Goal: Task Accomplishment & Management: Manage account settings

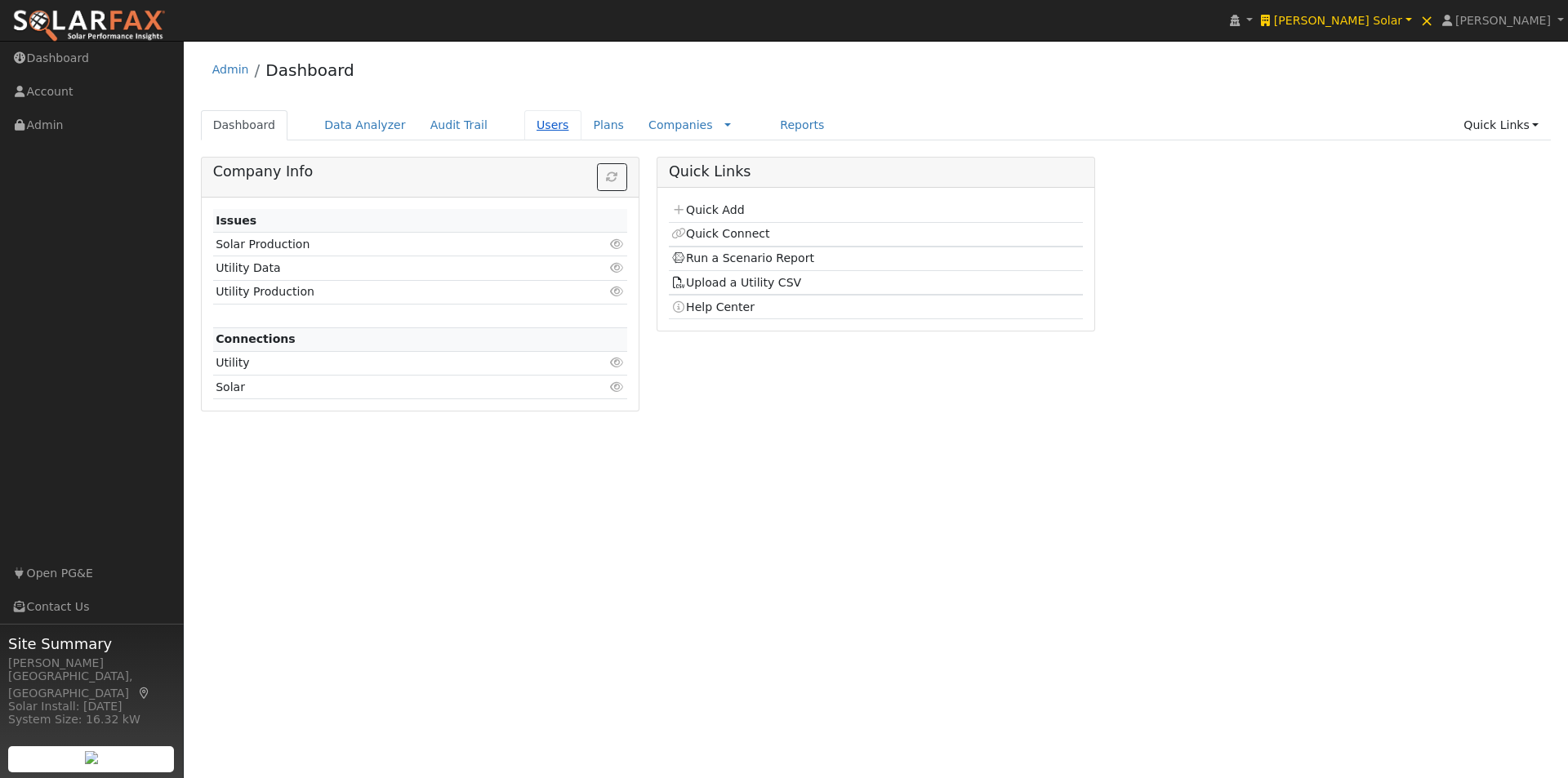
click at [531, 120] on link "Users" at bounding box center [553, 125] width 57 height 30
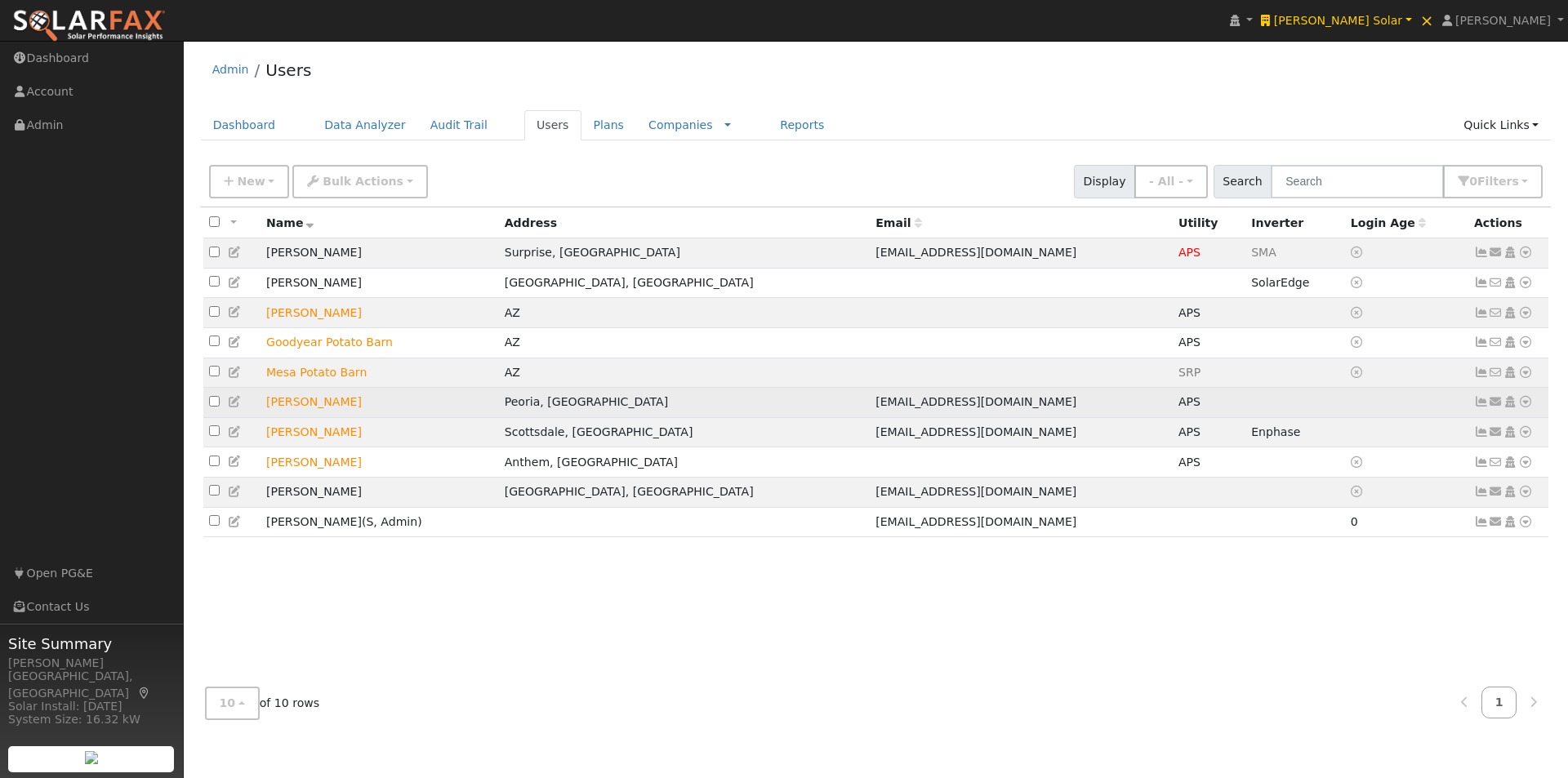
click at [366, 406] on td "Ralph Romano" at bounding box center [379, 403] width 238 height 30
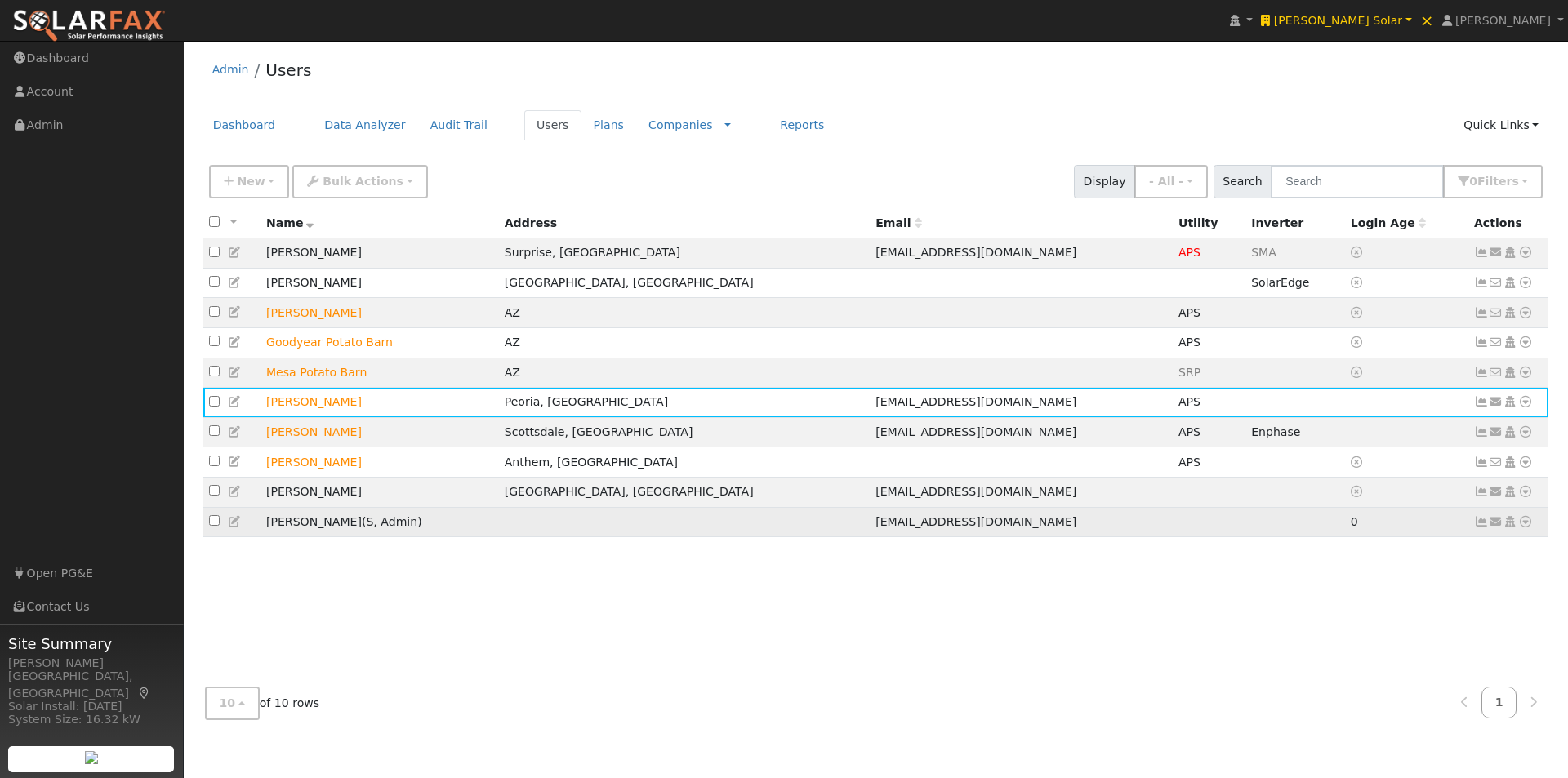
click at [414, 532] on td "Ben Wollschlager ( S , Admin )" at bounding box center [379, 522] width 238 height 30
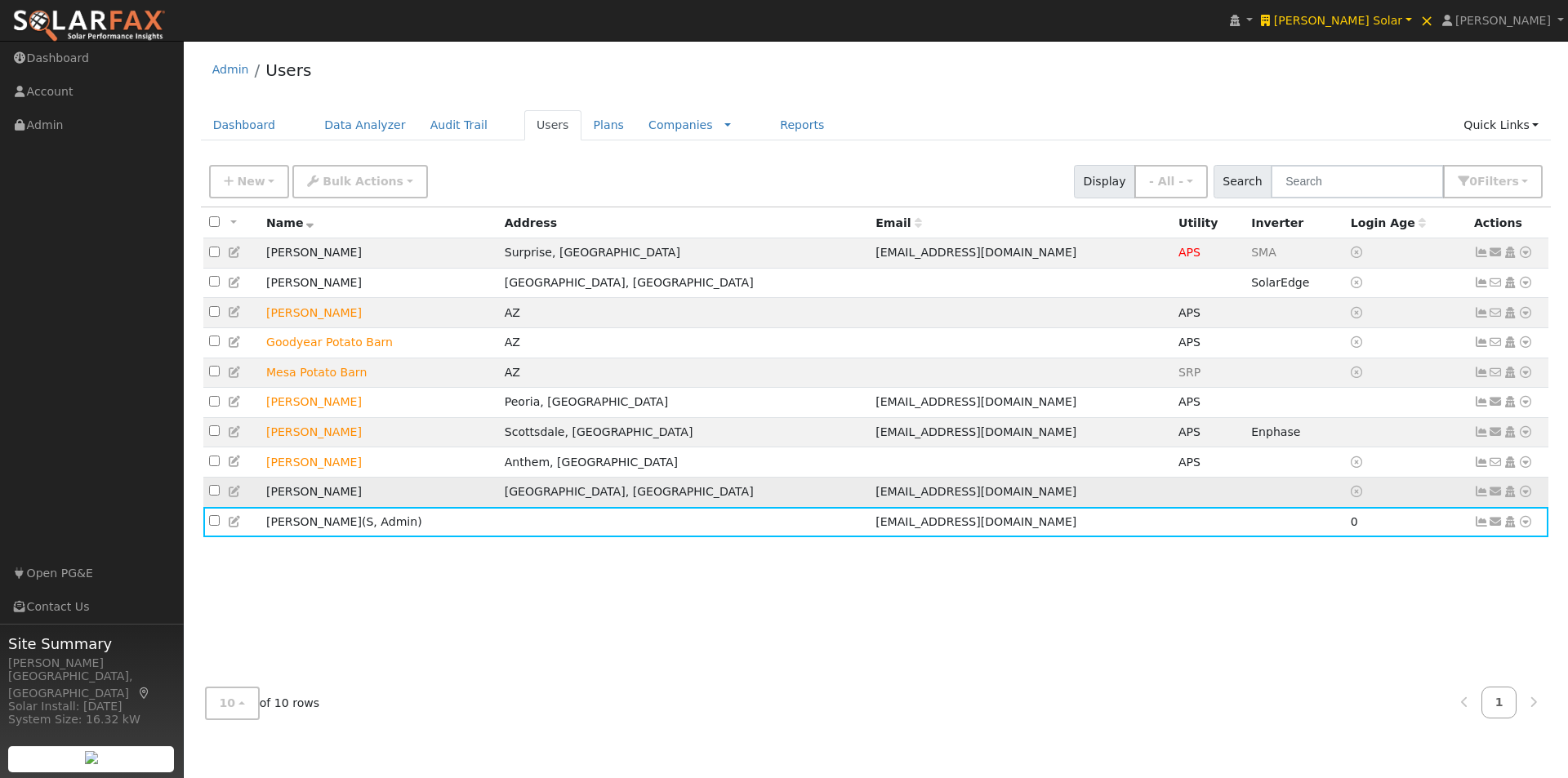
click at [266, 493] on td "John Smith" at bounding box center [379, 492] width 238 height 30
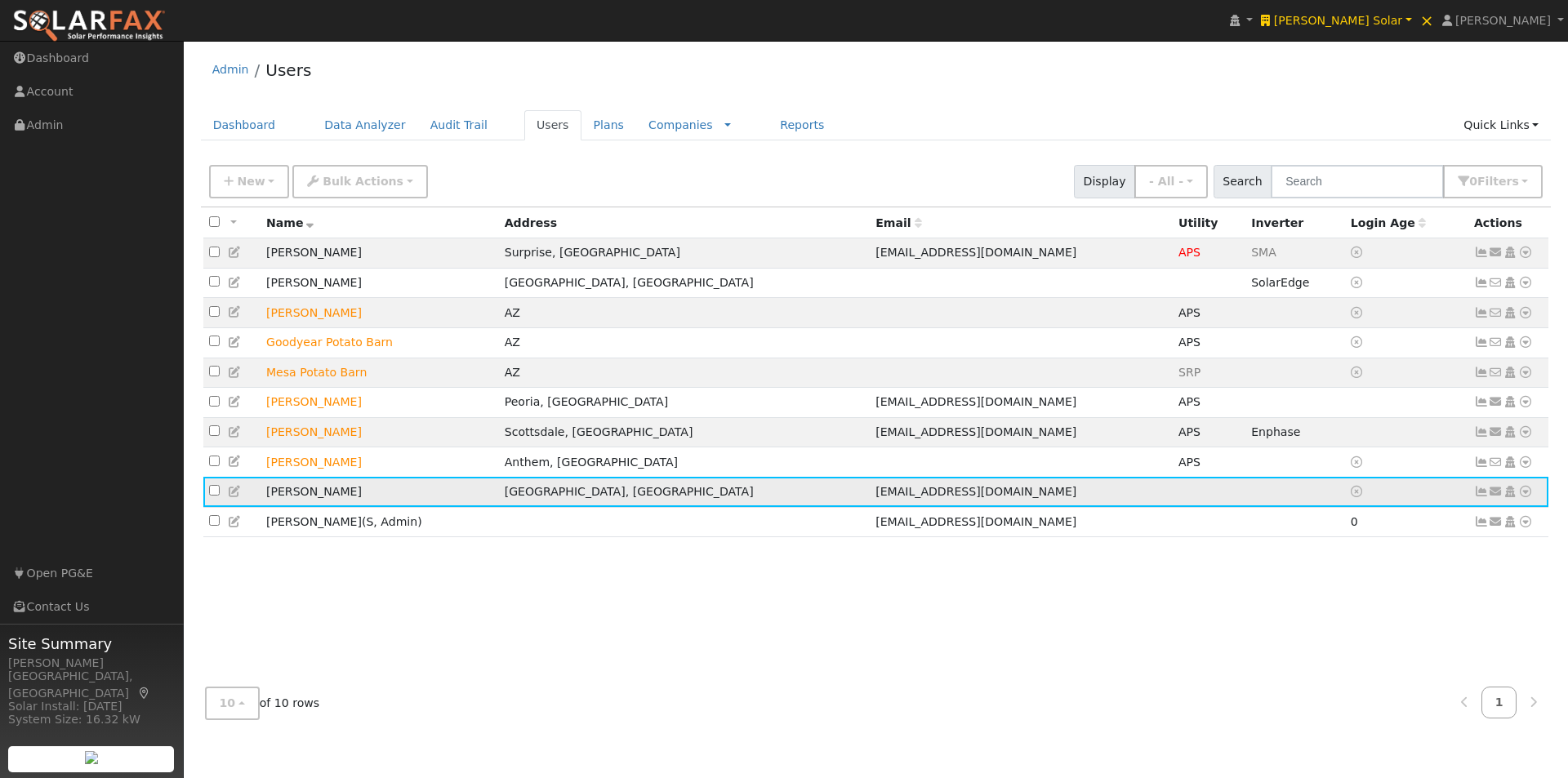
click at [235, 497] on icon at bounding box center [235, 491] width 15 height 11
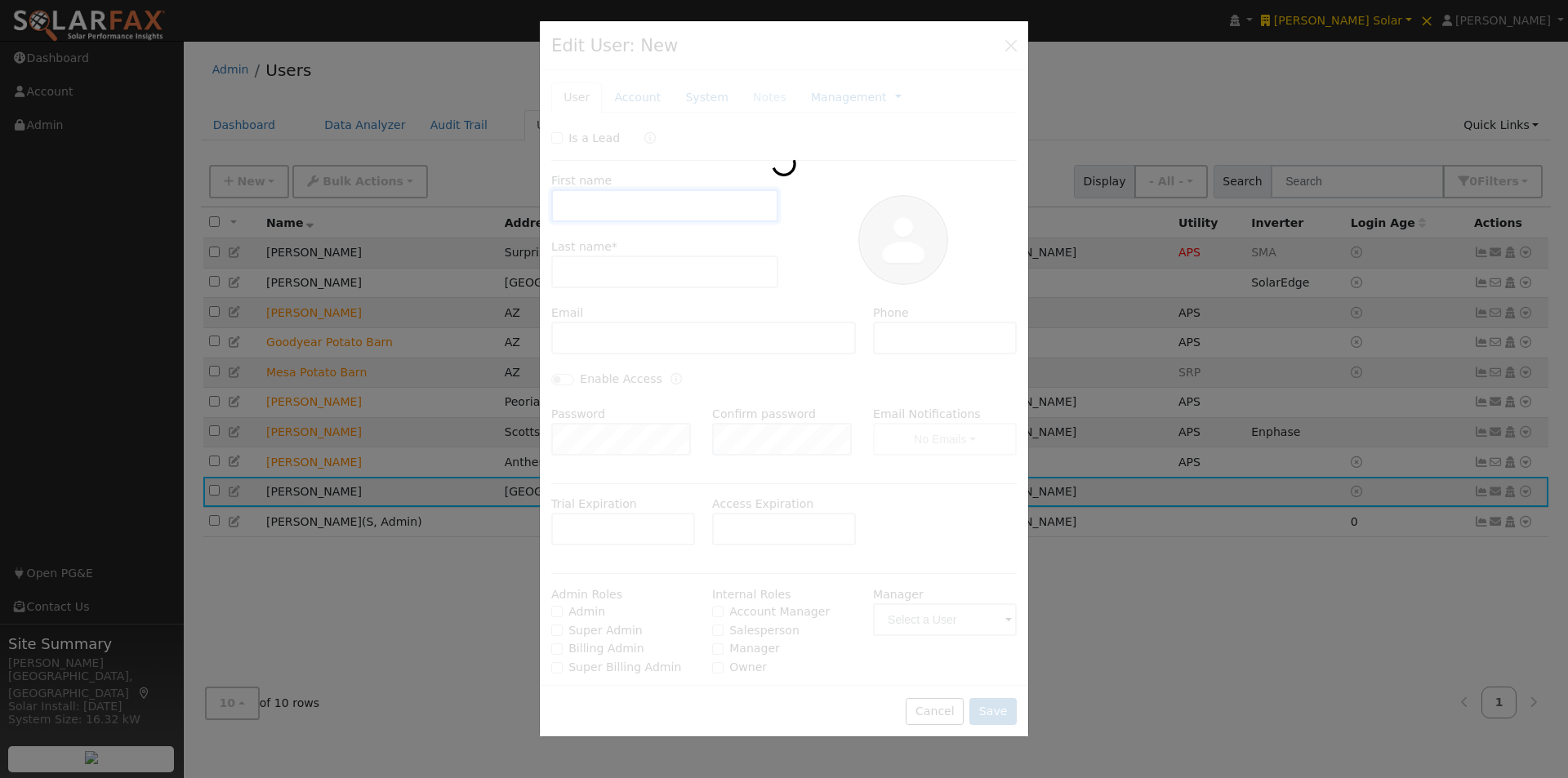
type input "John"
type input "Smith"
type input "johnrsmith0617@gmail.com"
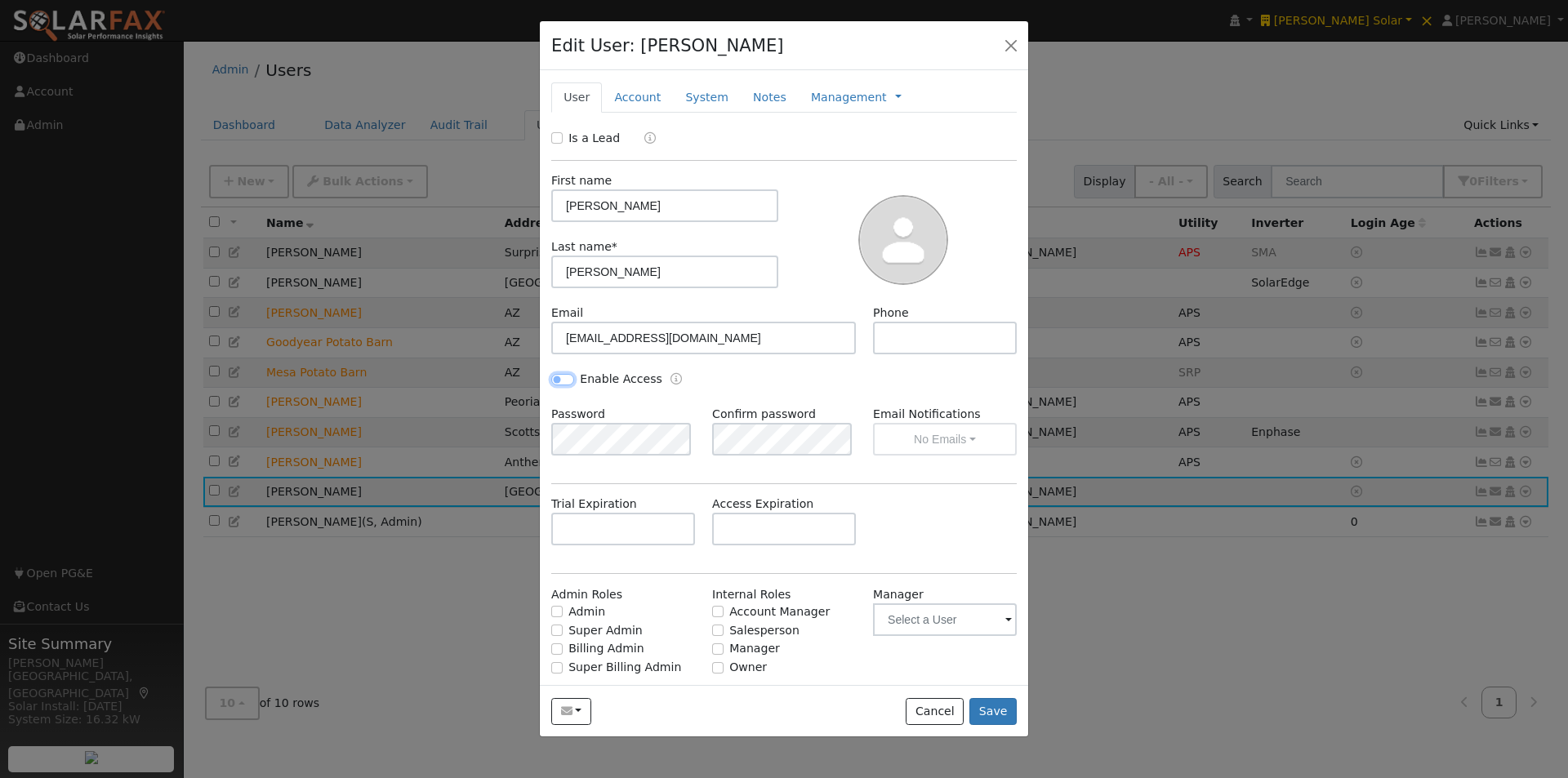
click at [562, 379] on input "Enable Access" at bounding box center [562, 379] width 23 height 11
checkbox input "true"
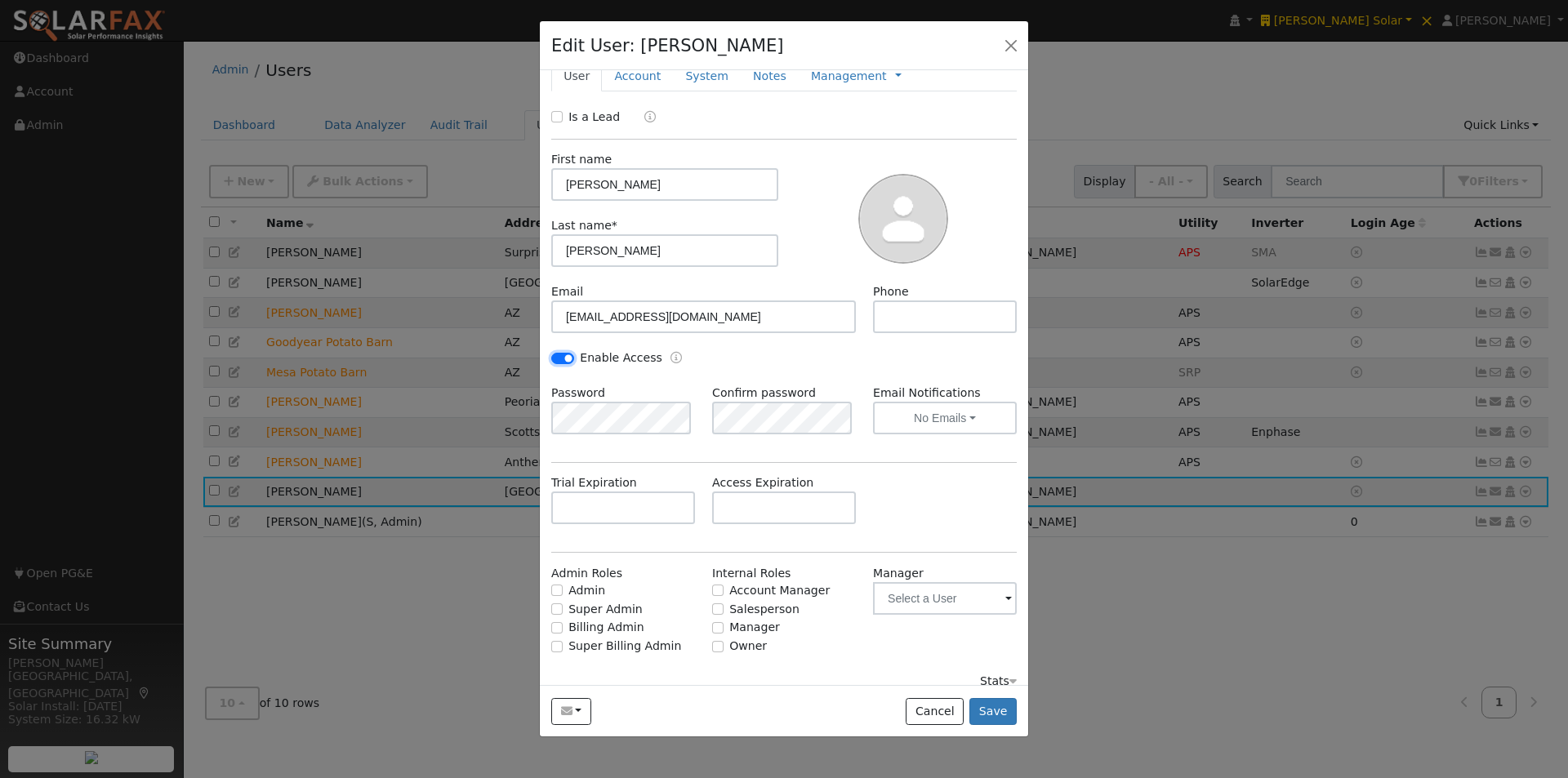
scroll to position [38, 0]
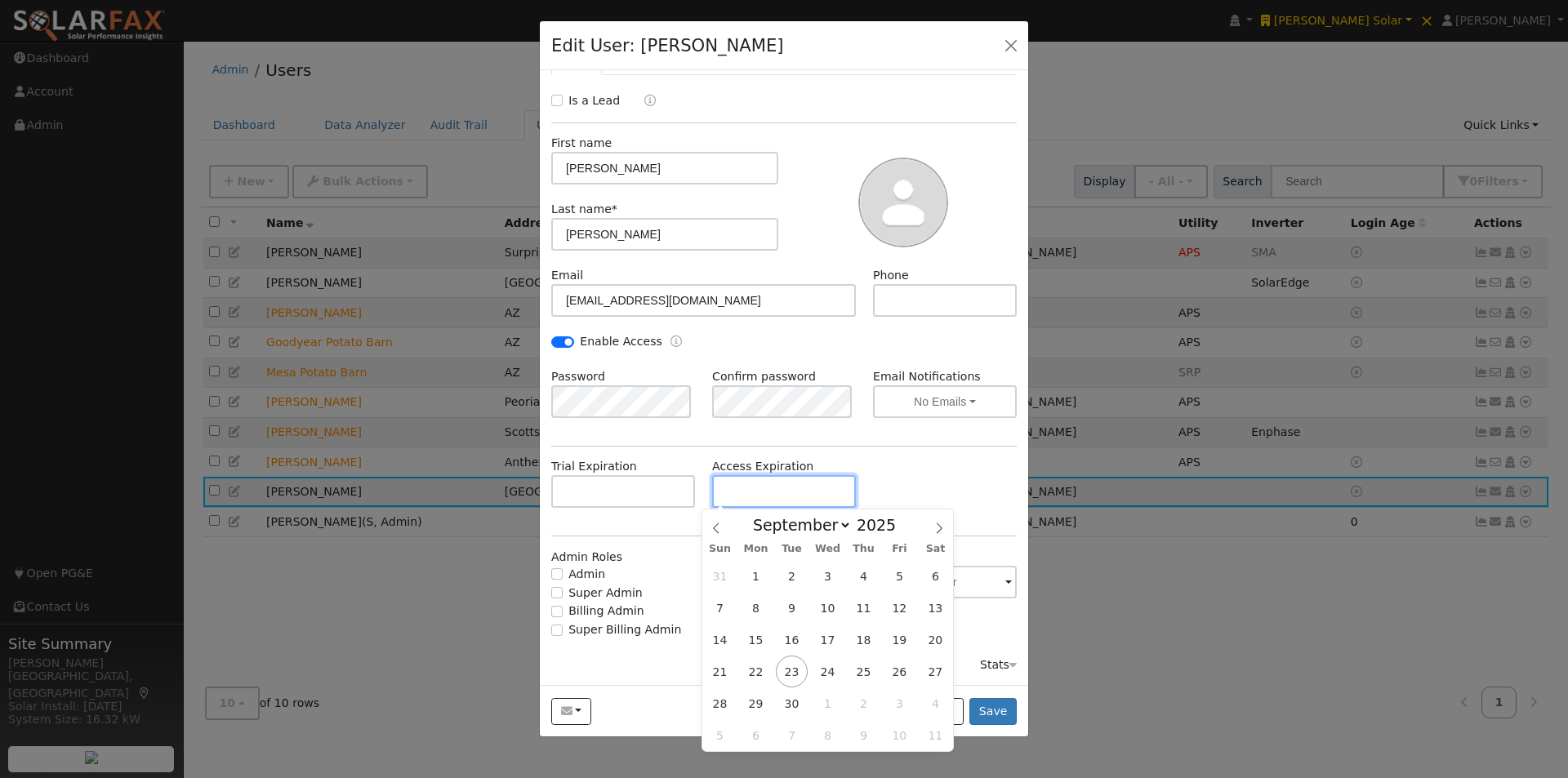
click at [729, 488] on input "text" at bounding box center [783, 491] width 143 height 33
click at [899, 520] on span at bounding box center [905, 521] width 11 height 9
type input "2026"
click at [830, 671] on span "23" at bounding box center [828, 672] width 32 height 32
type input "09/23/2026"
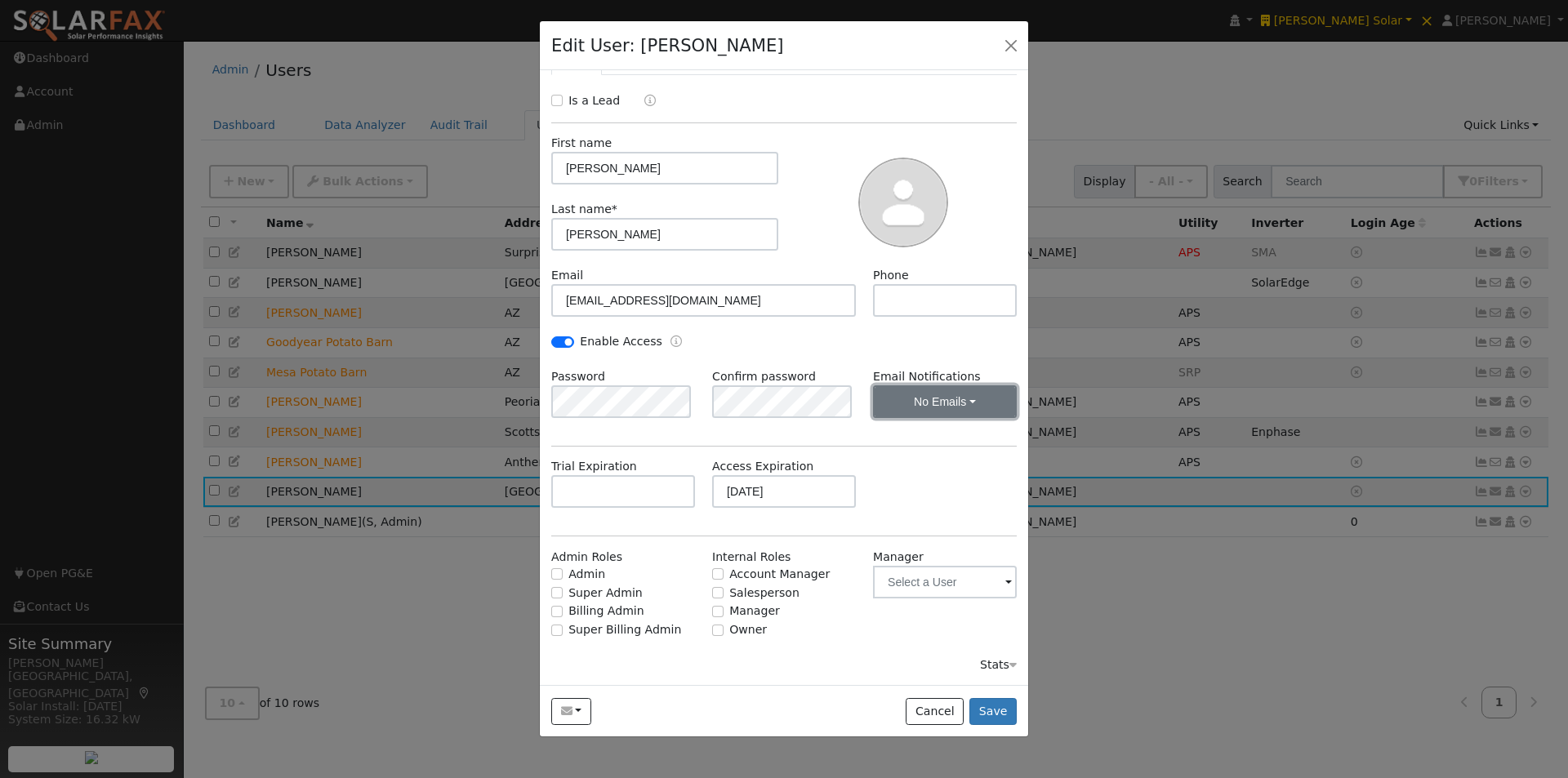
click at [964, 397] on button "No Emails" at bounding box center [944, 401] width 143 height 33
click at [903, 509] on link "Monthly Emails" at bounding box center [922, 507] width 114 height 23
click at [934, 400] on button "Monthly Emails" at bounding box center [944, 401] width 143 height 33
click at [898, 511] on link "Monthly Emails" at bounding box center [922, 507] width 114 height 23
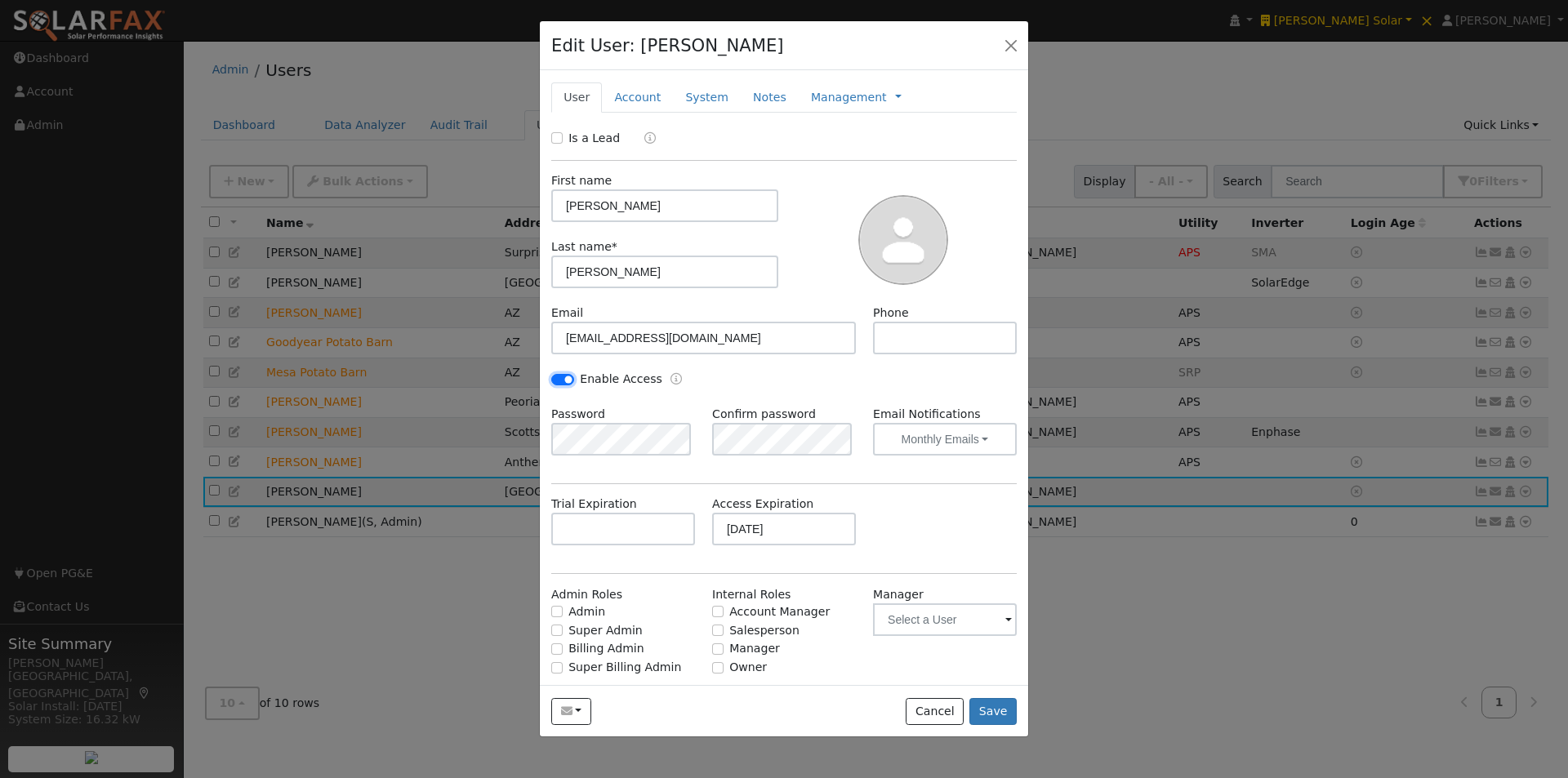
click at [561, 374] on input "Enable Access" at bounding box center [562, 379] width 23 height 11
click at [565, 374] on input "Enable Access" at bounding box center [562, 379] width 23 height 11
checkbox input "true"
click at [948, 436] on button "No Emails" at bounding box center [944, 439] width 143 height 33
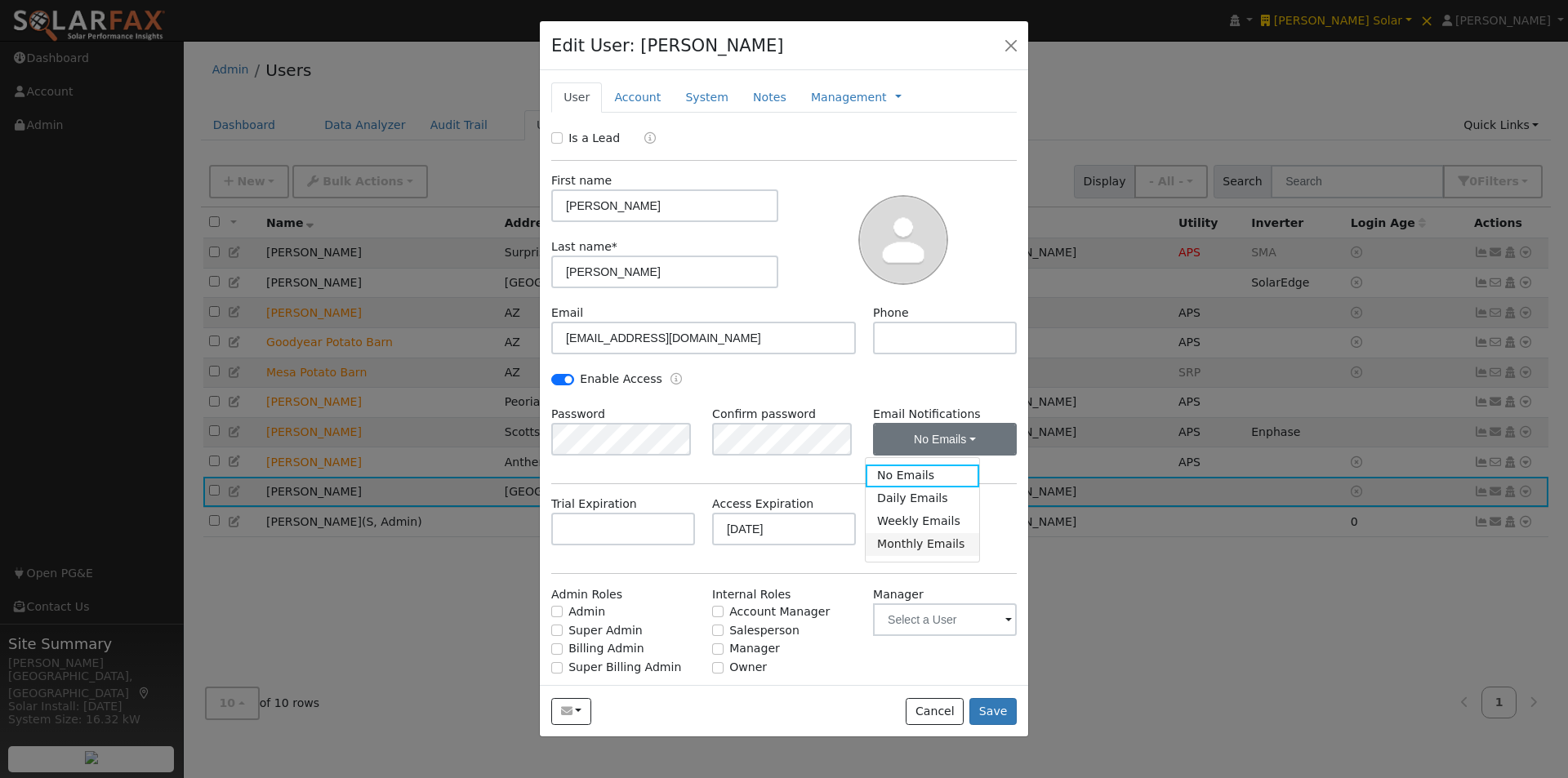
click at [905, 549] on link "Monthly Emails" at bounding box center [922, 545] width 114 height 23
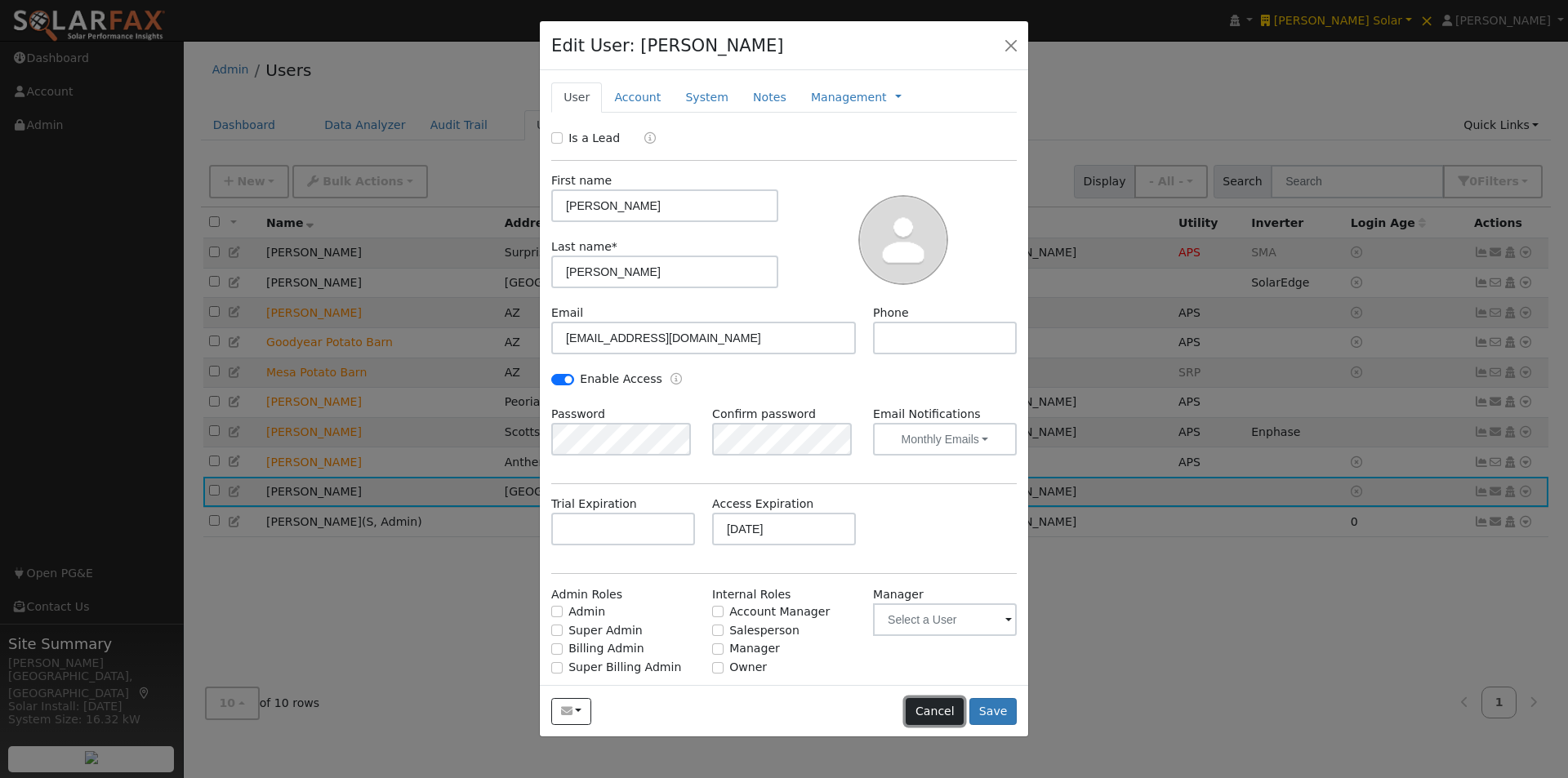
click at [941, 713] on button "Cancel" at bounding box center [934, 713] width 58 height 28
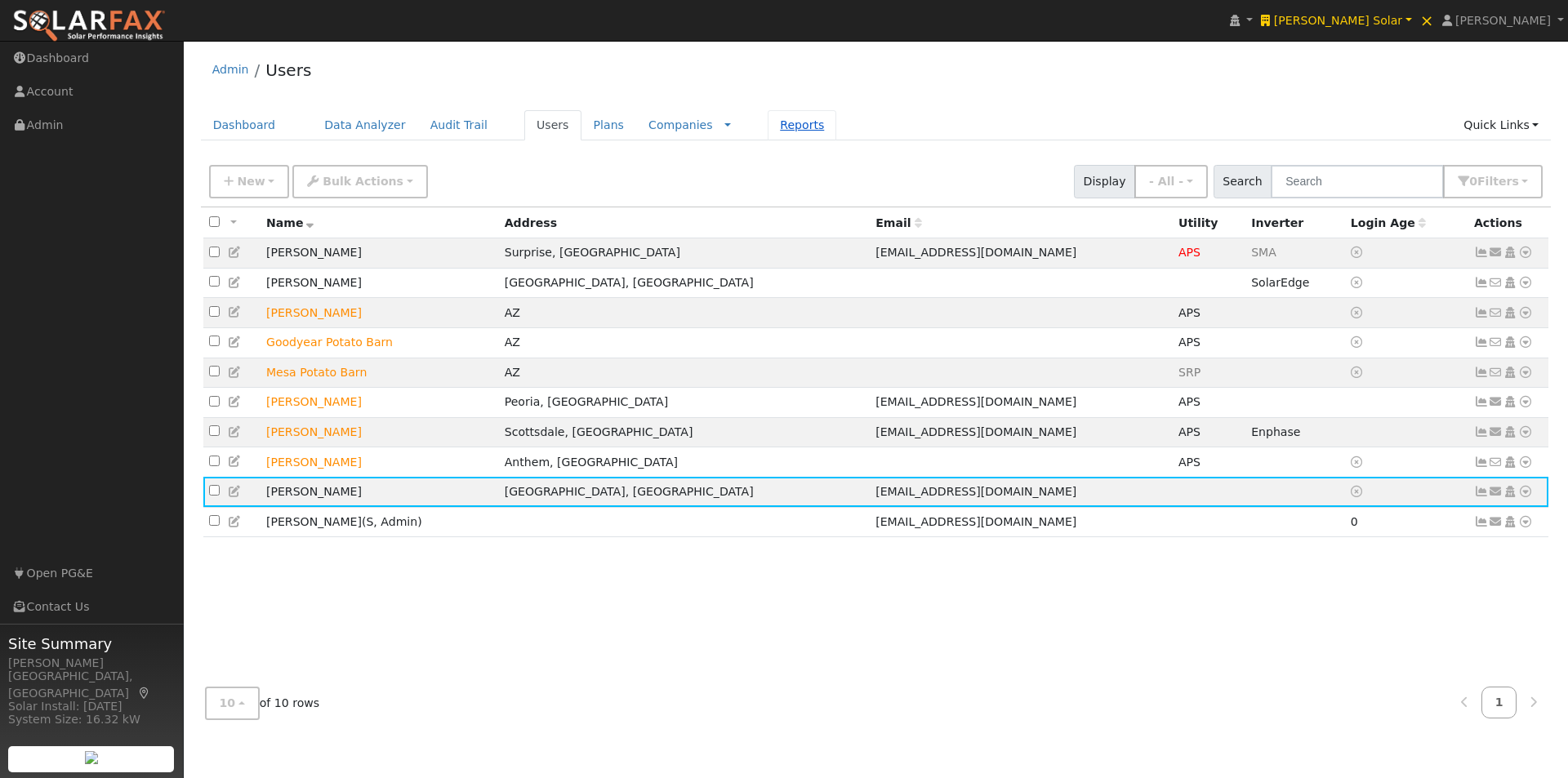
click at [767, 123] on link "Reports" at bounding box center [802, 125] width 69 height 30
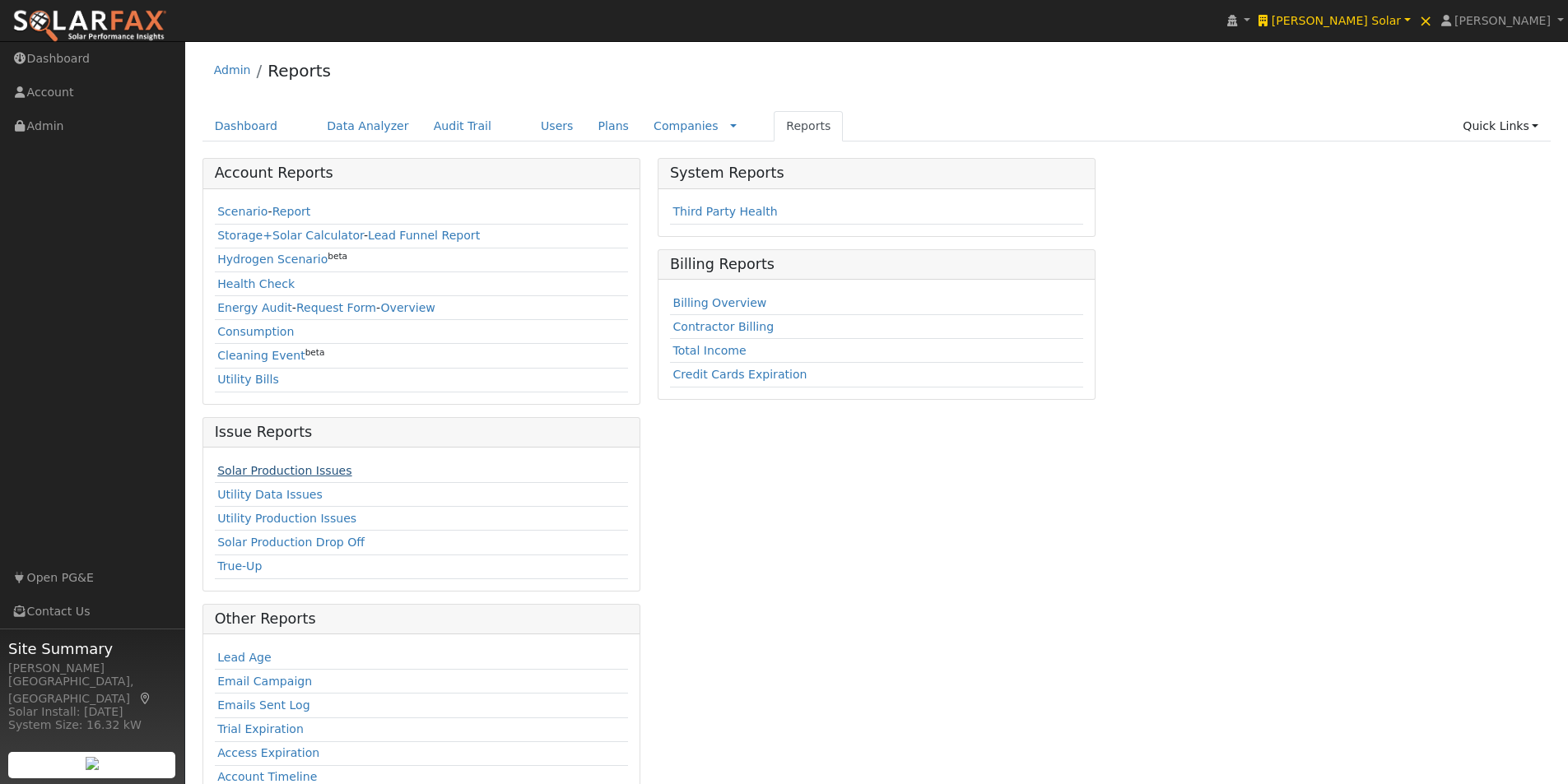
click at [231, 468] on link "Solar Production Issues" at bounding box center [284, 470] width 134 height 13
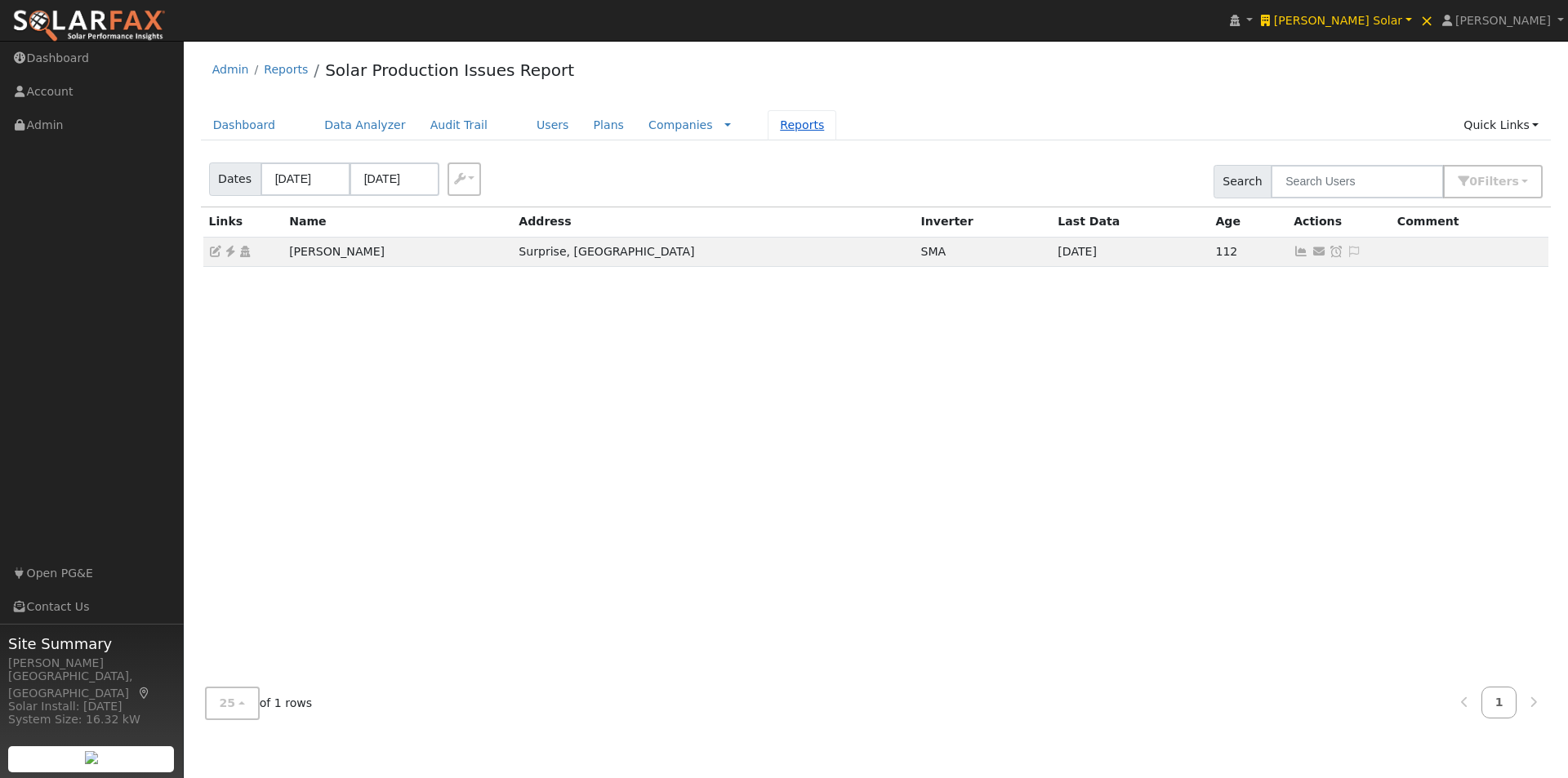
click at [767, 121] on link "Reports" at bounding box center [802, 125] width 69 height 30
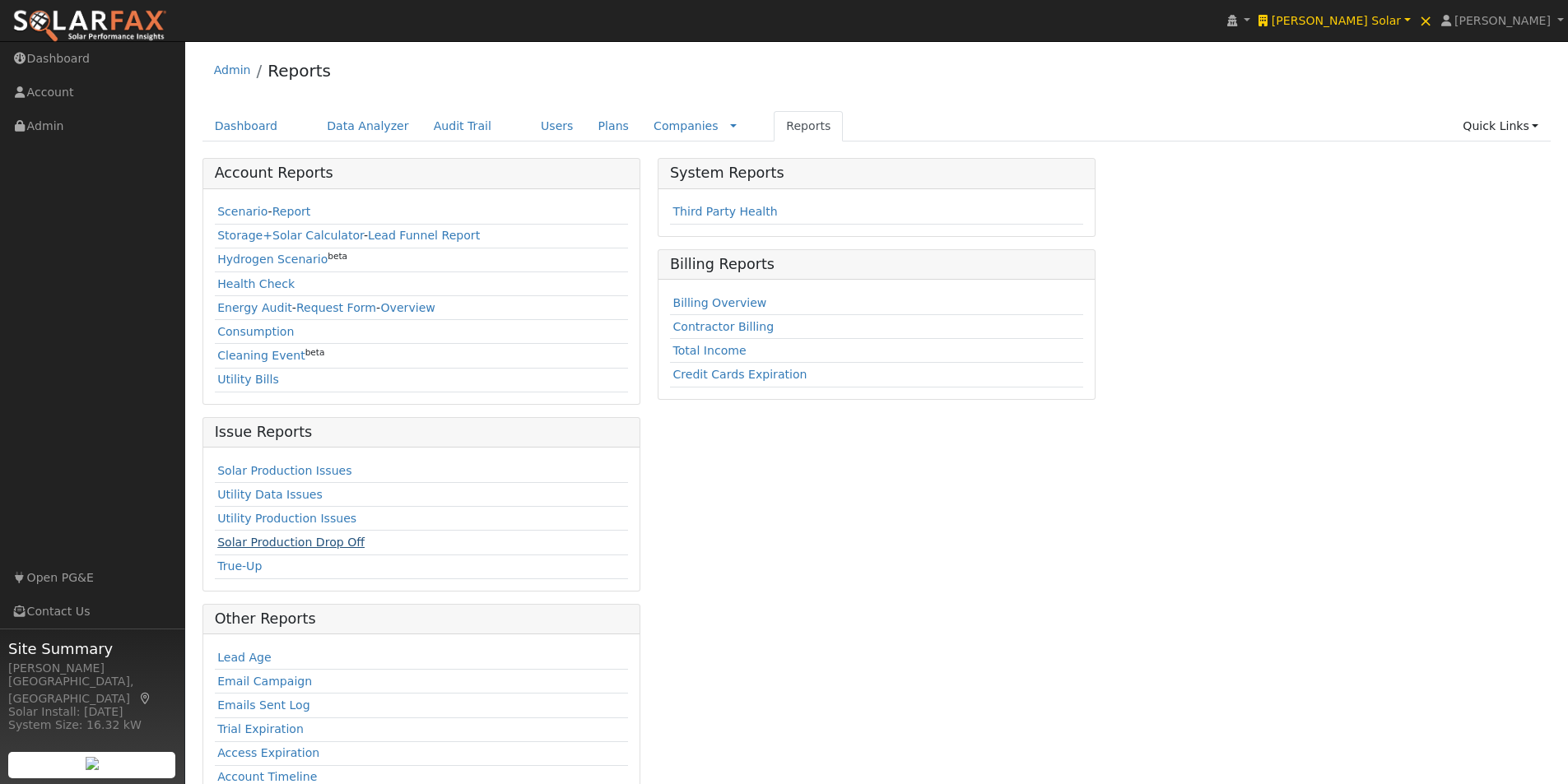
click at [269, 544] on link "Solar Production Drop Off" at bounding box center [291, 542] width 147 height 13
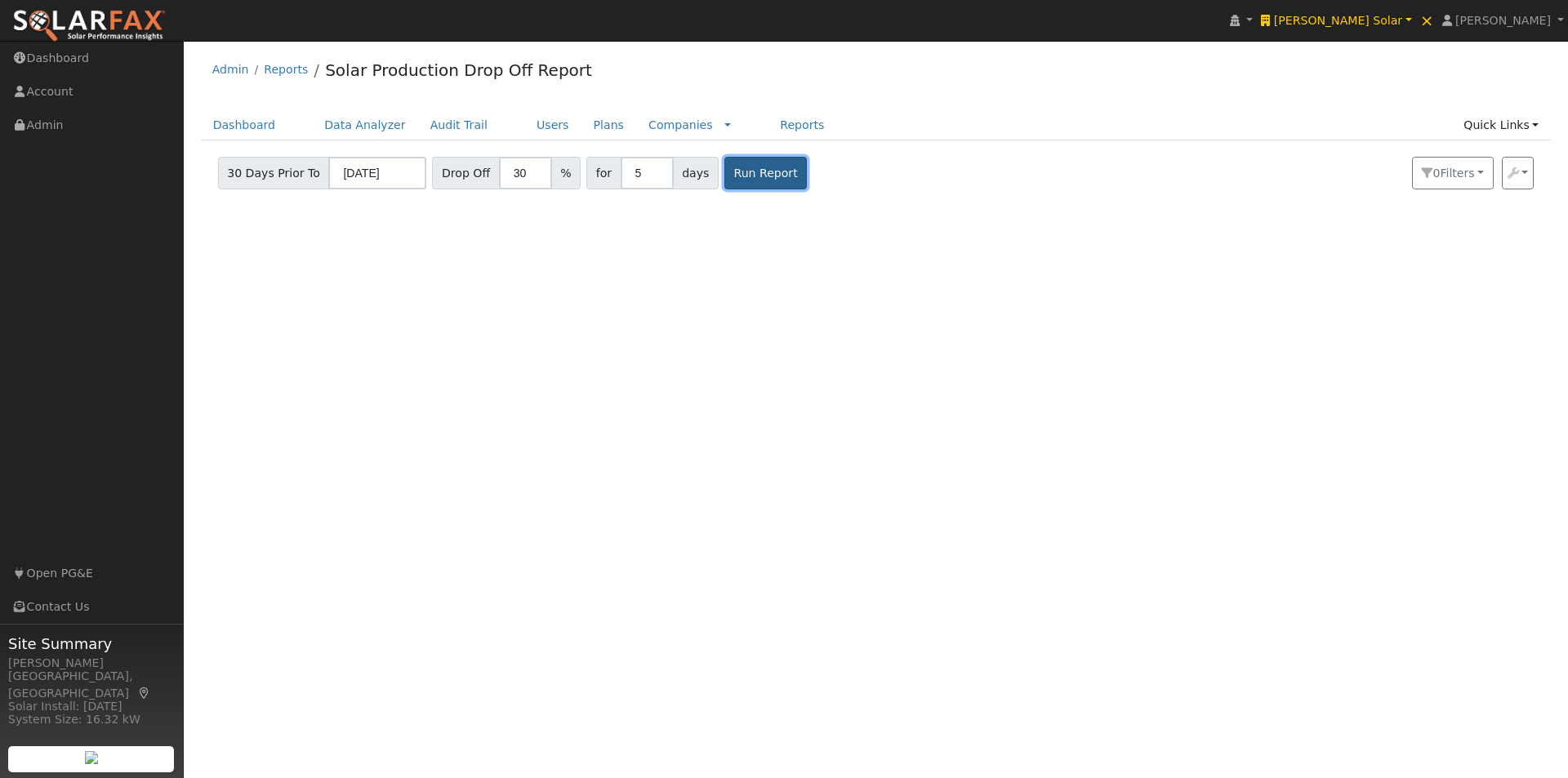
click at [745, 168] on button "Run Report" at bounding box center [766, 172] width 83 height 33
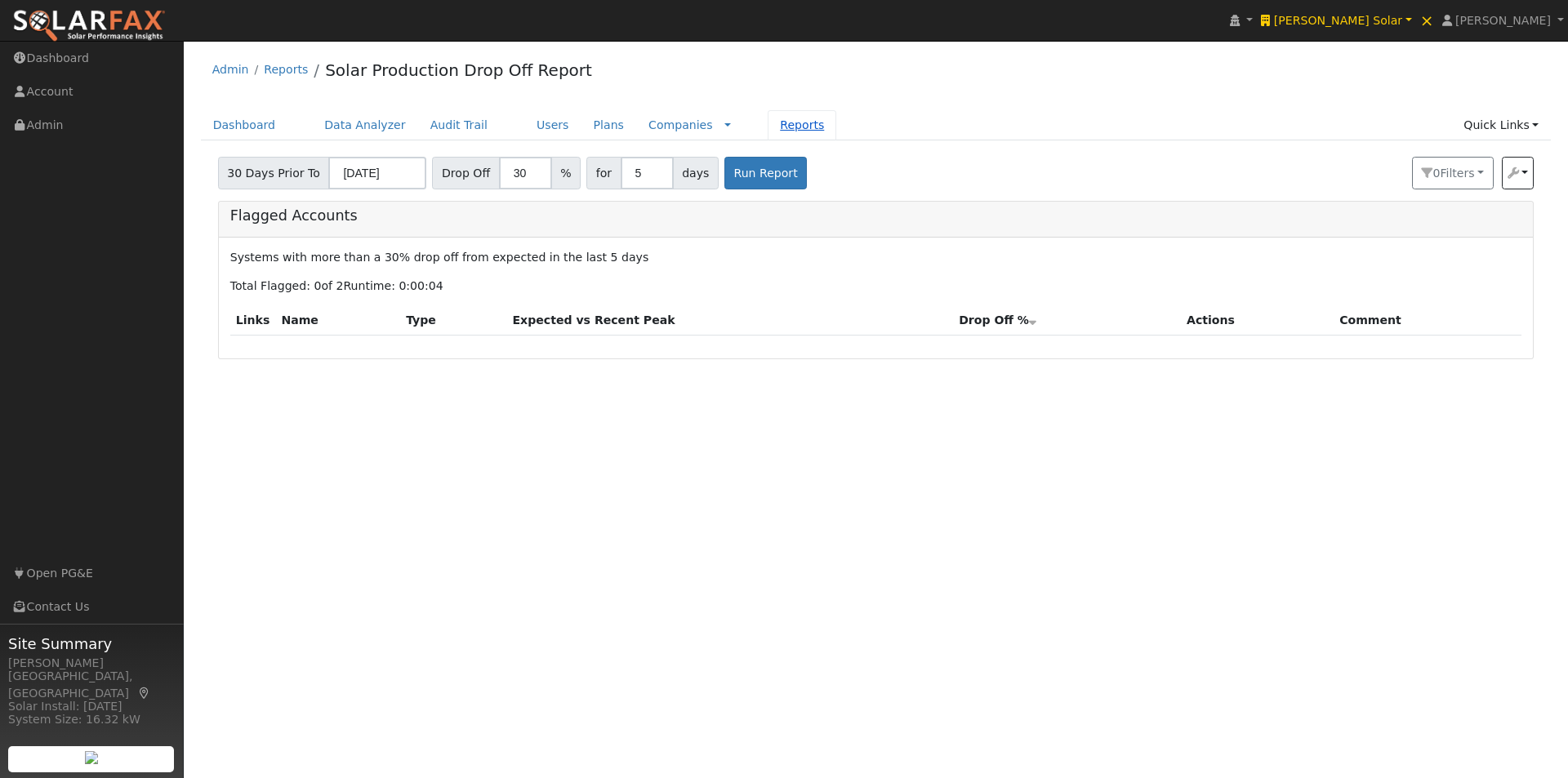
click at [767, 123] on link "Reports" at bounding box center [802, 125] width 69 height 30
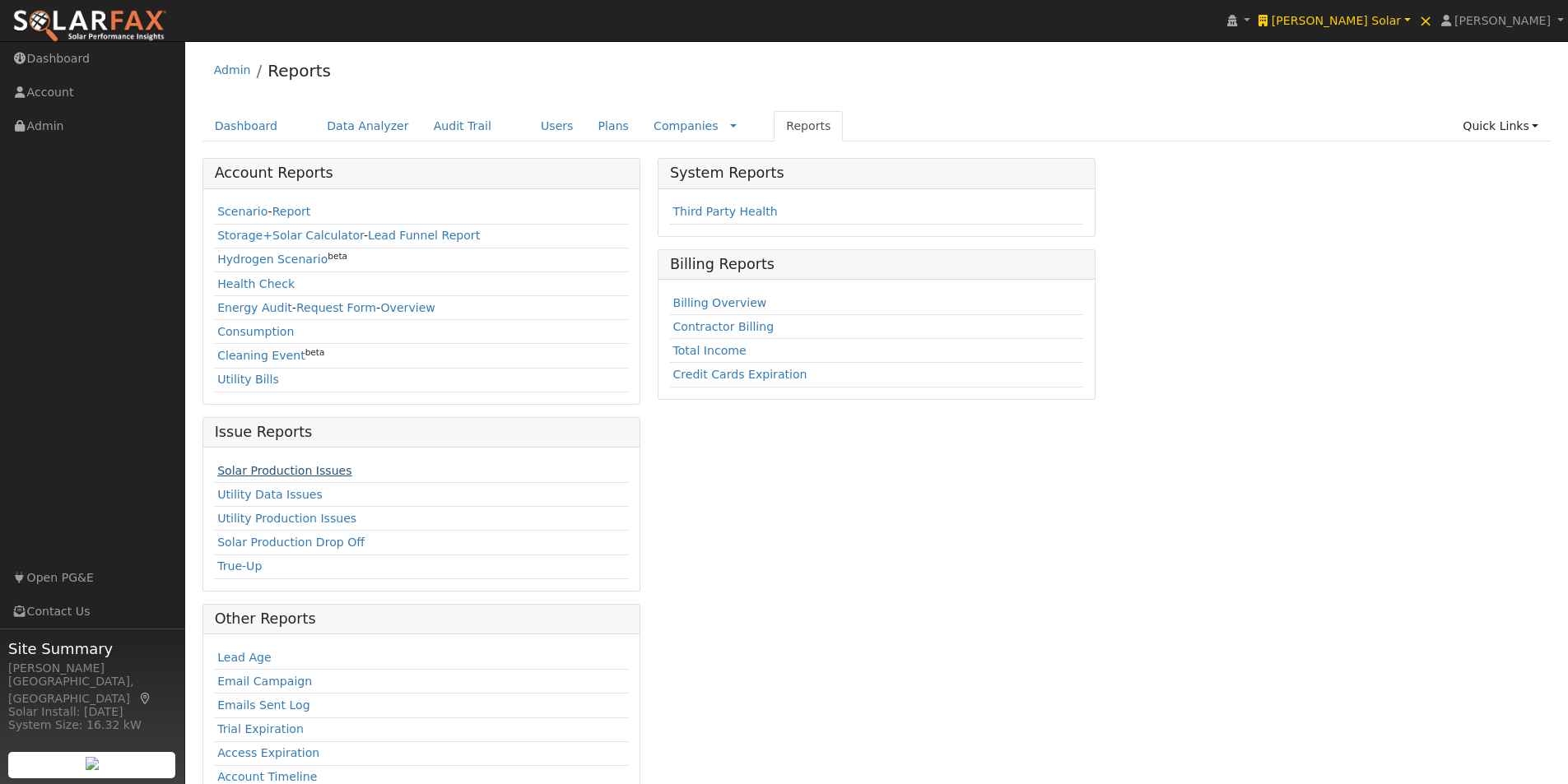
click at [270, 472] on link "Solar Production Issues" at bounding box center [284, 470] width 134 height 13
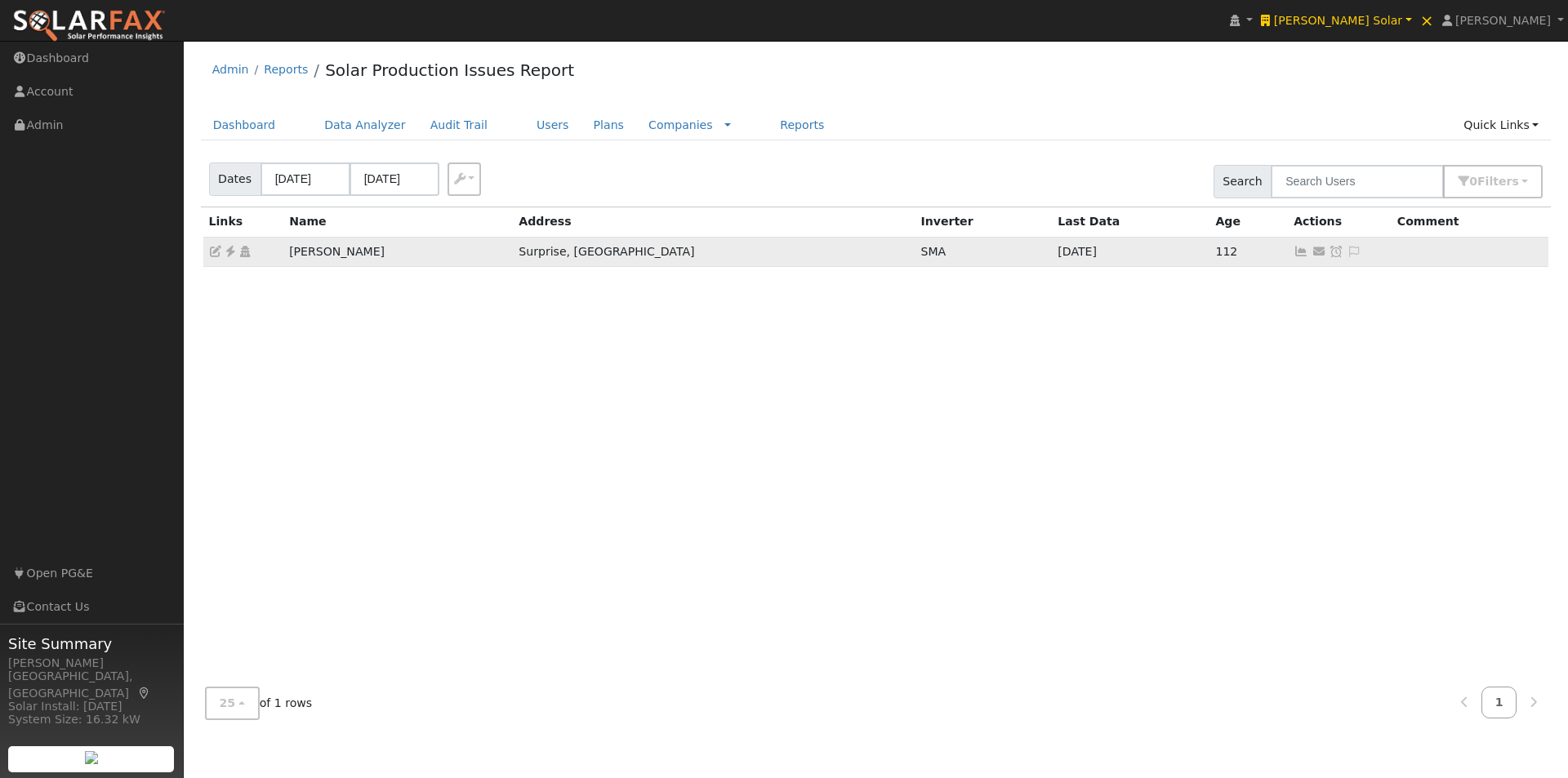
click at [1293, 251] on icon at bounding box center [1301, 251] width 15 height 11
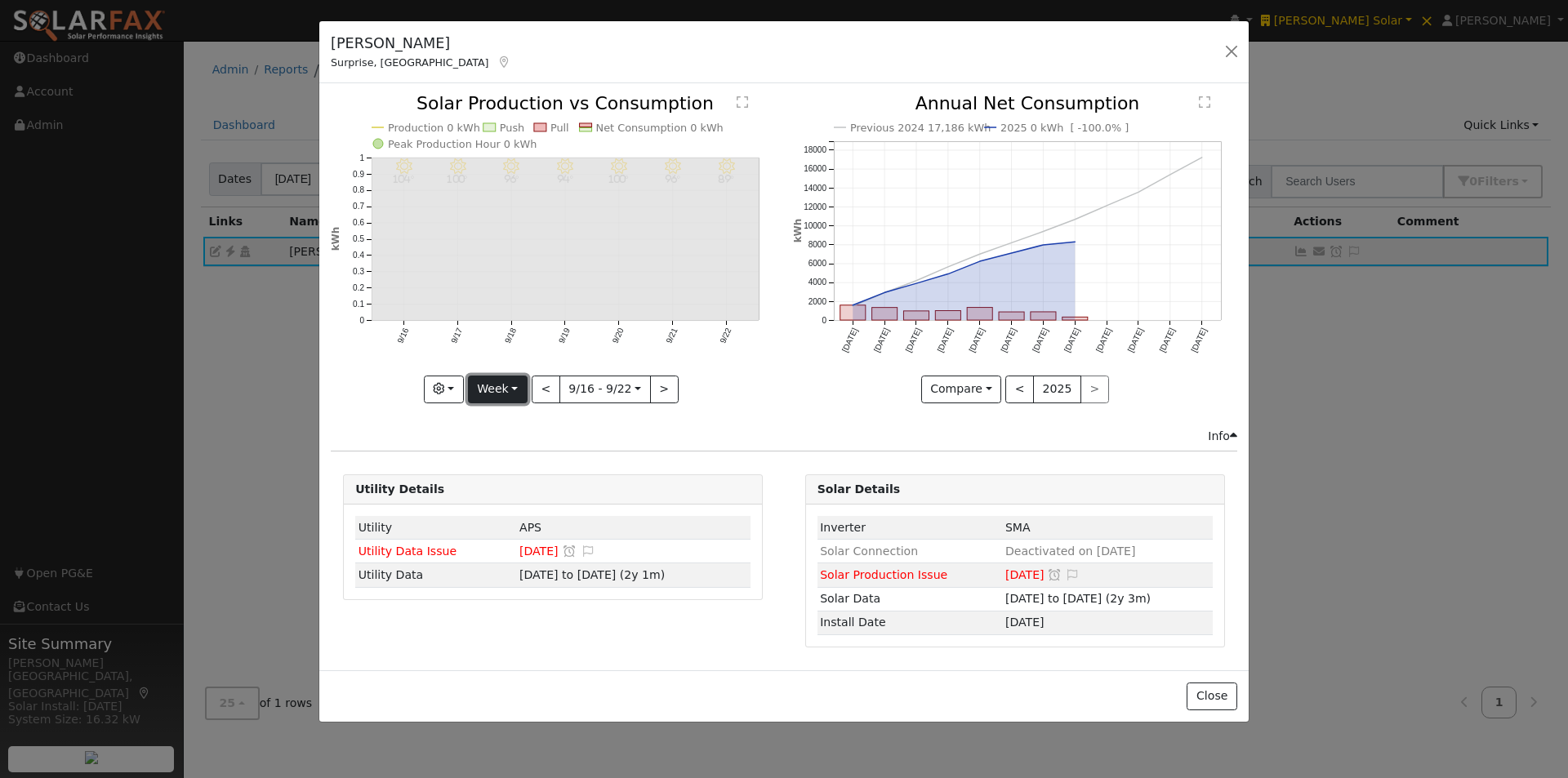
click at [514, 386] on button "Week" at bounding box center [498, 390] width 60 height 28
click at [496, 492] on link "Year" at bounding box center [525, 492] width 114 height 23
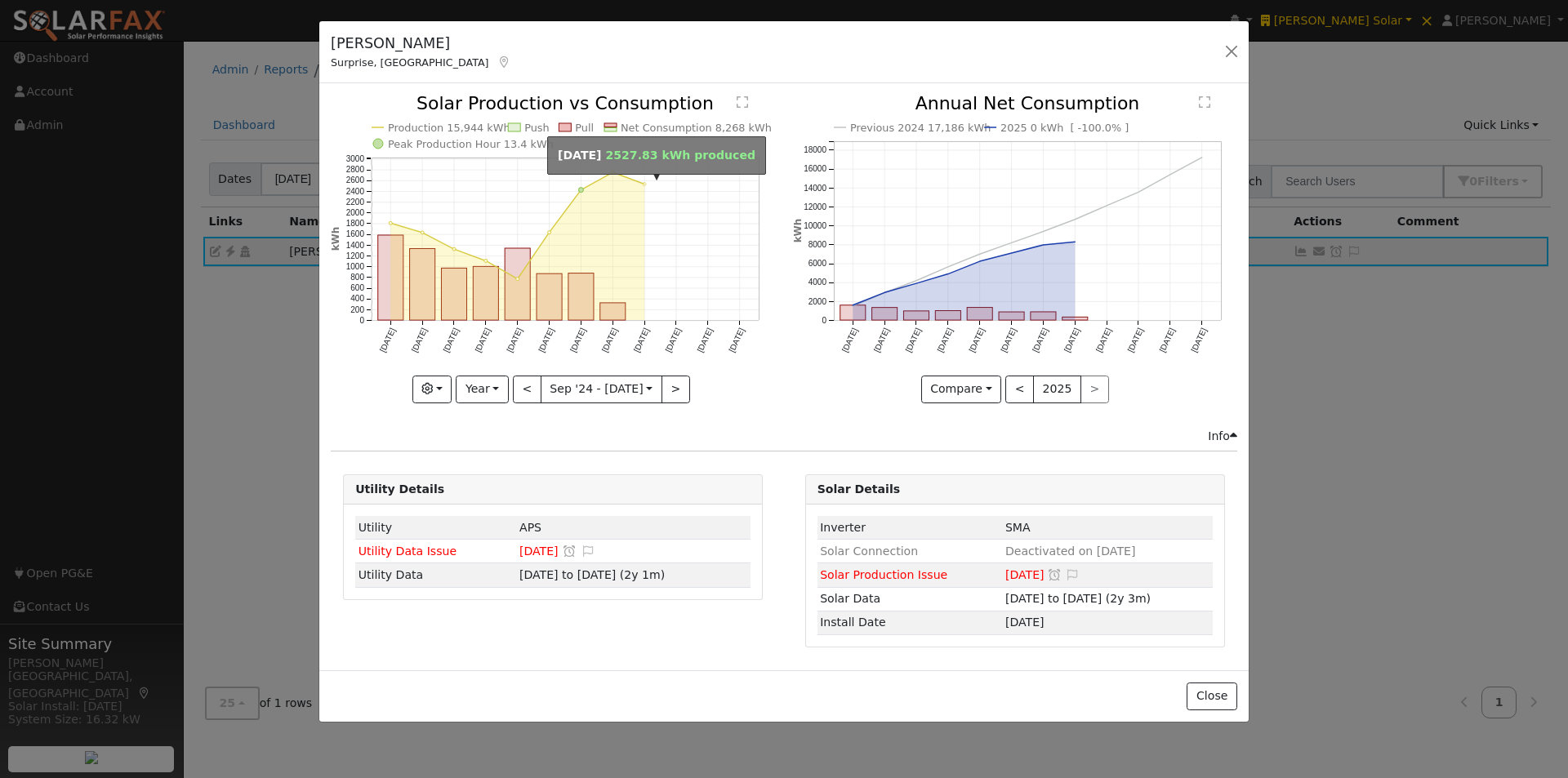
click at [644, 183] on circle "onclick=""" at bounding box center [644, 185] width 4 height 4
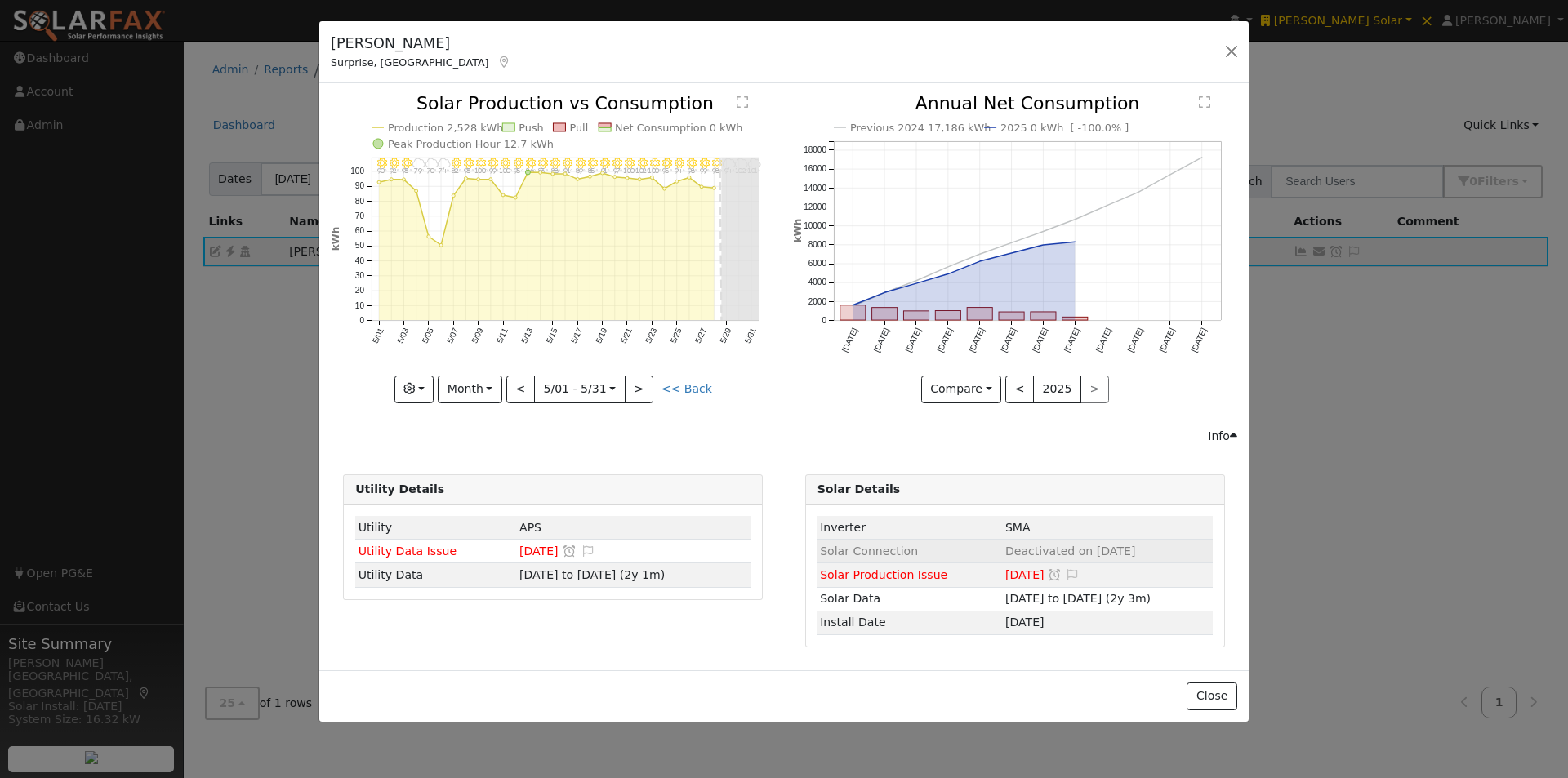
drag, startPoint x: 990, startPoint y: 550, endPoint x: 1125, endPoint y: 553, distance: 135.0
click at [1125, 553] on td "Deactivated on 05/30/25" at bounding box center [1107, 551] width 210 height 24
click at [1071, 550] on span "Deactivated on 05/30/25" at bounding box center [1071, 551] width 130 height 13
drag, startPoint x: 993, startPoint y: 548, endPoint x: 1132, endPoint y: 553, distance: 139.1
click at [1132, 553] on td "Deactivated on 05/30/25" at bounding box center [1107, 551] width 210 height 24
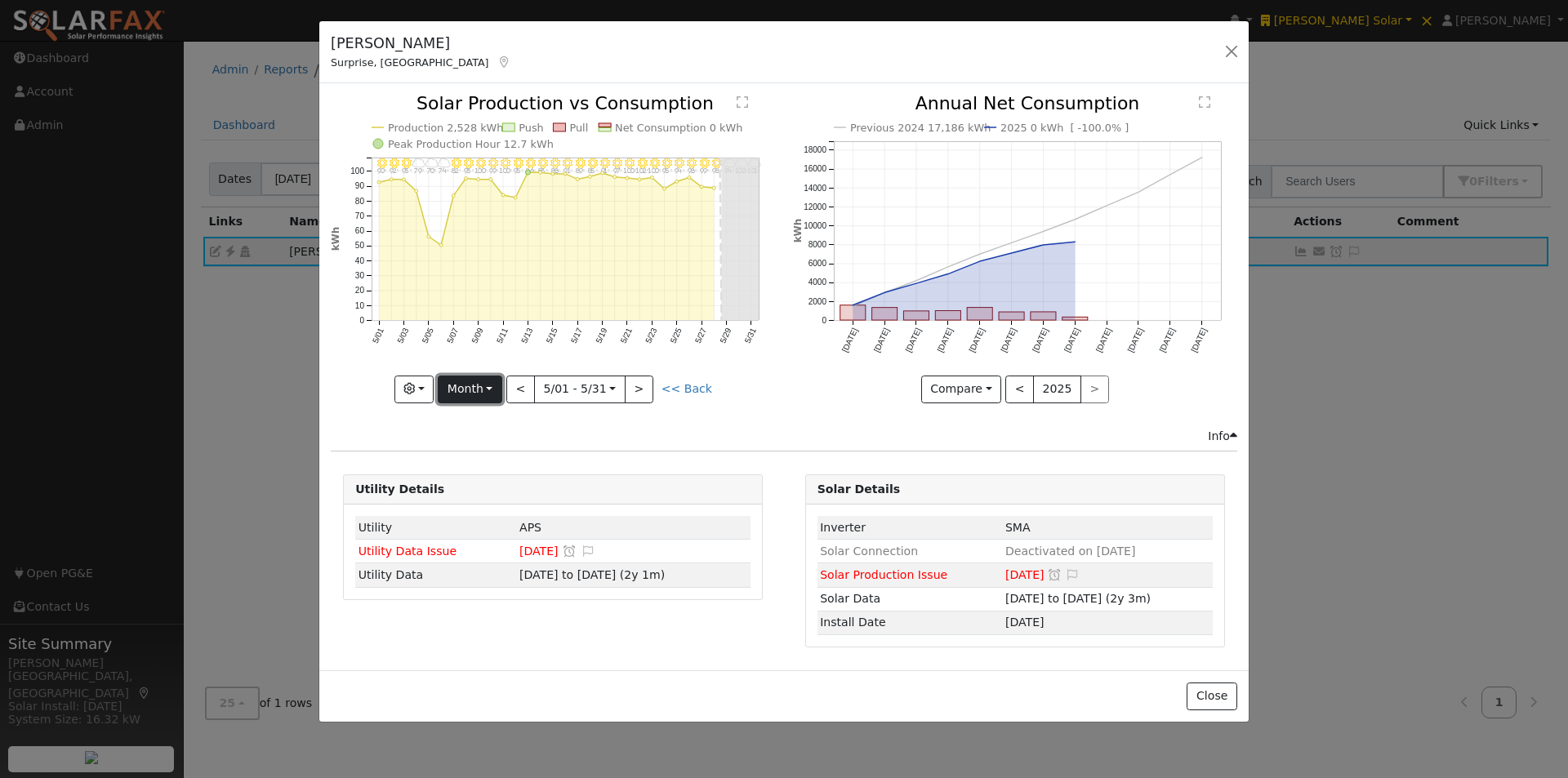
click at [469, 384] on button "Month" at bounding box center [469, 390] width 64 height 28
click at [486, 487] on link "Year" at bounding box center [495, 492] width 114 height 23
type input "2024-09-01"
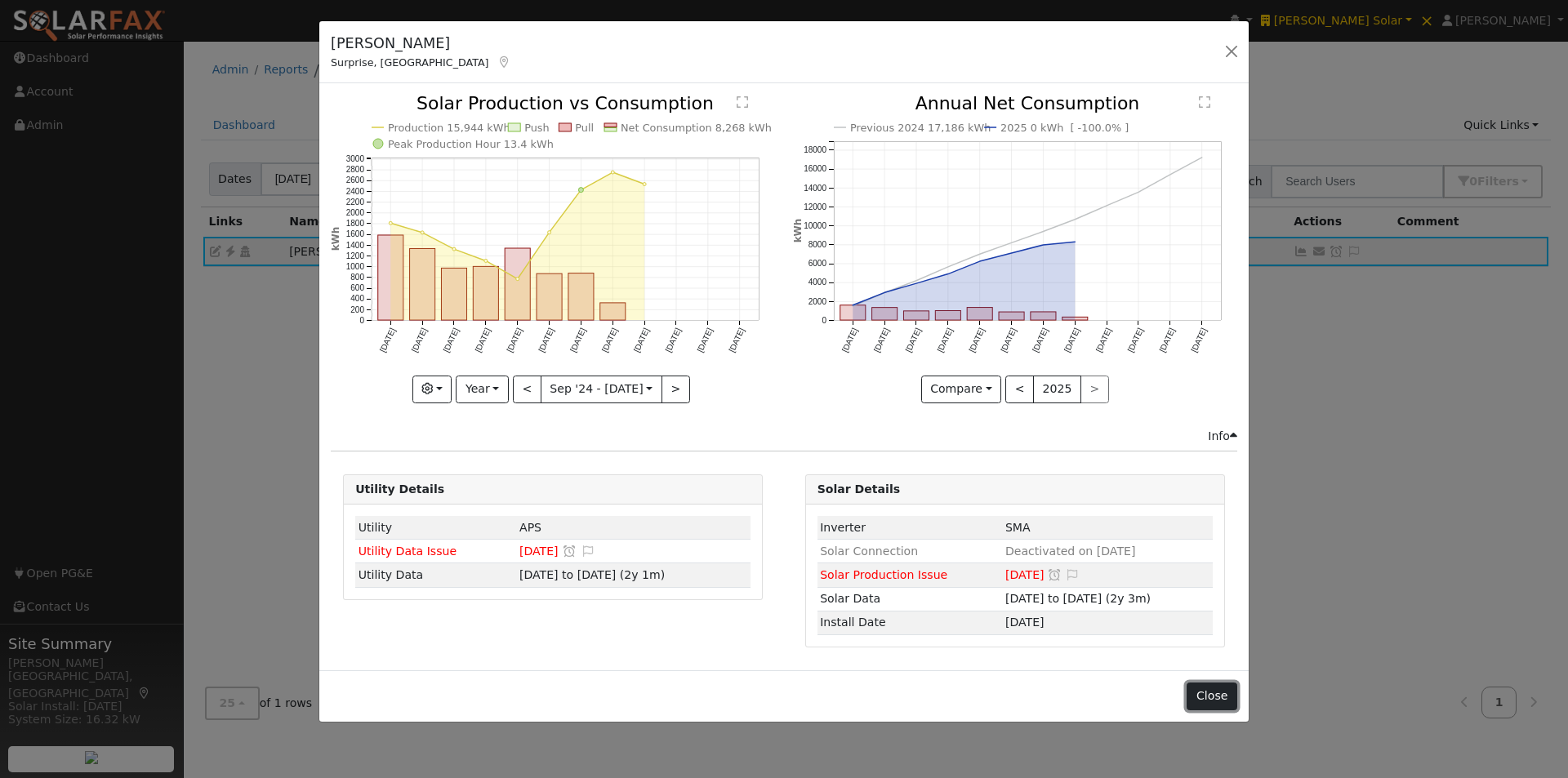
click at [1210, 694] on button "Close" at bounding box center [1212, 697] width 50 height 28
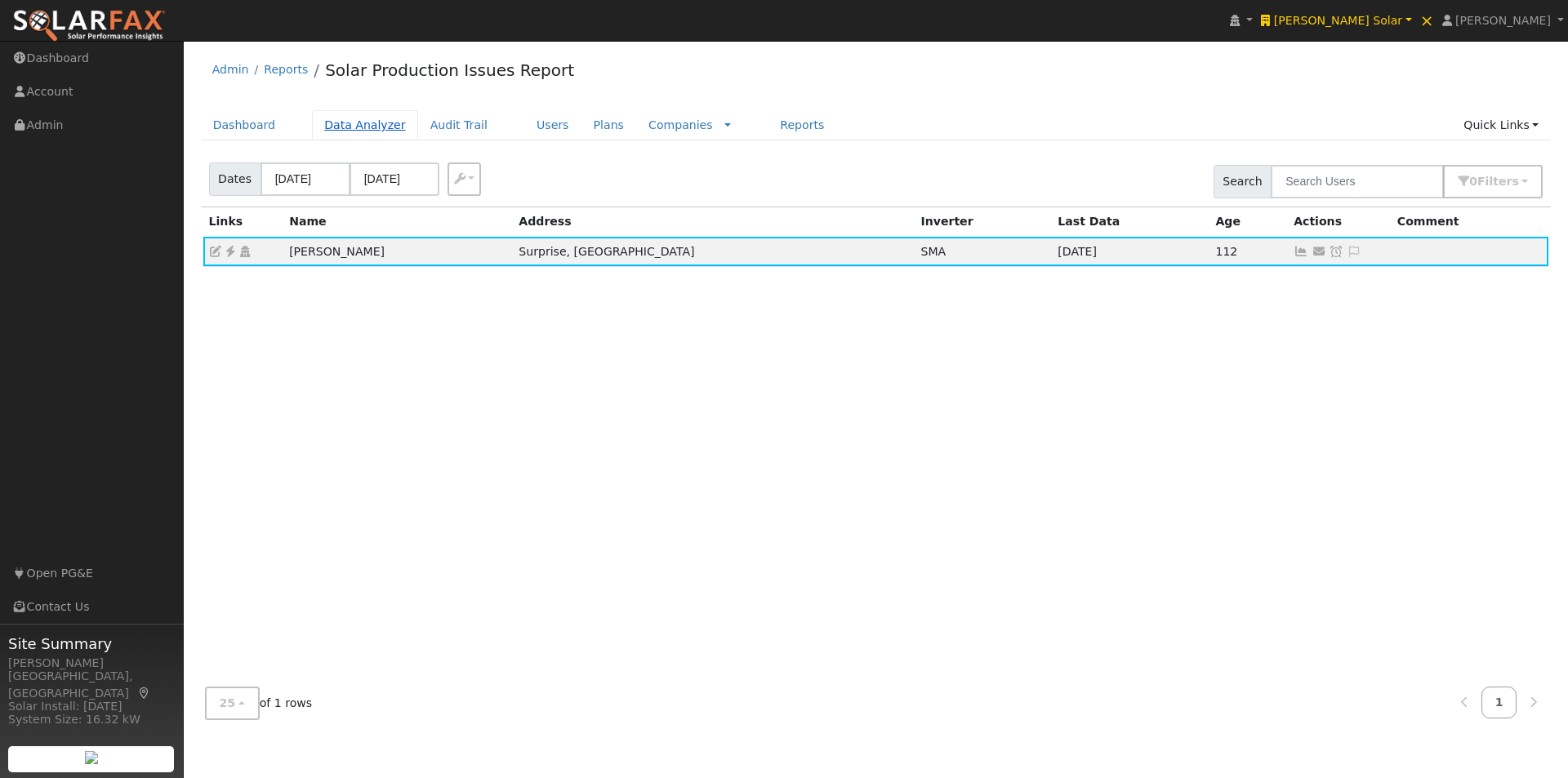
click at [344, 126] on link "Data Analyzer" at bounding box center [365, 125] width 106 height 30
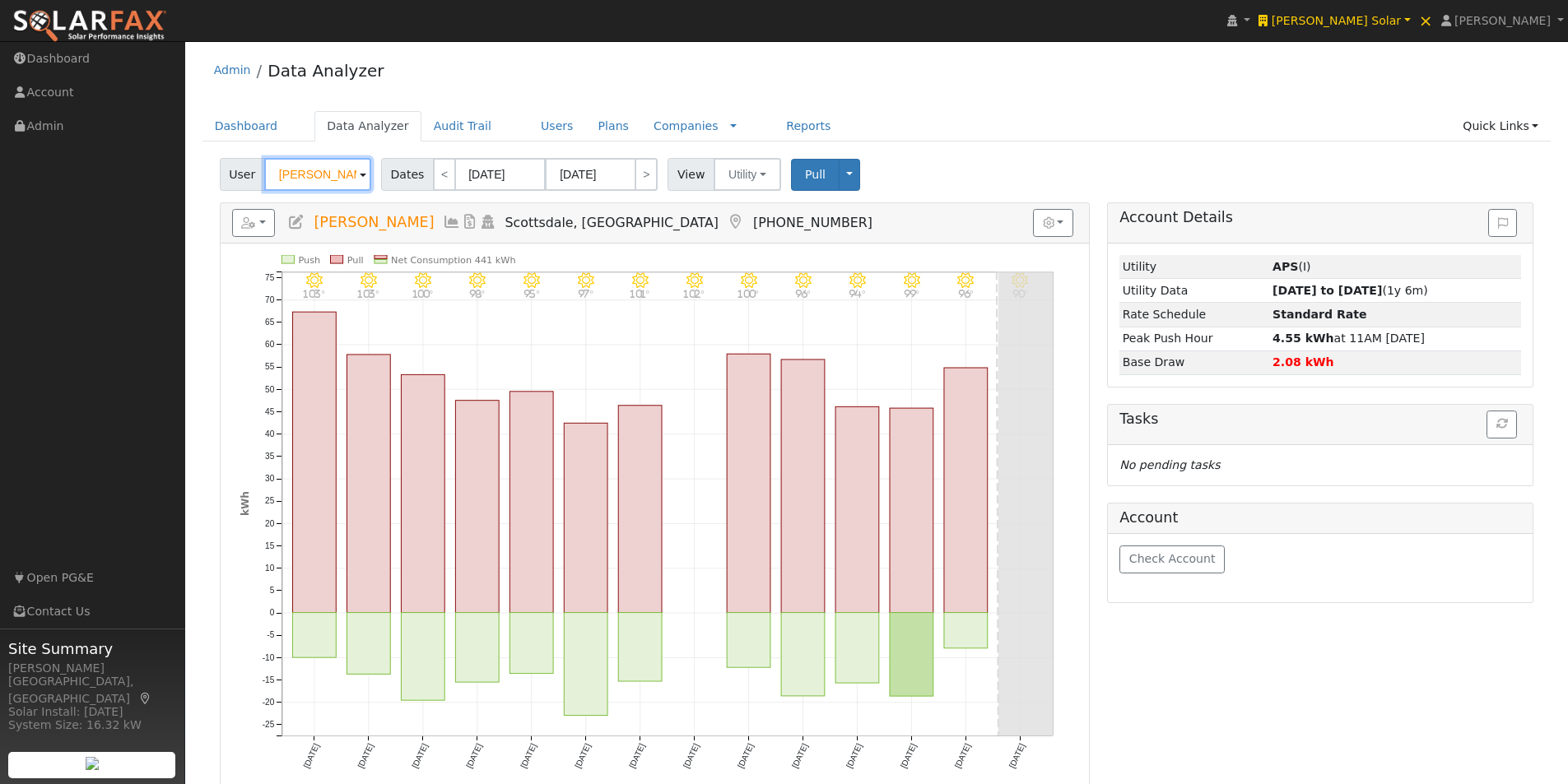
drag, startPoint x: 344, startPoint y: 168, endPoint x: 122, endPoint y: 157, distance: 222.3
click at [124, 158] on div "installed [PERSON_NAME] Solar [PERSON_NAME] Solar [PERSON_NAME] Solar × × [PERS…" at bounding box center [784, 602] width 1568 height 1124
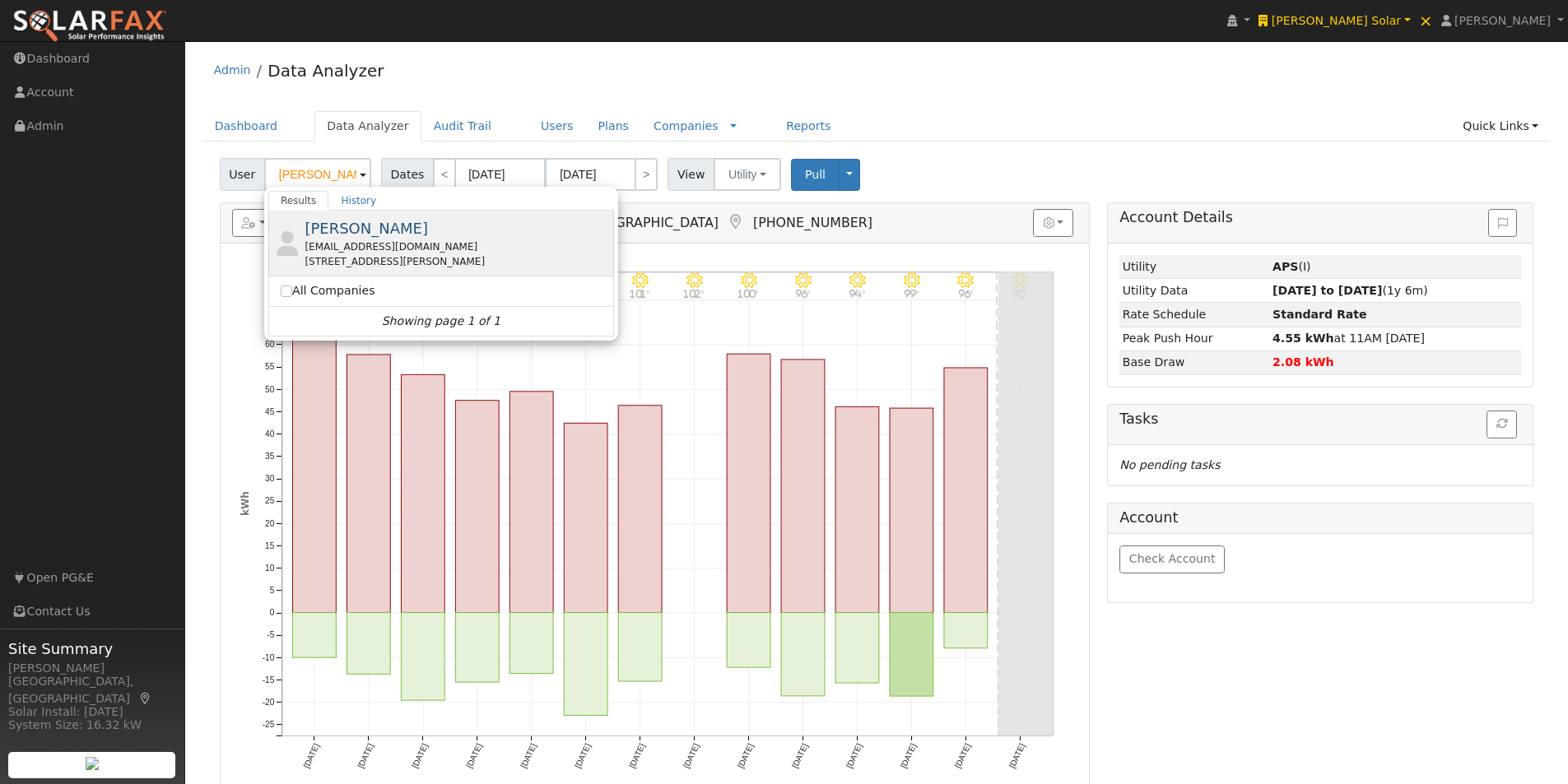
click at [361, 223] on span "[PERSON_NAME]" at bounding box center [365, 228] width 123 height 17
type input "[PERSON_NAME]"
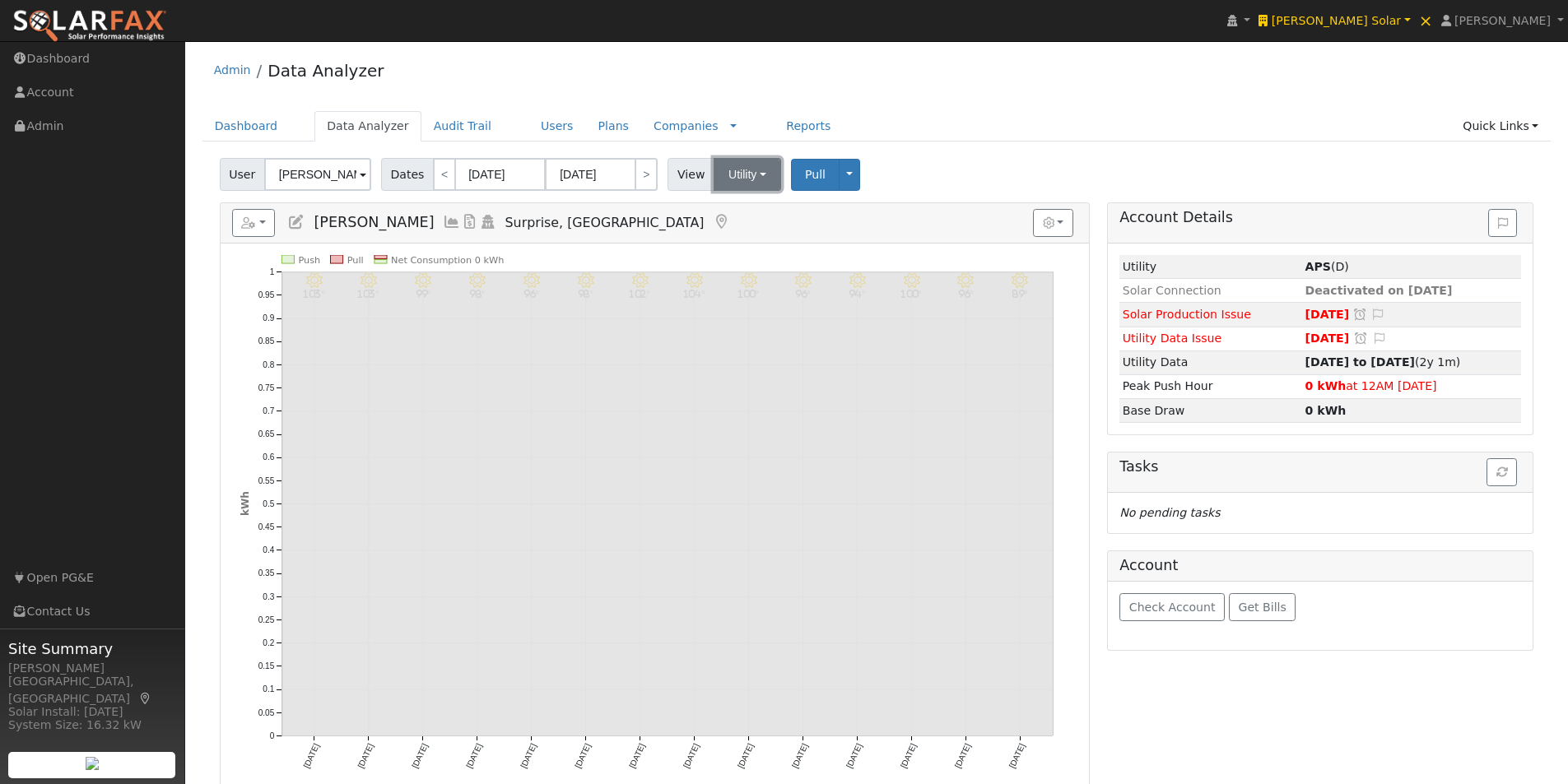
click at [749, 170] on button "Utility" at bounding box center [748, 174] width 67 height 33
drag, startPoint x: 714, startPoint y: 234, endPoint x: 857, endPoint y: 215, distance: 144.3
click at [716, 235] on link "Solar" at bounding box center [768, 235] width 114 height 23
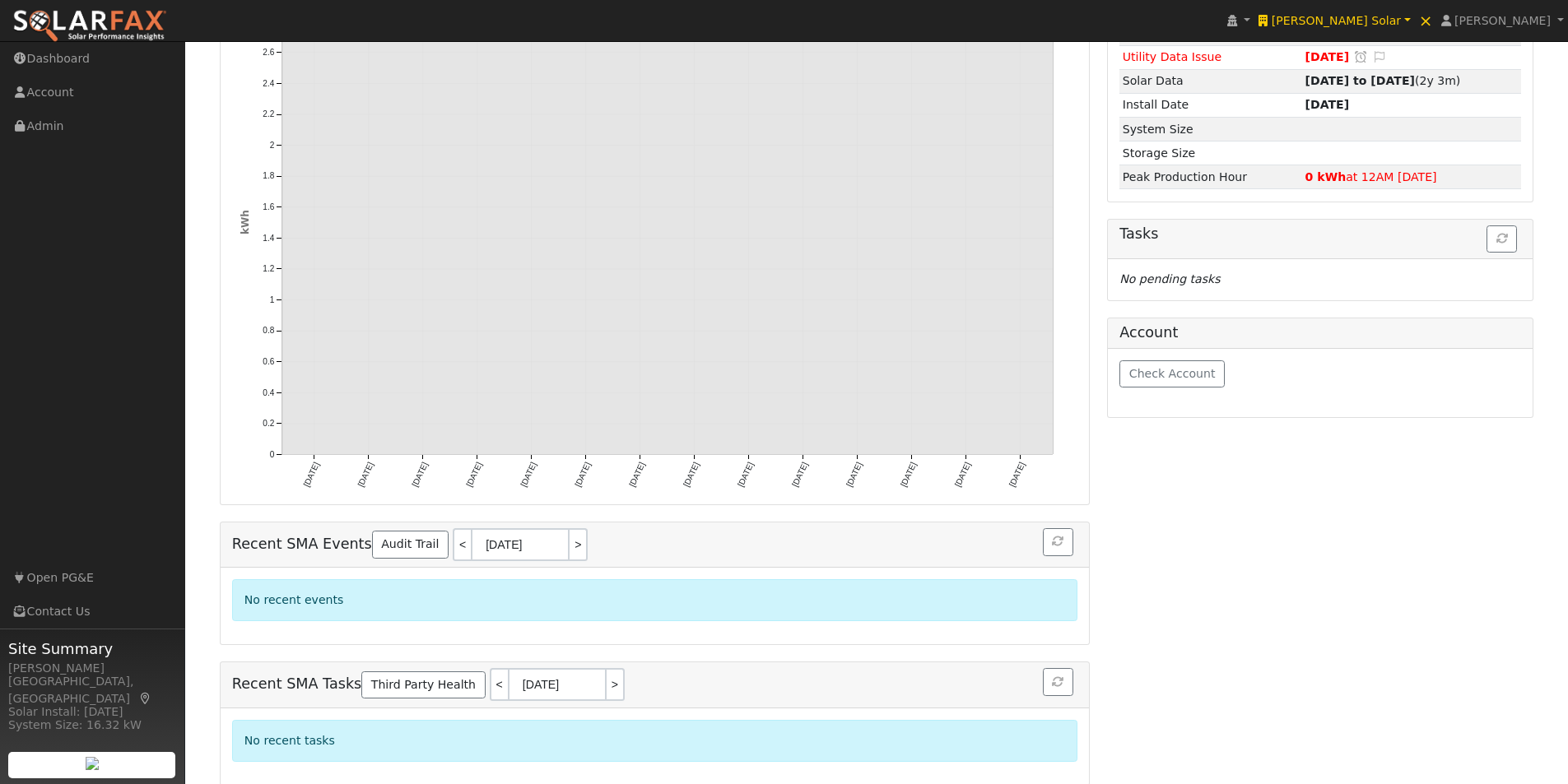
scroll to position [291, 0]
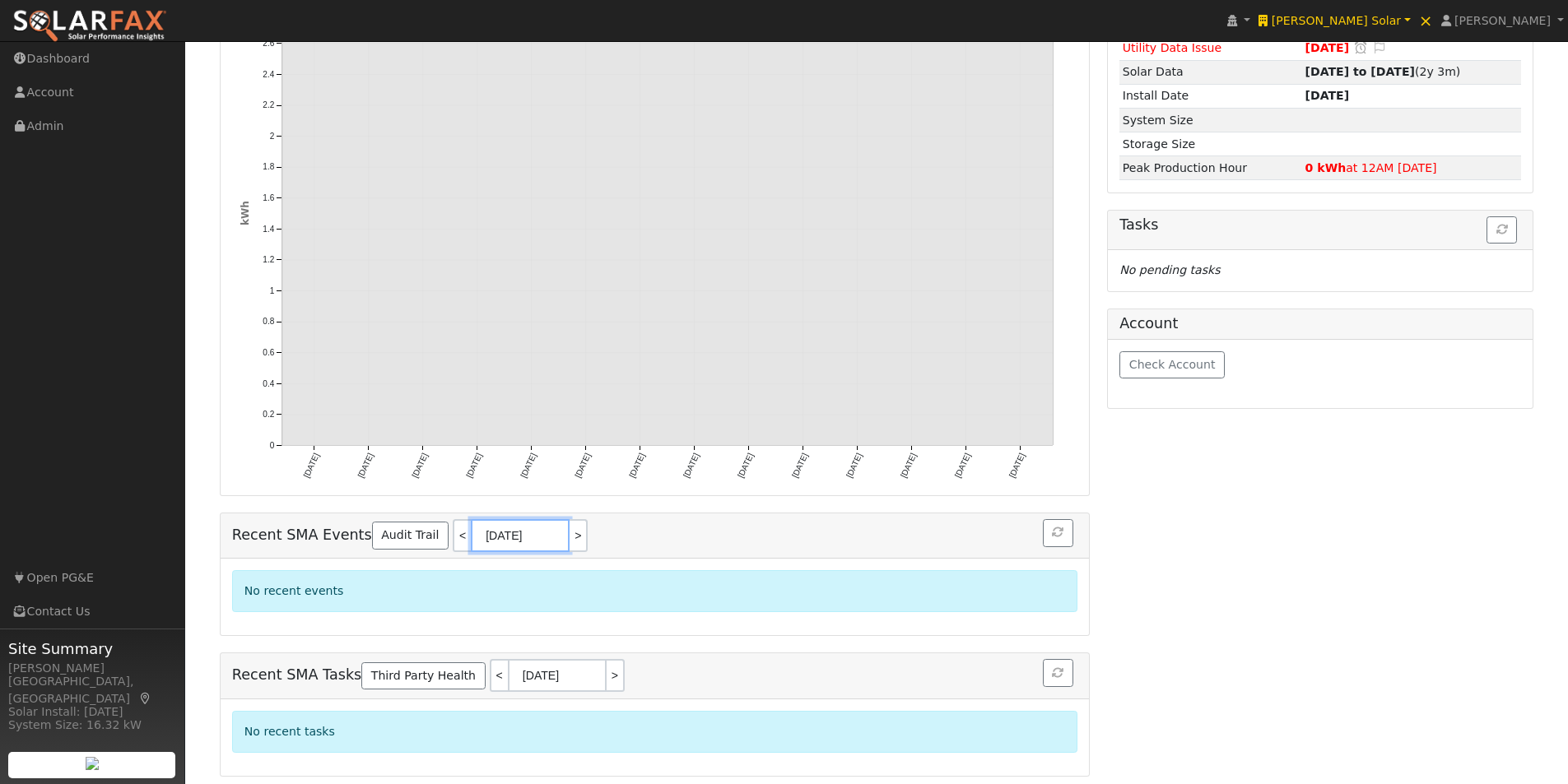
click at [490, 532] on input "09/23/2025" at bounding box center [520, 536] width 98 height 33
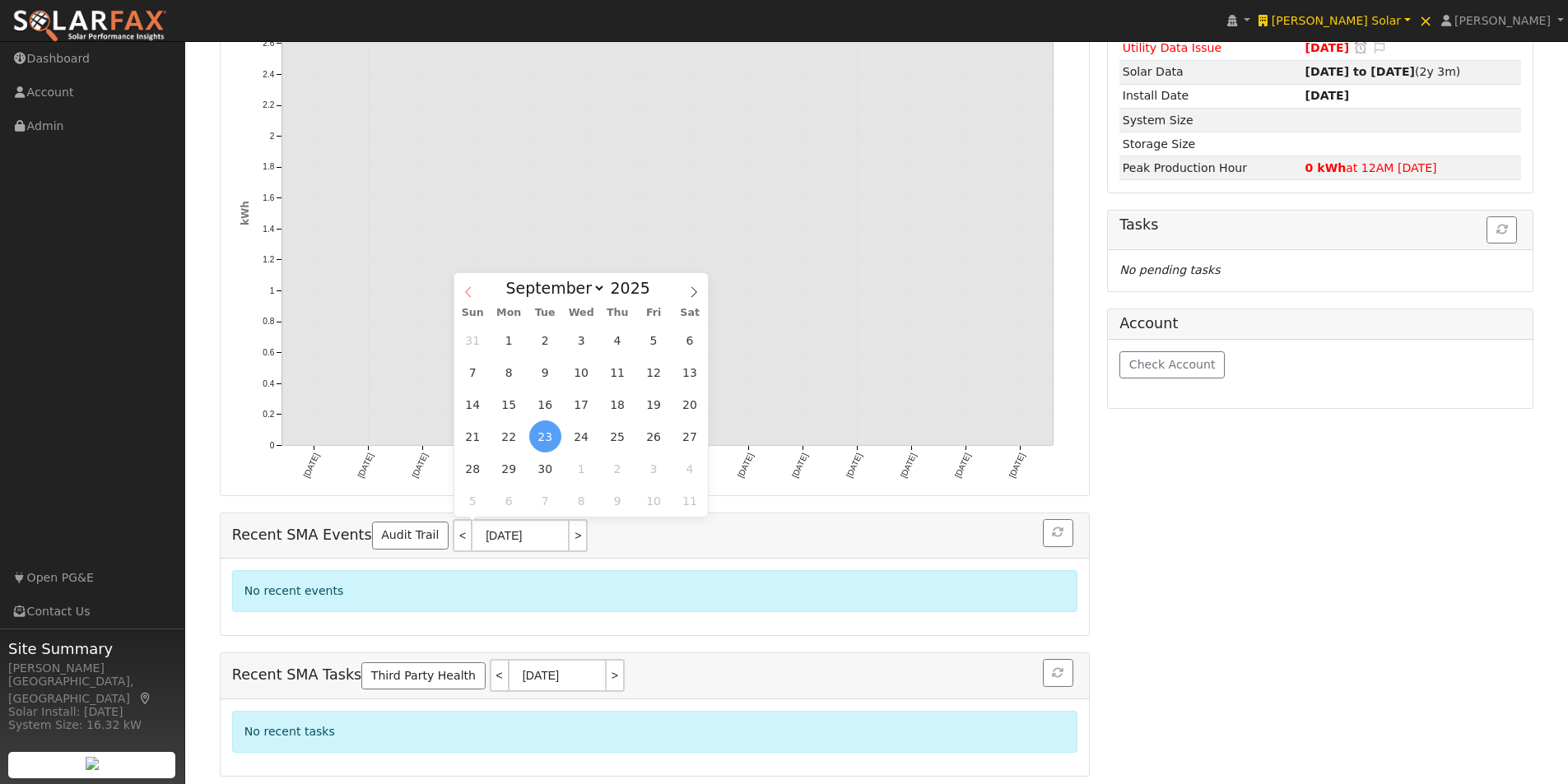
click at [466, 289] on icon at bounding box center [468, 292] width 12 height 12
select select "4"
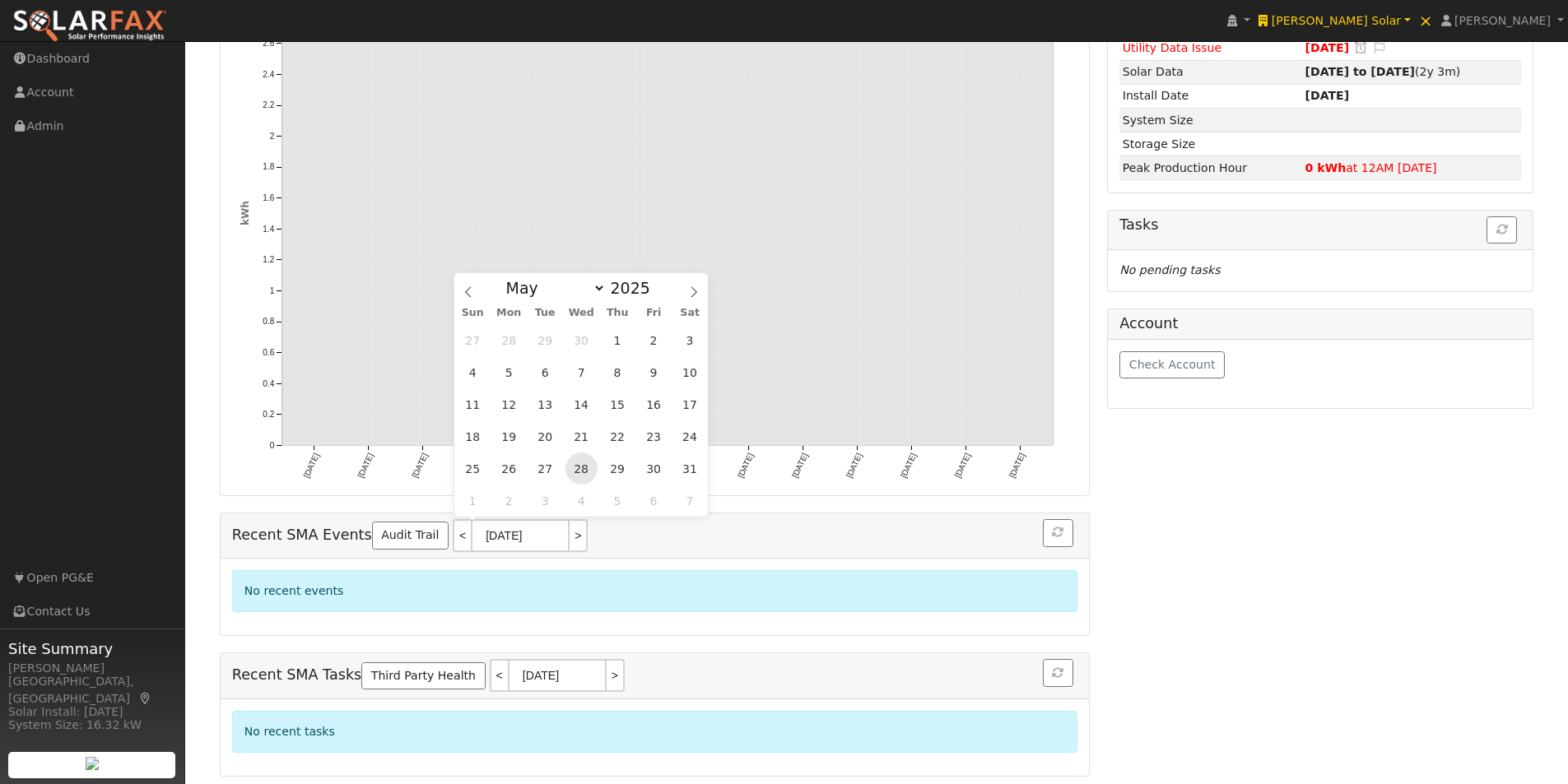
click at [578, 466] on span "28" at bounding box center [582, 468] width 32 height 32
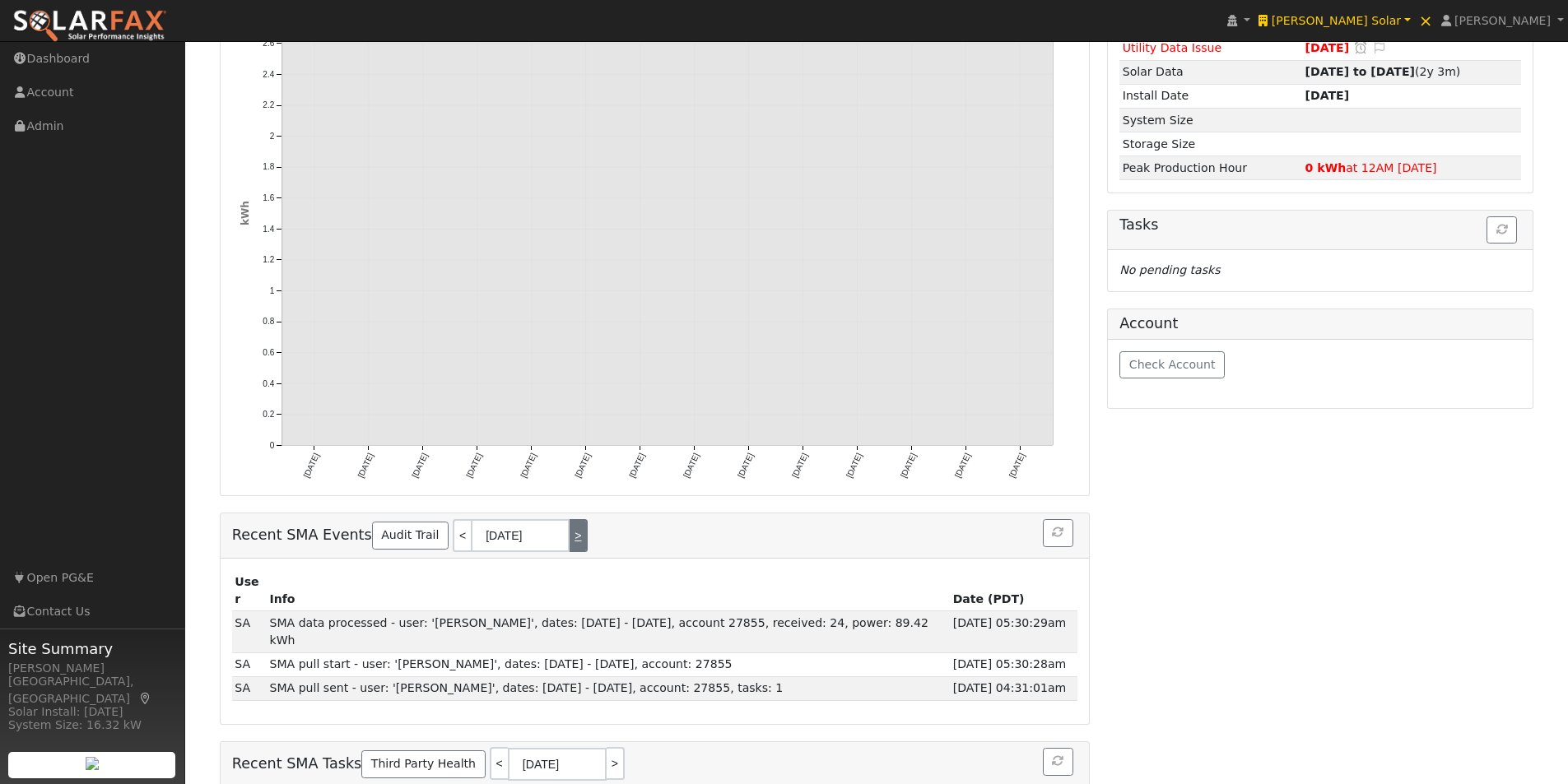
click at [569, 529] on link ">" at bounding box center [578, 536] width 18 height 33
click at [569, 526] on link ">" at bounding box center [578, 536] width 18 height 33
click at [569, 528] on link ">" at bounding box center [578, 536] width 18 height 33
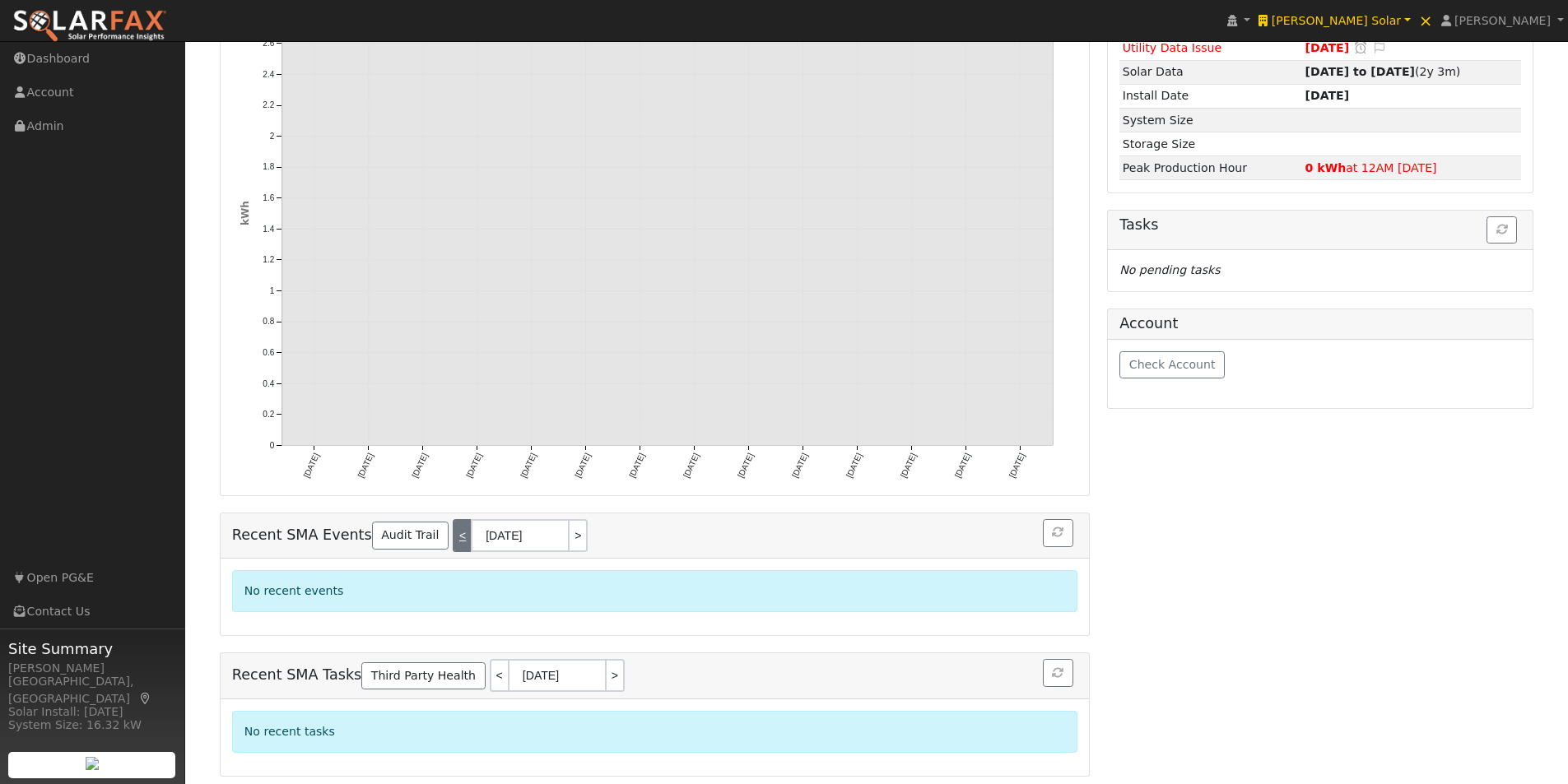
click at [452, 535] on link "<" at bounding box center [461, 536] width 18 height 33
type input "05/30/2025"
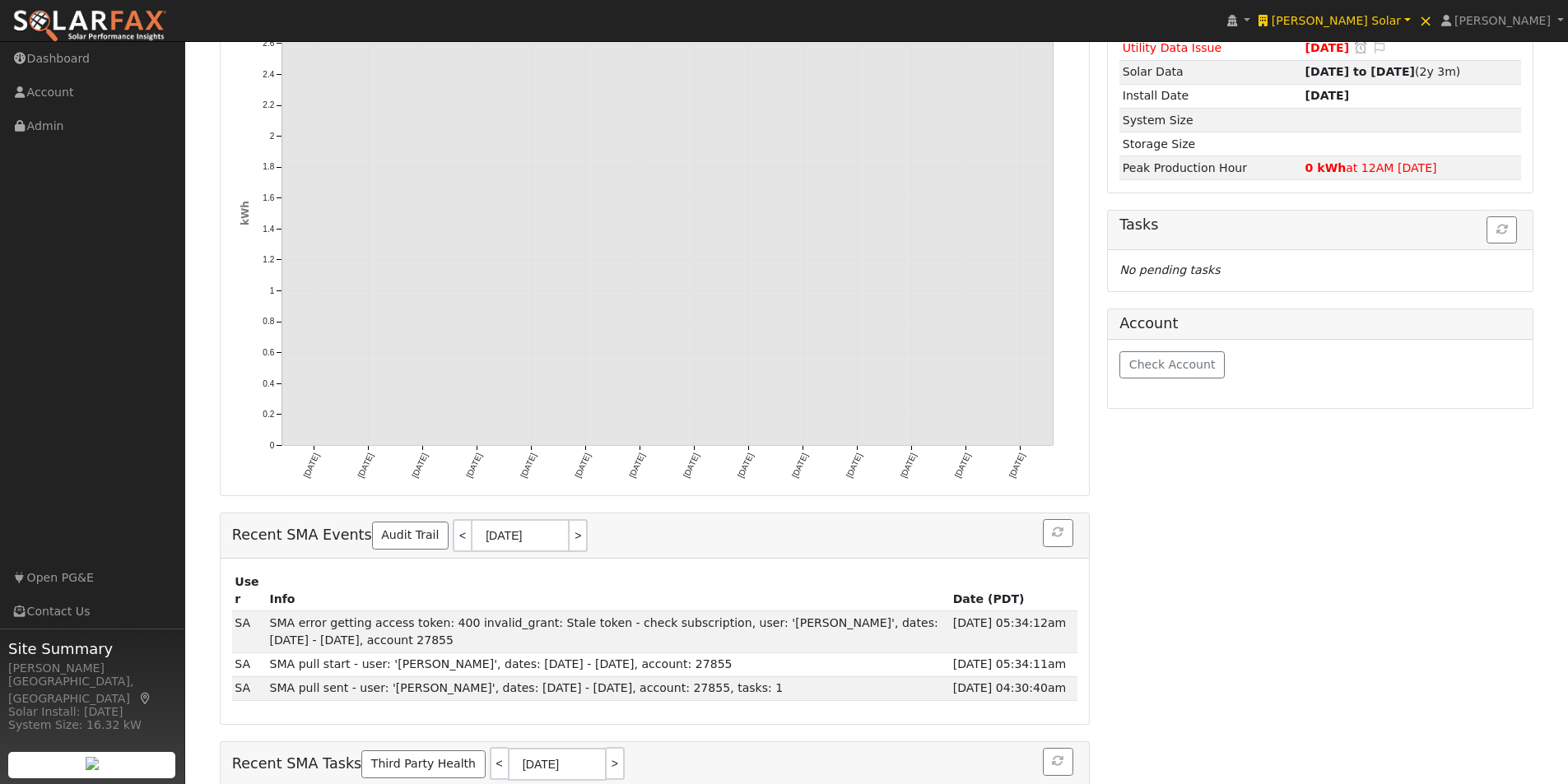
scroll to position [361, 0]
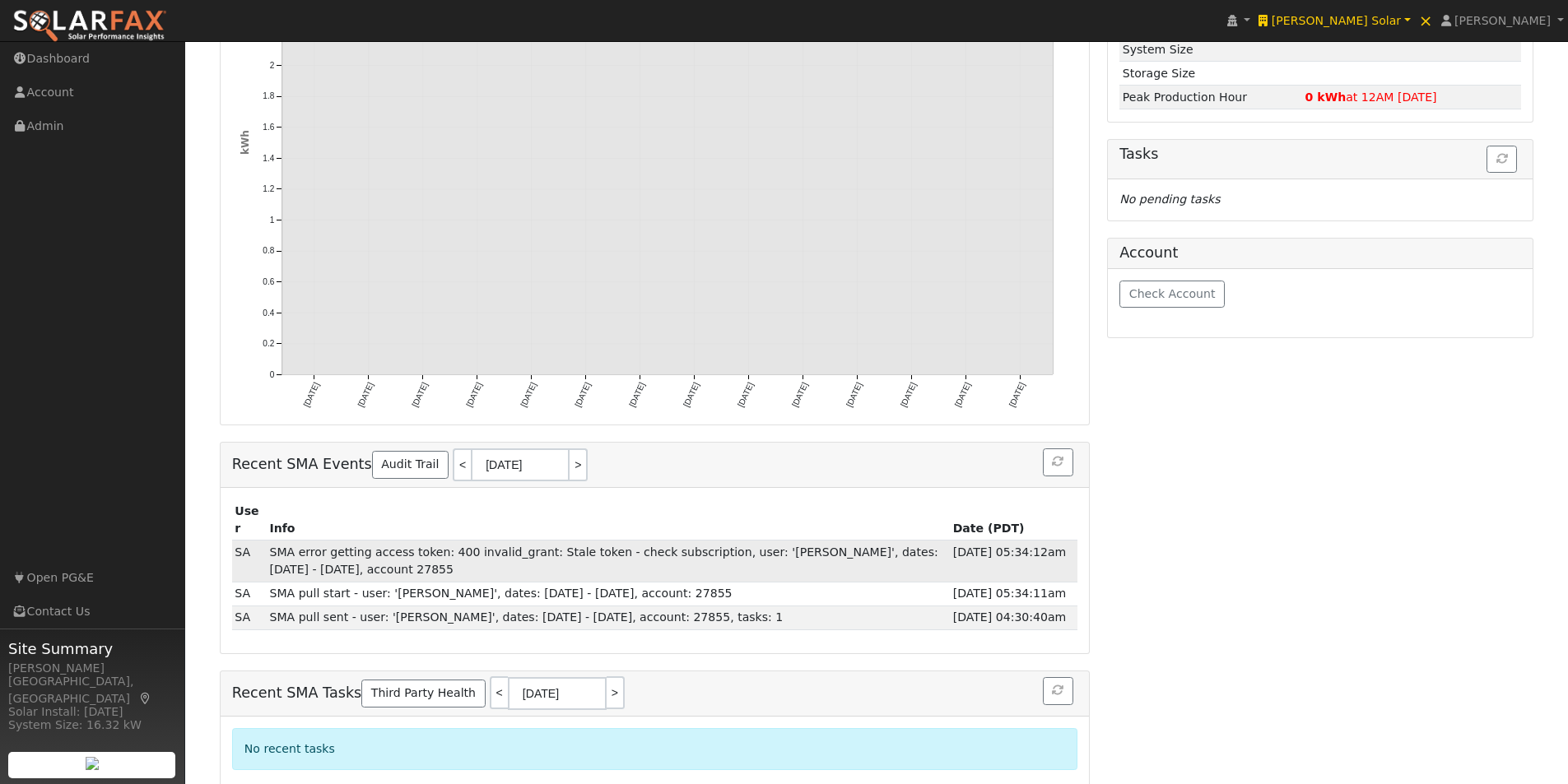
drag, startPoint x: 272, startPoint y: 537, endPoint x: 389, endPoint y: 557, distance: 118.7
click at [389, 557] on td "SMA error getting access token: 400 invalid_grant: Stale token - check subscrip…" at bounding box center [608, 561] width 683 height 41
click at [904, 510] on th "Info" at bounding box center [608, 520] width 683 height 41
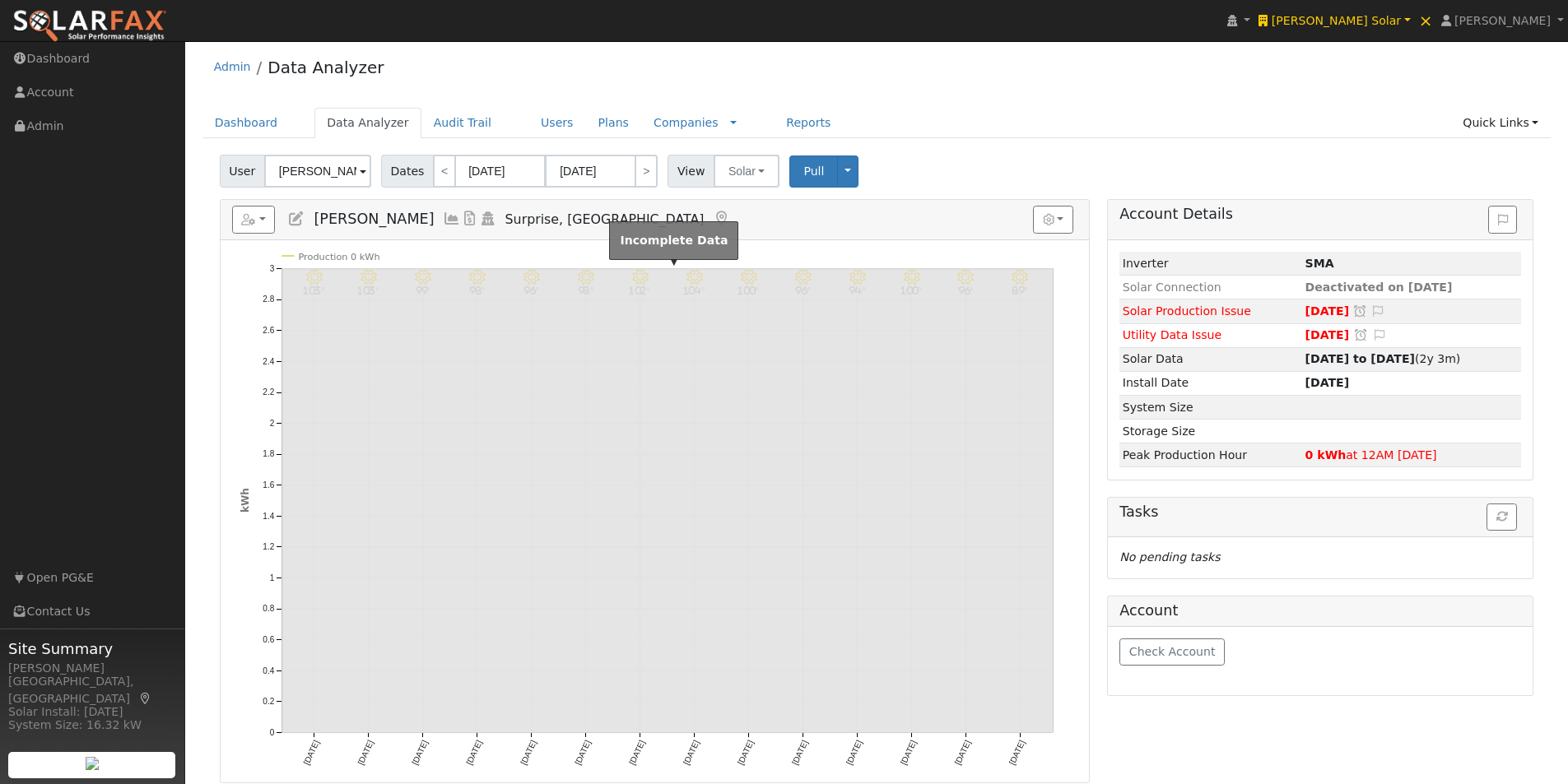
scroll to position [0, 0]
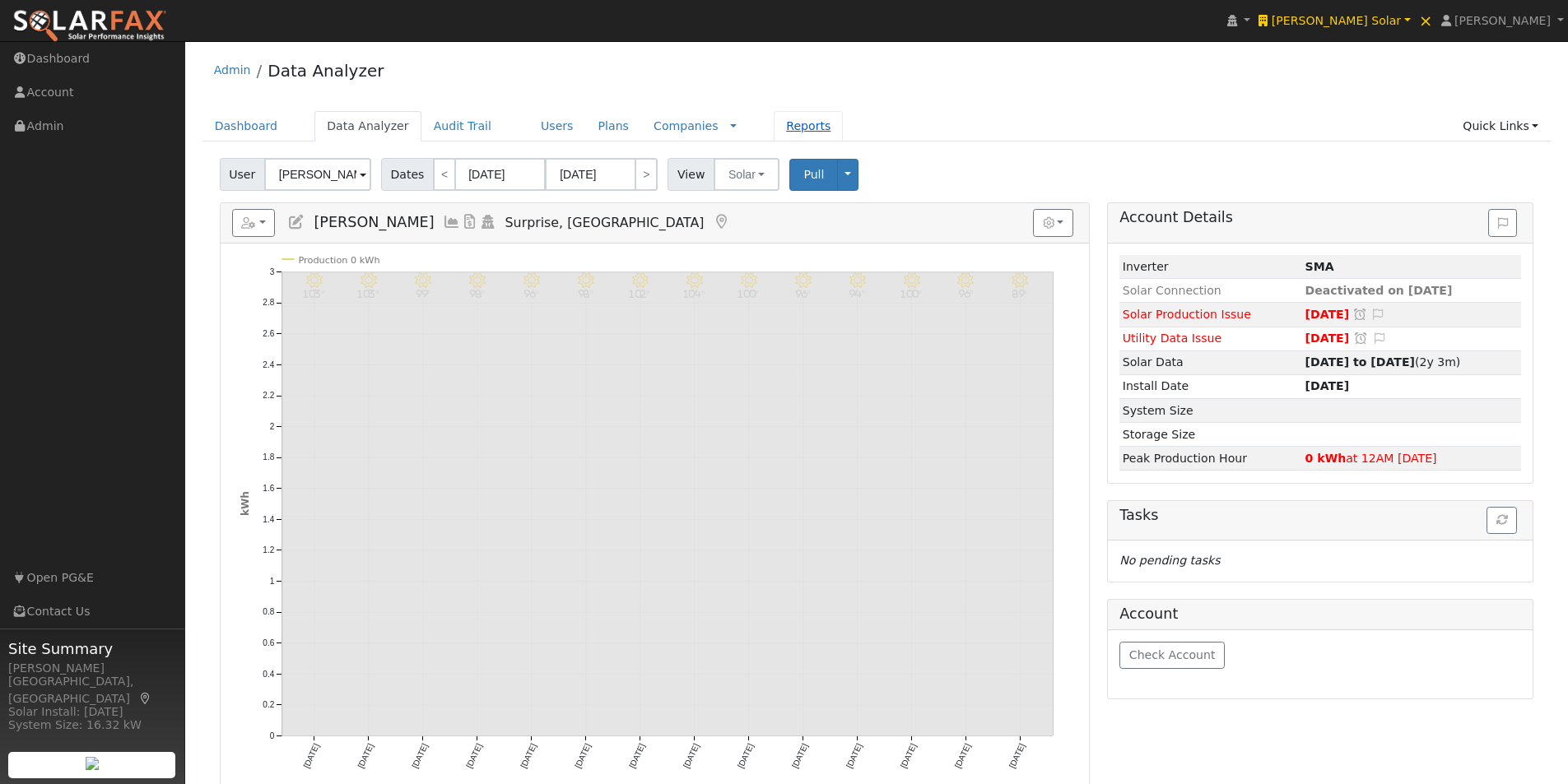
click at [773, 128] on link "Reports" at bounding box center [808, 126] width 69 height 30
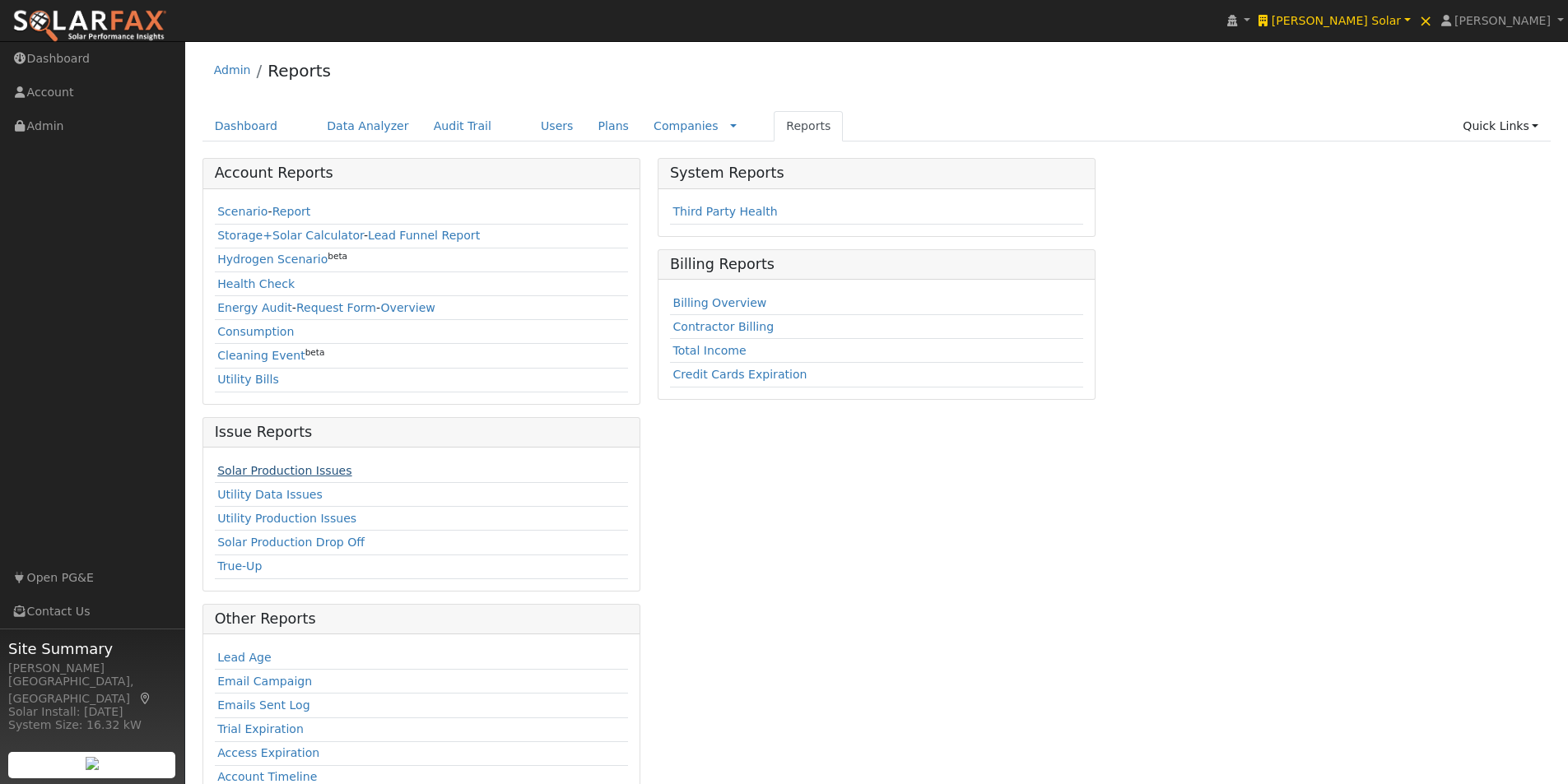
click at [232, 468] on link "Solar Production Issues" at bounding box center [284, 470] width 134 height 13
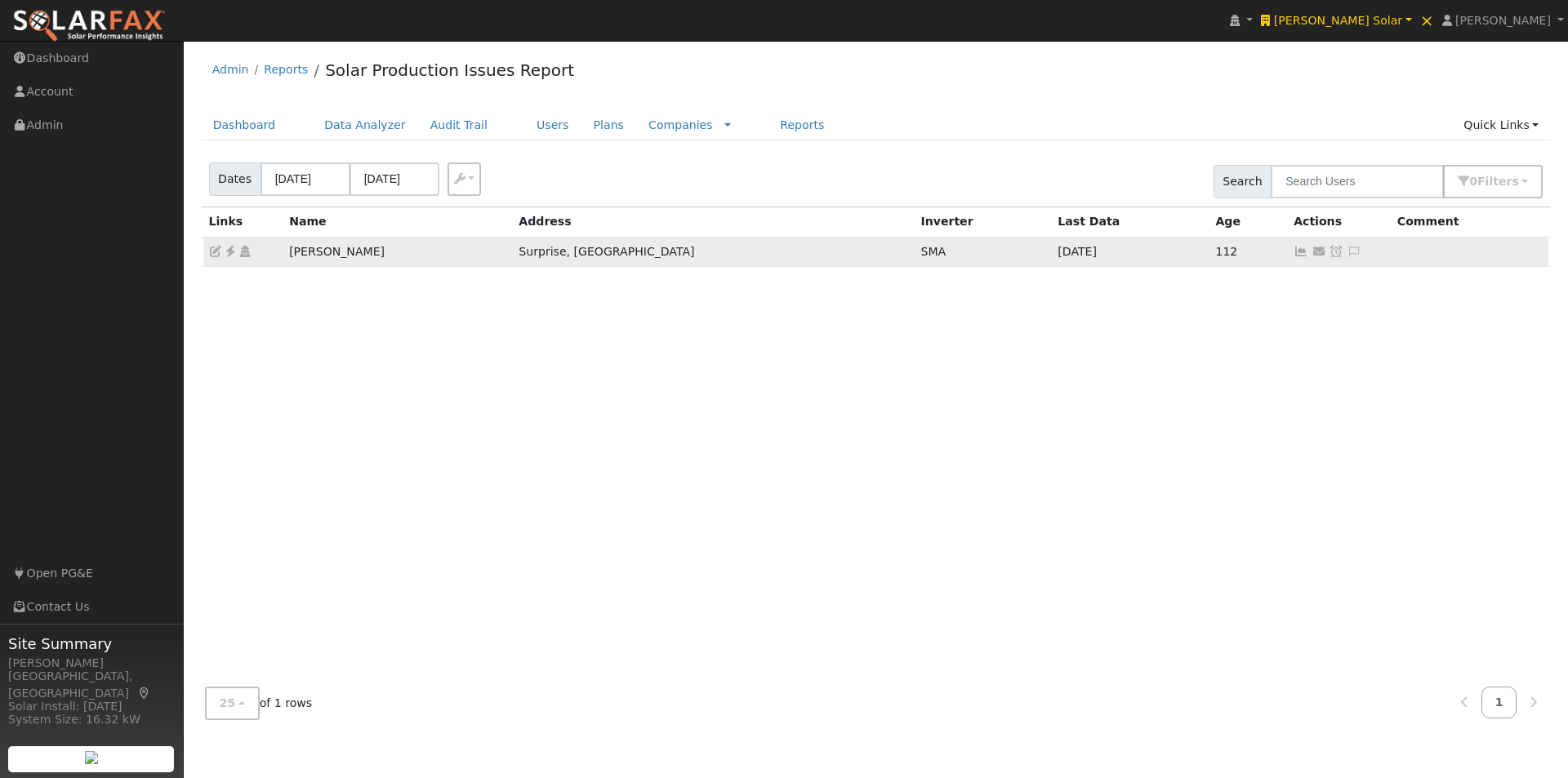
drag, startPoint x: 952, startPoint y: 248, endPoint x: 1002, endPoint y: 246, distance: 50.0
click at [1051, 246] on td "05/28/25" at bounding box center [1130, 251] width 158 height 29
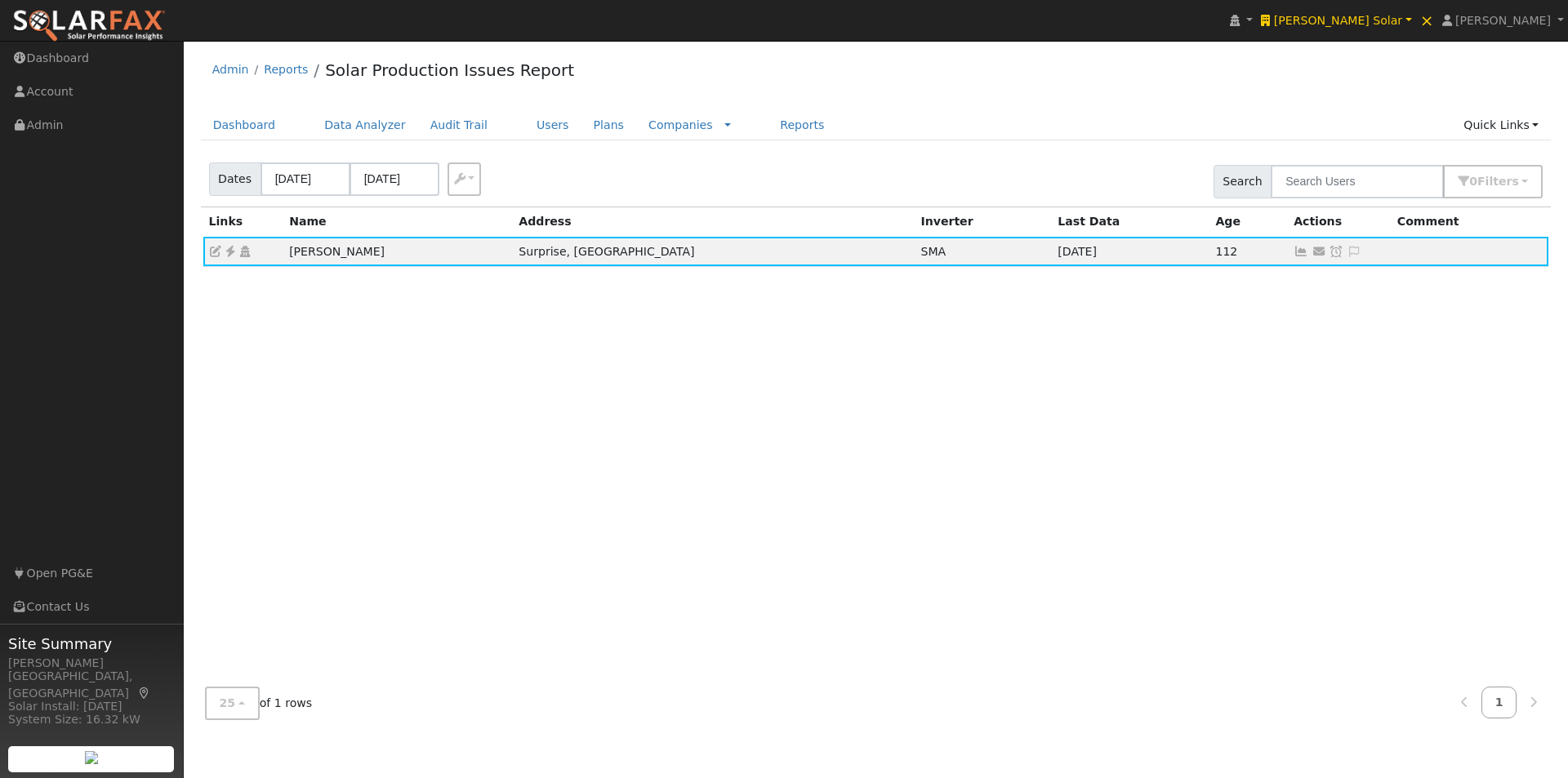
click at [994, 376] on div "Solar Production Issue Flag: Date By Flag Comment Type No Issue History Links N…" at bounding box center [876, 441] width 1351 height 467
drag, startPoint x: 363, startPoint y: 253, endPoint x: 274, endPoint y: 251, distance: 89.0
click at [274, 251] on tr "Larry Aegerter Surprise, AZ SMA 05/28/25 112 Send Email... Copy a Link Reset Pa…" at bounding box center [876, 251] width 1346 height 29
click at [233, 329] on div "Solar Production Issue Flag: Date By Flag Comment Type No Issue History Links N…" at bounding box center [876, 441] width 1351 height 467
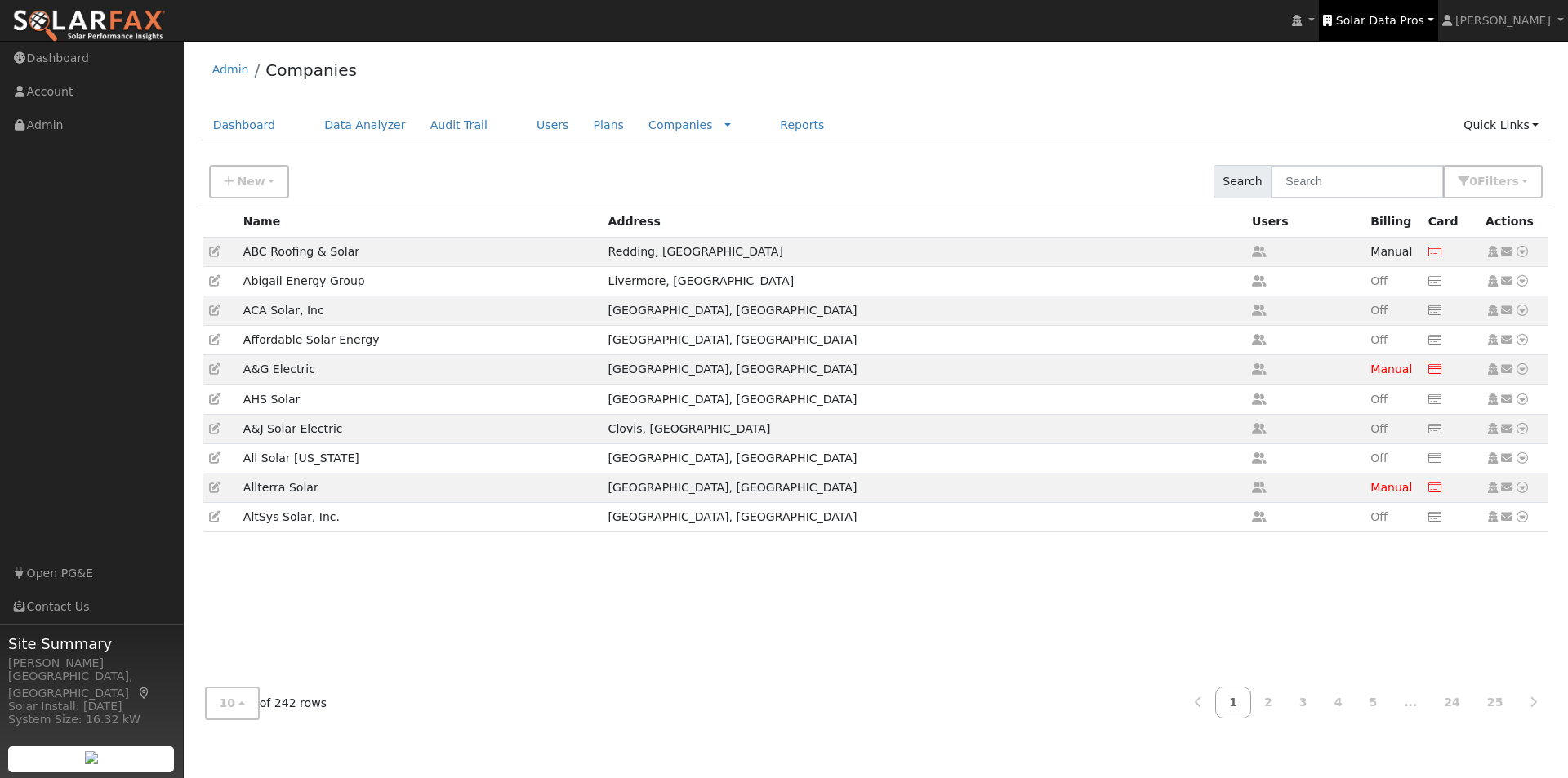
click at [1413, 20] on span "Solar Data Pros" at bounding box center [1380, 20] width 88 height 13
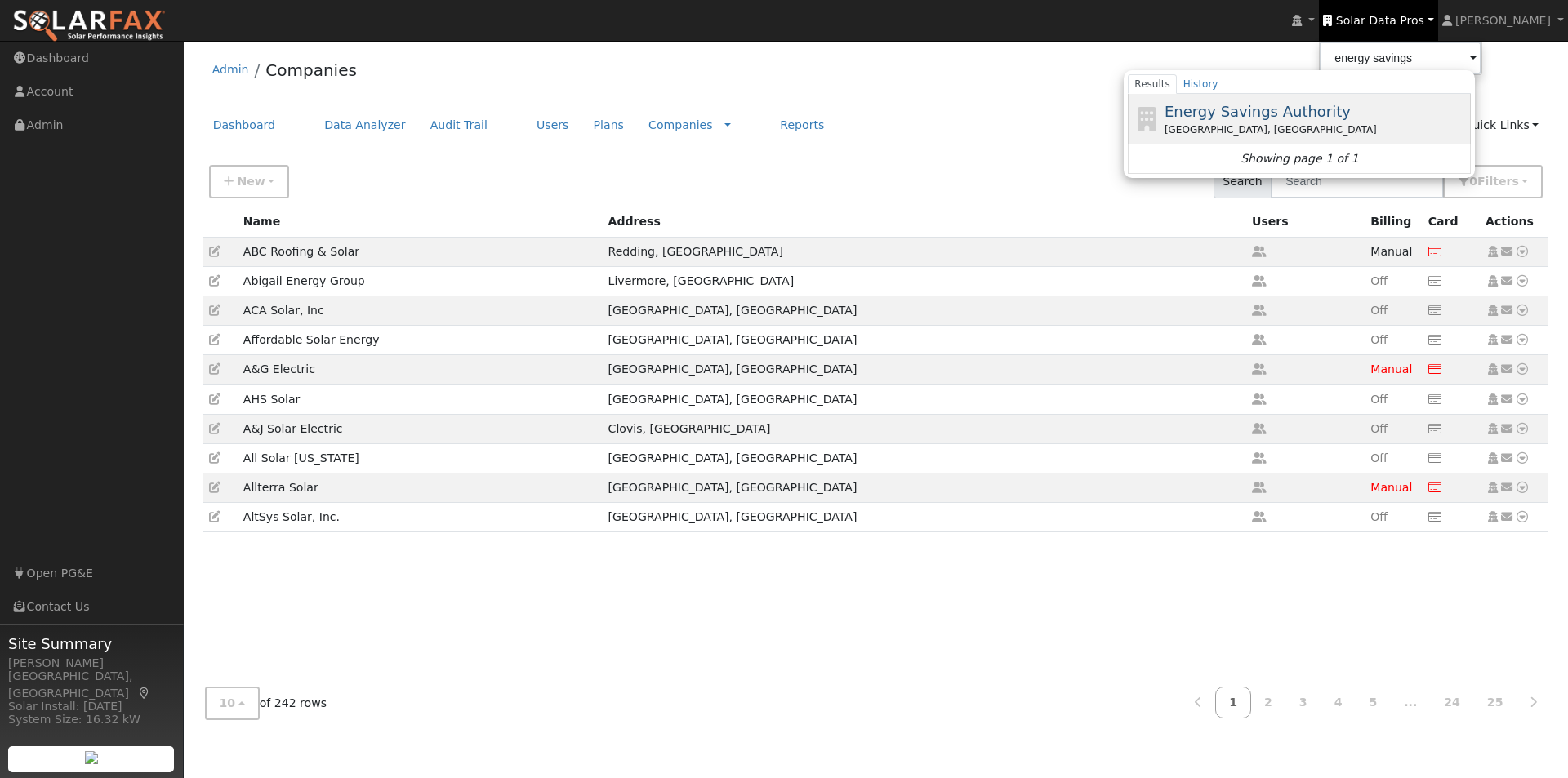
click at [1282, 112] on span "Energy Savings Authority" at bounding box center [1257, 111] width 187 height 17
type input "Energy Savings Authority"
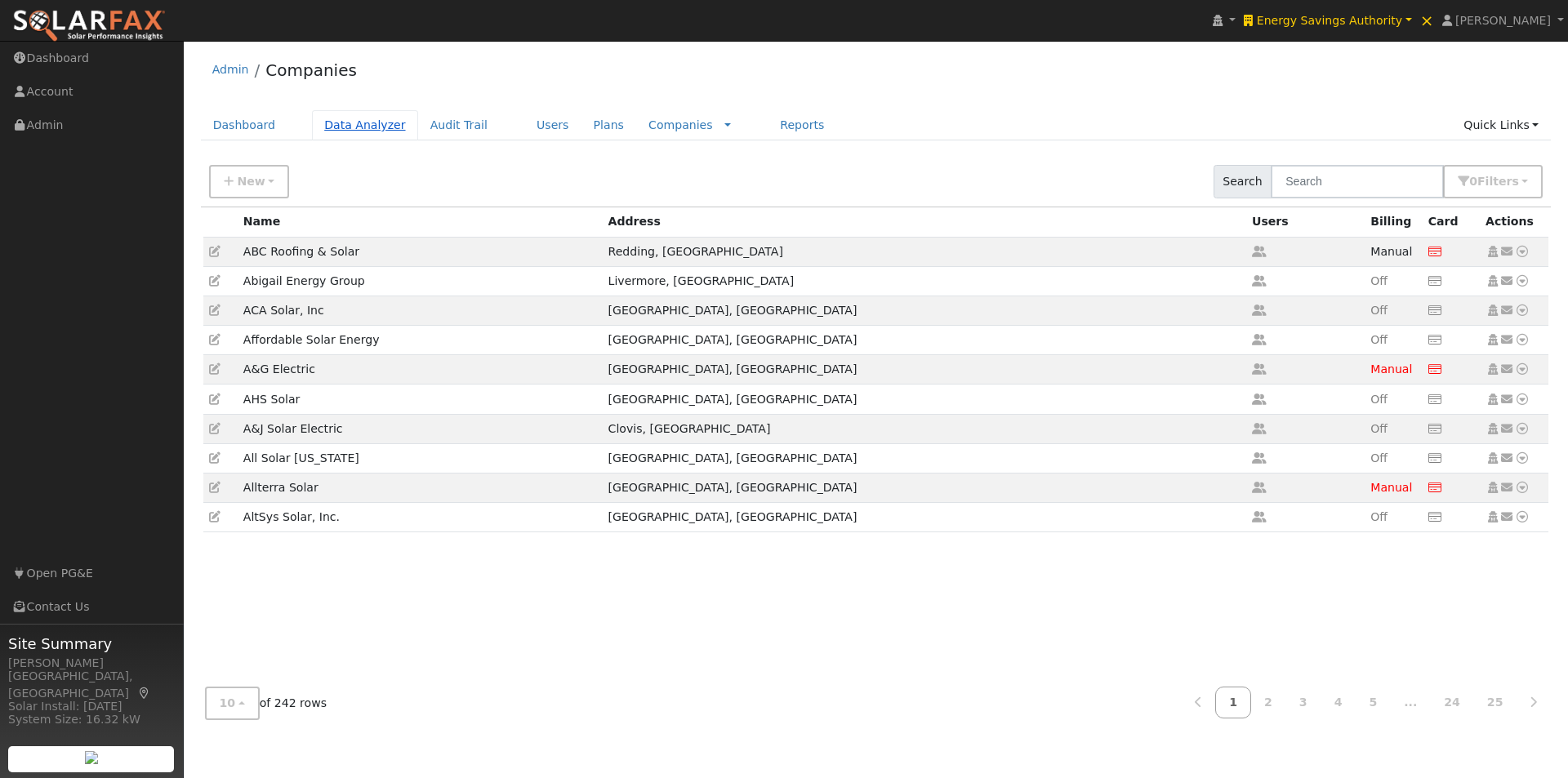
click at [348, 121] on link "Data Analyzer" at bounding box center [365, 125] width 106 height 30
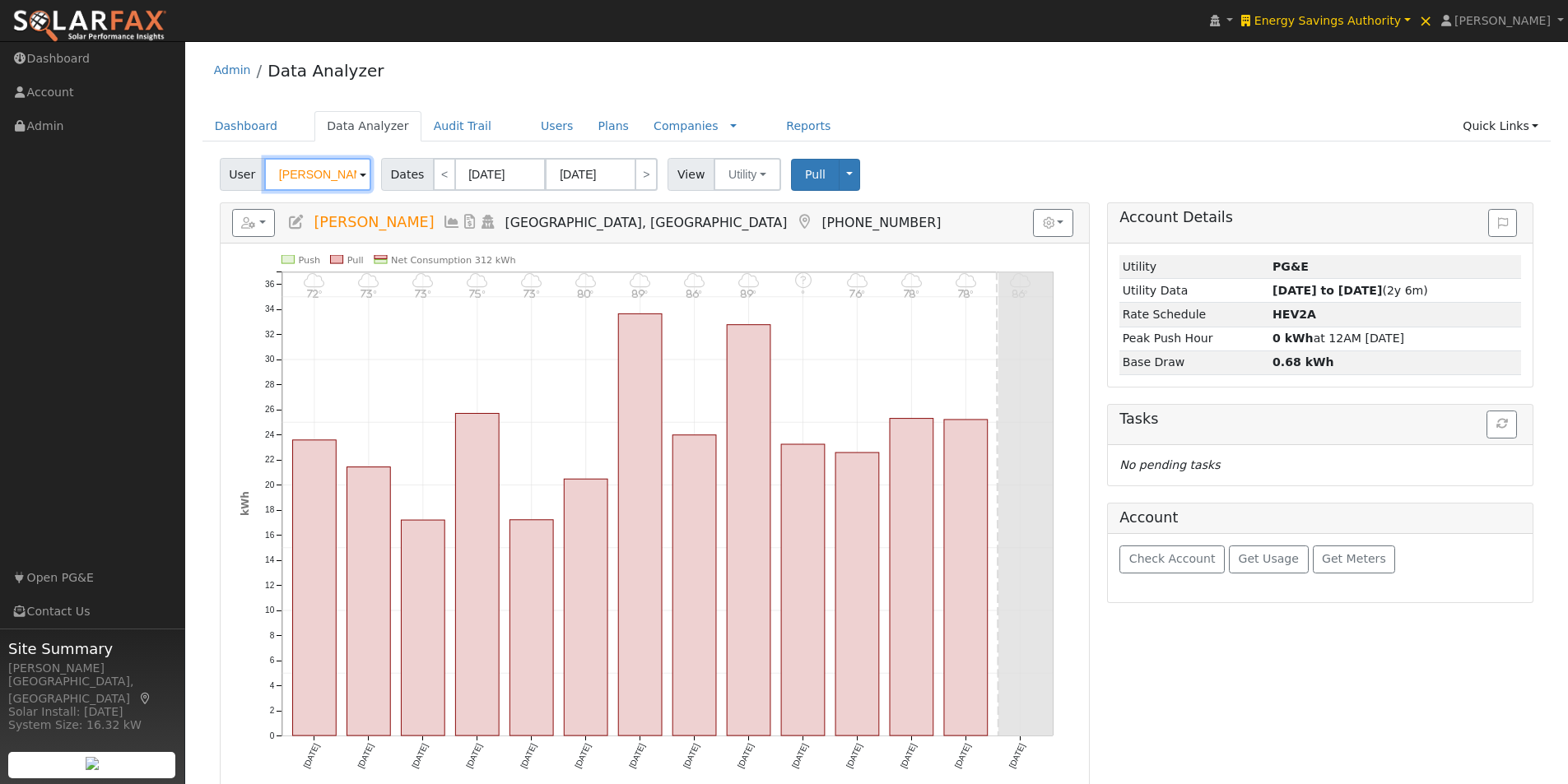
click at [326, 177] on input "[PERSON_NAME]" at bounding box center [318, 174] width 107 height 33
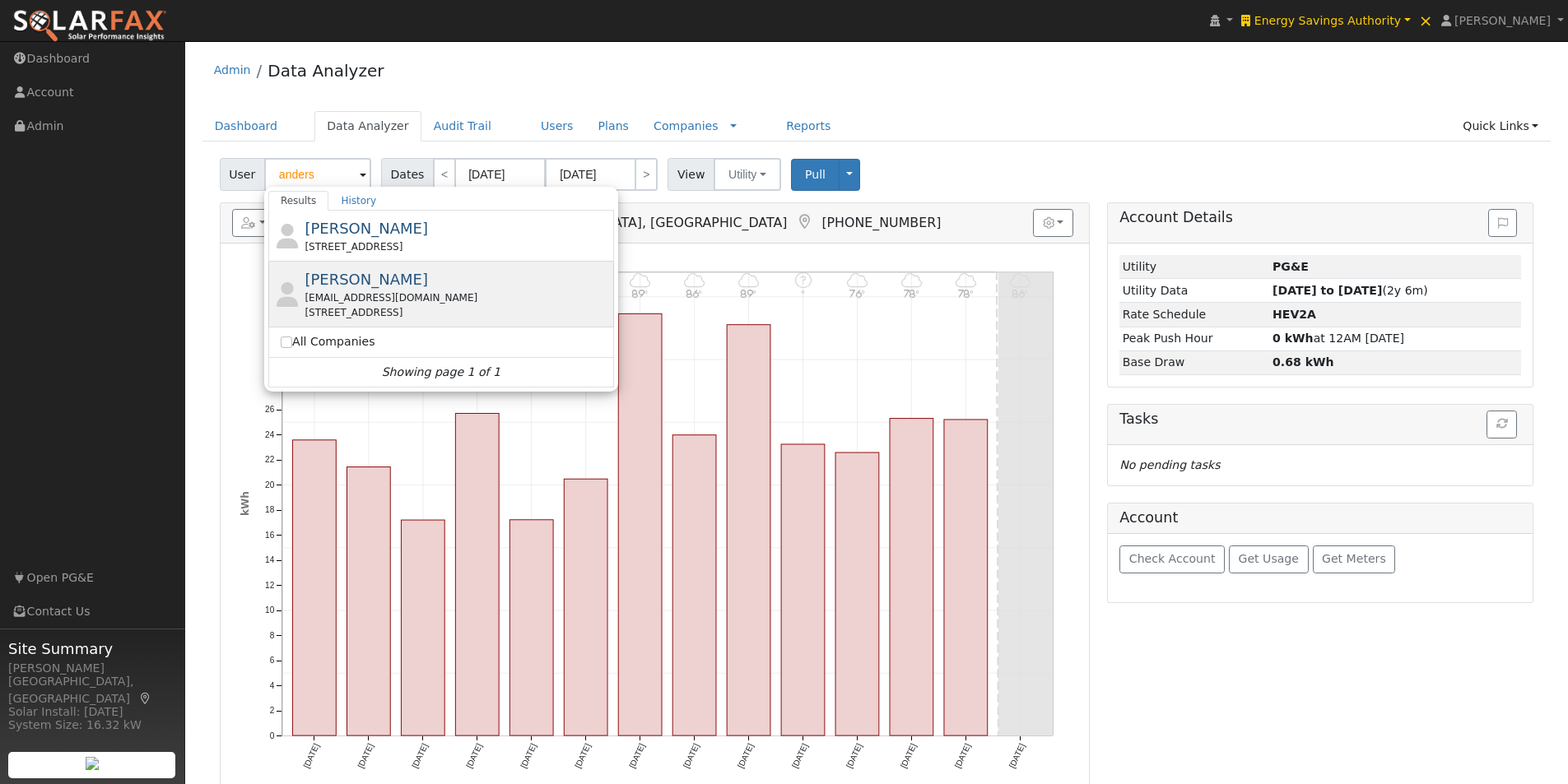
click at [369, 278] on span "[PERSON_NAME]" at bounding box center [365, 278] width 123 height 17
type input "[PERSON_NAME]"
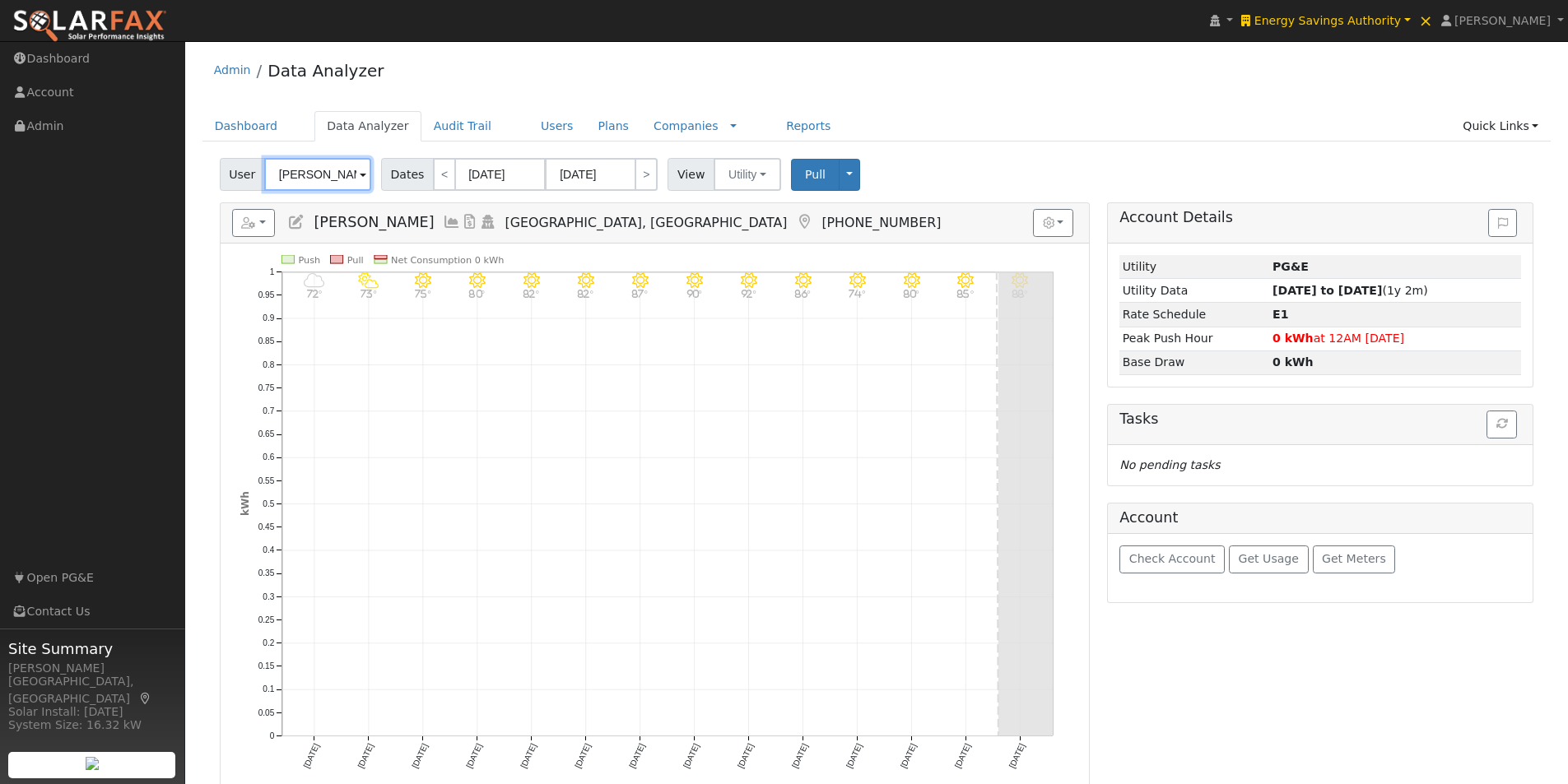
click at [327, 177] on input "Scott Anderson" at bounding box center [318, 174] width 107 height 33
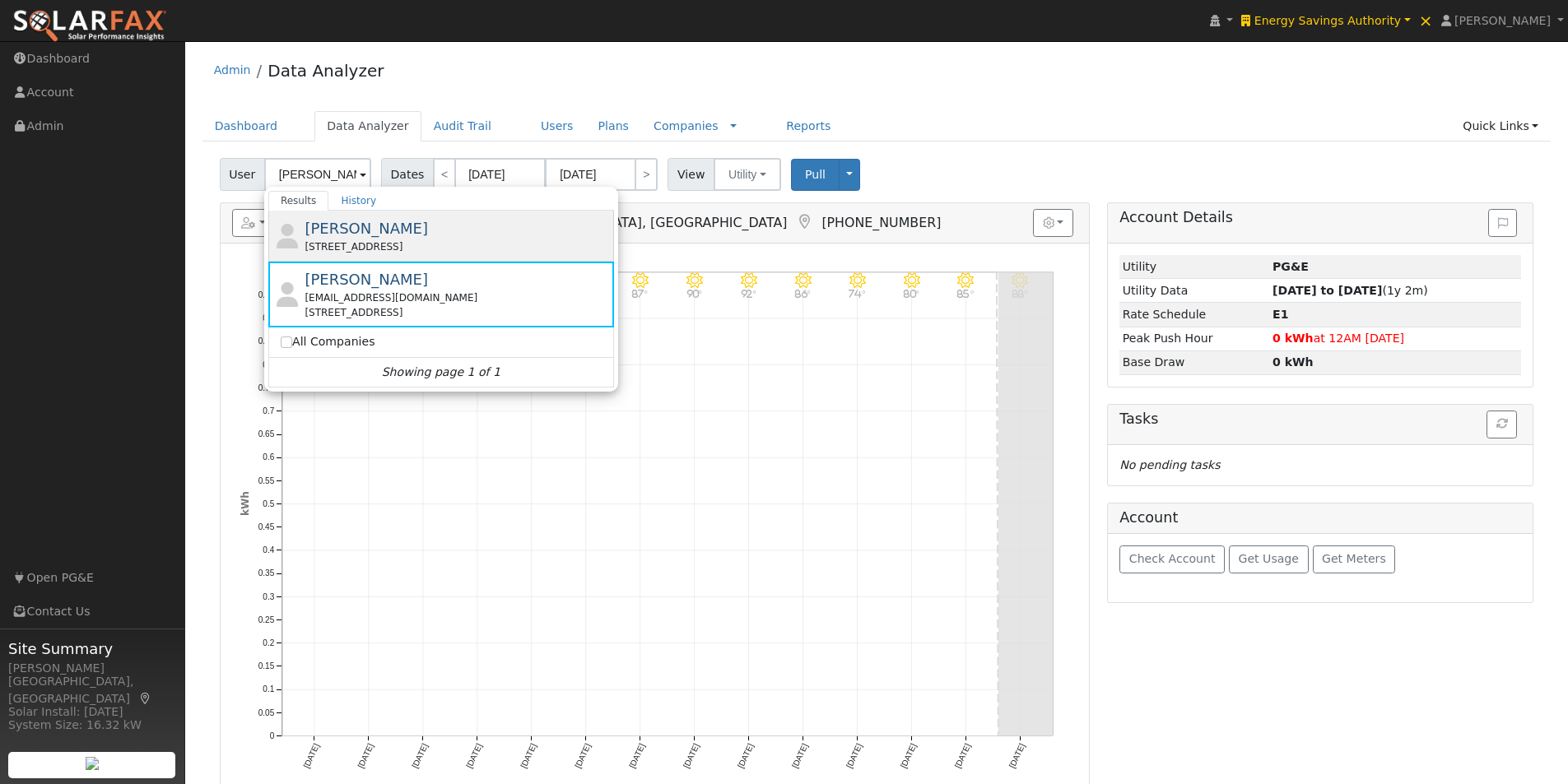
click at [349, 227] on span "Scott Anderson" at bounding box center [365, 228] width 123 height 17
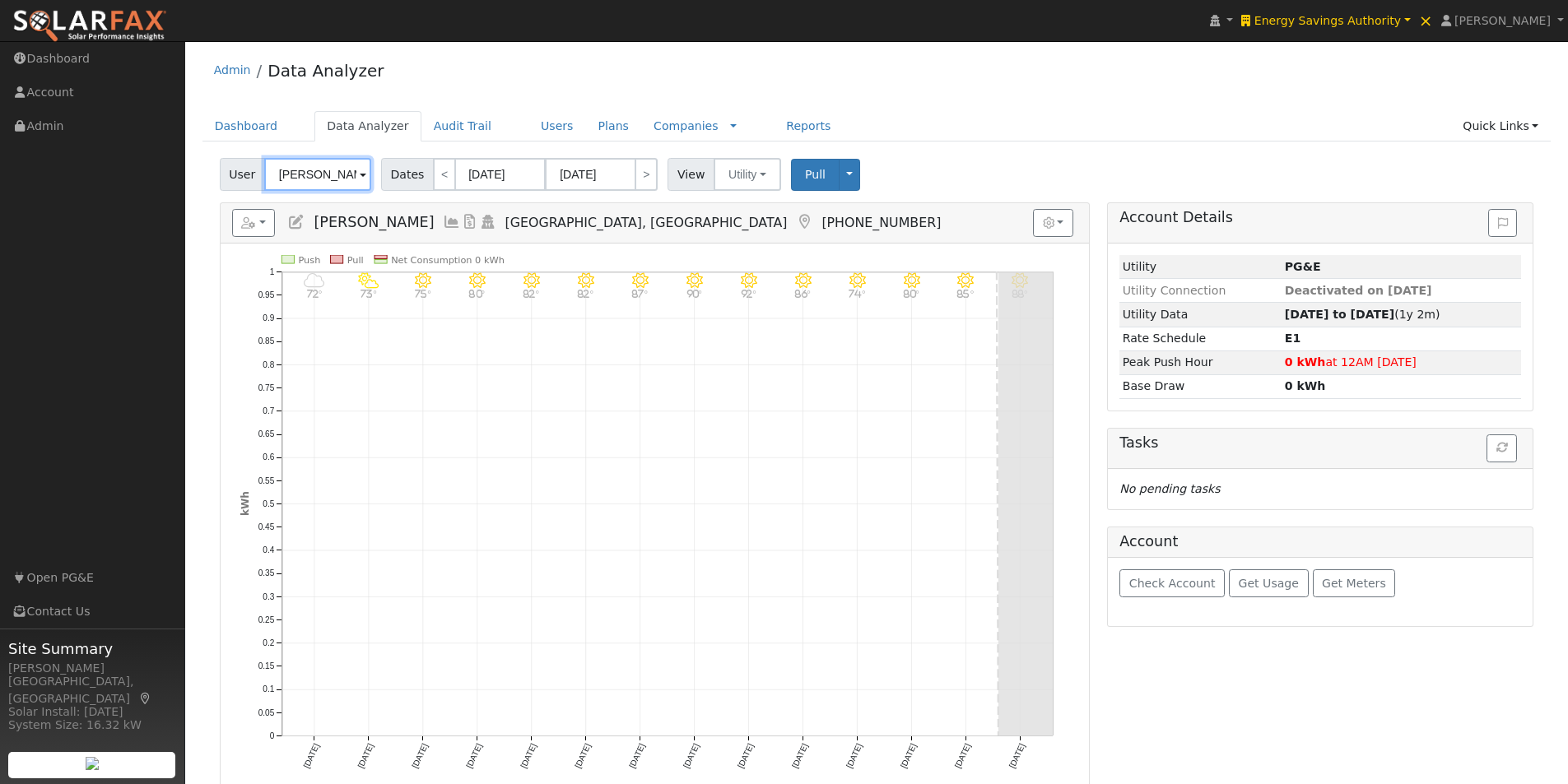
click at [317, 176] on input "Scott Anderson" at bounding box center [318, 174] width 107 height 33
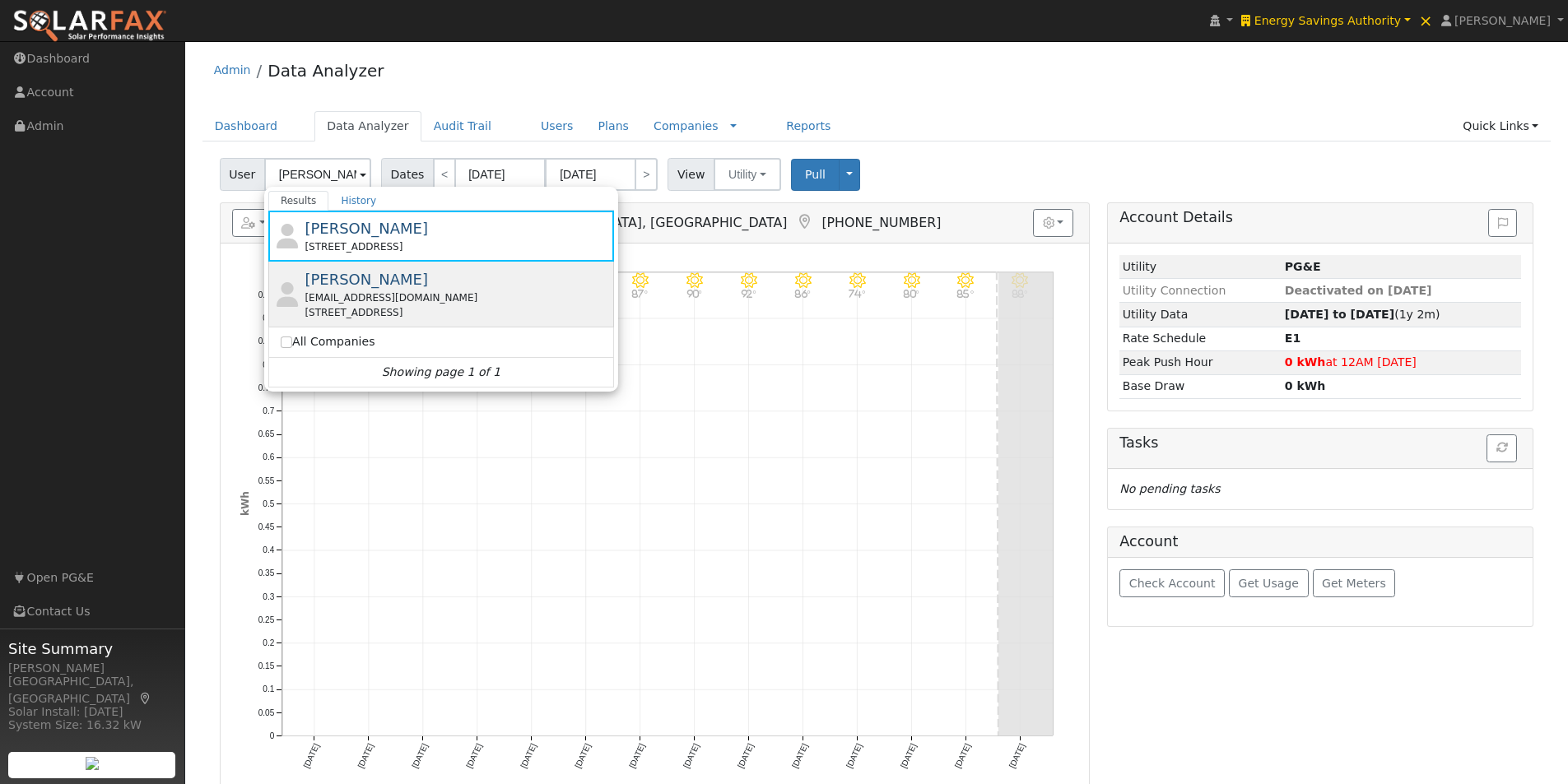
click at [330, 280] on span "[PERSON_NAME]" at bounding box center [365, 278] width 123 height 17
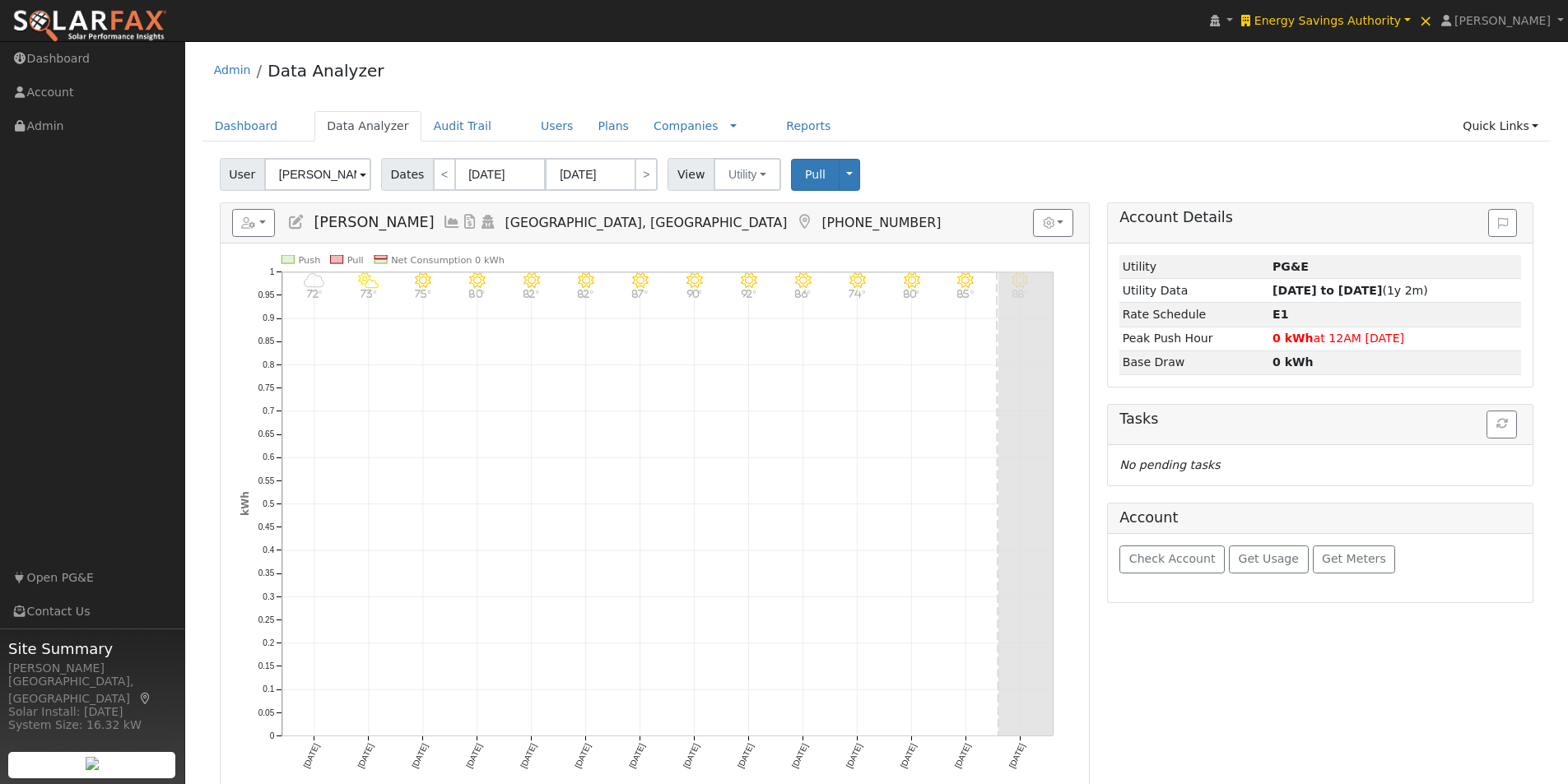
click at [443, 218] on icon at bounding box center [451, 222] width 18 height 15
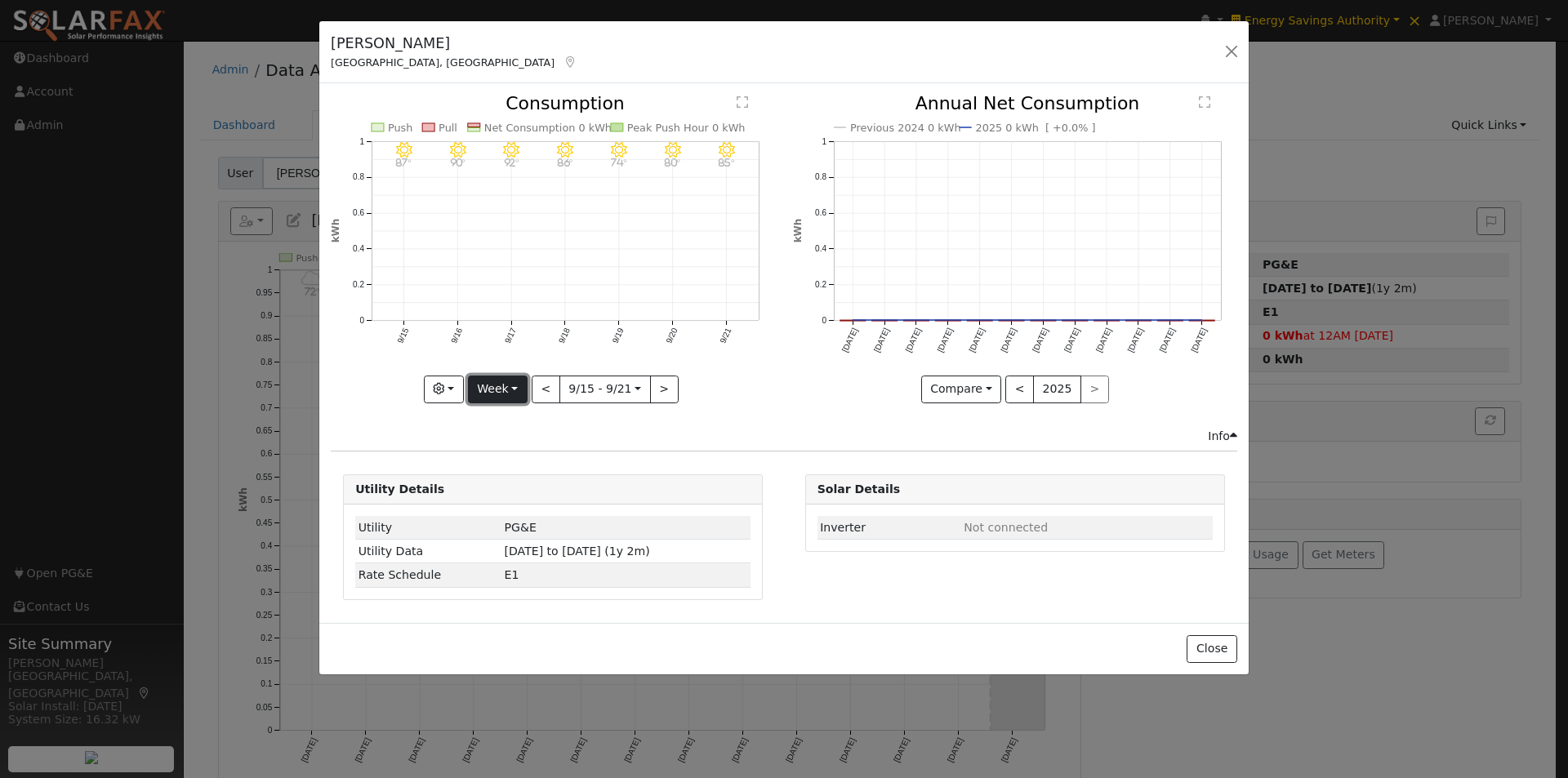
click at [502, 381] on button "Week" at bounding box center [498, 390] width 60 height 28
click at [503, 493] on link "Year" at bounding box center [525, 492] width 114 height 23
type input "2024-09-01"
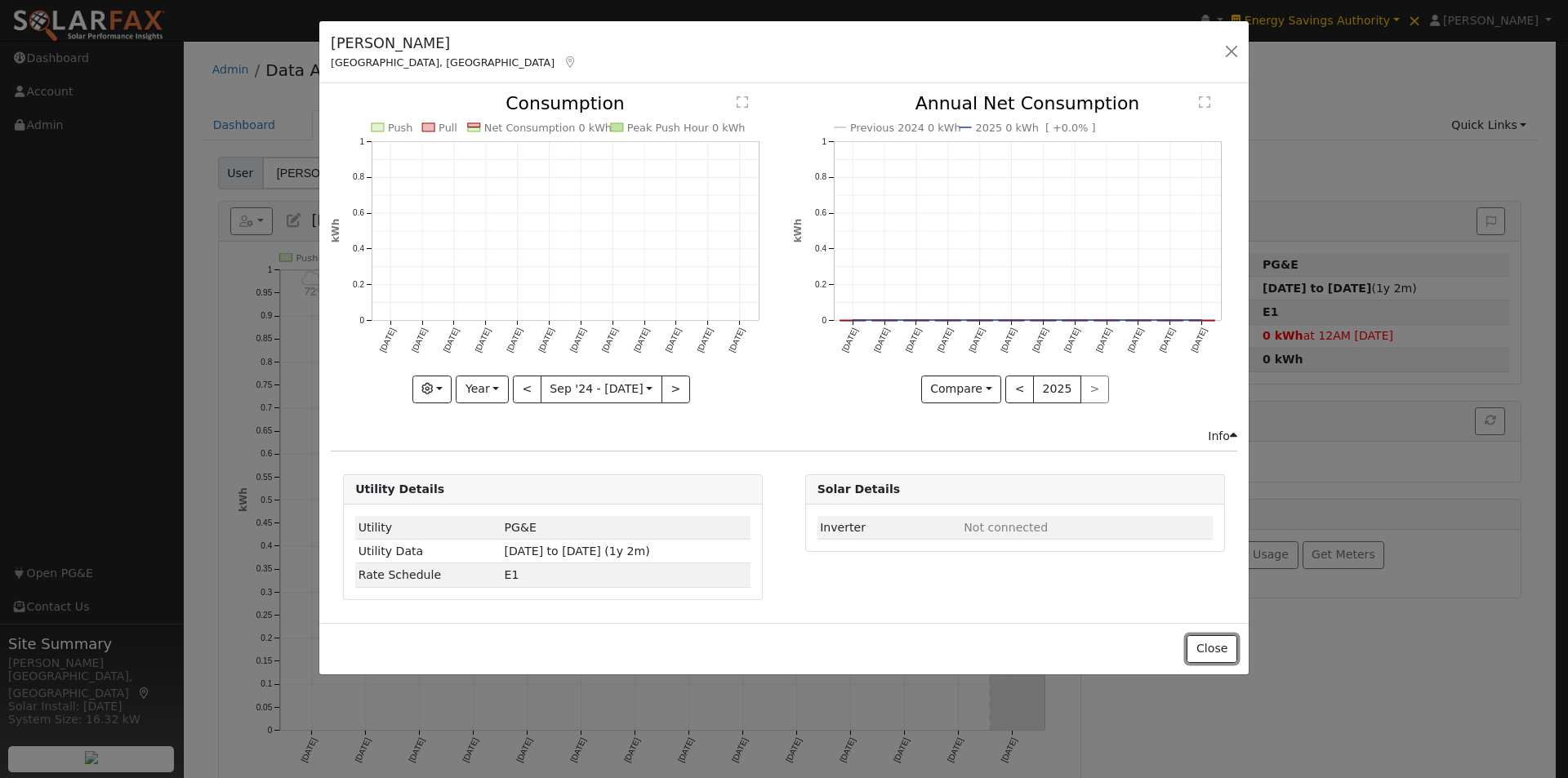
drag, startPoint x: 1215, startPoint y: 649, endPoint x: 1024, endPoint y: 452, distance: 274.4
click at [1204, 636] on button "Close" at bounding box center [1212, 650] width 50 height 28
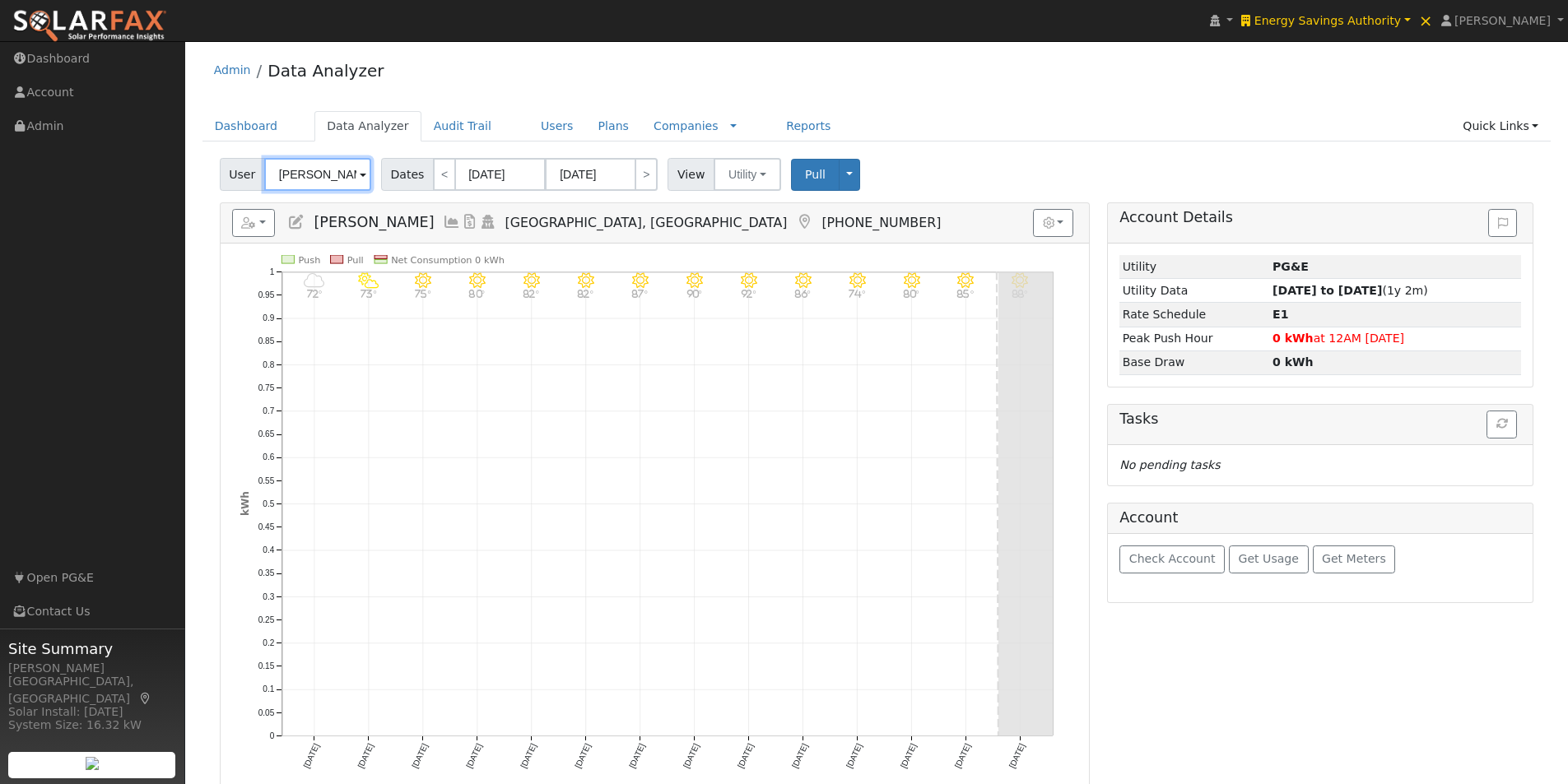
click at [318, 166] on input "[PERSON_NAME]" at bounding box center [318, 174] width 107 height 33
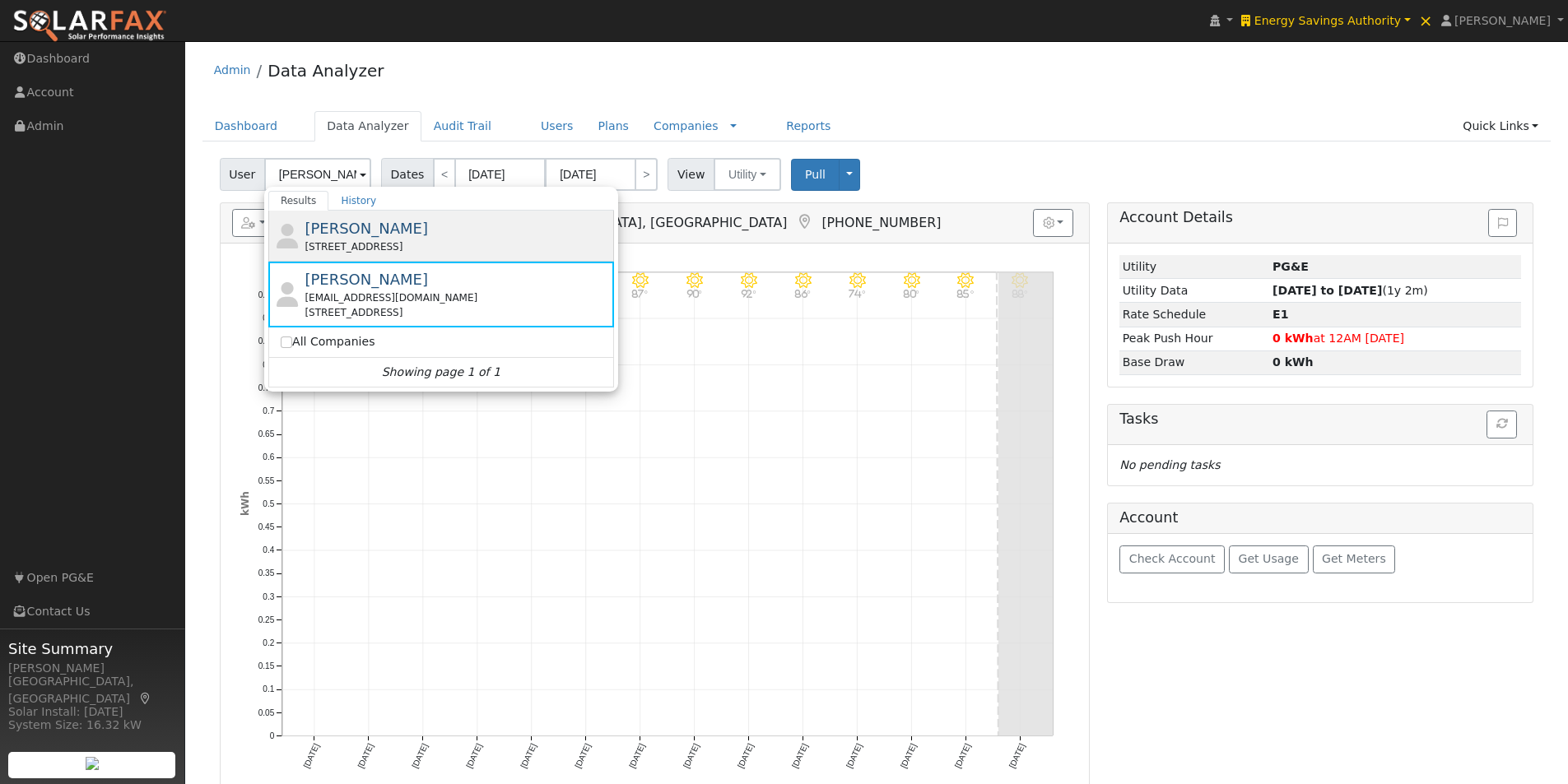
click at [315, 232] on span "[PERSON_NAME]" at bounding box center [365, 228] width 123 height 17
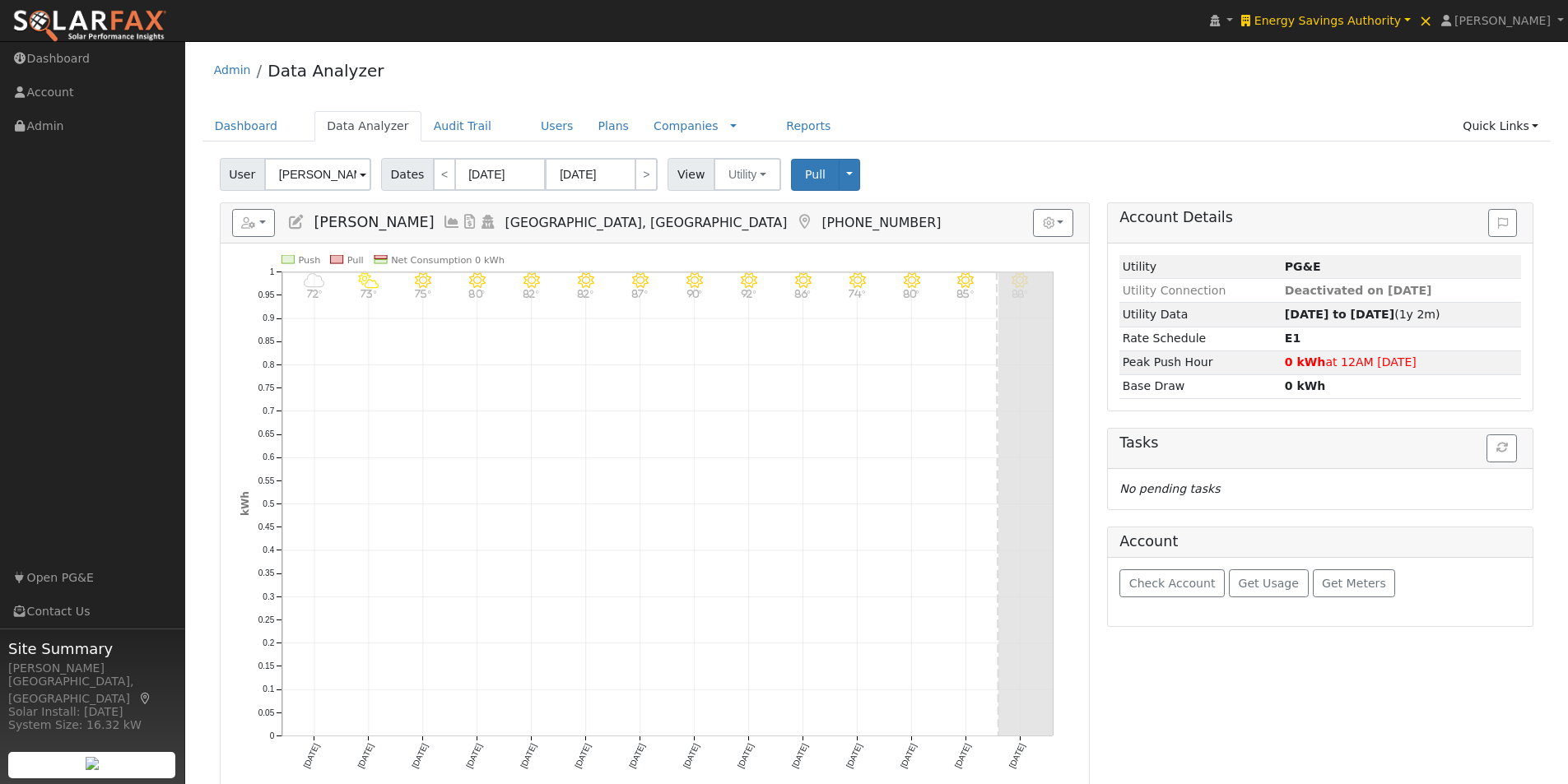
click at [443, 220] on icon at bounding box center [451, 222] width 18 height 15
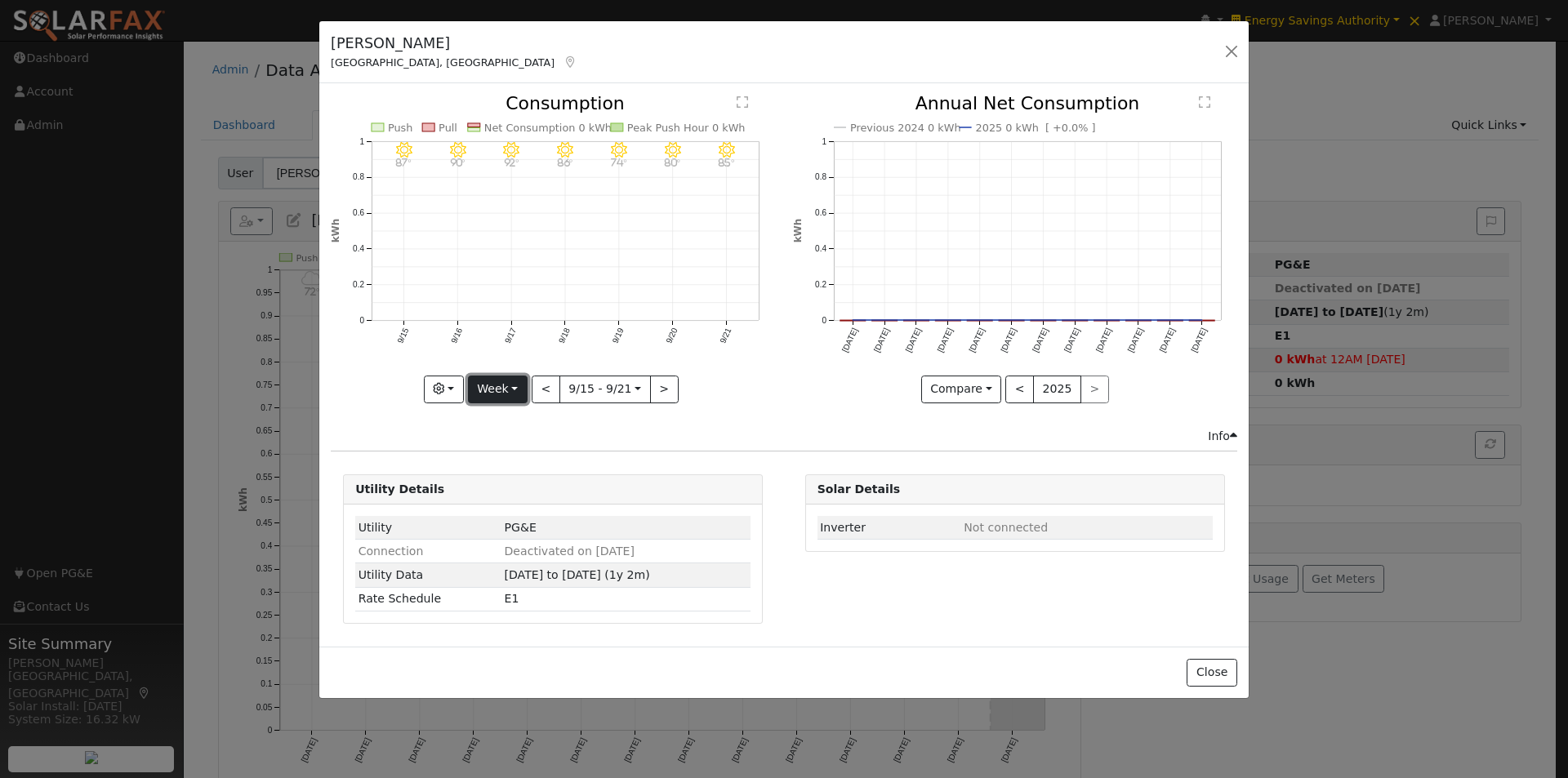
click at [505, 382] on button "Week" at bounding box center [498, 390] width 60 height 28
click at [492, 490] on link "Year" at bounding box center [525, 492] width 114 height 23
click at [519, 386] on button "<" at bounding box center [527, 390] width 28 height 28
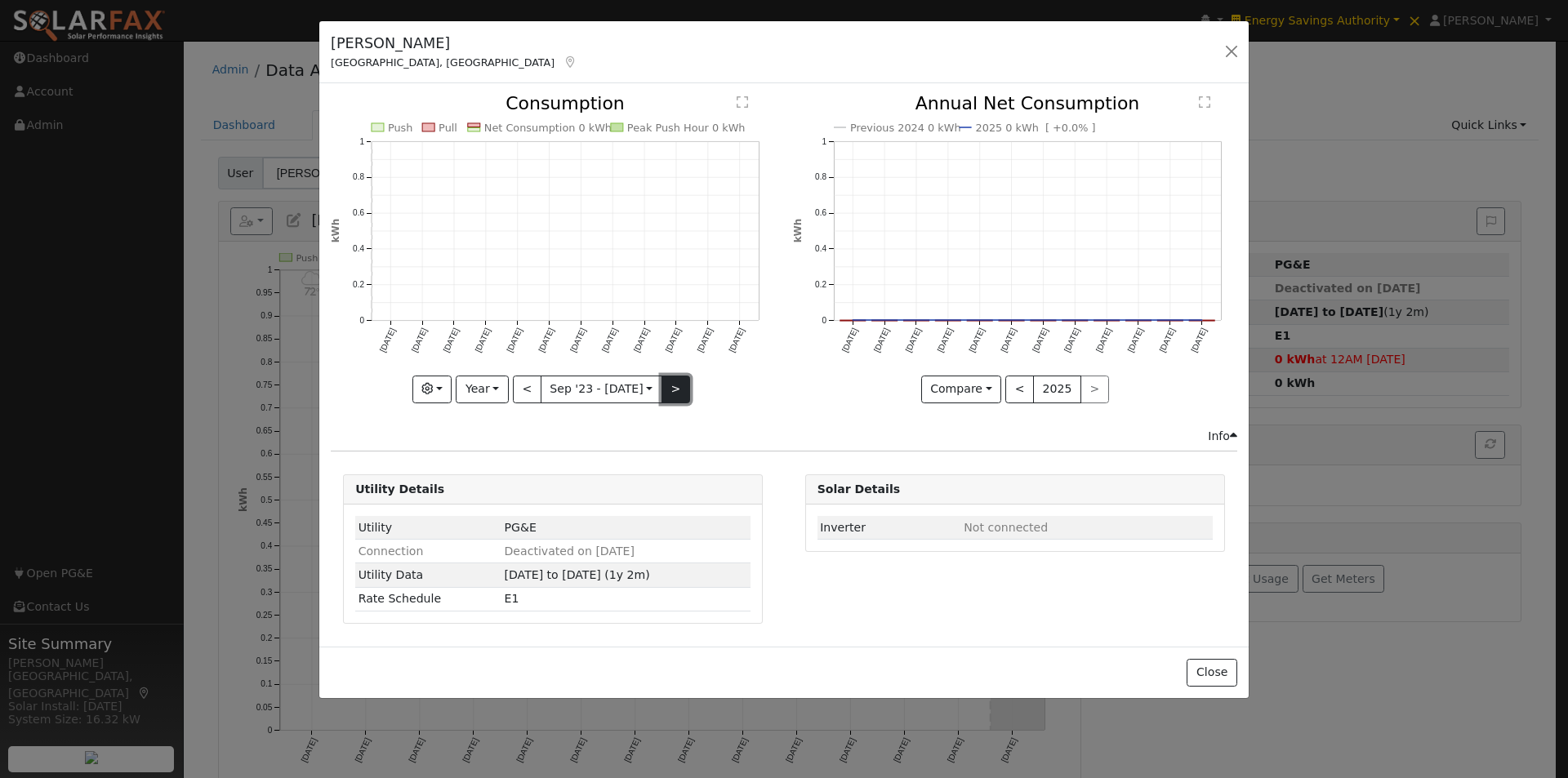
click at [662, 383] on button ">" at bounding box center [676, 390] width 28 height 28
type input "[DATE]"
drag, startPoint x: 1202, startPoint y: 669, endPoint x: 1251, endPoint y: 514, distance: 162.6
click at [1206, 668] on button "Close" at bounding box center [1212, 673] width 50 height 28
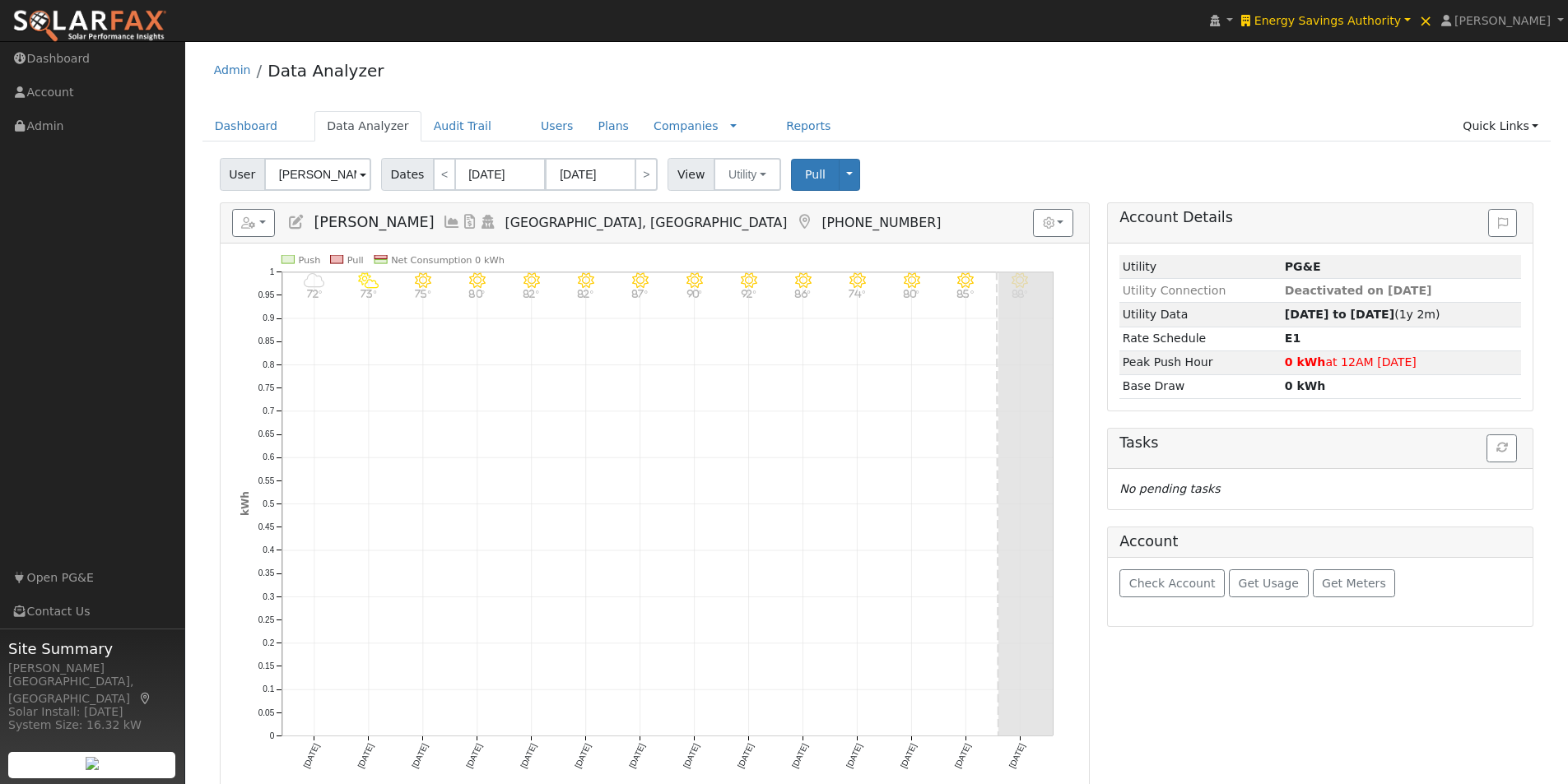
click at [443, 222] on icon at bounding box center [451, 222] width 18 height 15
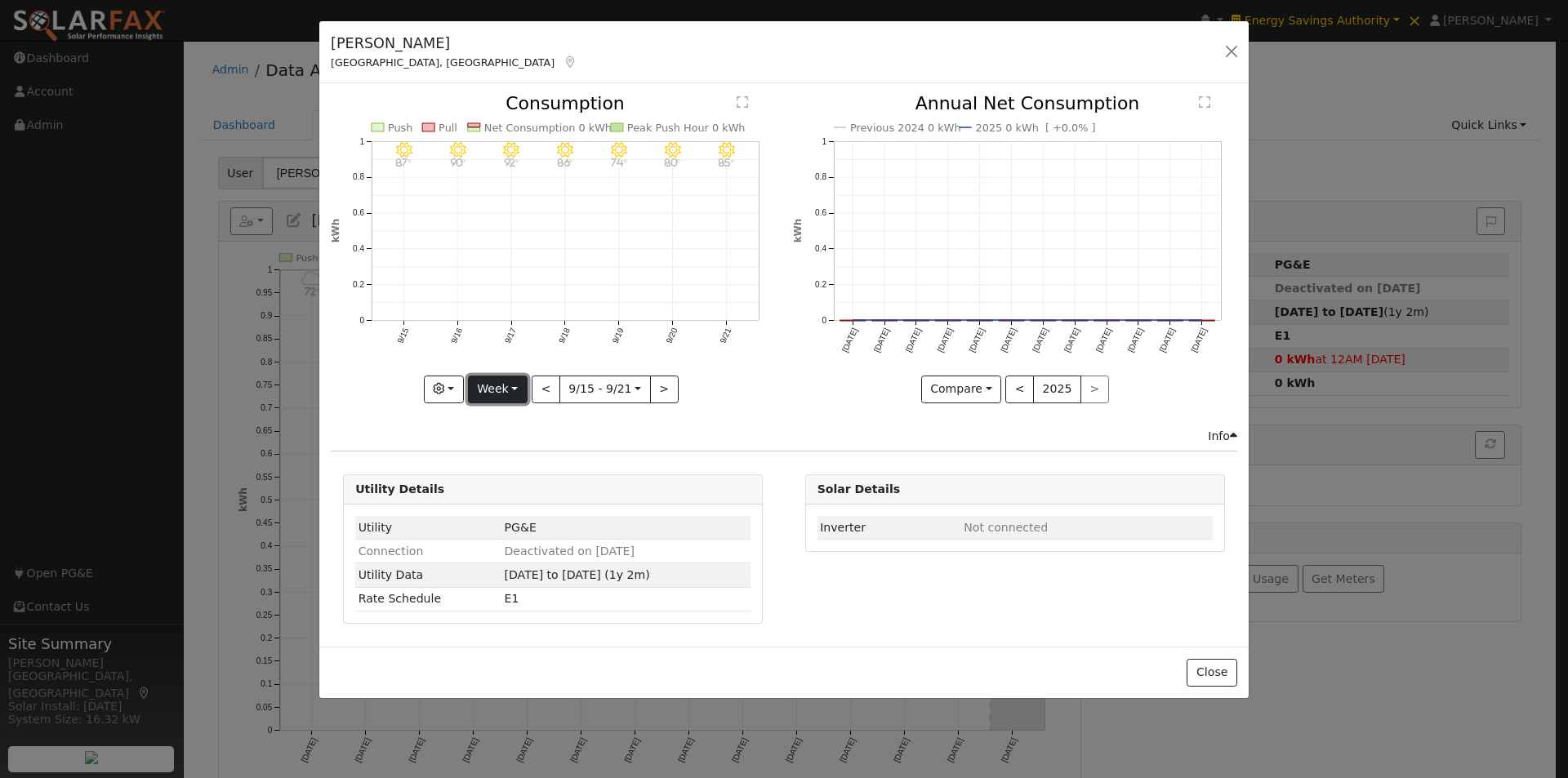
click at [506, 393] on button "Week" at bounding box center [498, 390] width 60 height 28
click at [509, 487] on link "Year" at bounding box center [525, 492] width 114 height 23
drag, startPoint x: 527, startPoint y: 385, endPoint x: 634, endPoint y: 390, distance: 107.1
click at [533, 385] on button "<" at bounding box center [527, 390] width 28 height 28
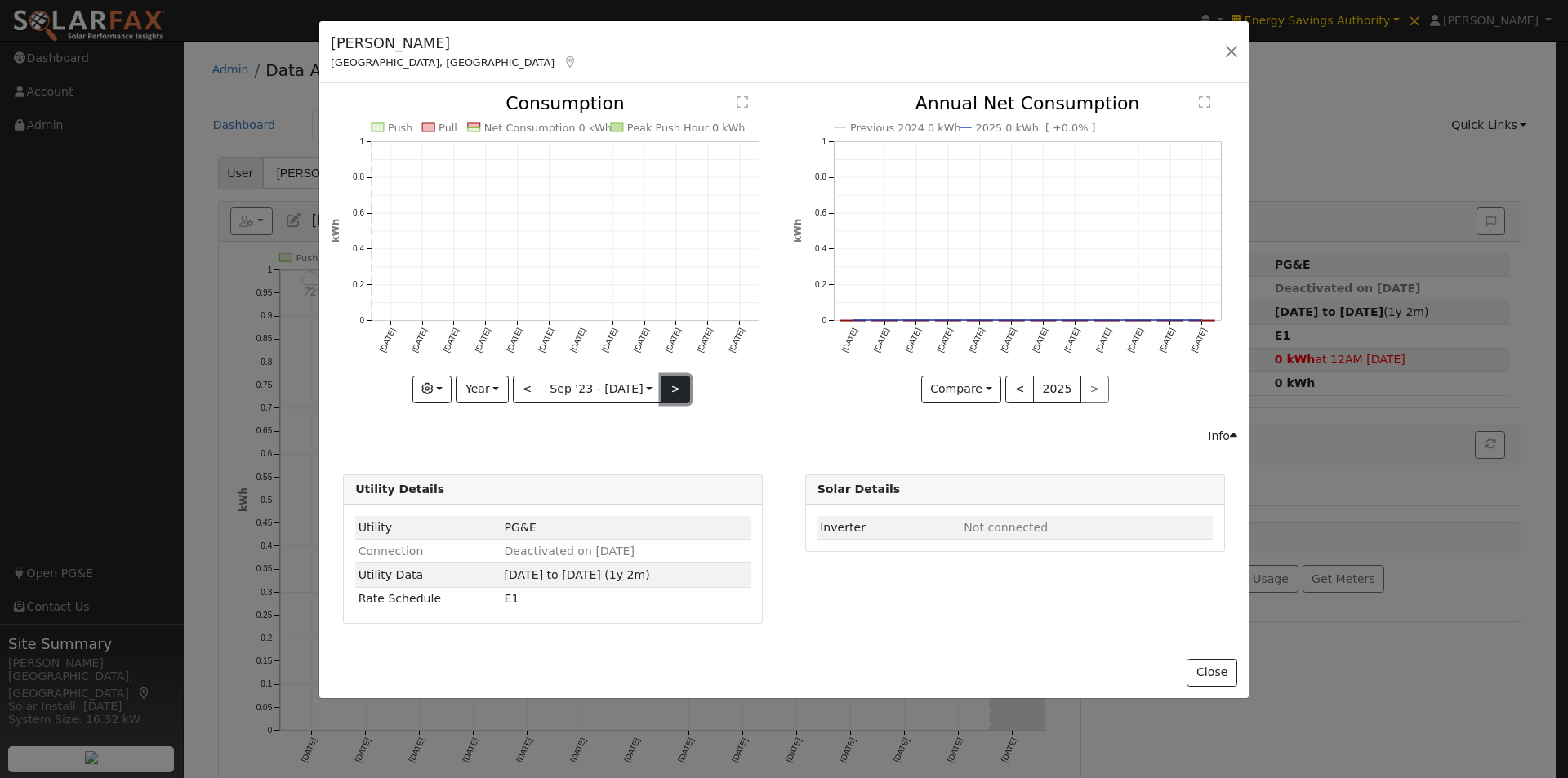
drag, startPoint x: 671, startPoint y: 391, endPoint x: 733, endPoint y: 428, distance: 72.2
click at [672, 392] on button ">" at bounding box center [676, 390] width 28 height 28
type input "[DATE]"
drag, startPoint x: 1224, startPoint y: 676, endPoint x: 1081, endPoint y: 481, distance: 241.8
click at [1221, 676] on button "Close" at bounding box center [1212, 673] width 50 height 28
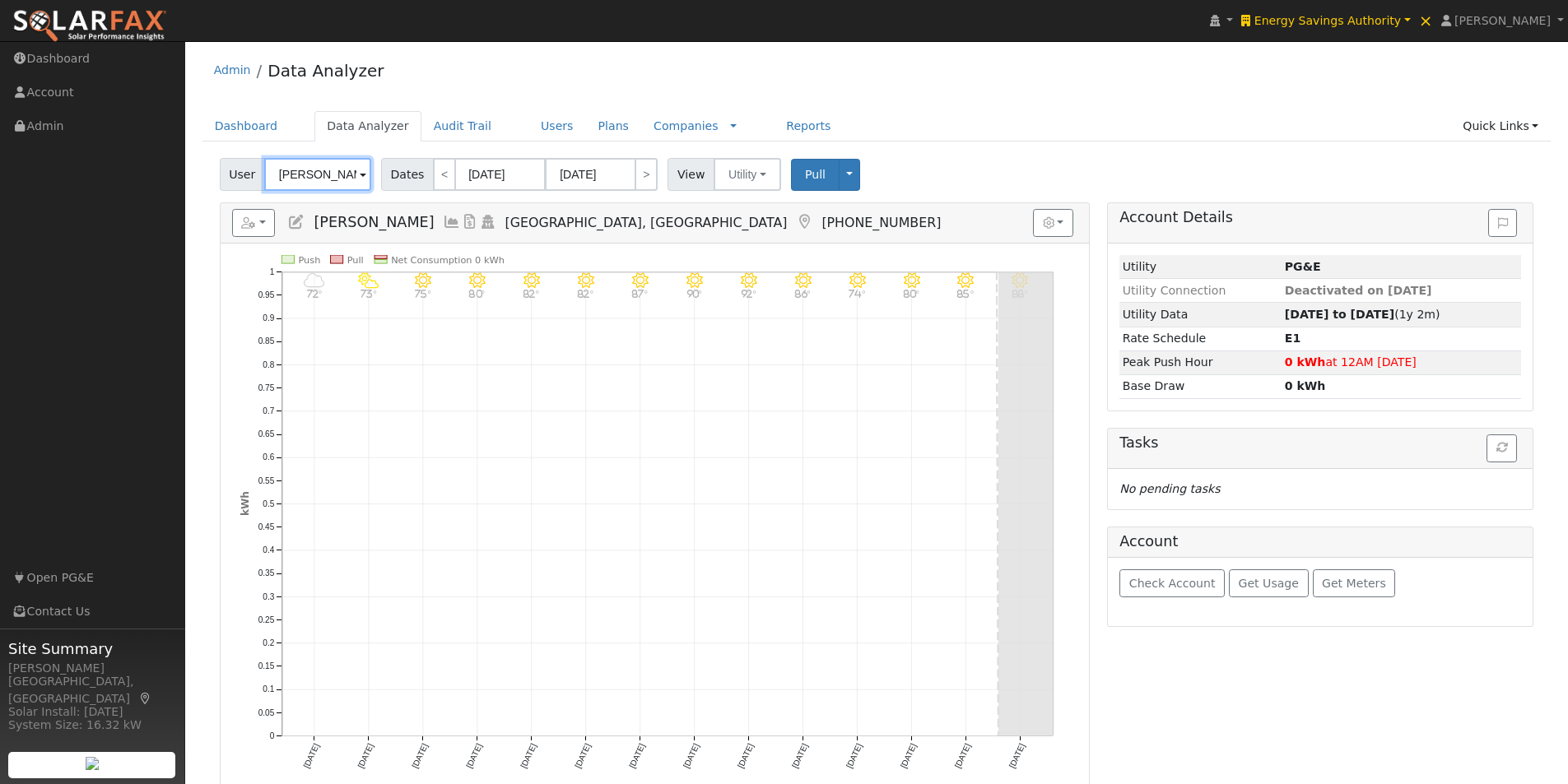
click at [320, 179] on input "[PERSON_NAME]" at bounding box center [318, 174] width 107 height 33
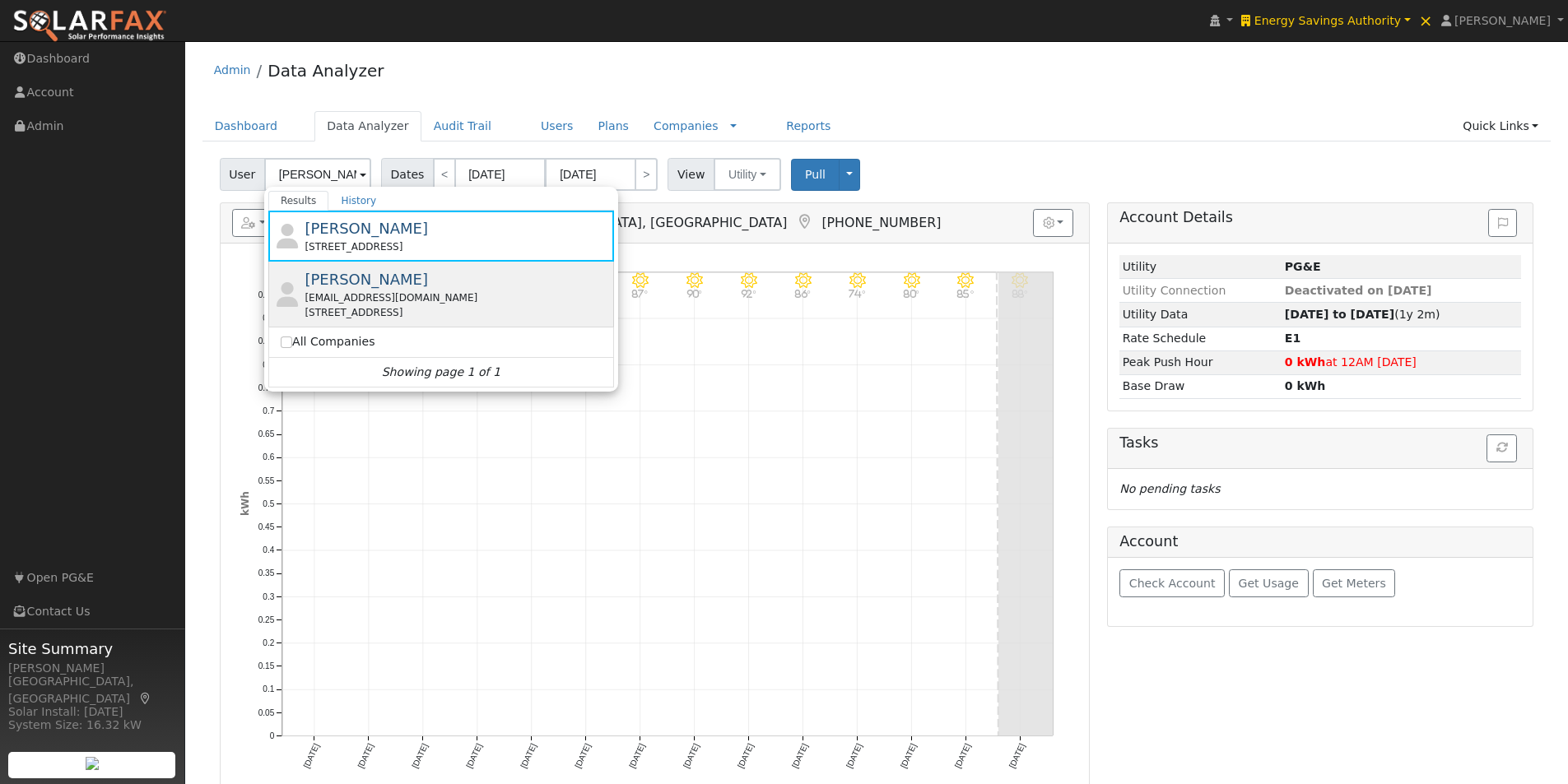
click at [326, 280] on span "[PERSON_NAME]" at bounding box center [365, 278] width 123 height 17
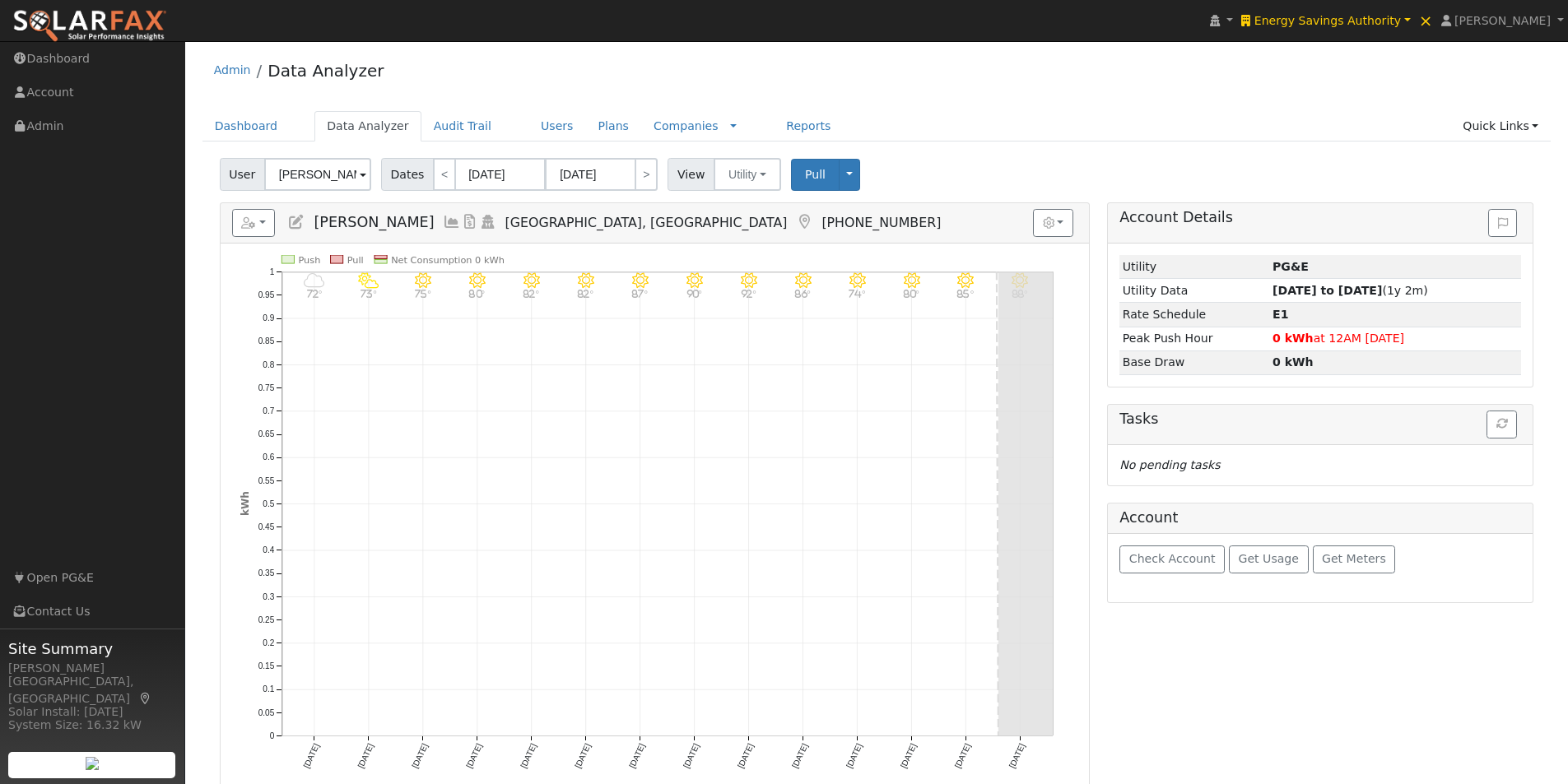
click at [291, 222] on icon at bounding box center [296, 222] width 18 height 15
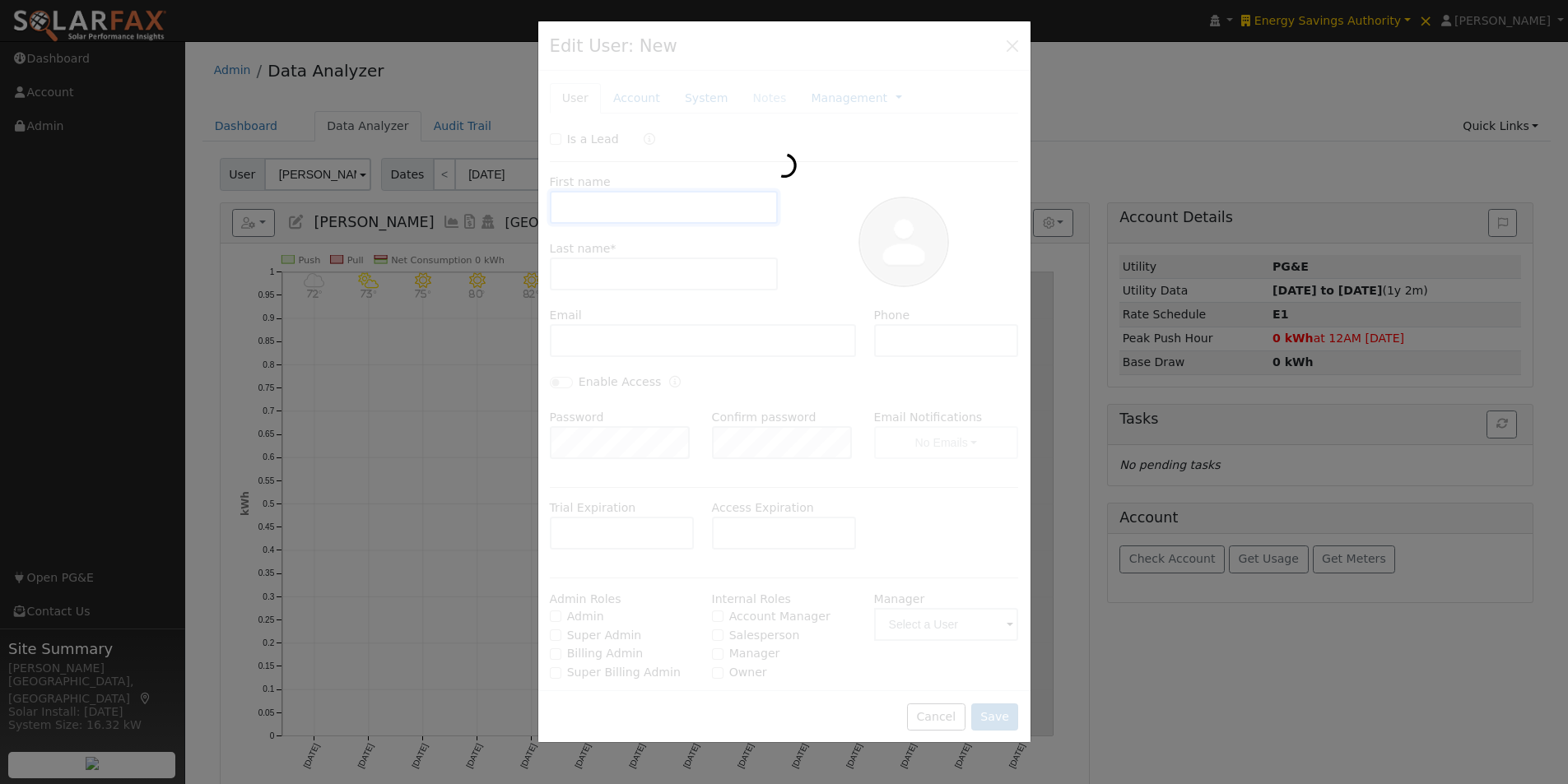
type input "Scott"
type input "Anderson"
type input "aeellis2010@gmail.com"
type input "[PHONE_NUMBER]"
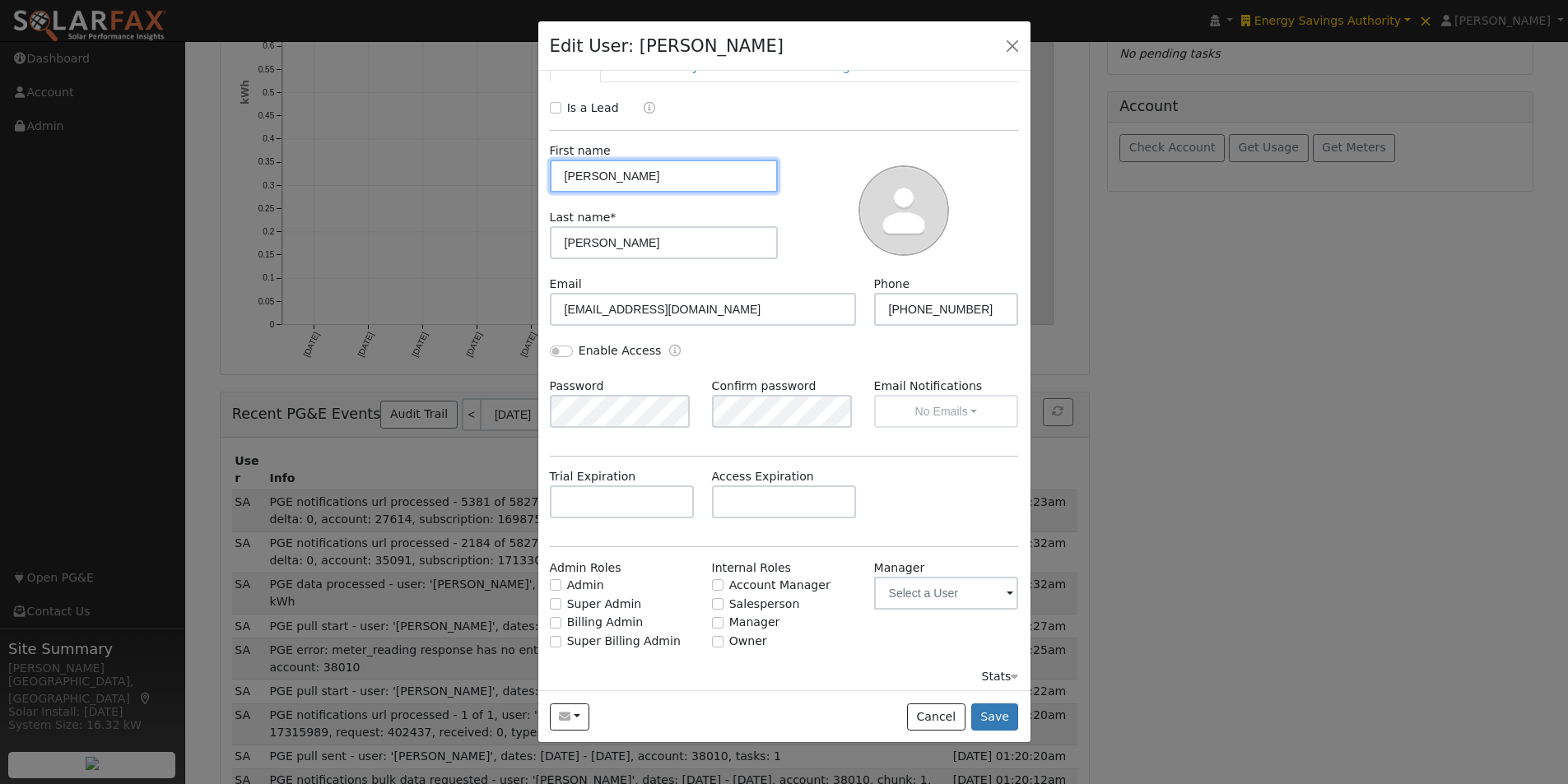
scroll to position [38, 0]
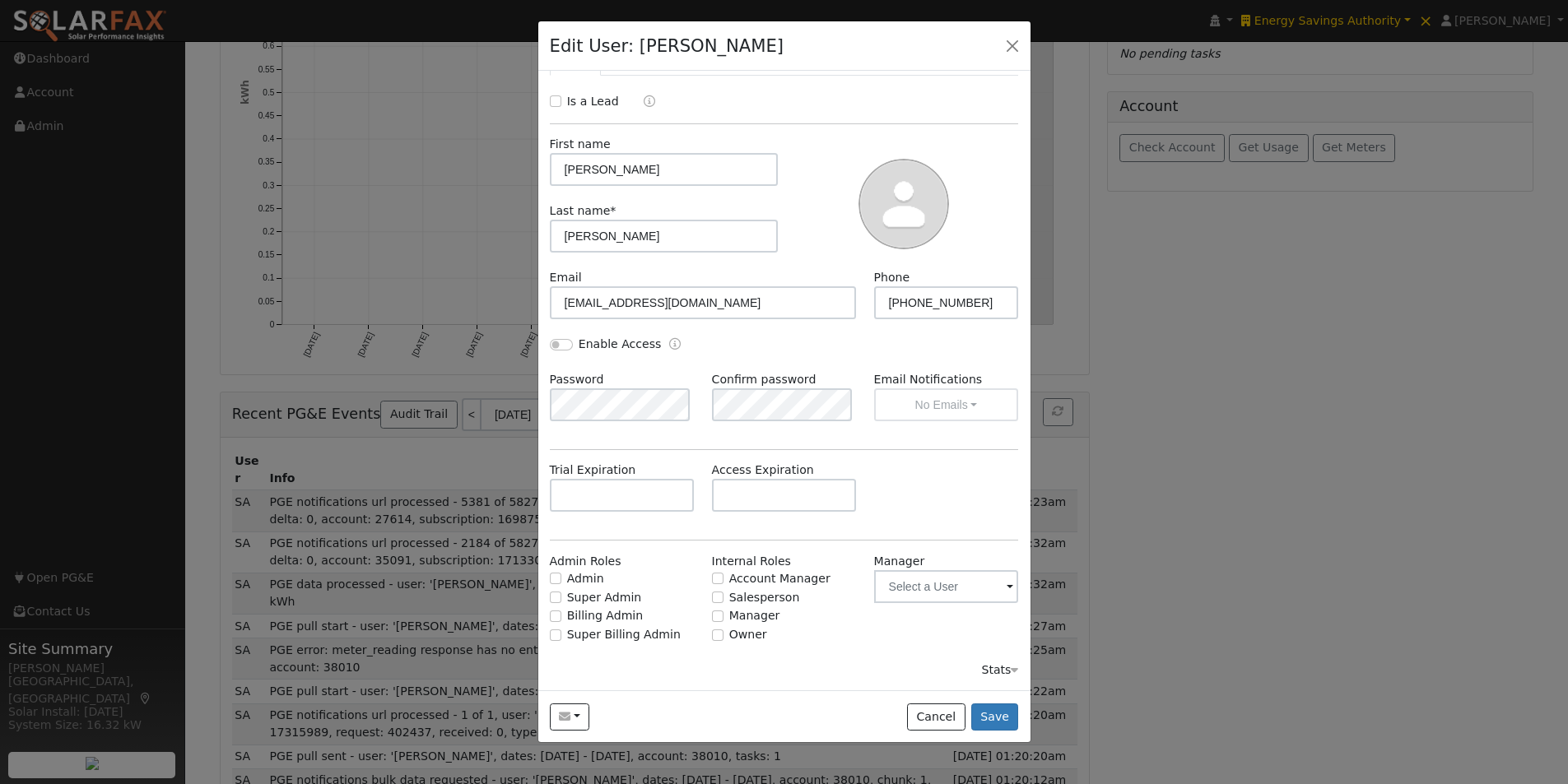
click at [987, 670] on div "Stats" at bounding box center [1000, 670] width 37 height 17
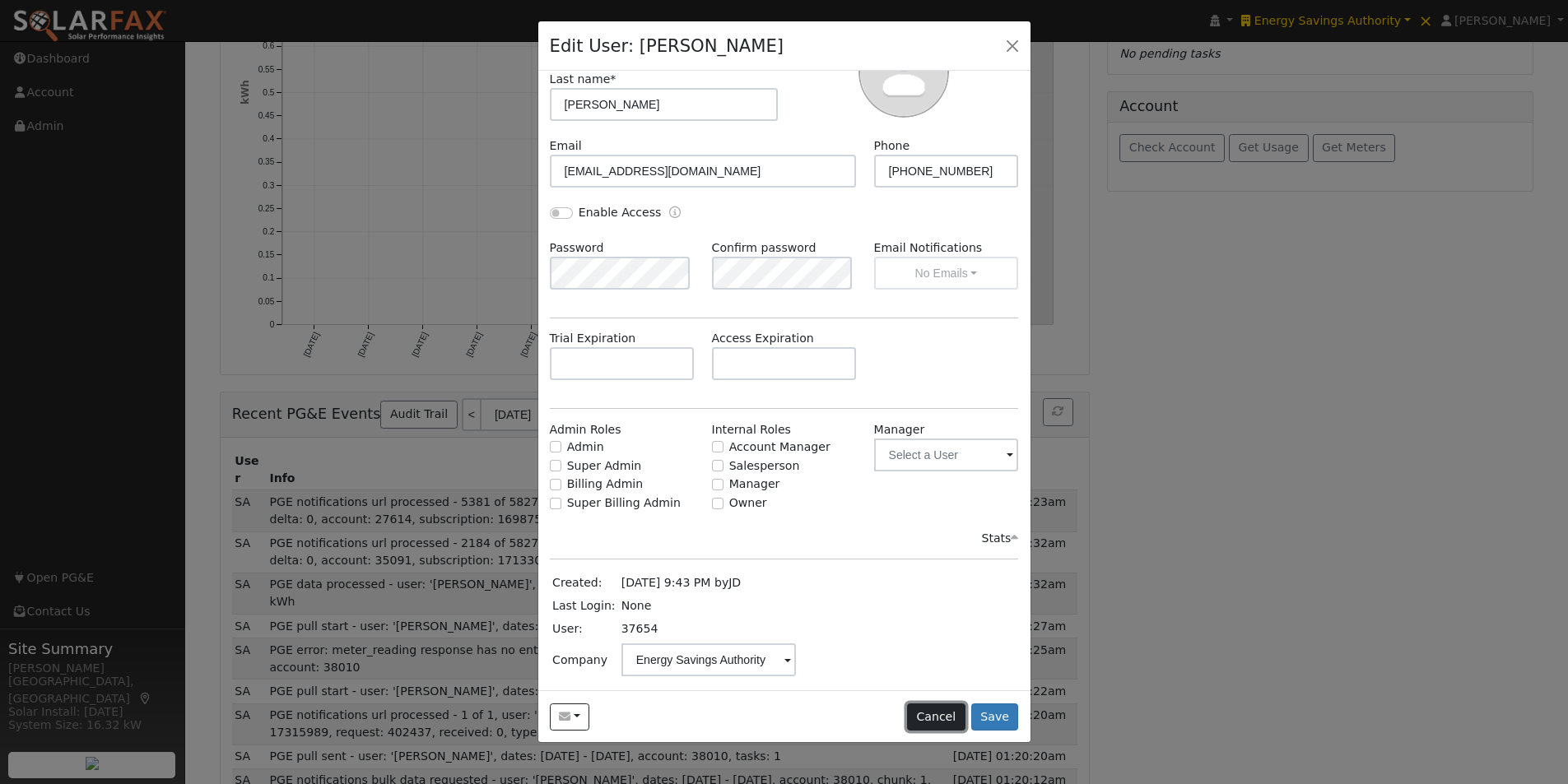
click at [957, 716] on button "Cancel" at bounding box center [937, 718] width 59 height 28
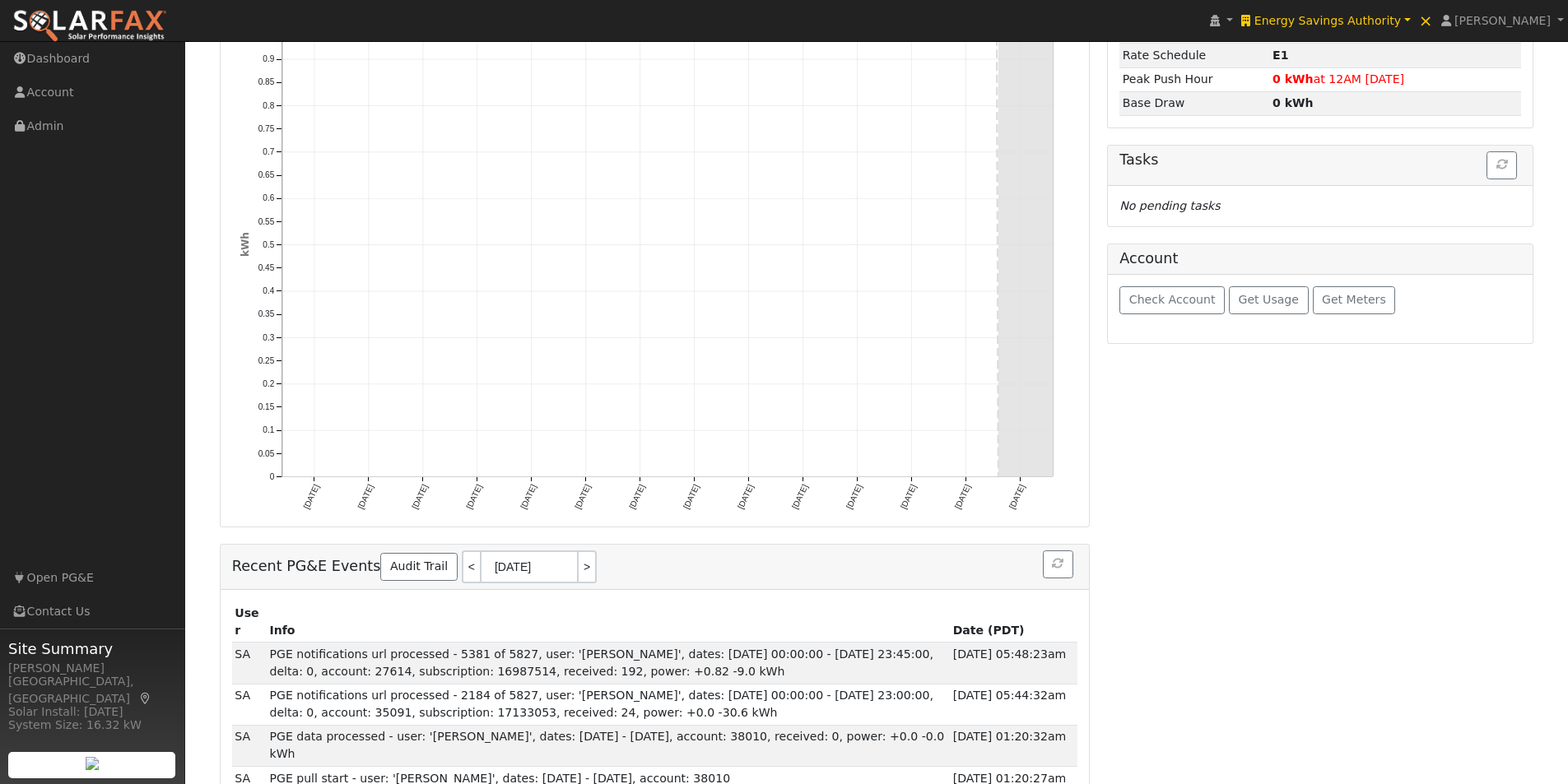
scroll to position [0, 0]
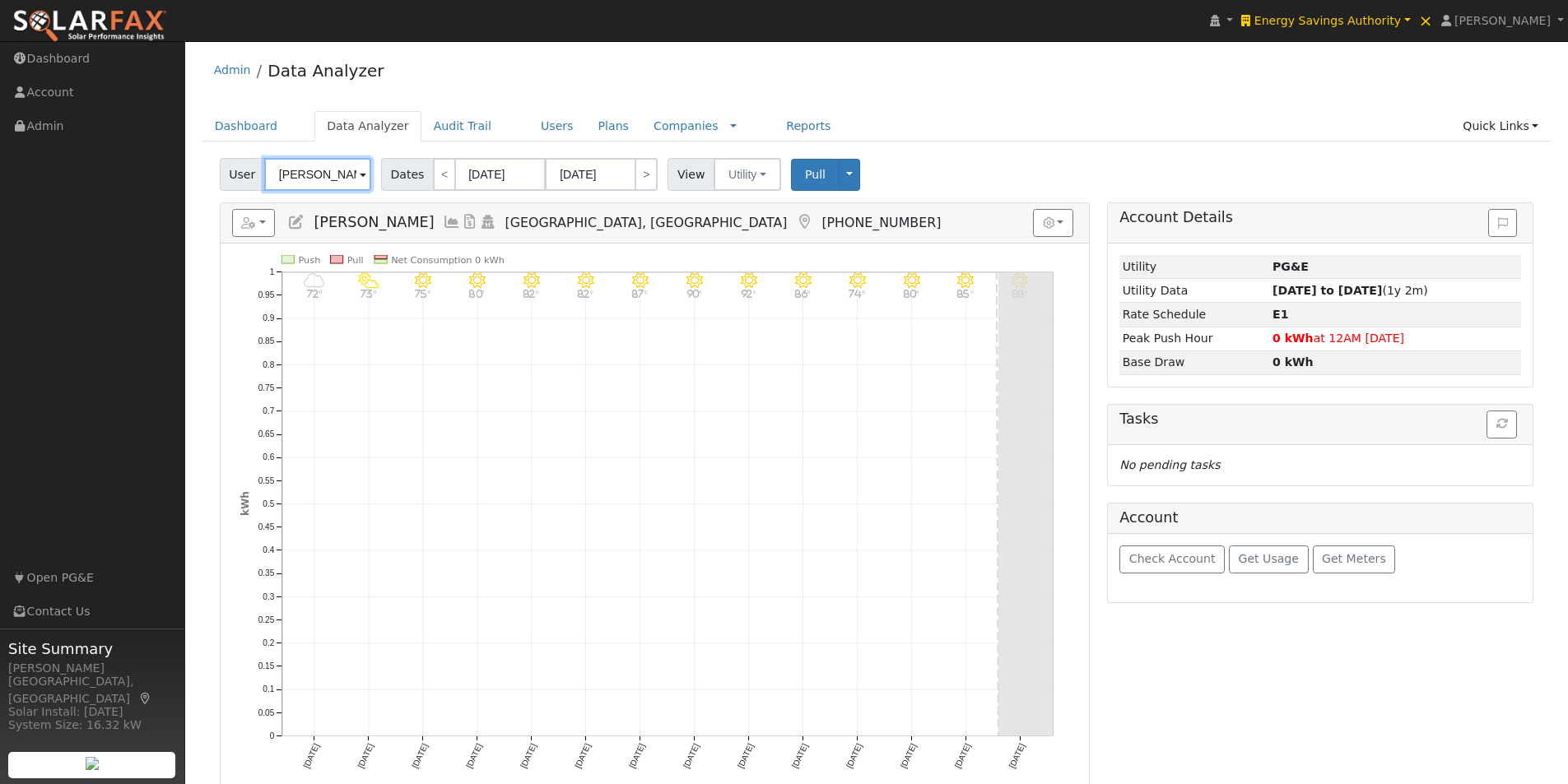
click at [324, 169] on input "[PERSON_NAME]" at bounding box center [318, 174] width 107 height 33
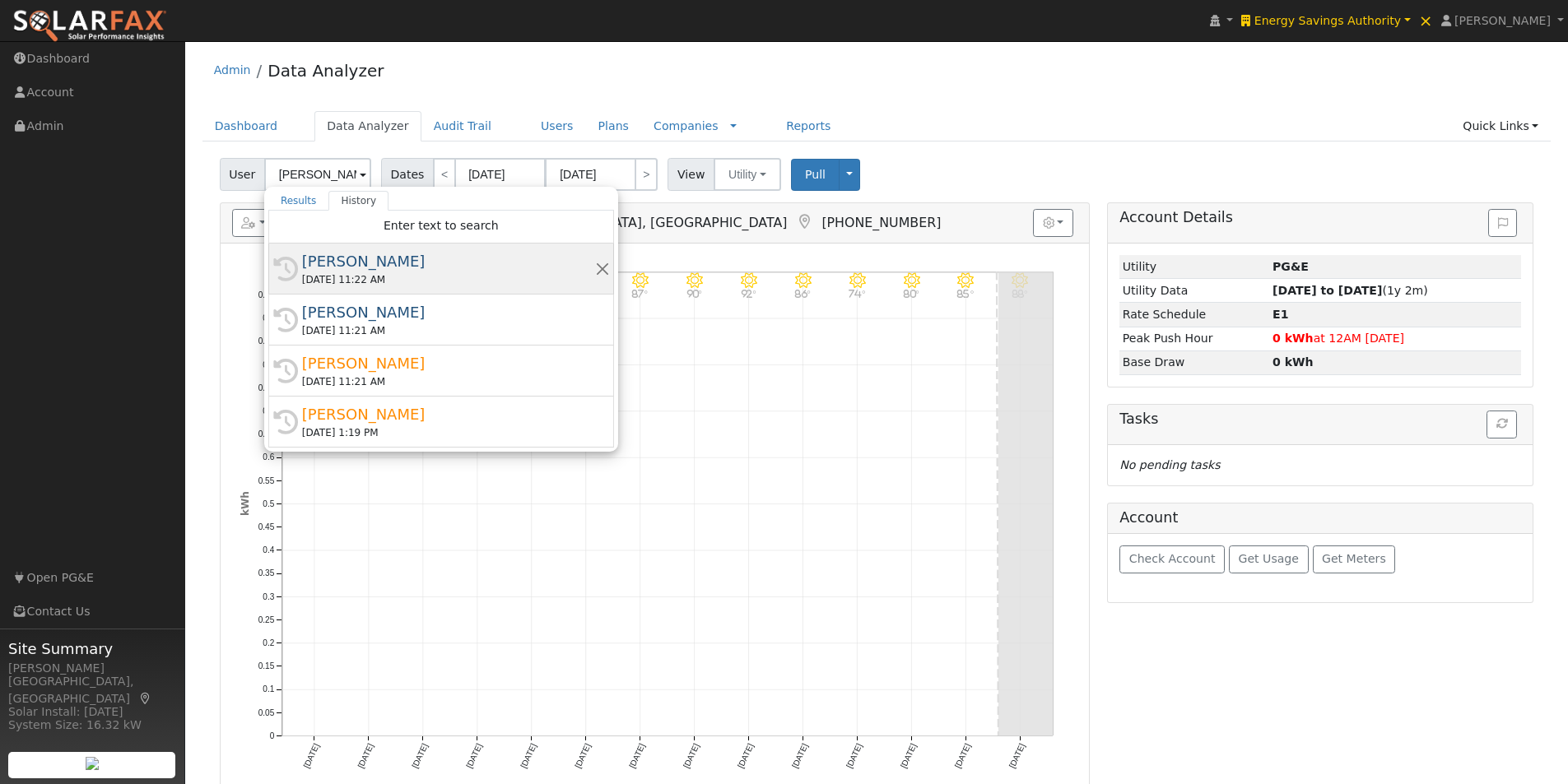
click at [316, 262] on div "[PERSON_NAME]" at bounding box center [449, 261] width 293 height 22
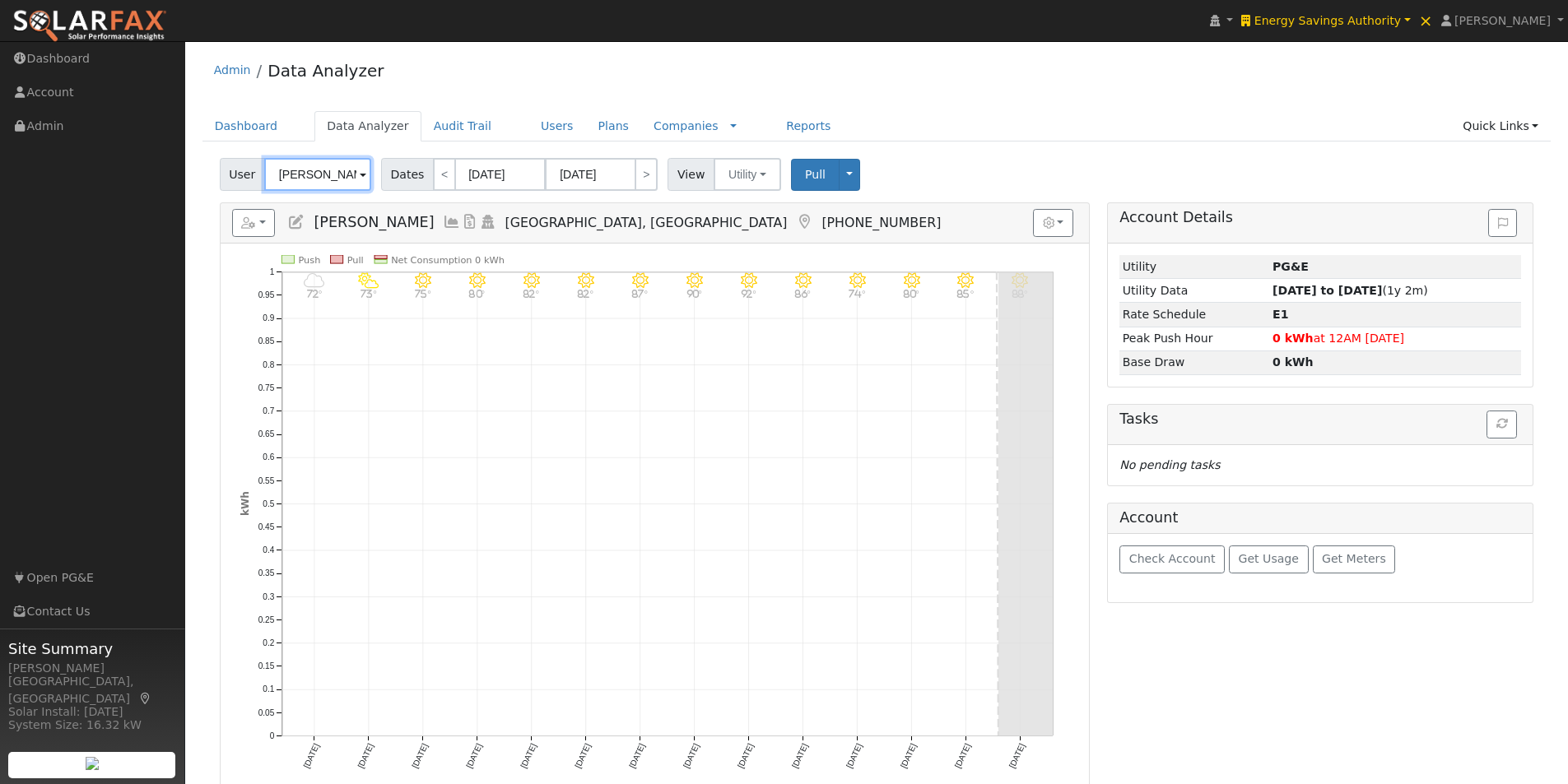
click at [315, 178] on input "[PERSON_NAME]" at bounding box center [318, 174] width 107 height 33
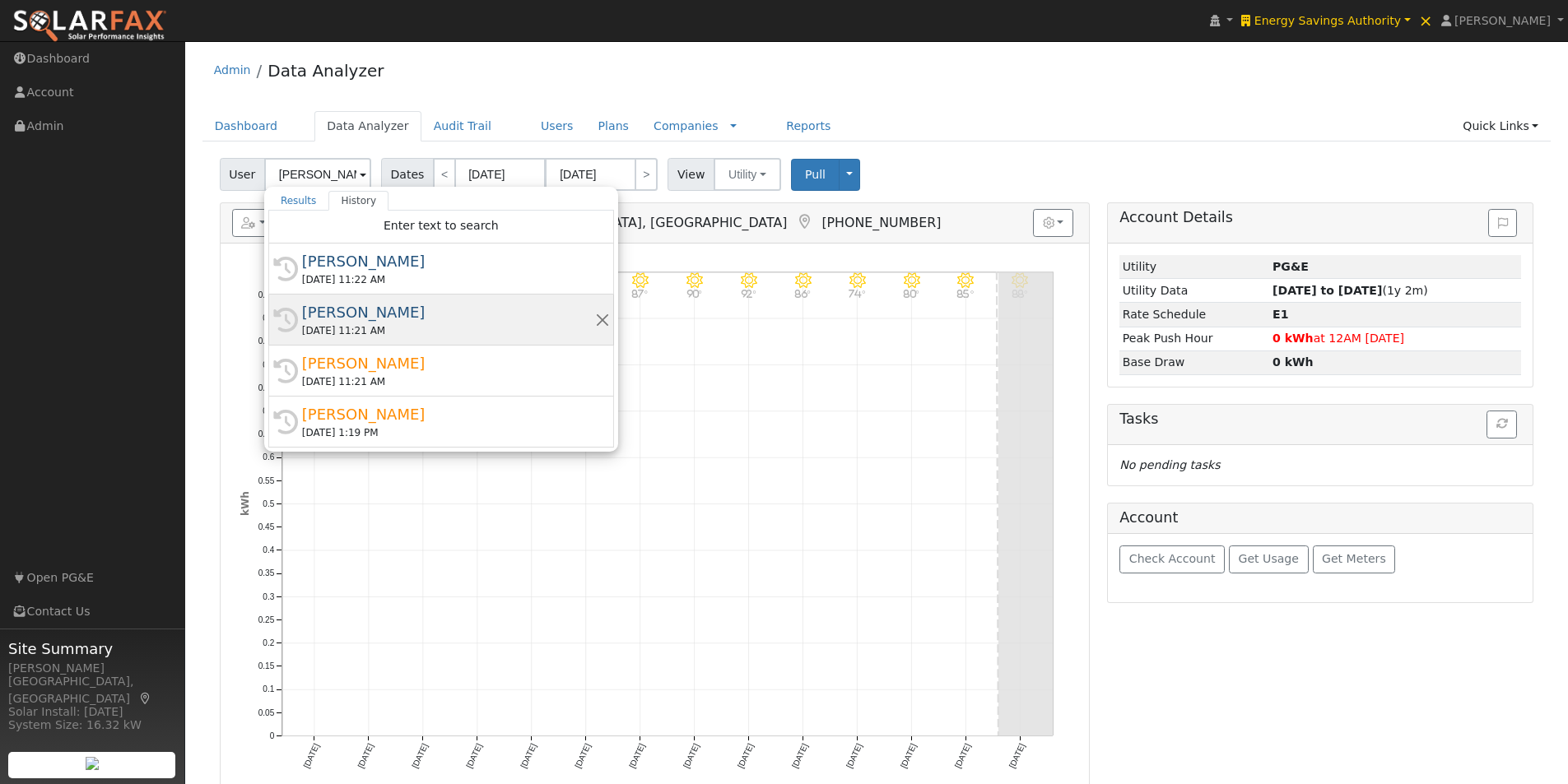
click at [333, 308] on div "[PERSON_NAME]" at bounding box center [449, 312] width 293 height 22
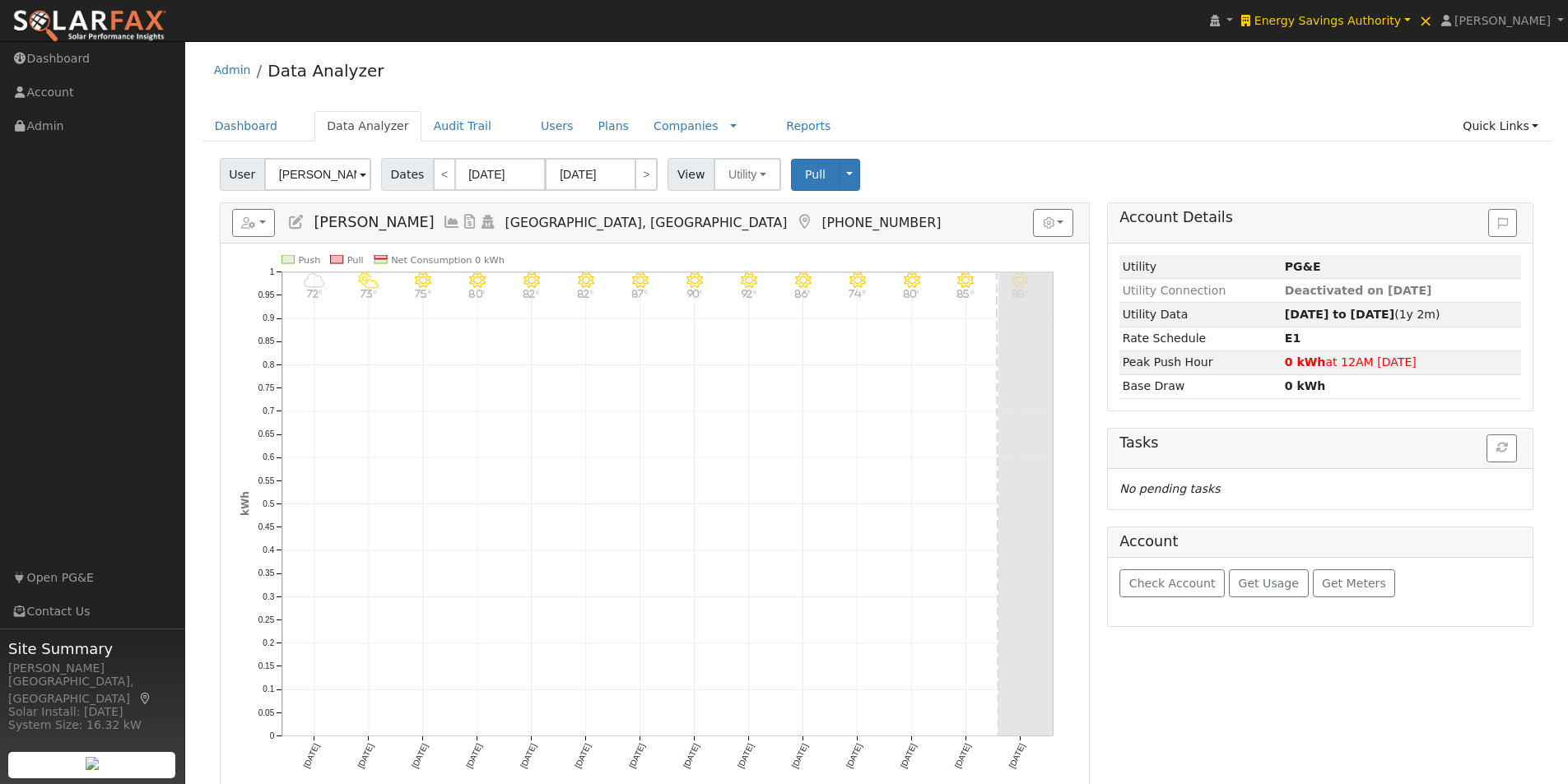
click at [294, 222] on icon at bounding box center [296, 222] width 18 height 15
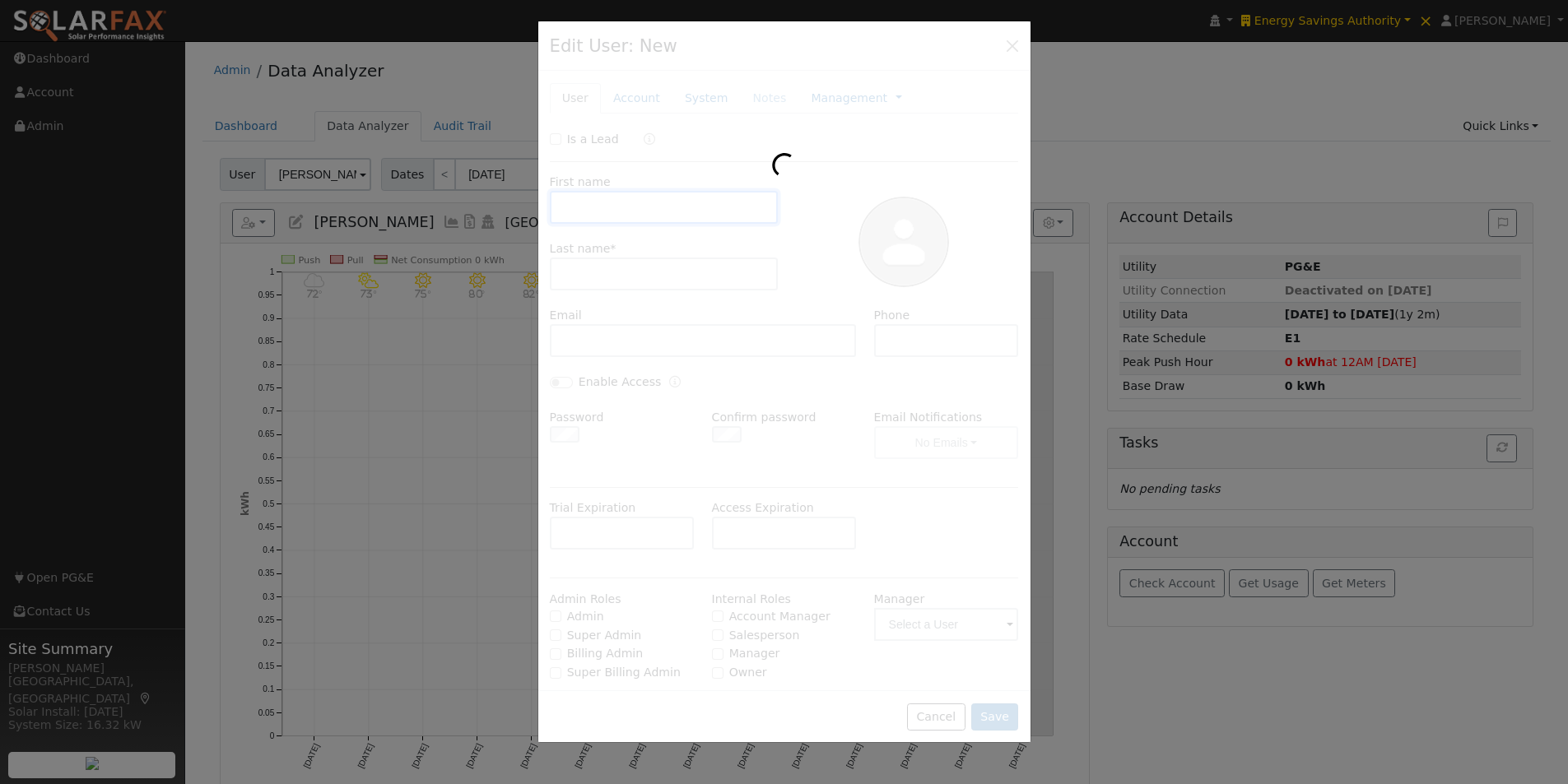
type input "Scott"
type input "Anderson"
type input "[PHONE_NUMBER]"
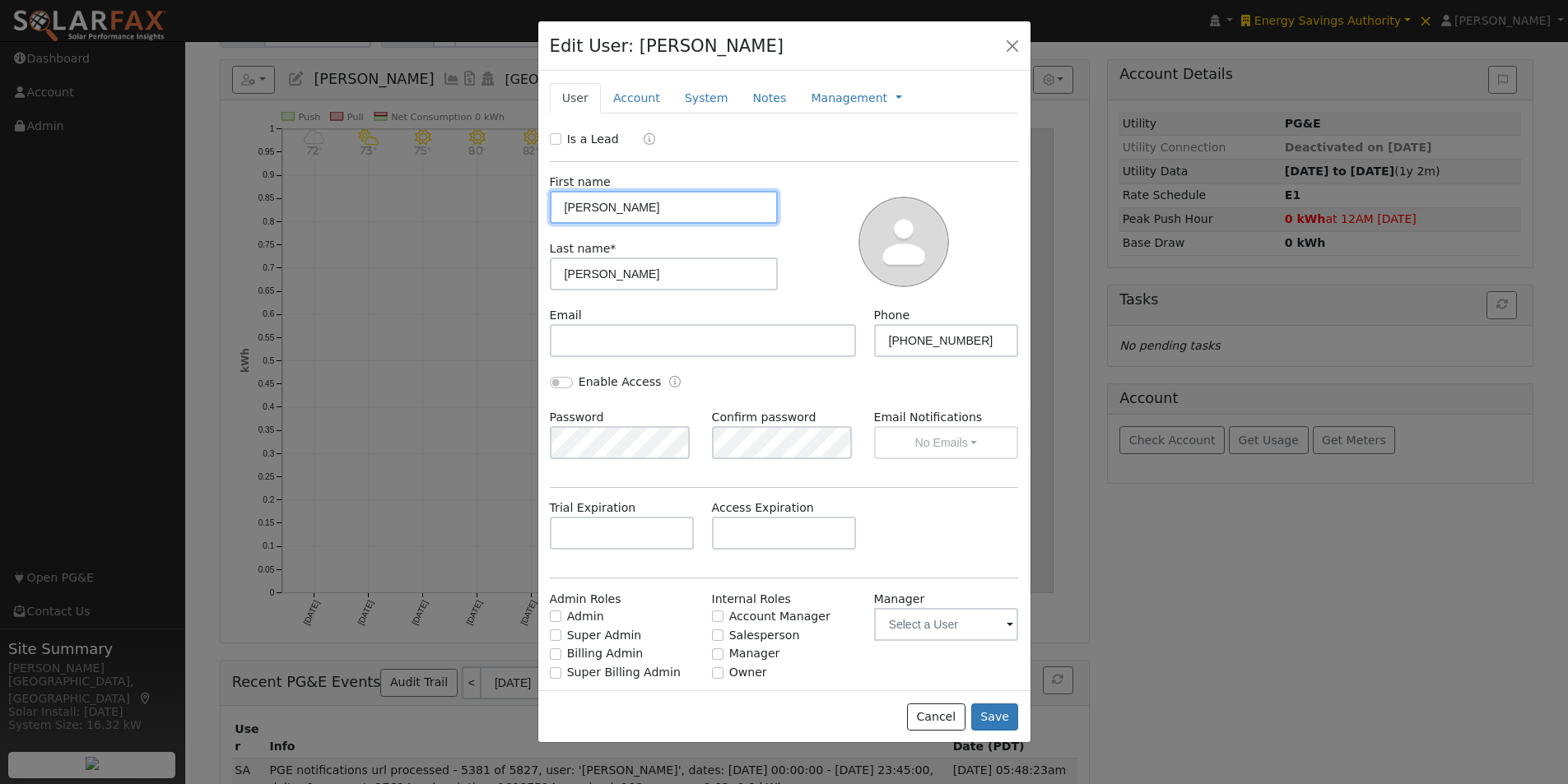
scroll to position [658, 0]
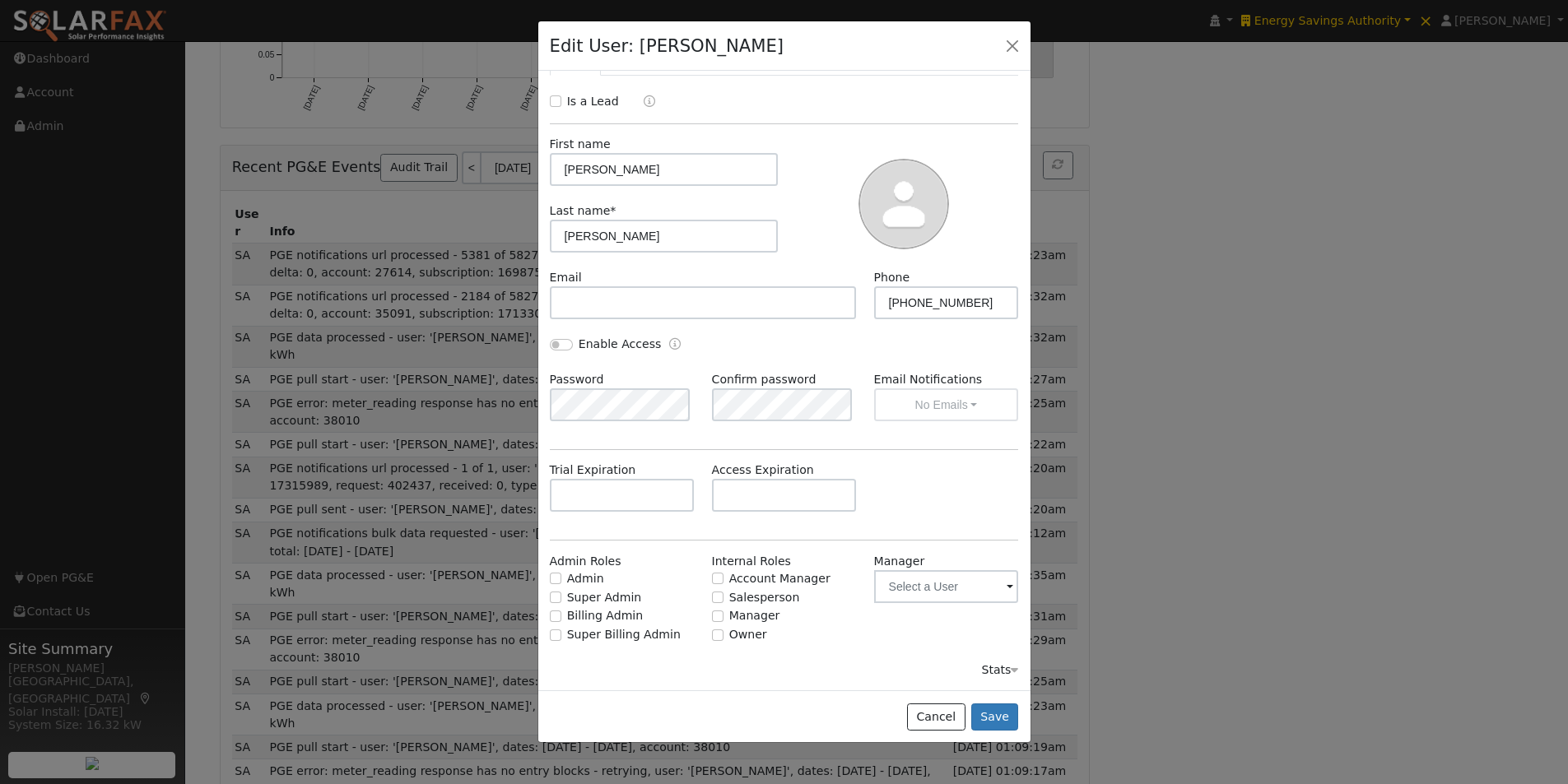
click at [988, 666] on div "Stats" at bounding box center [1000, 670] width 37 height 17
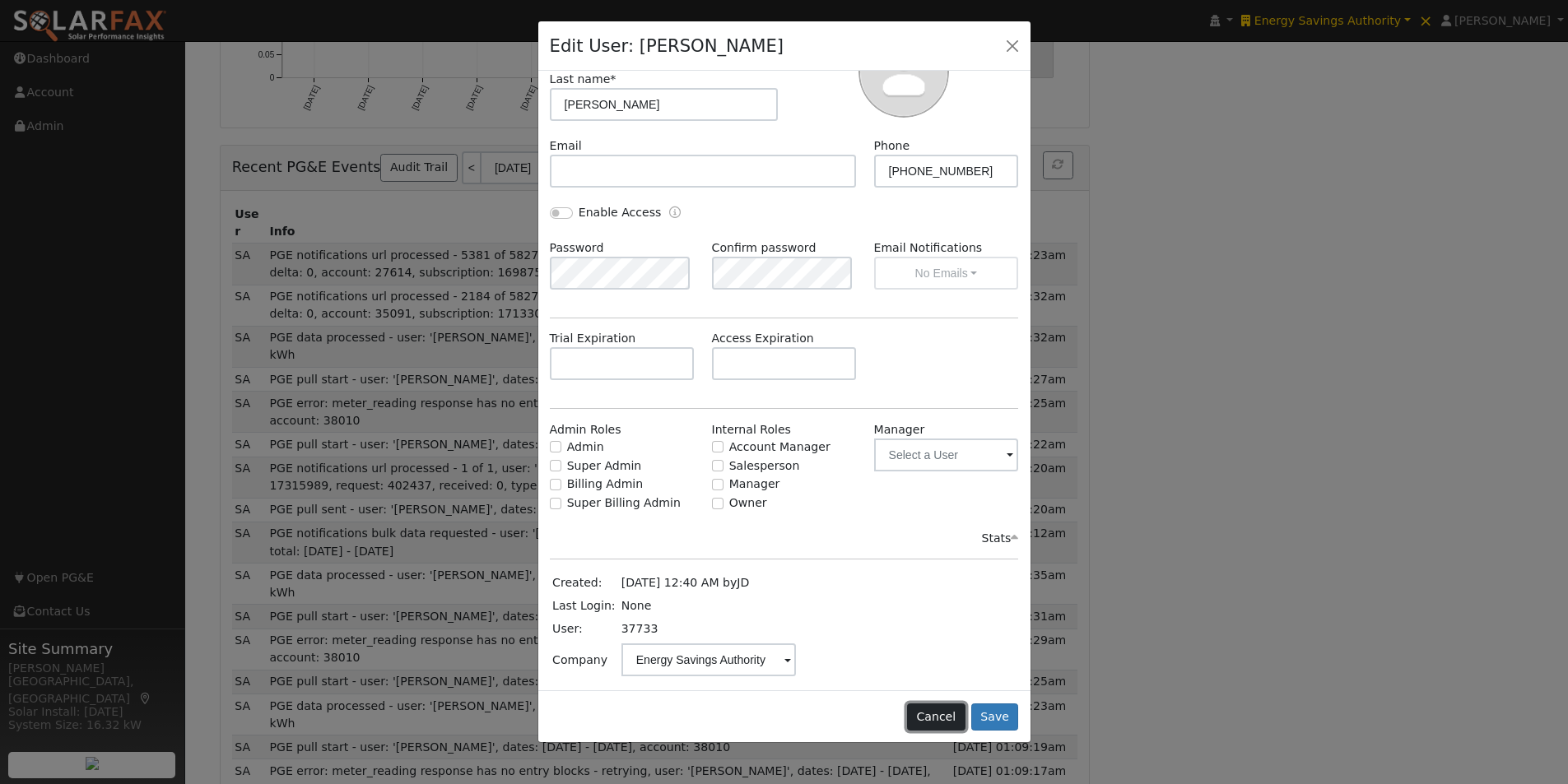
click at [941, 717] on button "Cancel" at bounding box center [937, 718] width 59 height 28
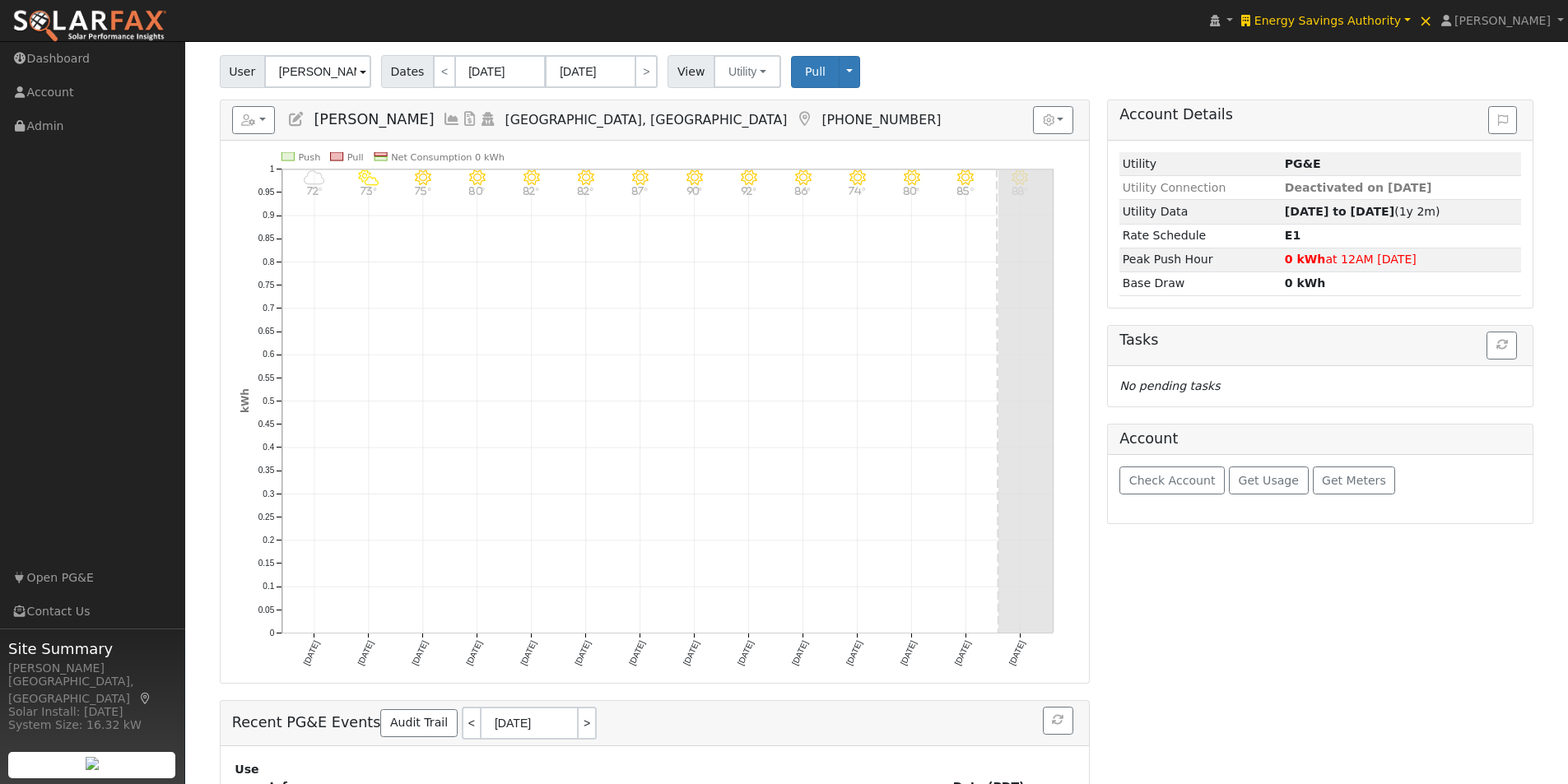
scroll to position [0, 0]
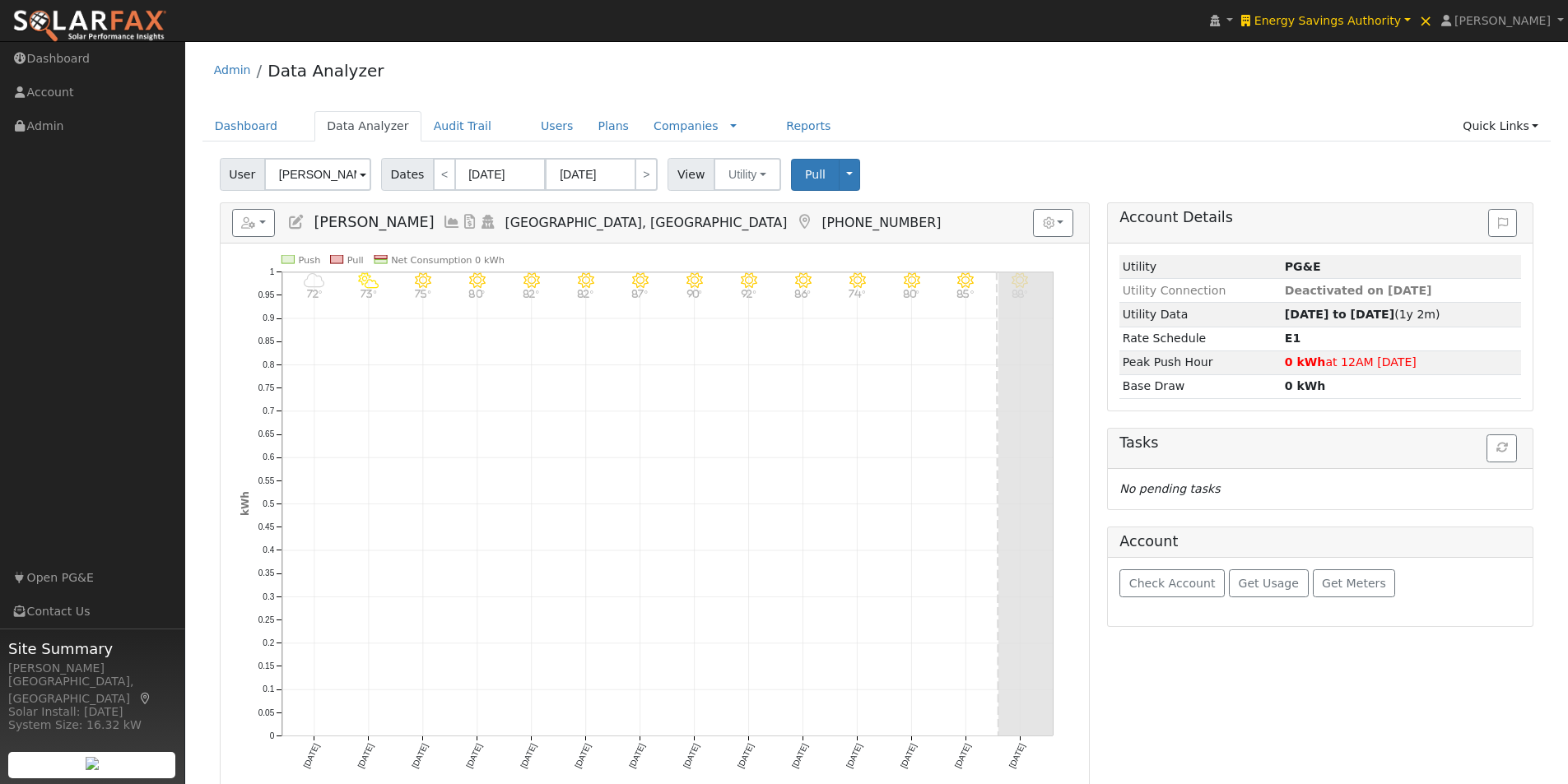
click at [294, 222] on icon at bounding box center [296, 222] width 18 height 15
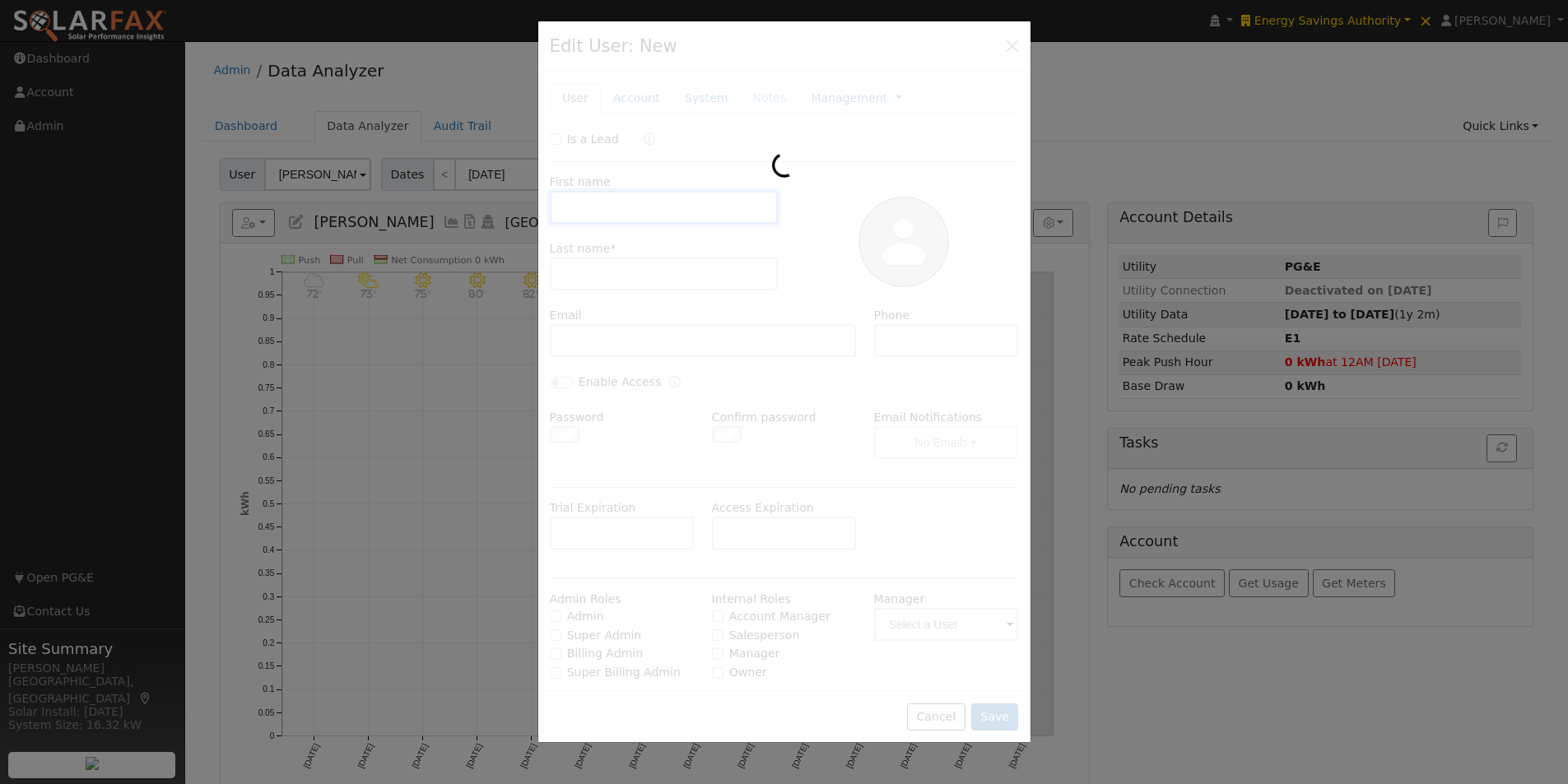
type input "Scott"
type input "Anderson"
type input "[PHONE_NUMBER]"
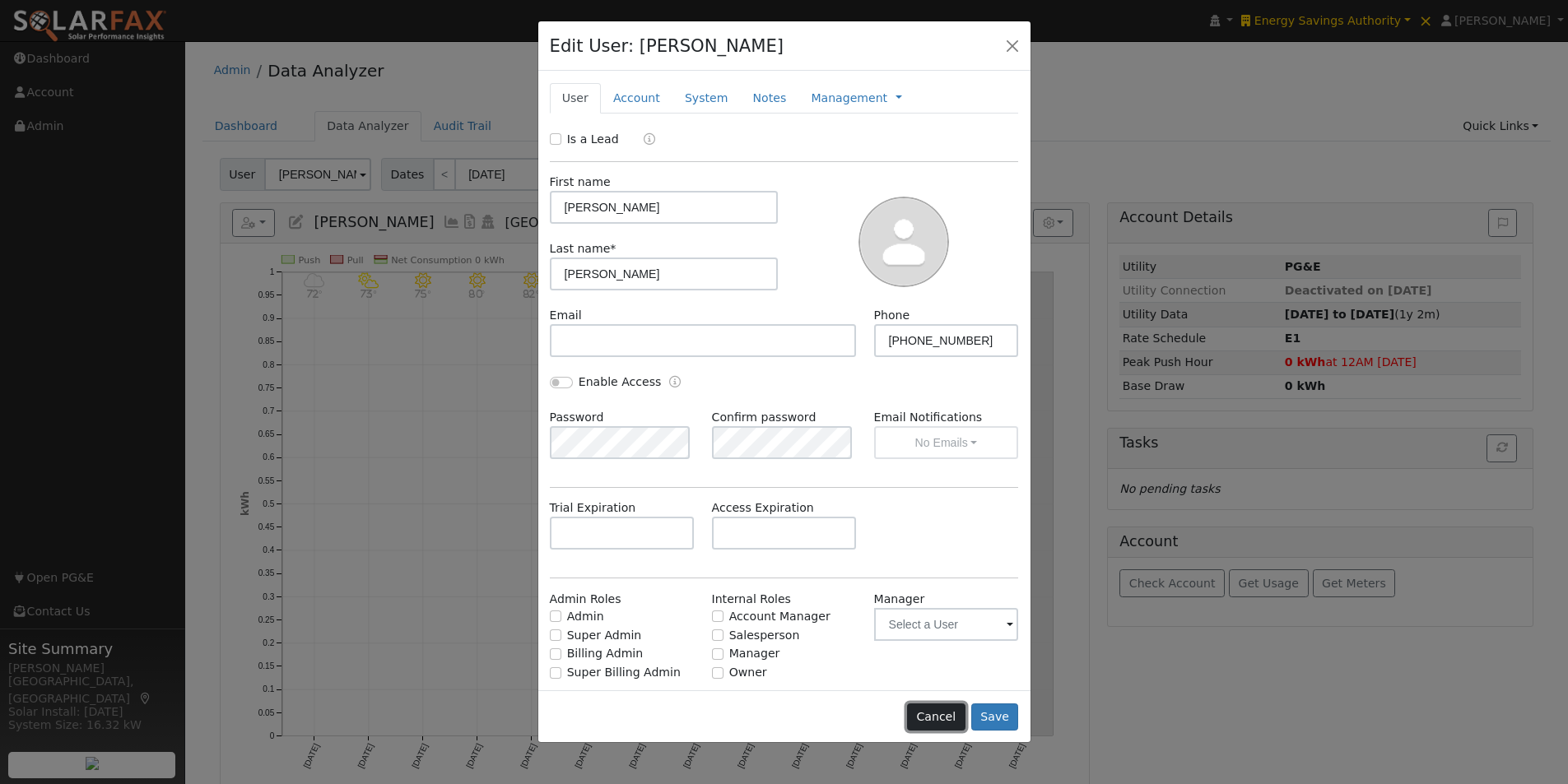
click at [947, 717] on button "Cancel" at bounding box center [937, 718] width 59 height 28
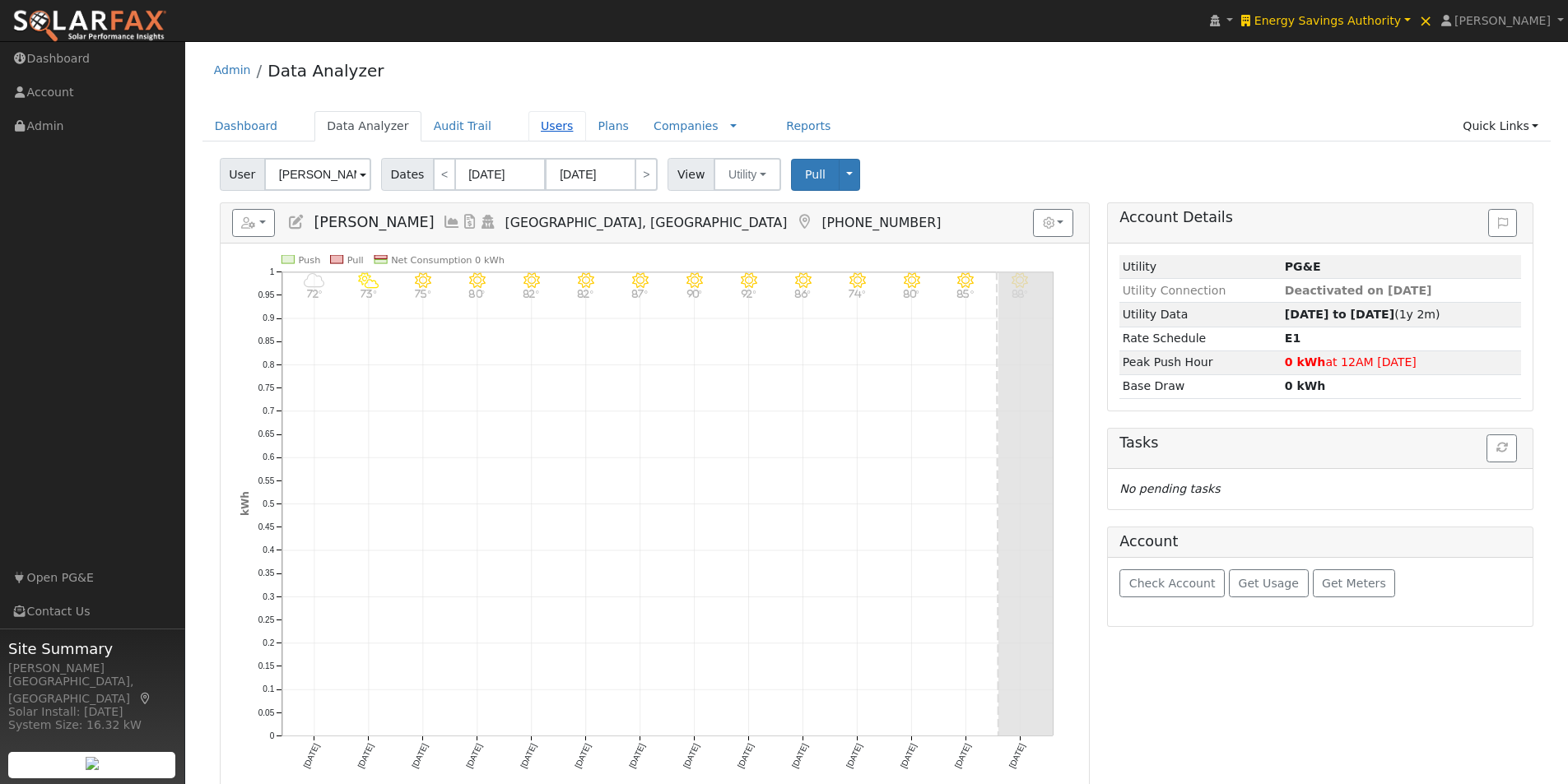
click at [529, 126] on link "Users" at bounding box center [557, 126] width 58 height 30
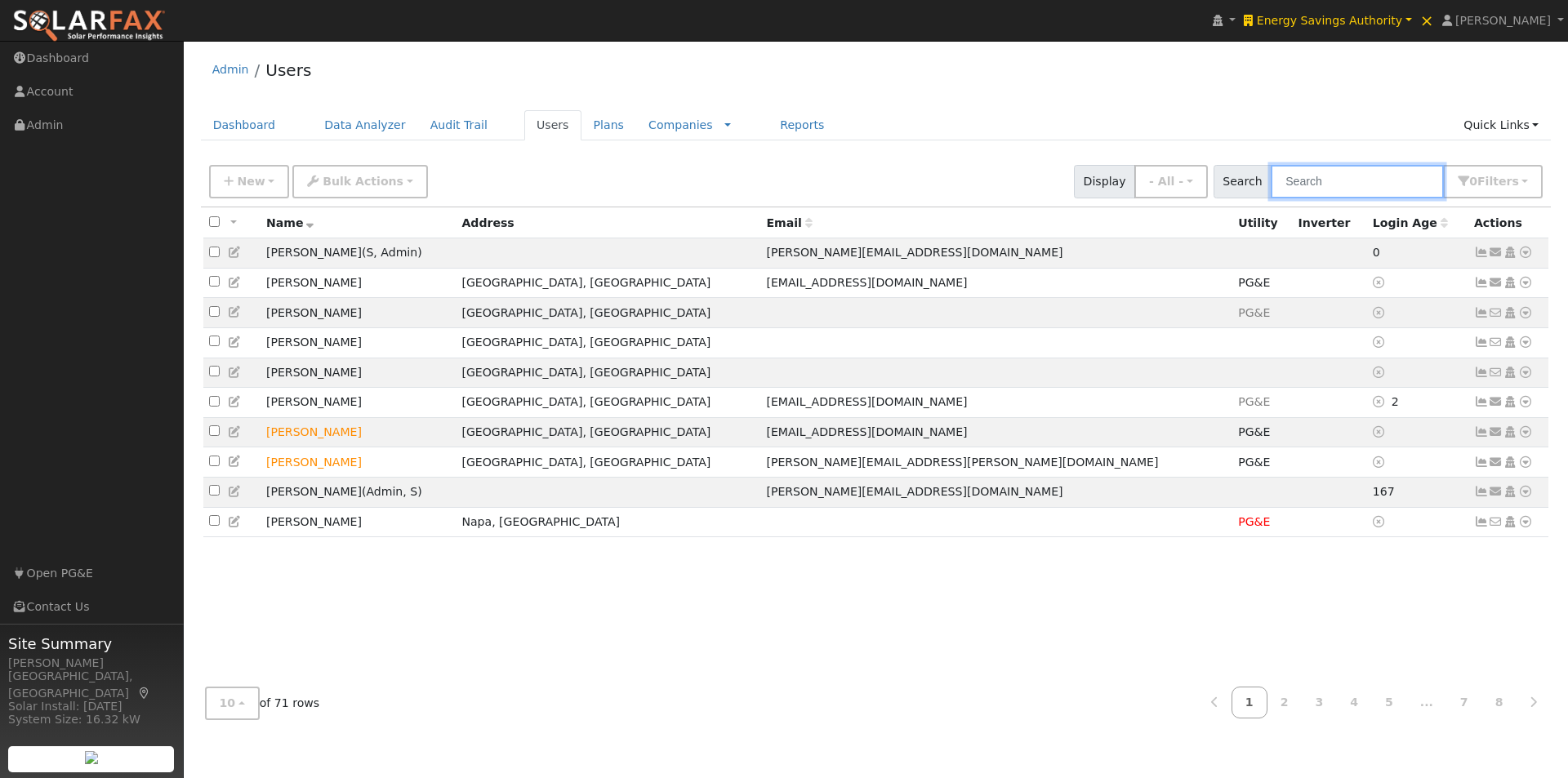
click at [1373, 176] on input "text" at bounding box center [1357, 181] width 173 height 33
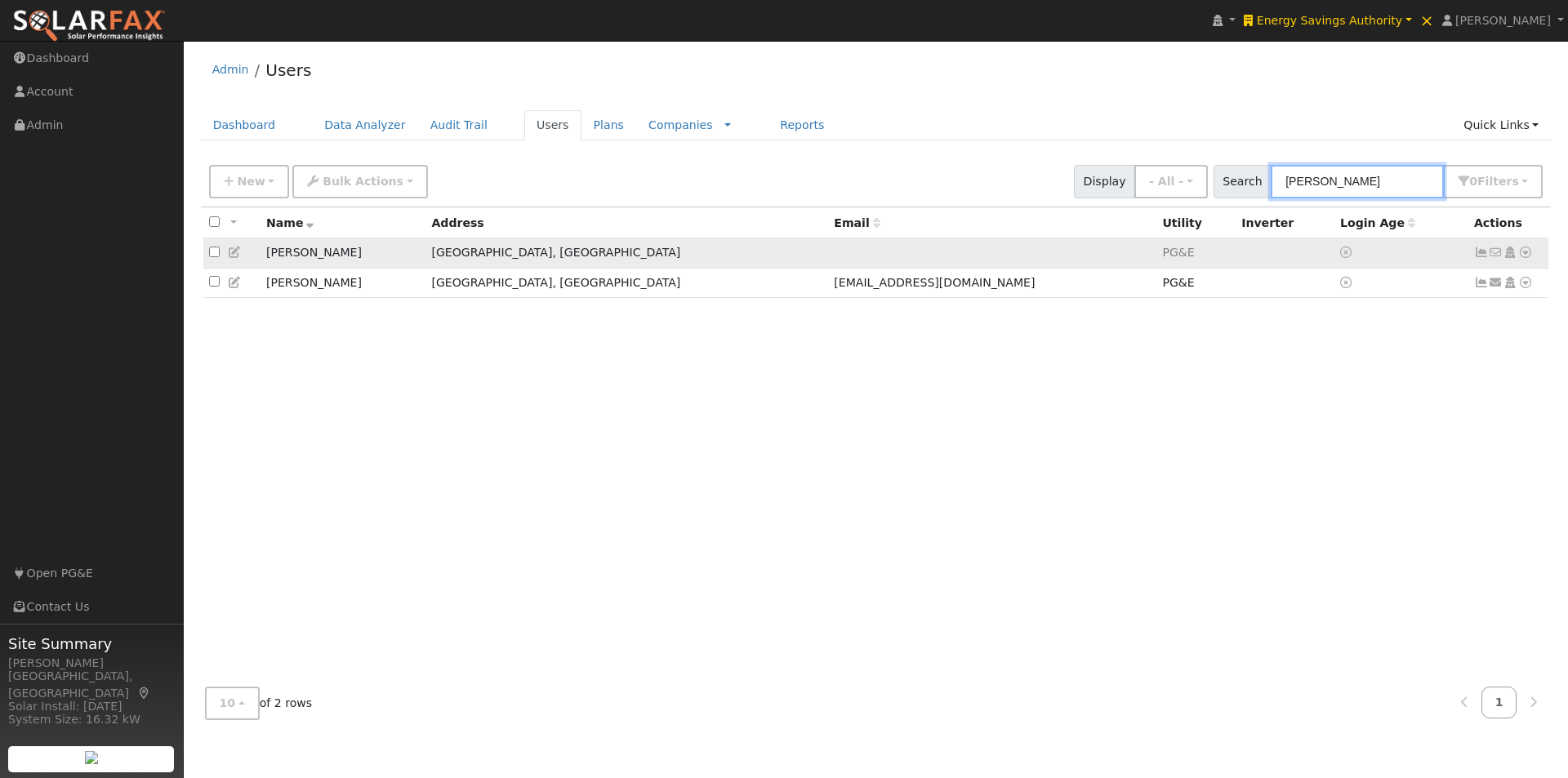
type input "scott anderso"
click at [923, 252] on td at bounding box center [992, 253] width 328 height 30
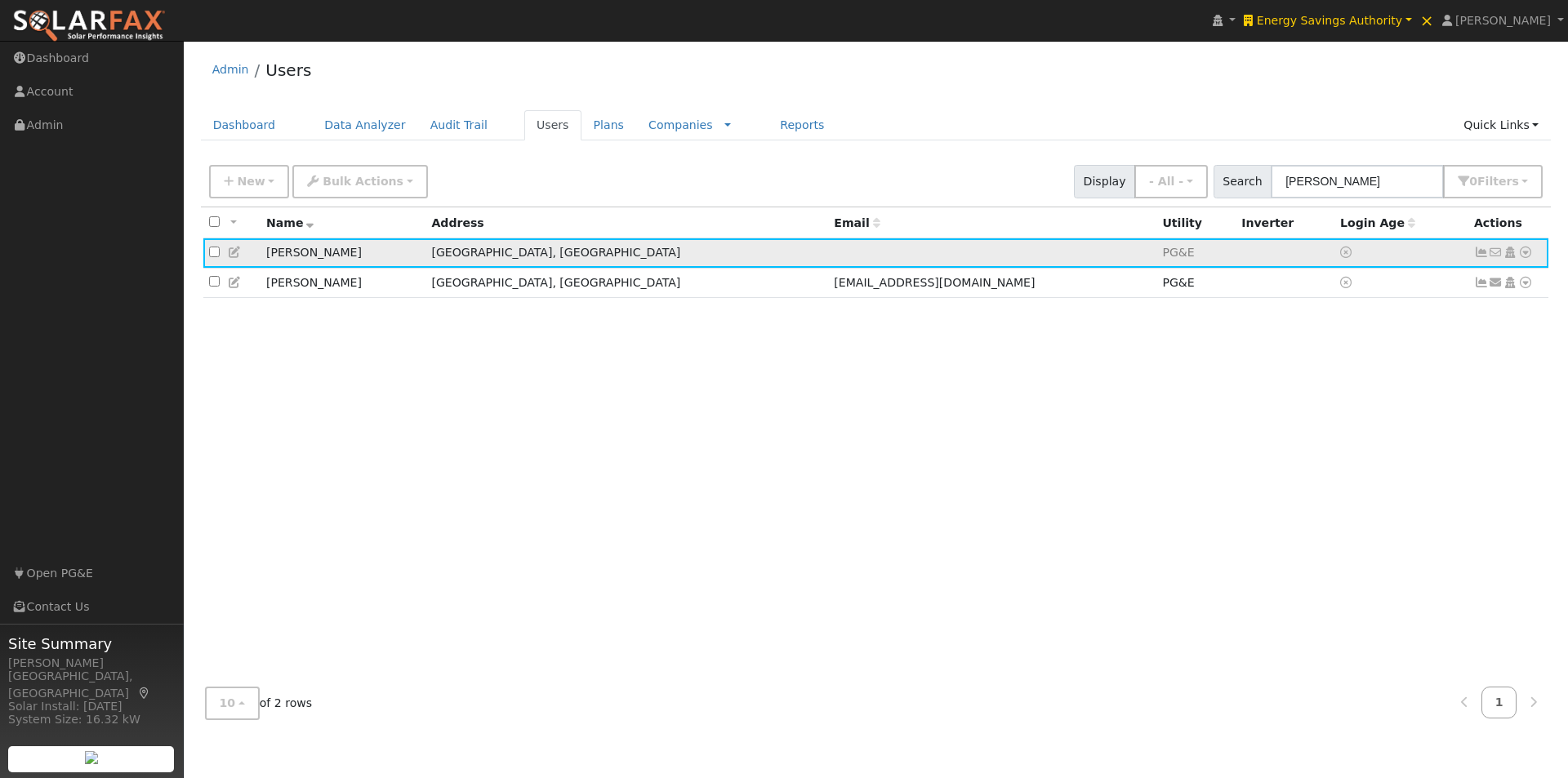
click at [1526, 256] on icon at bounding box center [1525, 252] width 15 height 11
click at [1448, 435] on link "Delete User" at bounding box center [1472, 433] width 119 height 23
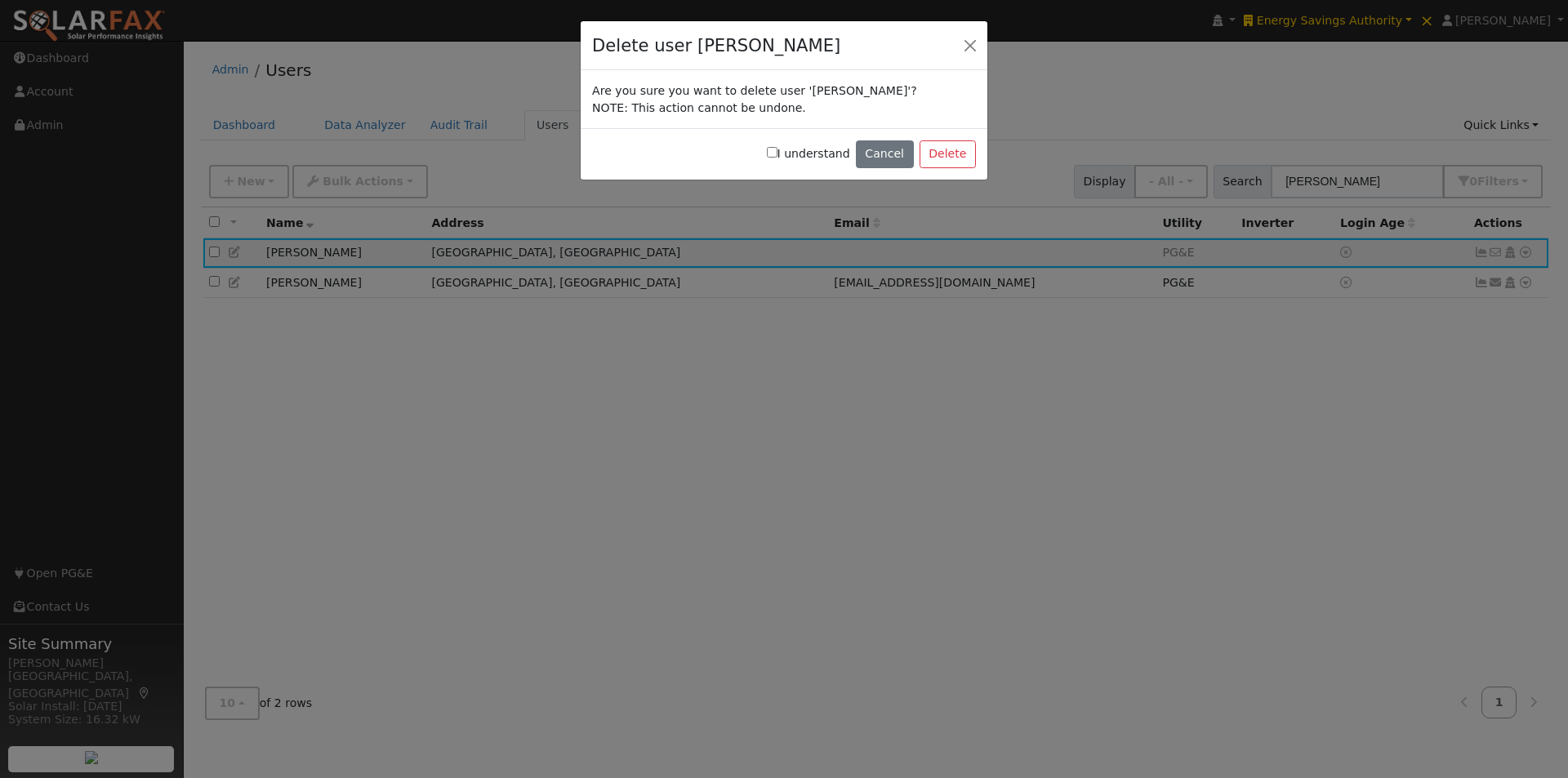
click at [778, 150] on input "I understand" at bounding box center [773, 152] width 11 height 11
checkbox input "true"
click at [949, 146] on button "Delete" at bounding box center [948, 155] width 56 height 28
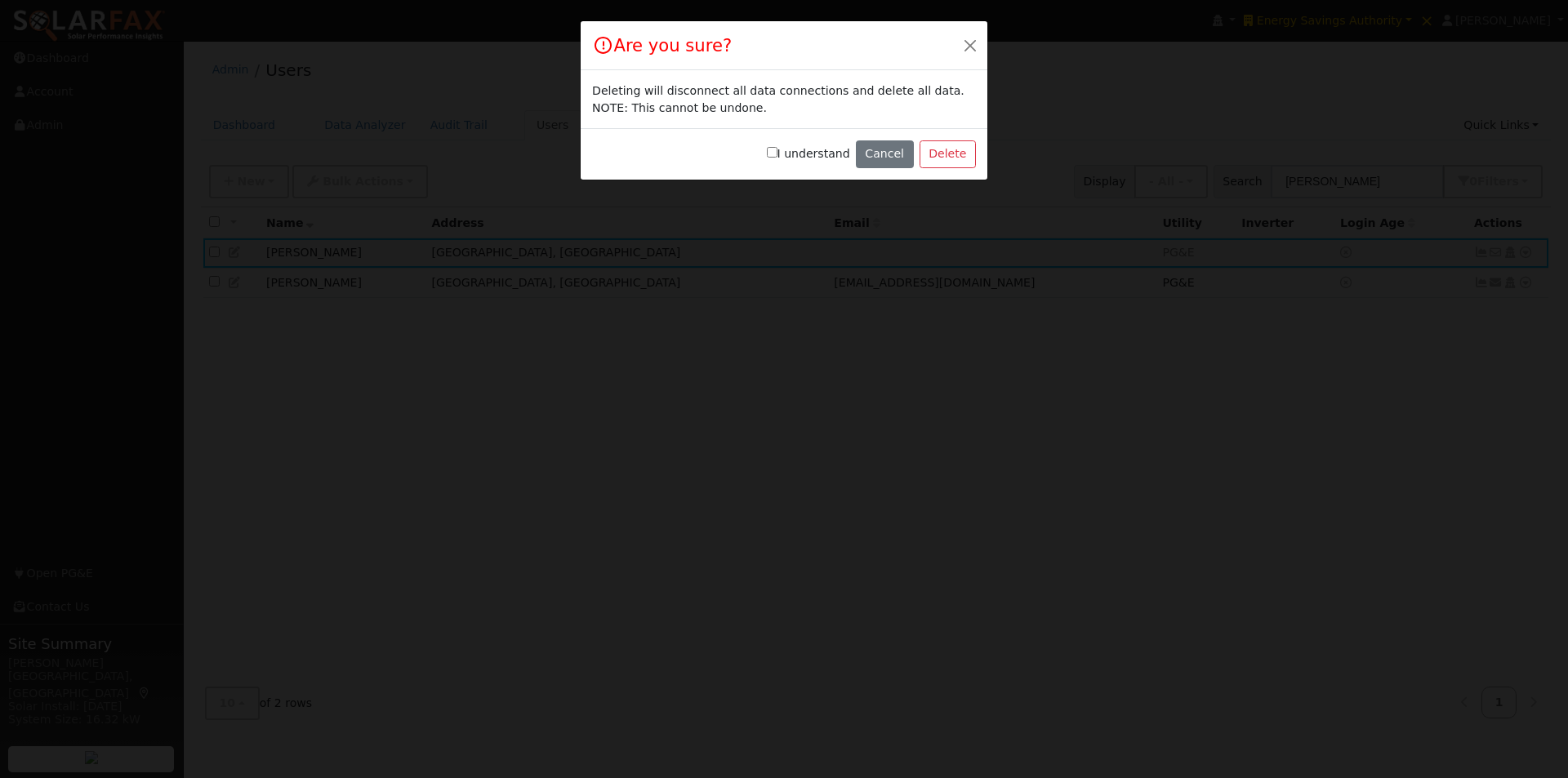
click at [778, 154] on input "I understand" at bounding box center [773, 152] width 11 height 11
checkbox input "true"
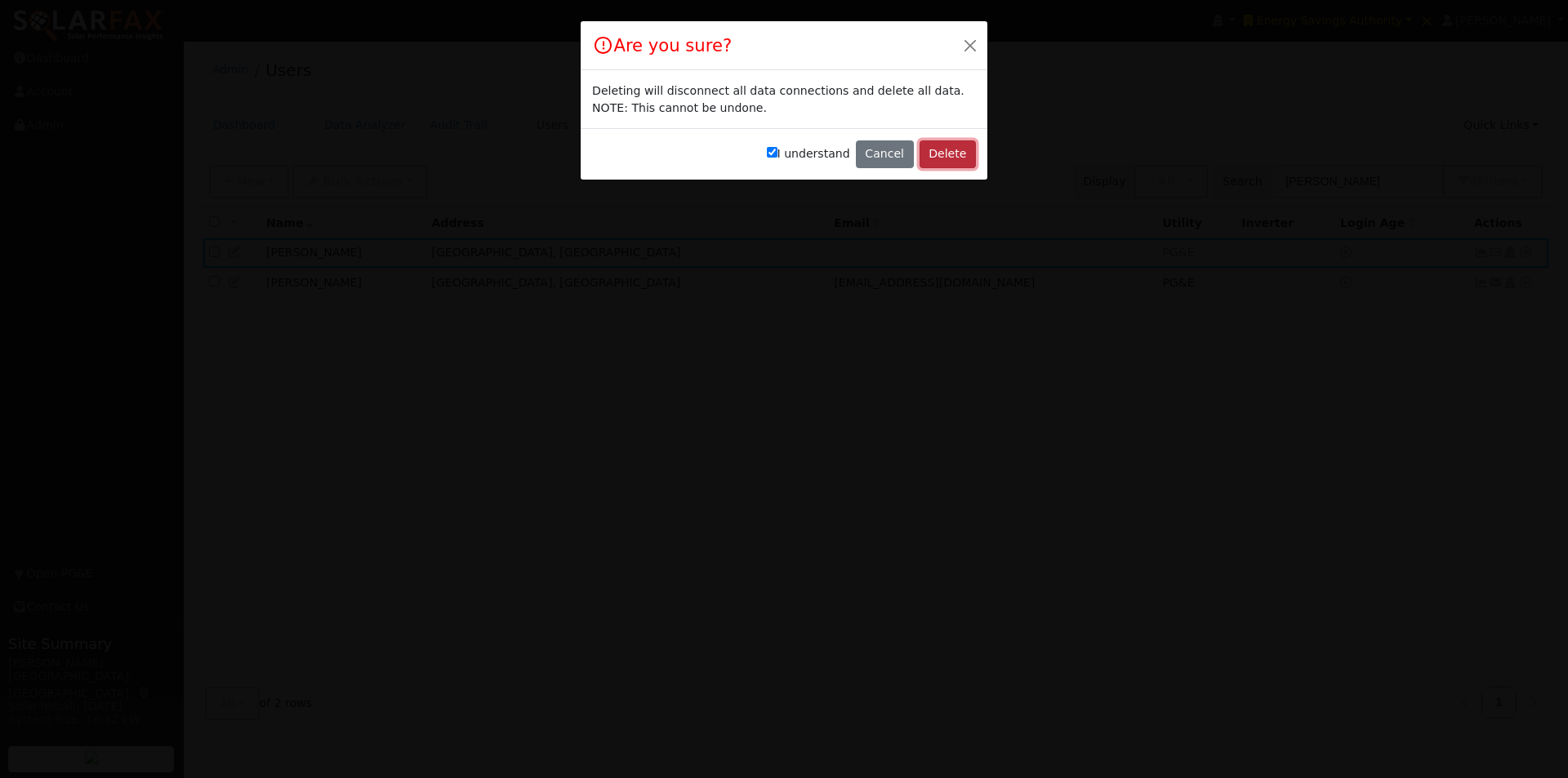
click at [934, 155] on button "Delete" at bounding box center [948, 155] width 56 height 28
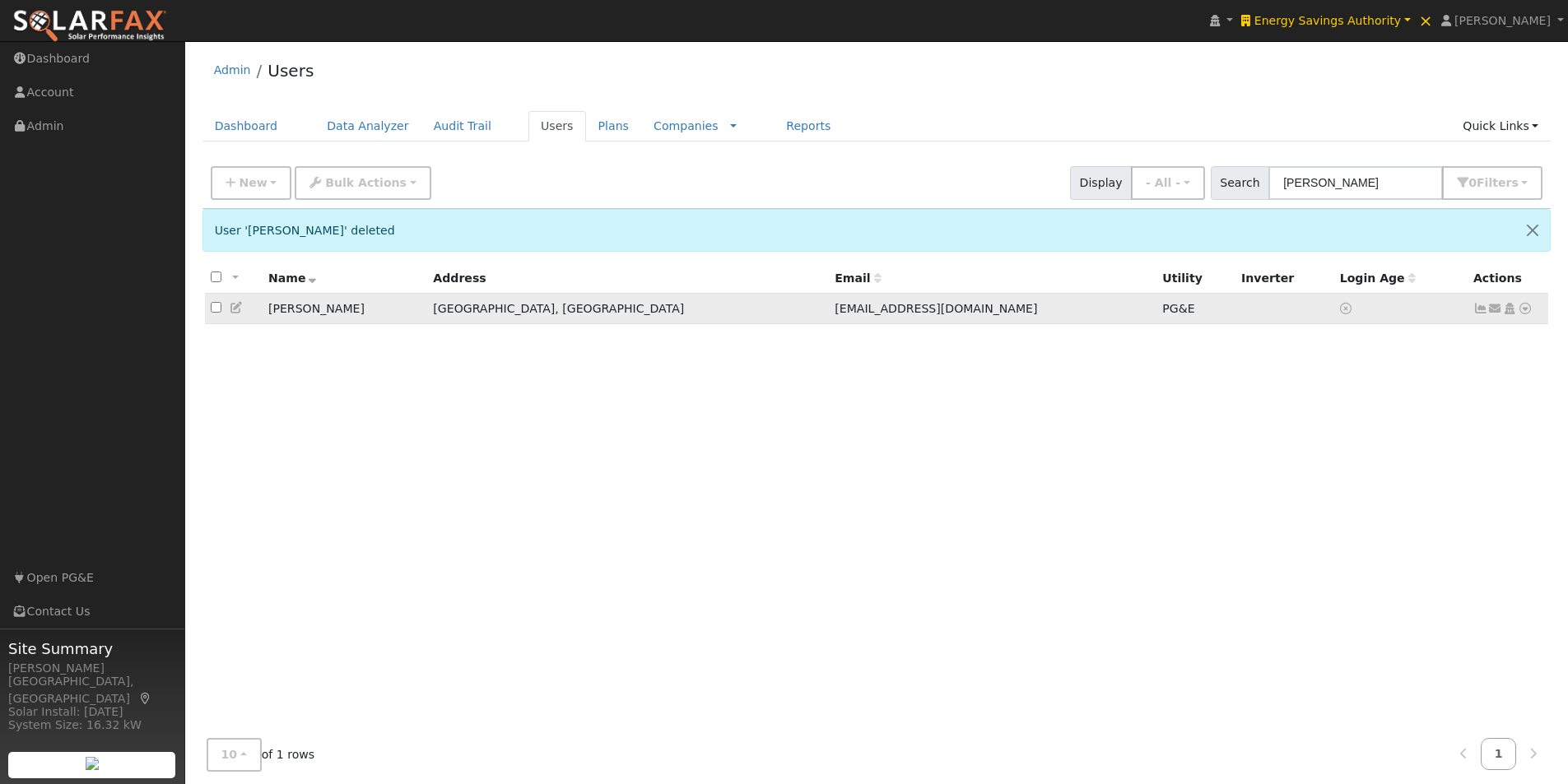
click at [937, 315] on td "aeellis2010@gmail.com" at bounding box center [992, 309] width 327 height 30
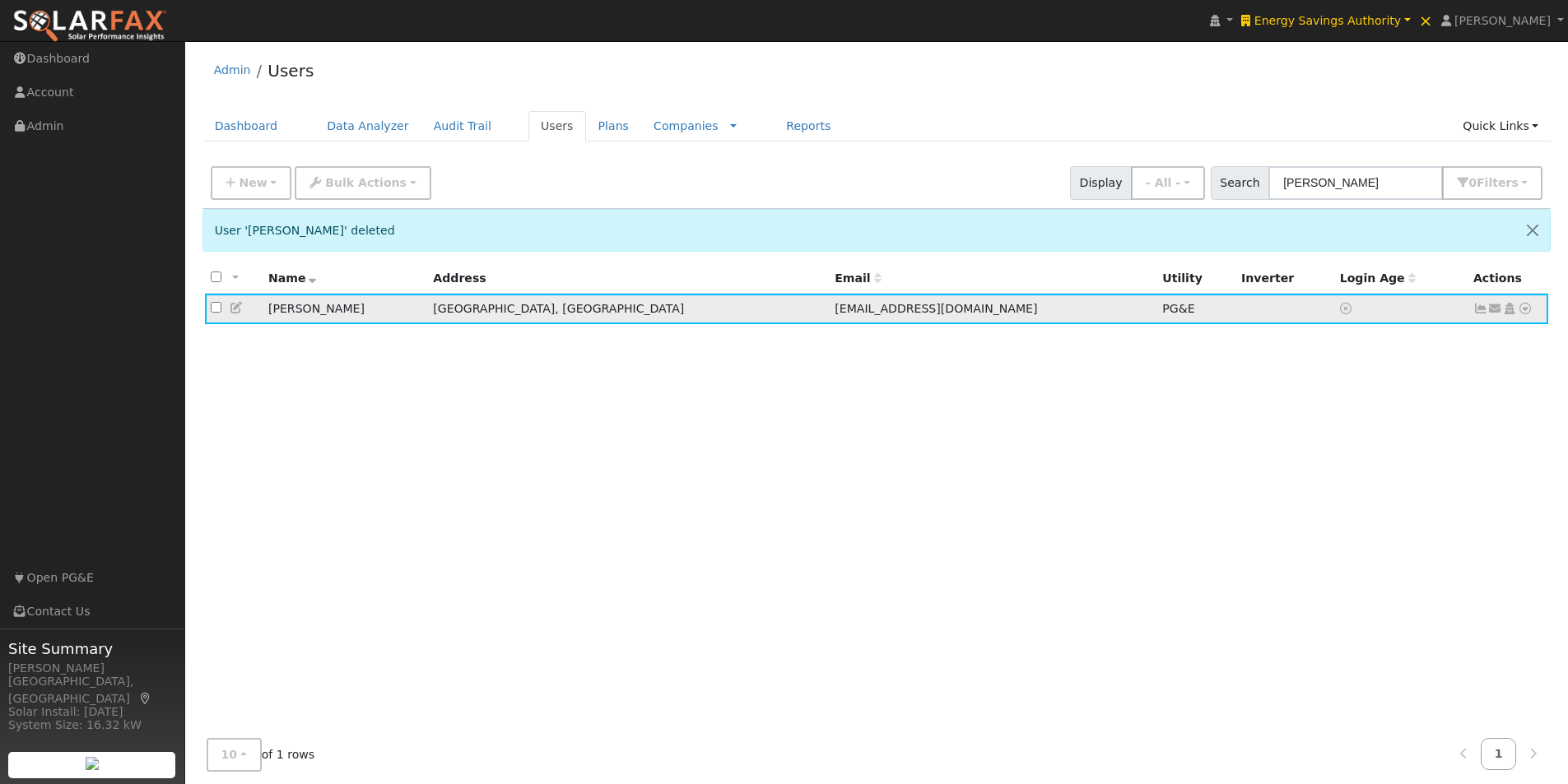
click at [1481, 309] on icon at bounding box center [1480, 309] width 15 height 12
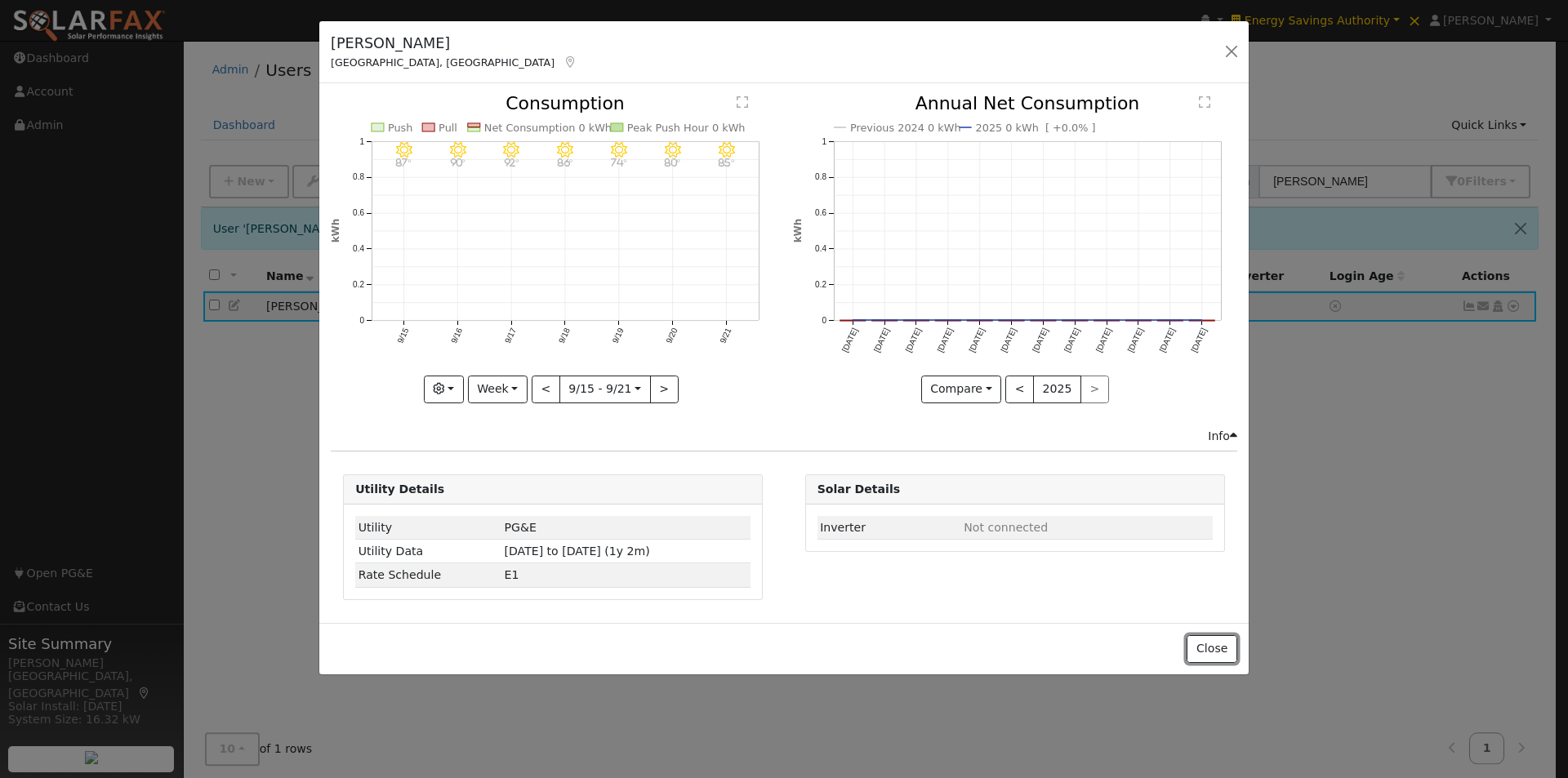
drag, startPoint x: 1225, startPoint y: 646, endPoint x: 1297, endPoint y: 495, distance: 167.3
click at [1226, 645] on button "Close" at bounding box center [1212, 650] width 50 height 28
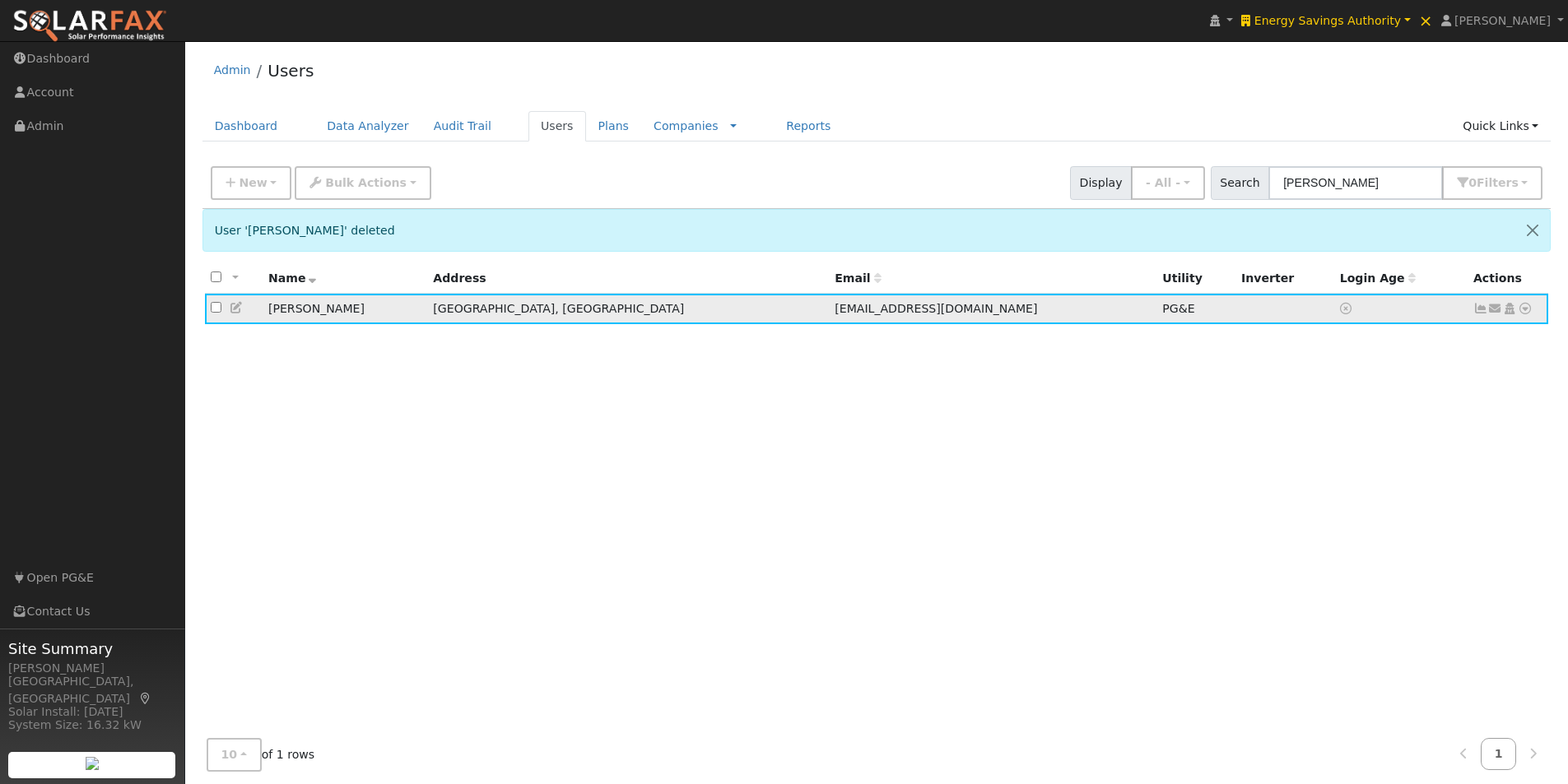
click at [1525, 312] on icon at bounding box center [1525, 309] width 15 height 12
click at [1460, 466] on link "Disconnect" at bounding box center [1478, 466] width 107 height 23
click at [1525, 310] on icon at bounding box center [1525, 309] width 15 height 12
click at [1342, 471] on link "Utility" at bounding box center [1354, 468] width 114 height 23
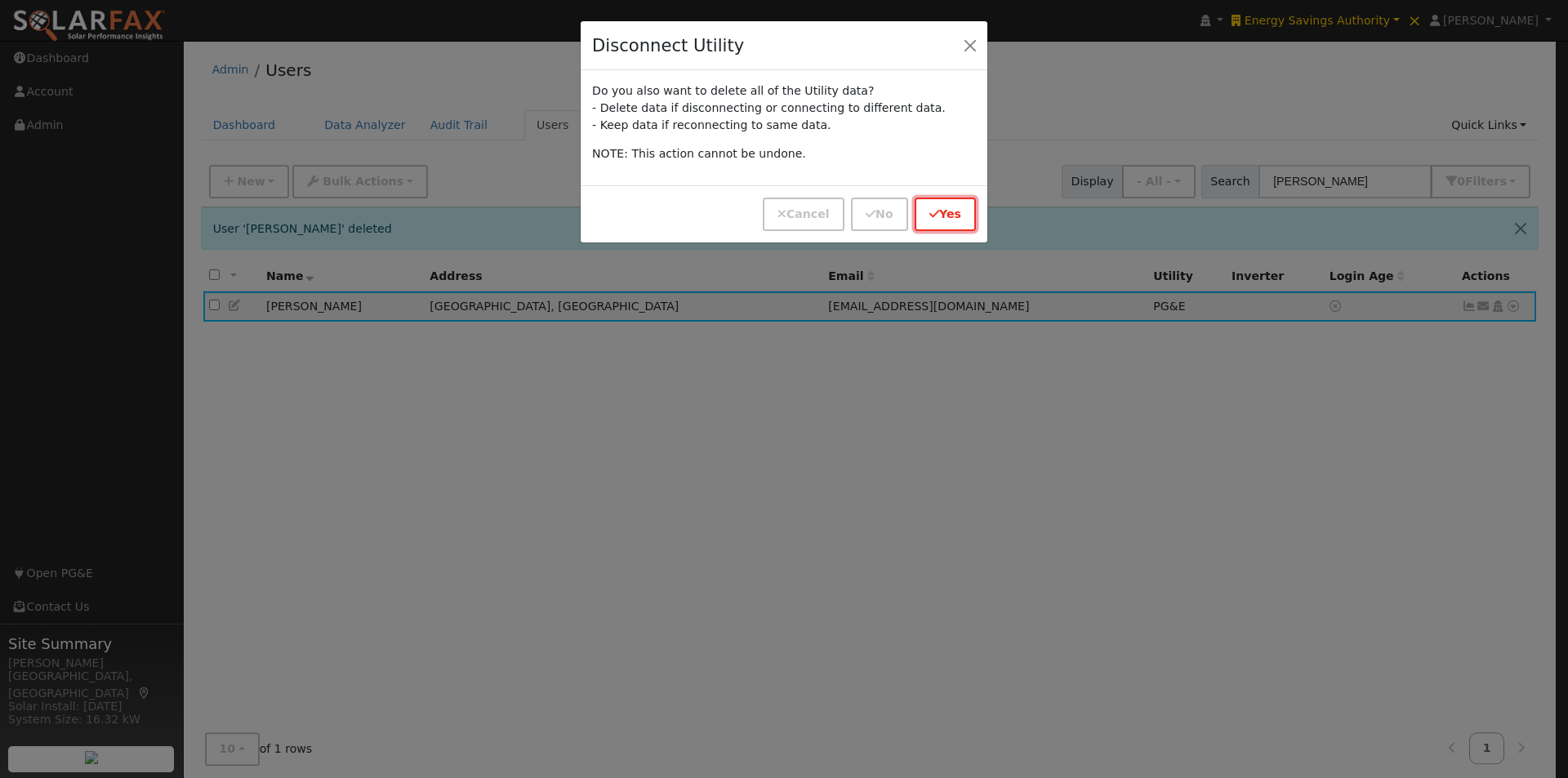
click at [956, 220] on button "Yes" at bounding box center [945, 215] width 62 height 33
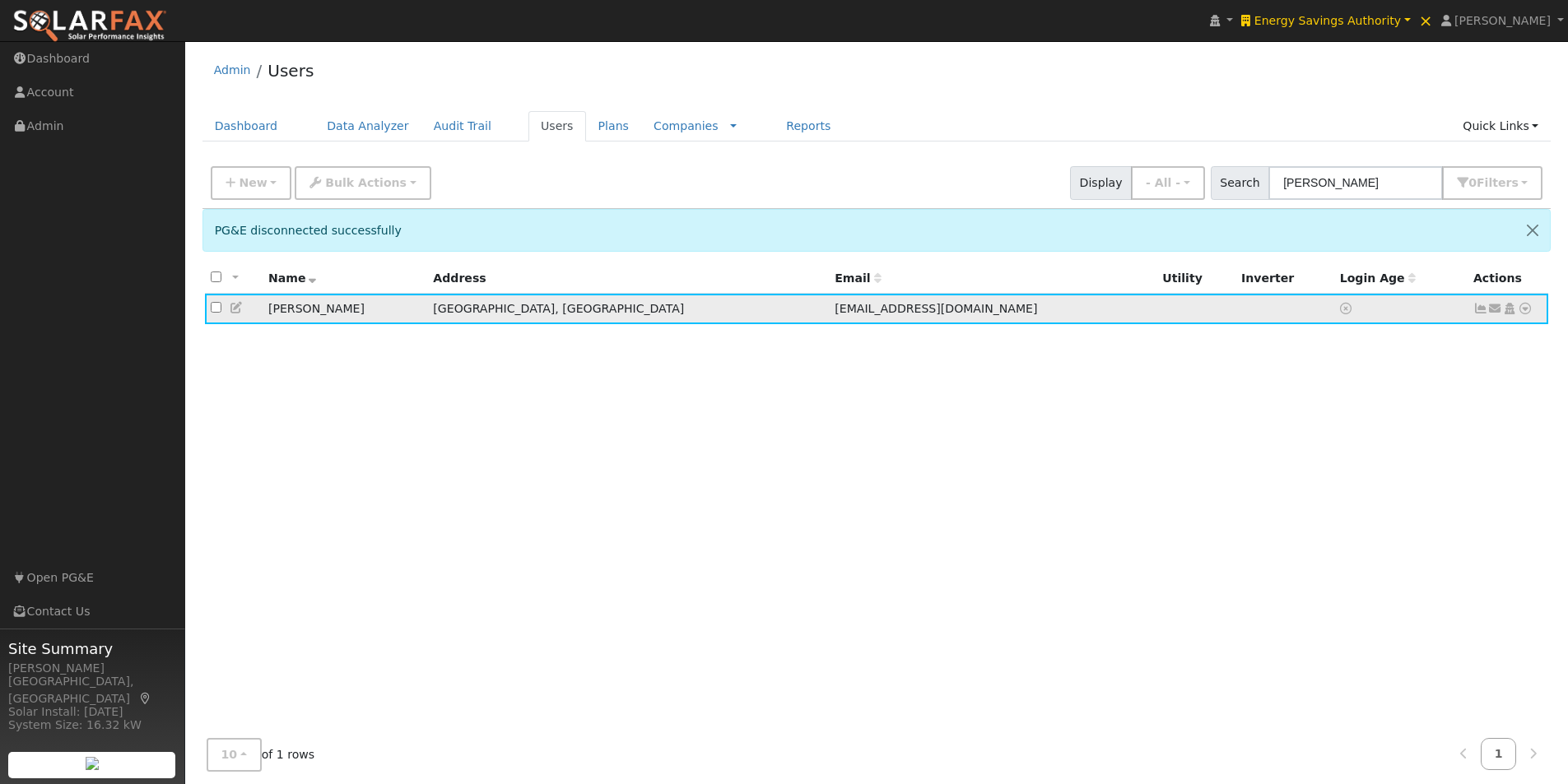
click at [1528, 309] on icon at bounding box center [1525, 309] width 15 height 12
drag, startPoint x: 1347, startPoint y: 434, endPoint x: 1332, endPoint y: 428, distance: 16.2
click at [0, 0] on link "Utility" at bounding box center [0, 0] width 0 height 0
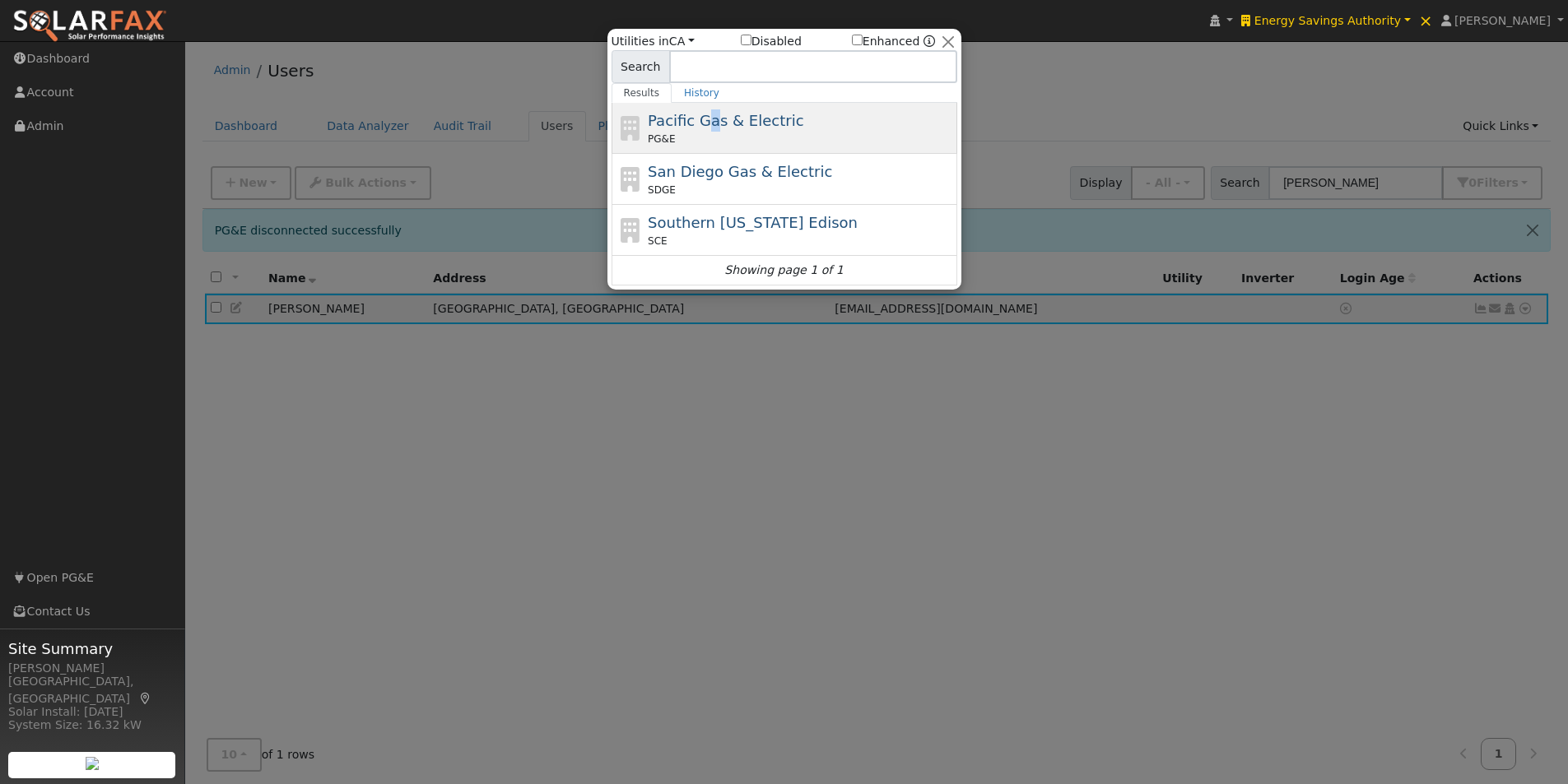
click at [704, 115] on span "Pacific Gas & Electric" at bounding box center [725, 120] width 155 height 17
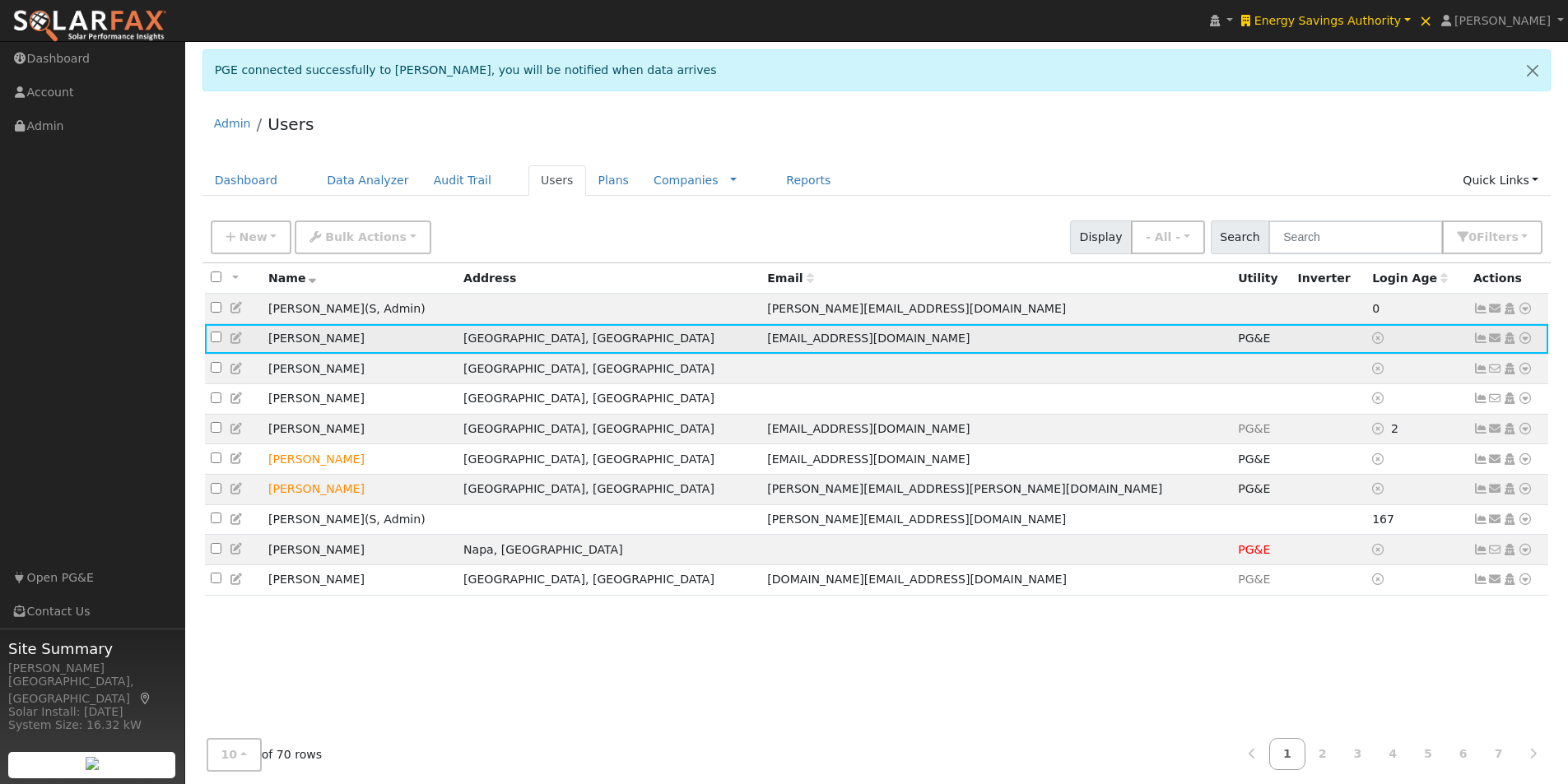
click at [1529, 340] on icon at bounding box center [1525, 338] width 15 height 12
click at [1462, 371] on link "Data Analyzer" at bounding box center [1471, 367] width 120 height 23
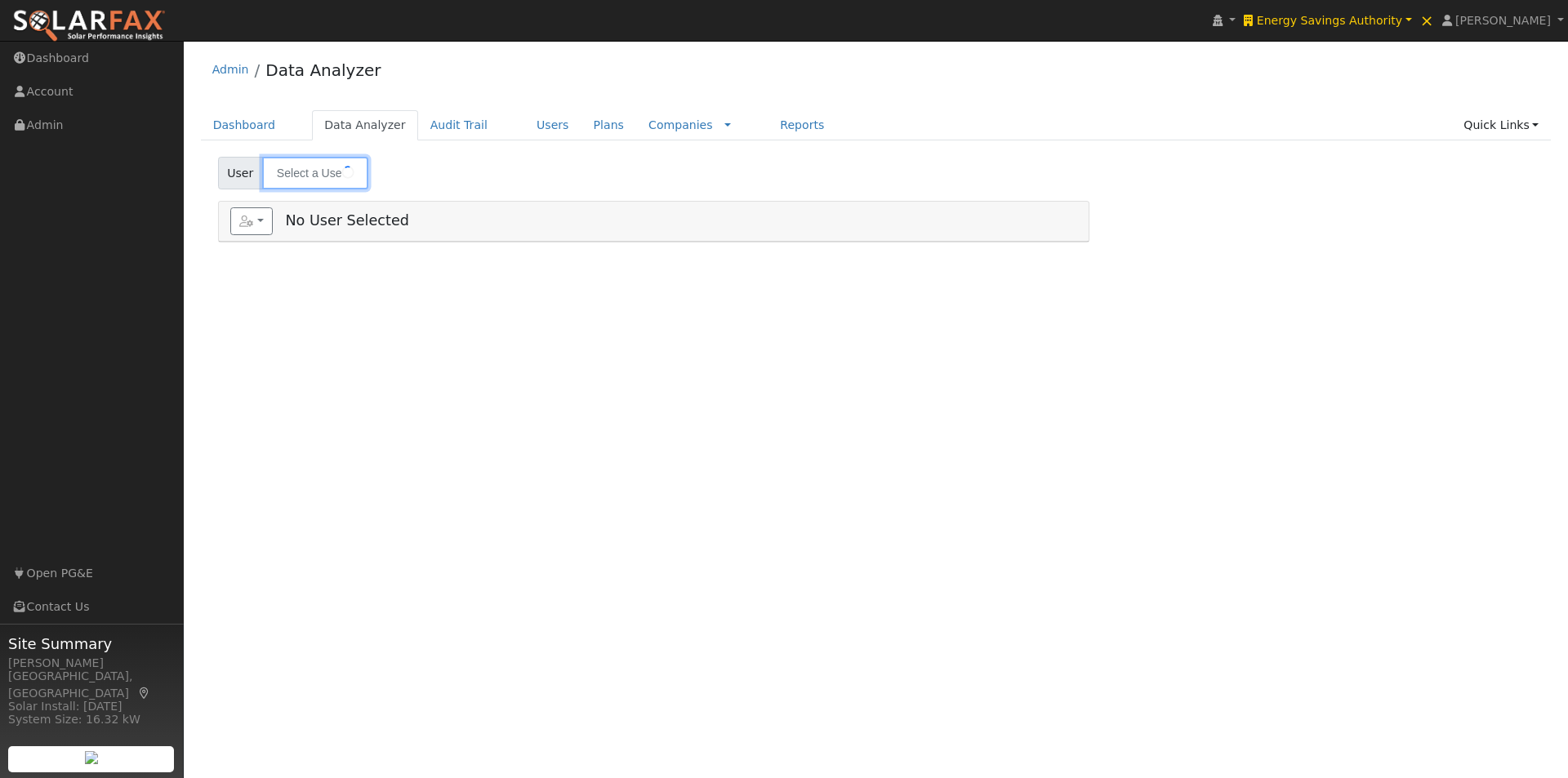
type input "[PERSON_NAME]"
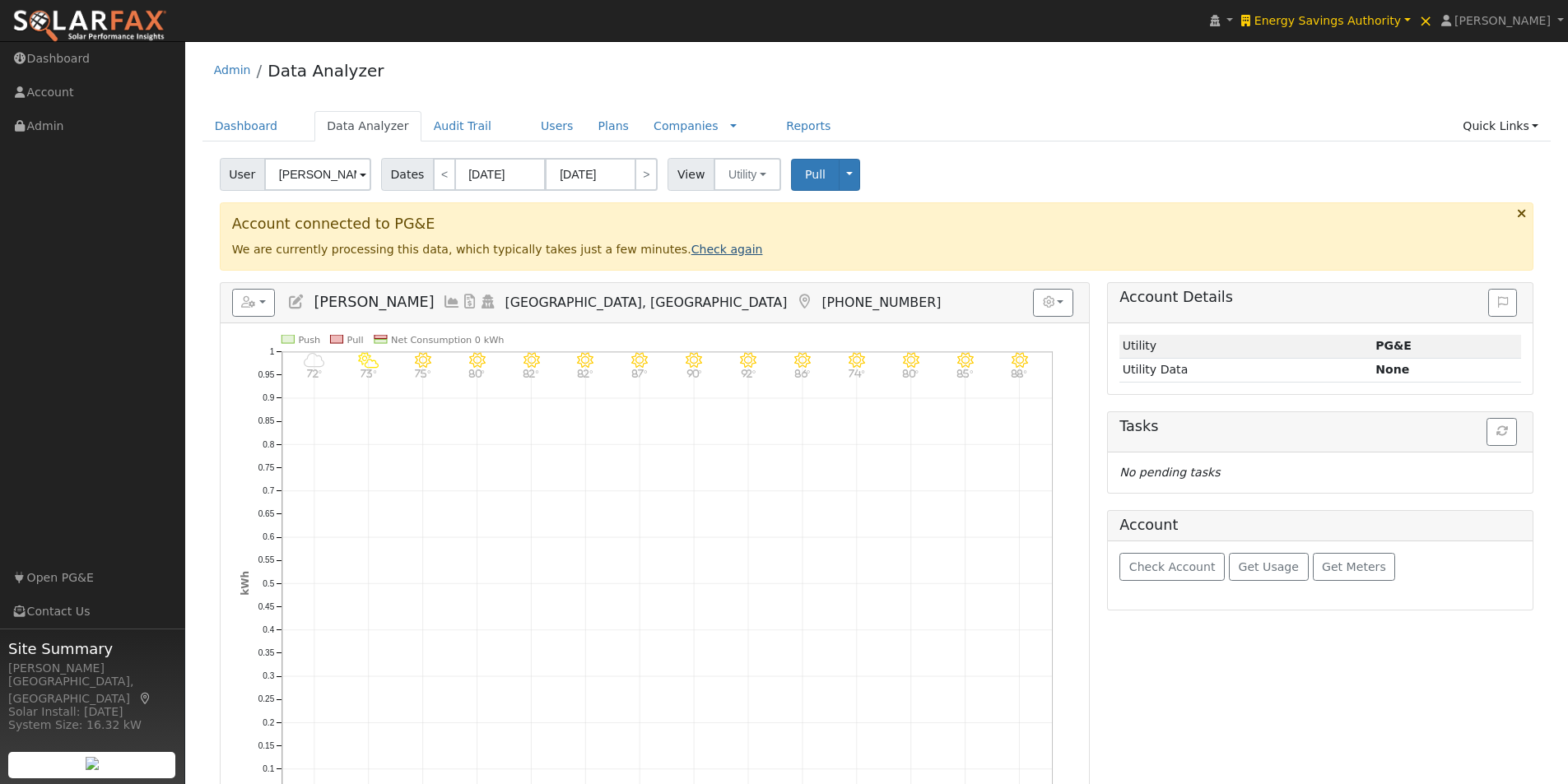
click at [692, 249] on link "Check again" at bounding box center [727, 249] width 72 height 13
click at [692, 247] on link "Check again" at bounding box center [727, 249] width 72 height 13
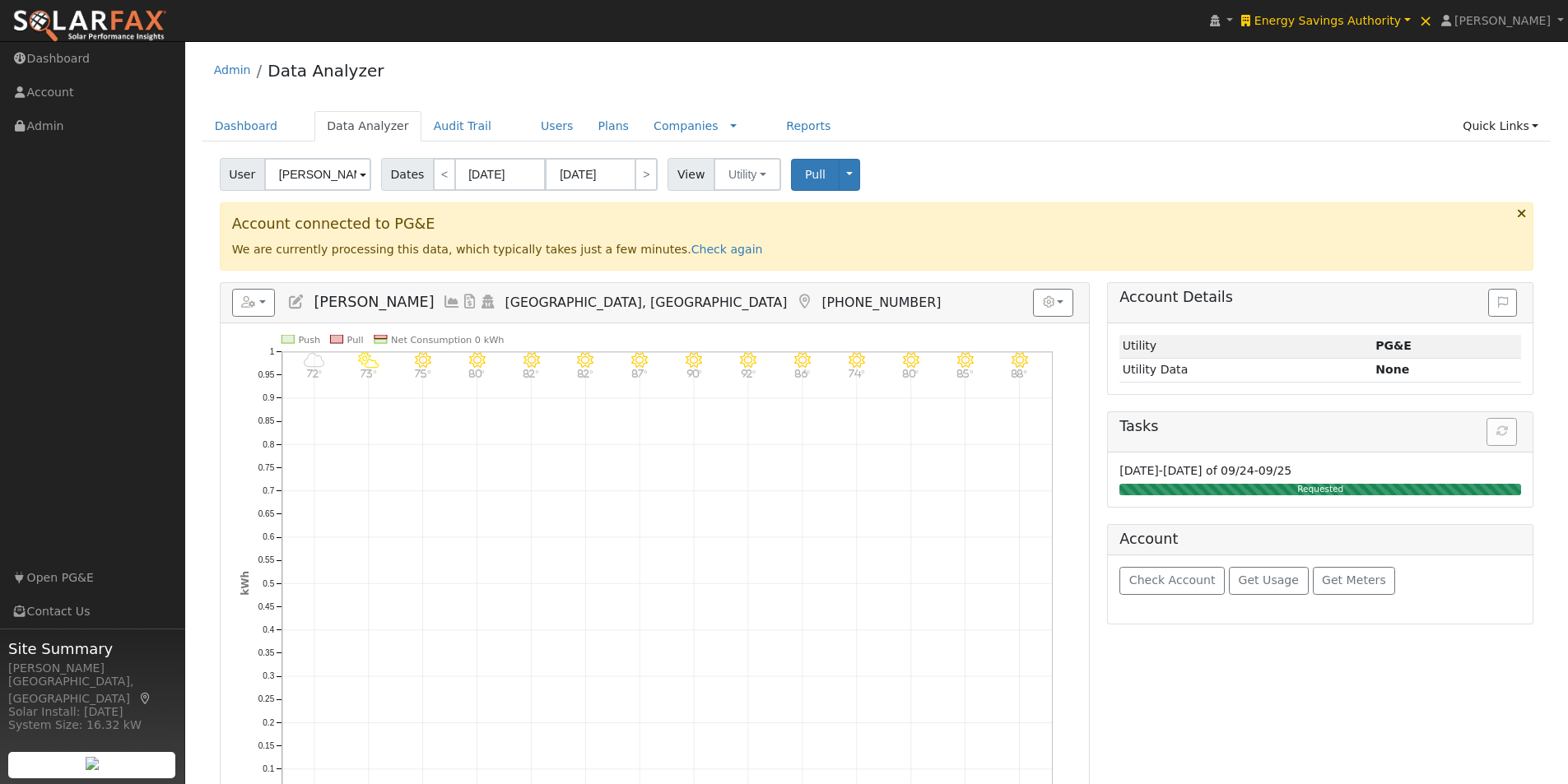
click at [443, 300] on icon at bounding box center [451, 302] width 18 height 15
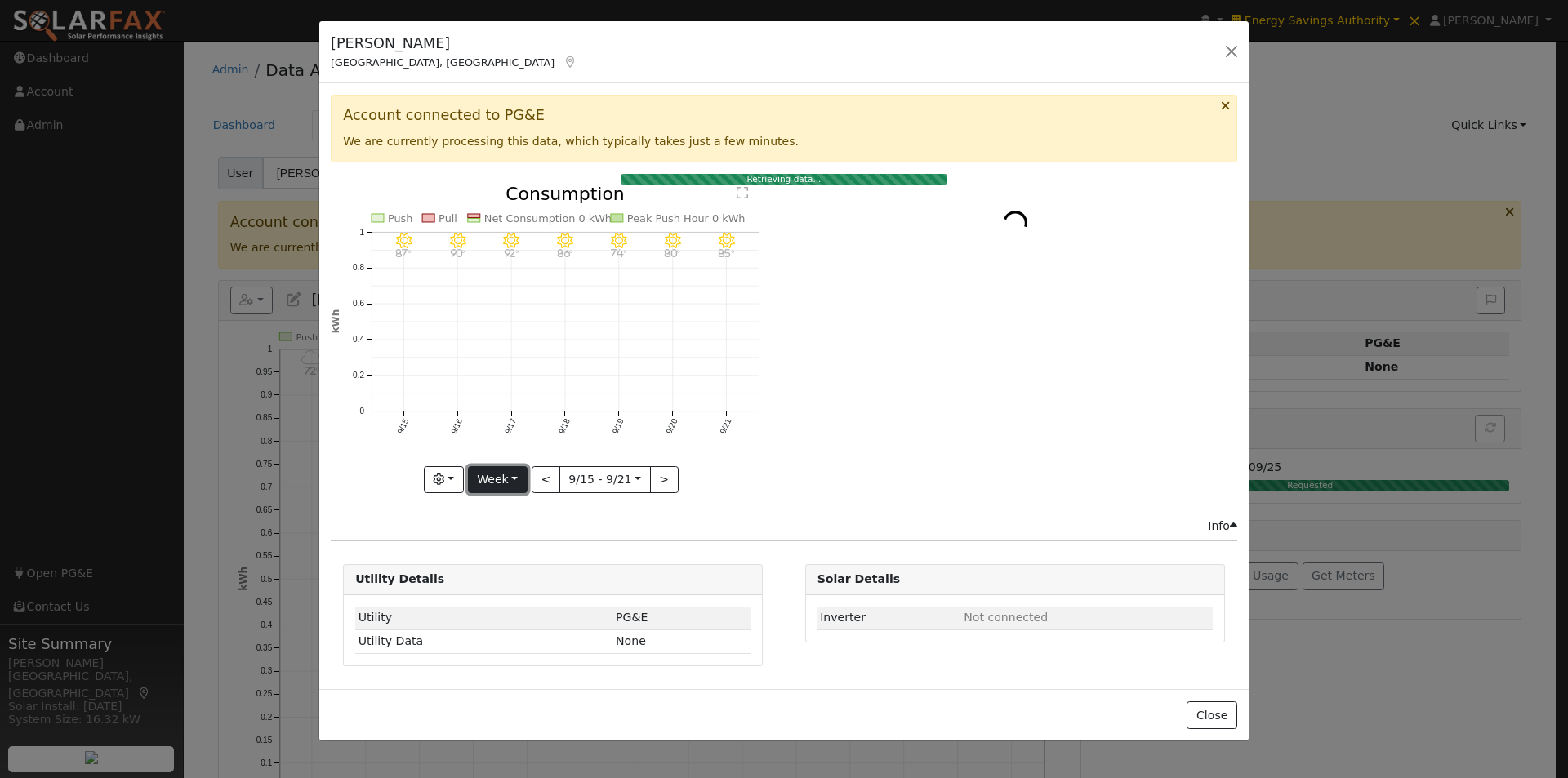
click at [513, 485] on button "Week" at bounding box center [498, 481] width 60 height 28
drag, startPoint x: 513, startPoint y: 556, endPoint x: 663, endPoint y: 470, distance: 172.9
click at [515, 556] on link "Month" at bounding box center [525, 560] width 114 height 23
type input "[DATE]"
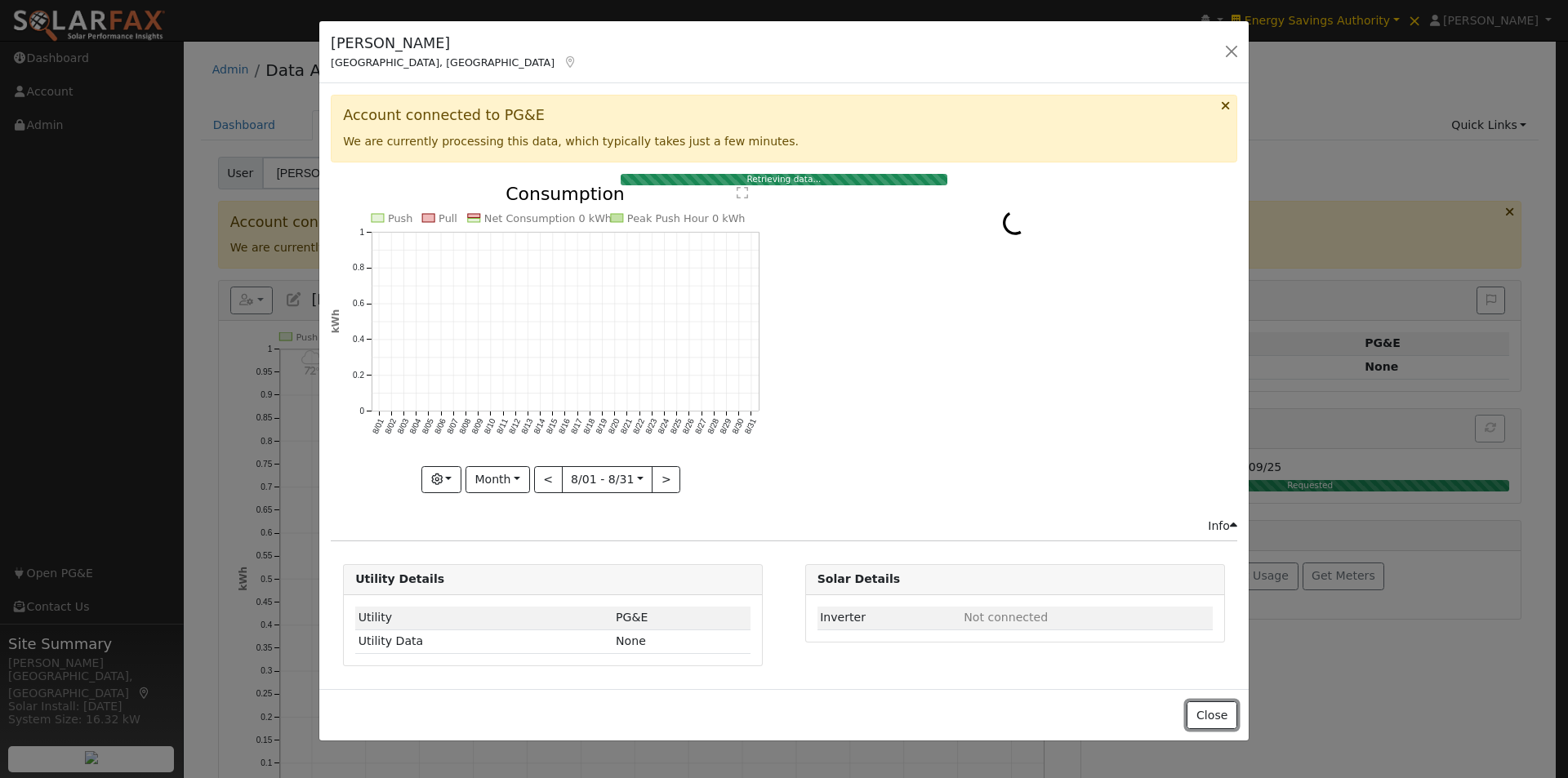
click at [1217, 713] on button "Close" at bounding box center [1212, 716] width 50 height 28
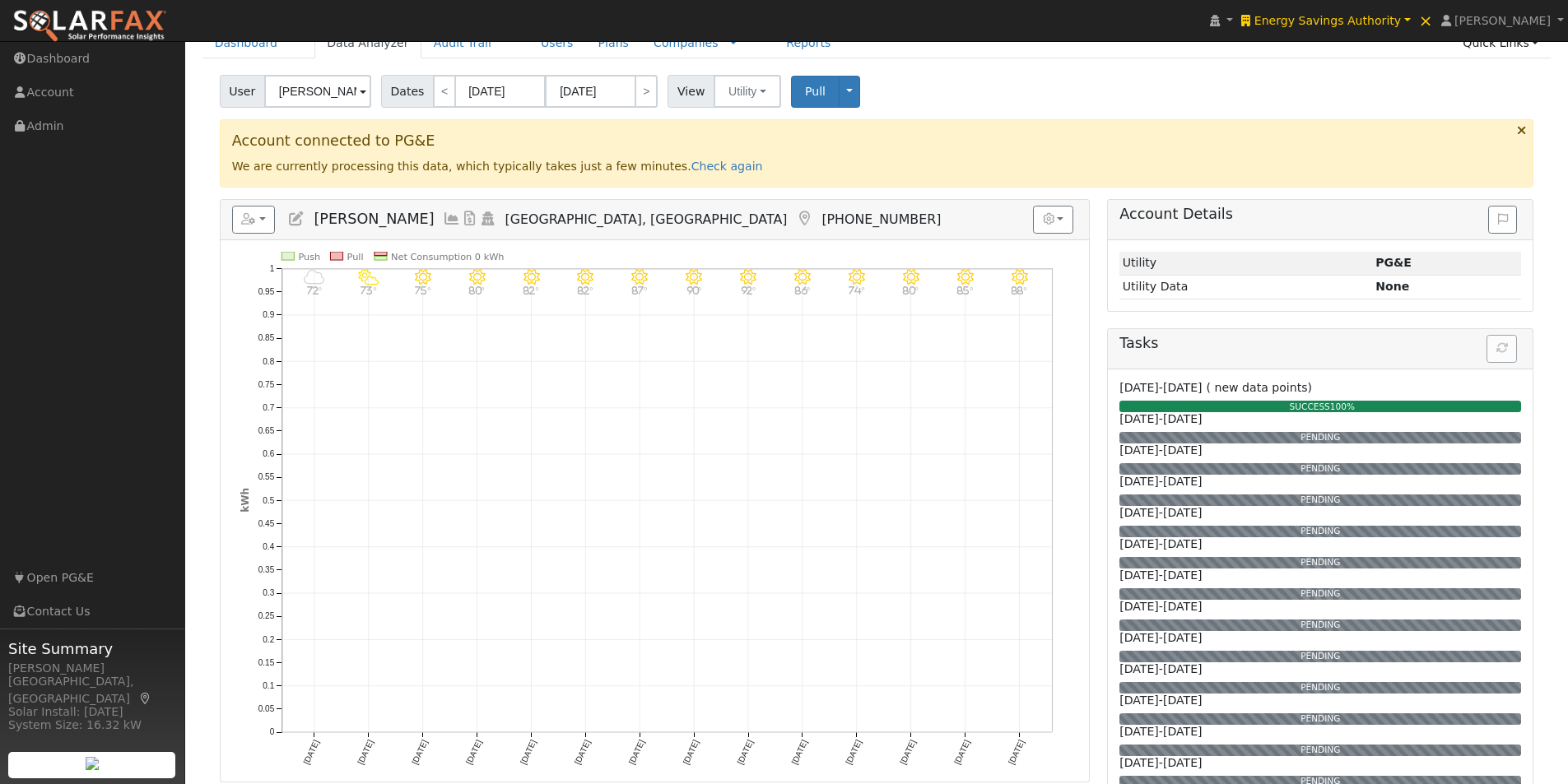
scroll to position [82, 0]
click at [443, 217] on icon at bounding box center [451, 219] width 18 height 15
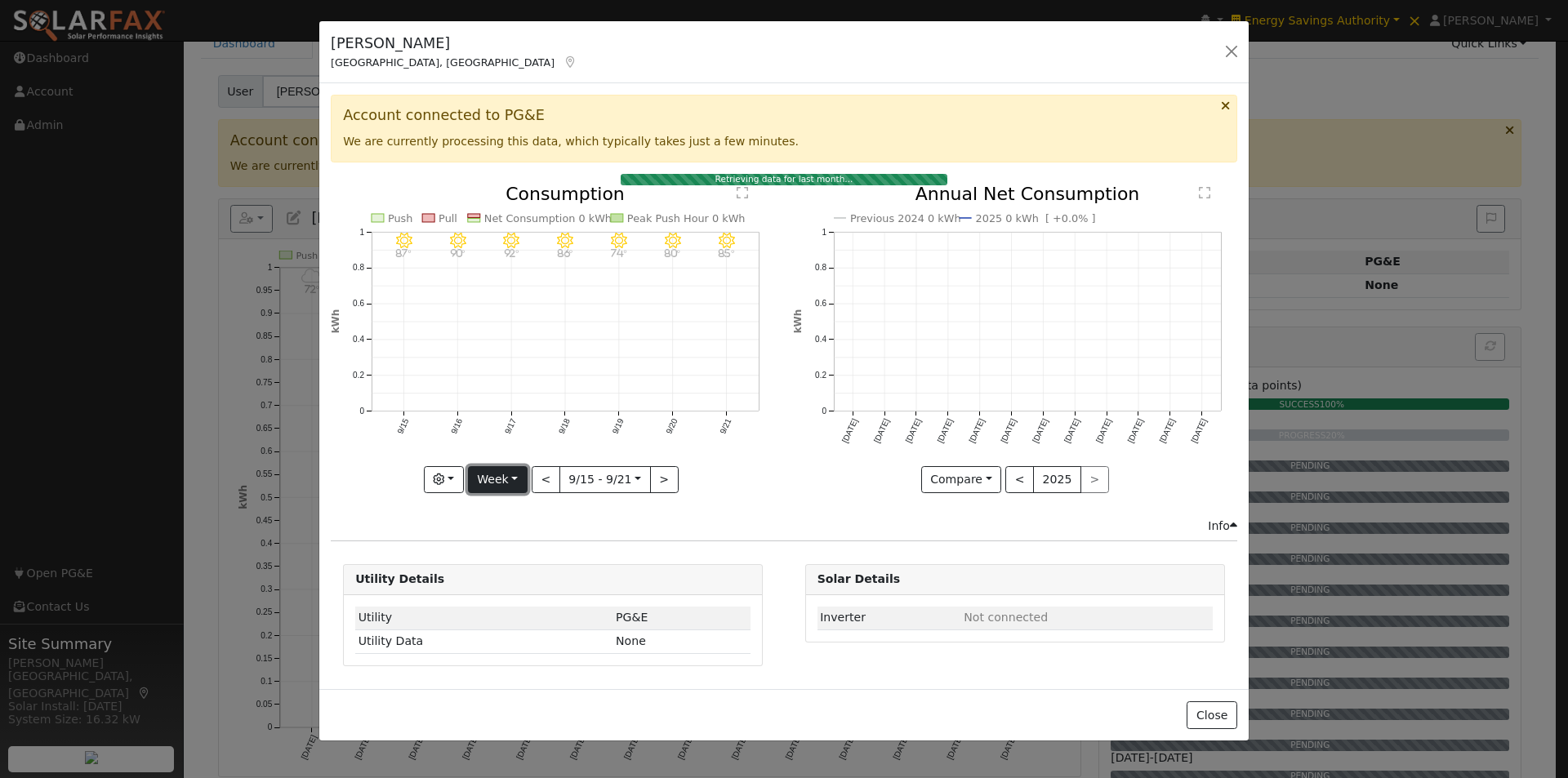
click at [504, 482] on button "Week" at bounding box center [498, 481] width 60 height 28
click at [508, 559] on link "Month" at bounding box center [525, 560] width 114 height 23
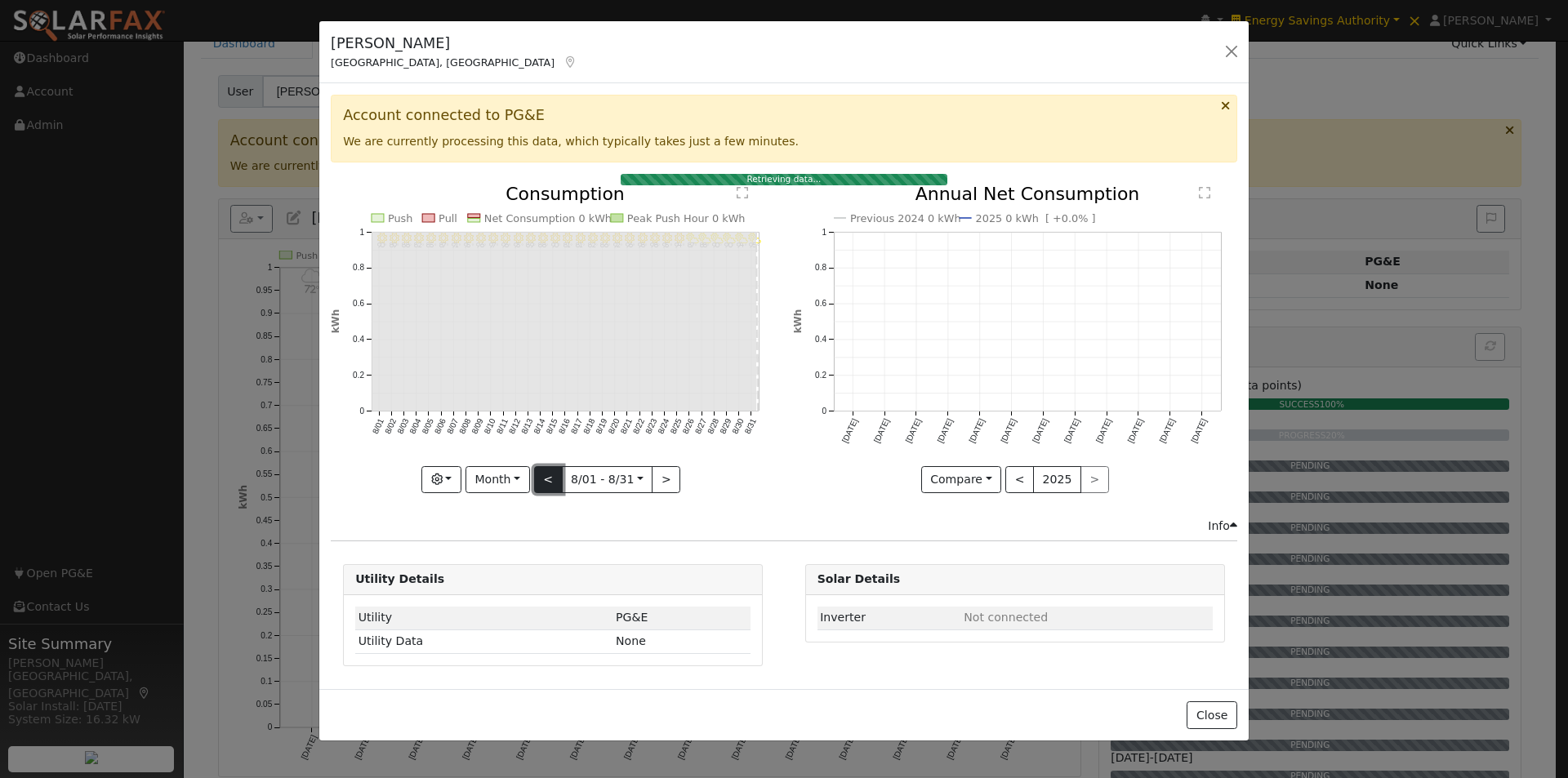
click at [550, 472] on button "<" at bounding box center [548, 481] width 28 height 28
click at [653, 481] on button ">" at bounding box center [666, 481] width 28 height 28
type input "[DATE]"
click at [1228, 713] on button "Close" at bounding box center [1212, 716] width 50 height 28
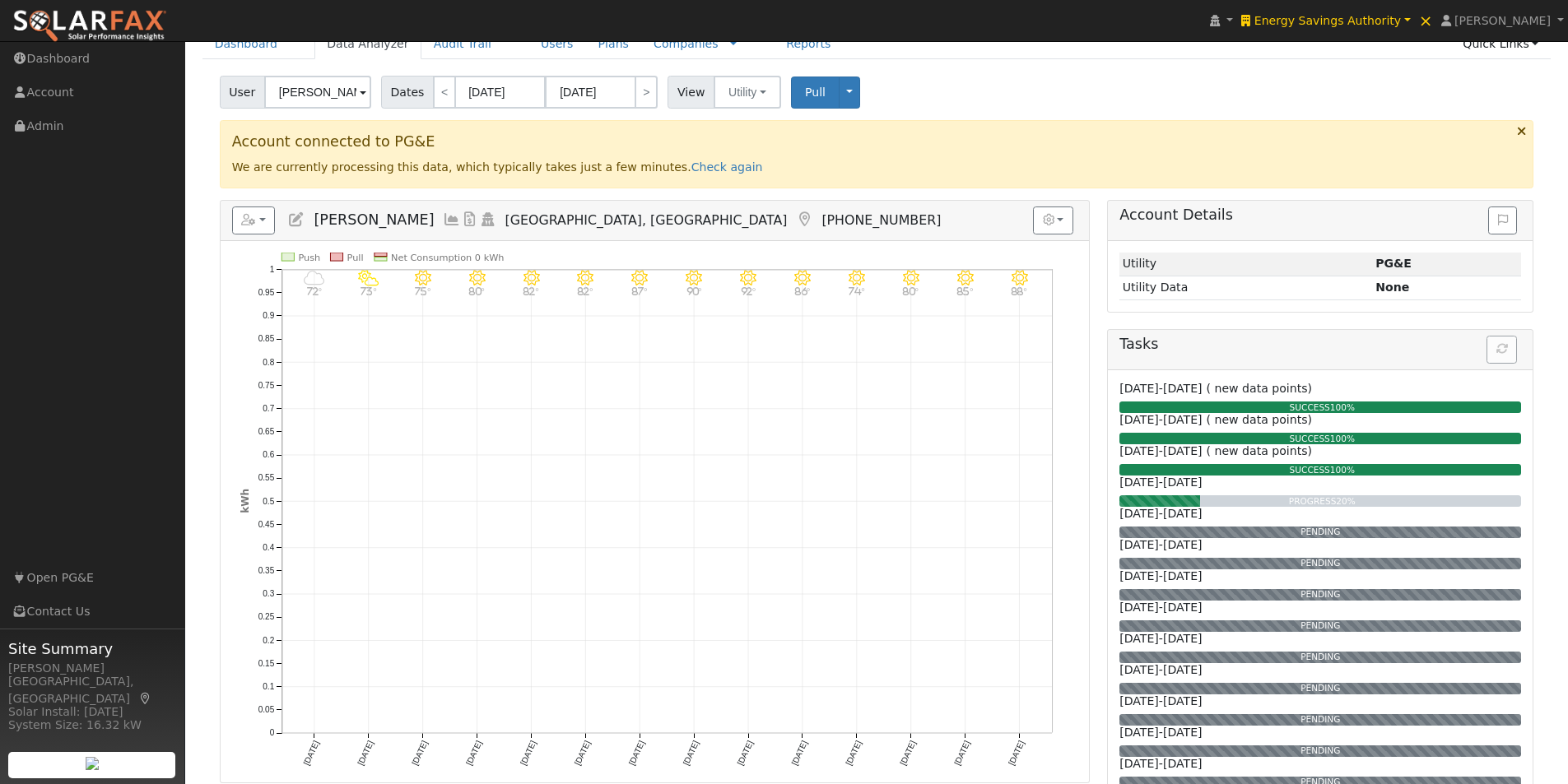
click at [443, 216] on icon at bounding box center [451, 219] width 18 height 15
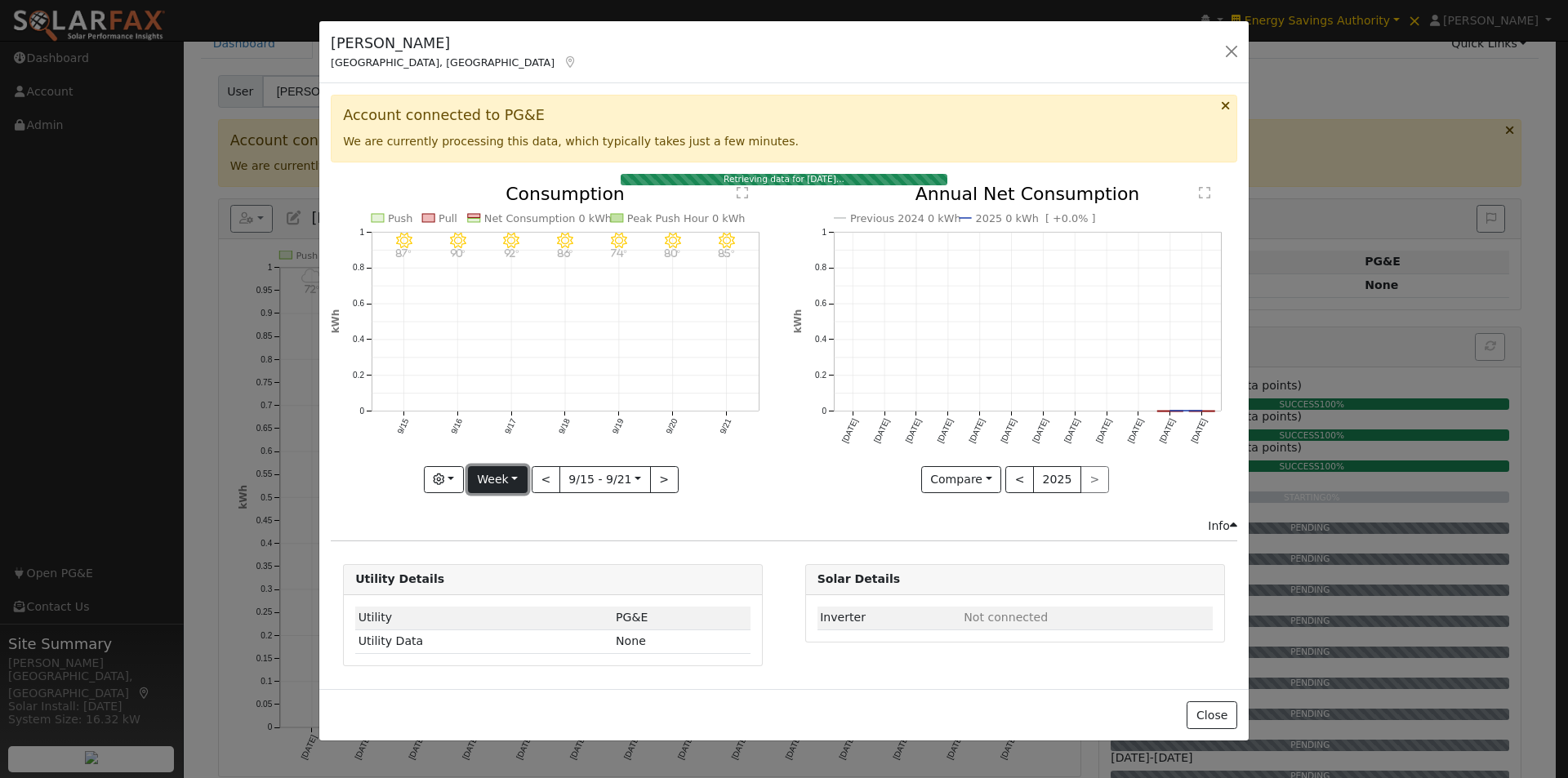
click at [501, 475] on button "Week" at bounding box center [498, 481] width 60 height 28
click at [514, 583] on link "Year" at bounding box center [525, 583] width 114 height 23
click at [670, 483] on button ">" at bounding box center [676, 481] width 28 height 28
click at [524, 481] on button "<" at bounding box center [527, 481] width 28 height 28
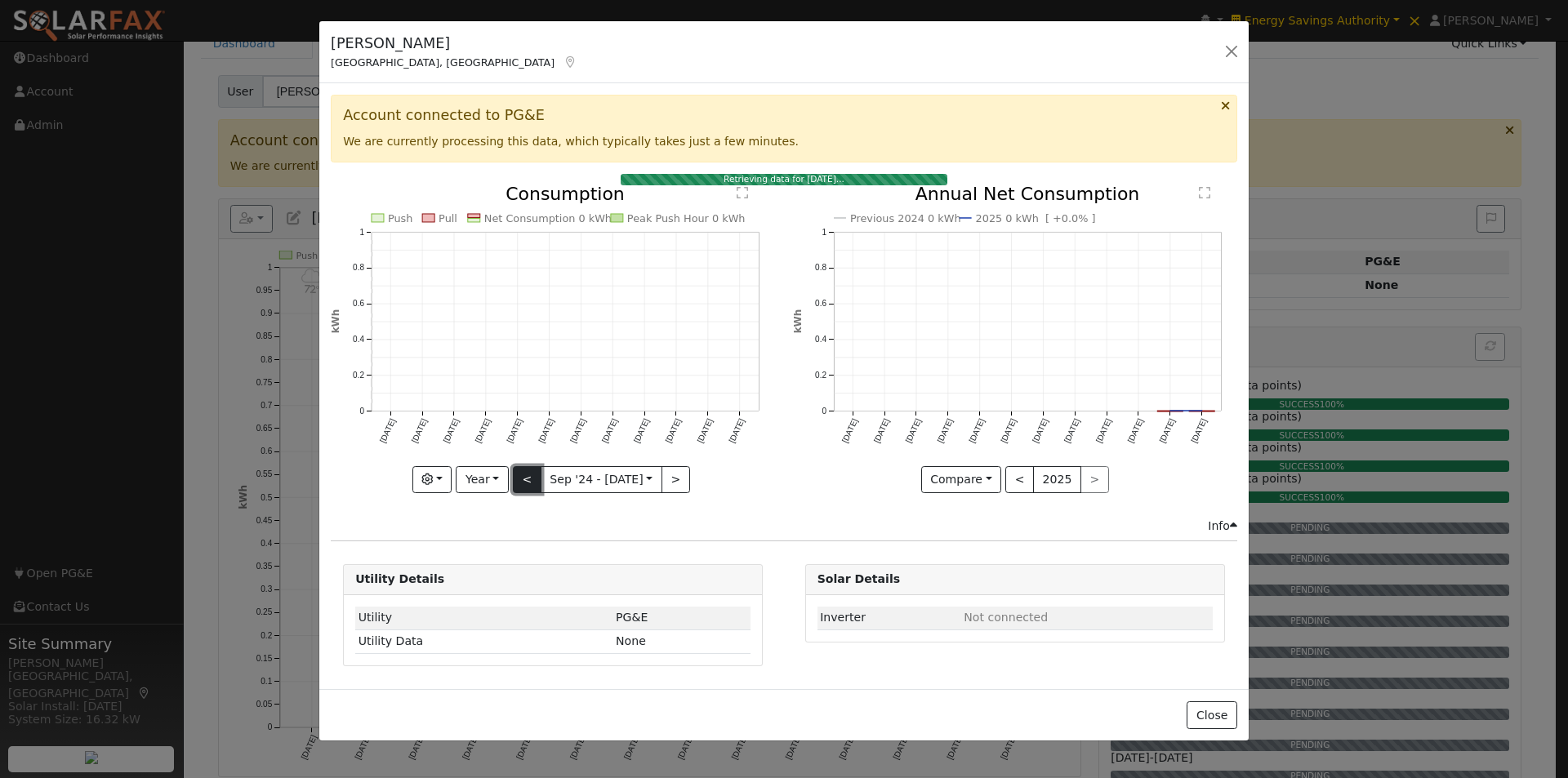
click at [524, 481] on button "<" at bounding box center [527, 481] width 28 height 28
type input "[DATE]"
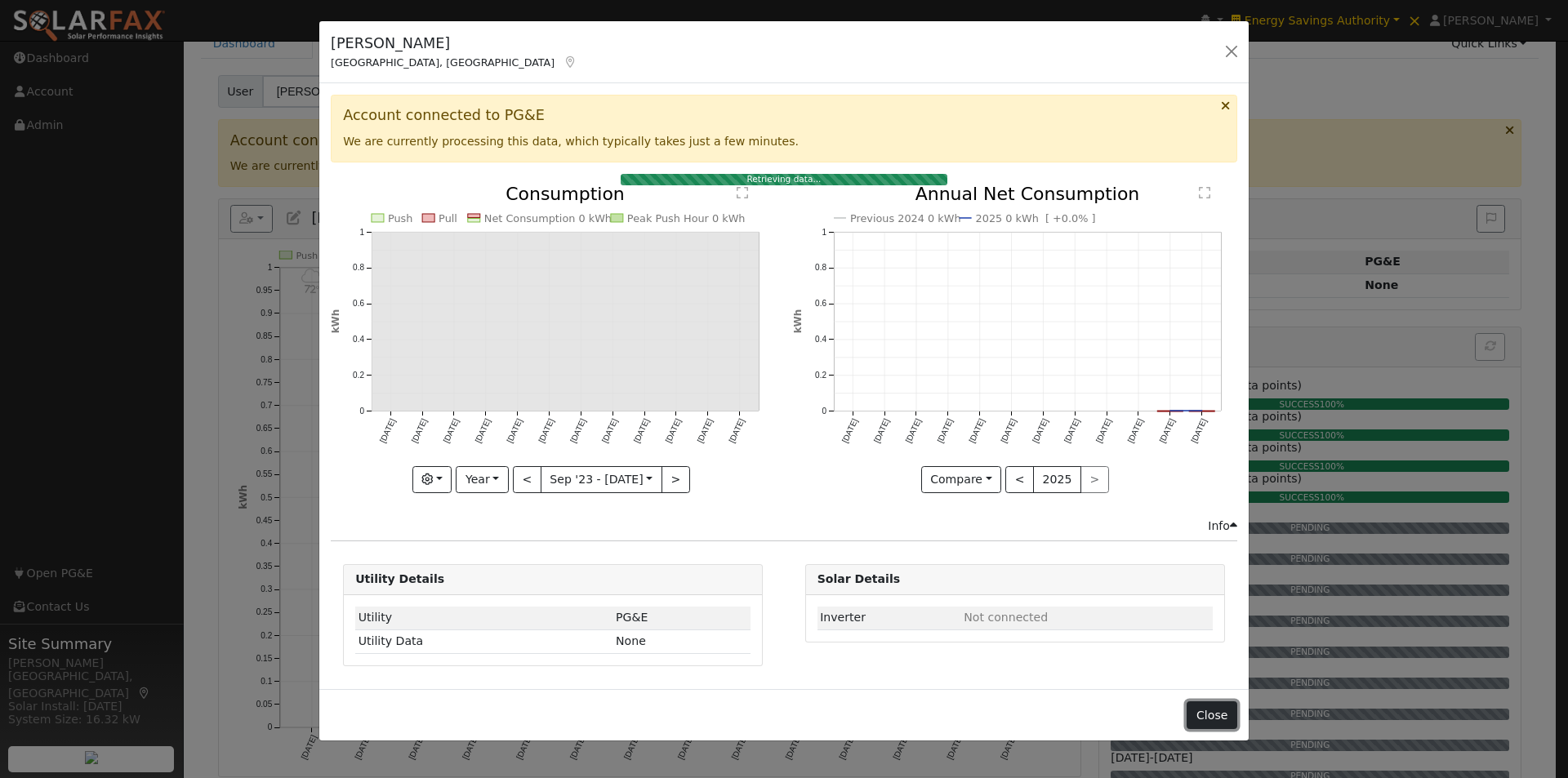
click at [1207, 717] on button "Close" at bounding box center [1212, 716] width 50 height 28
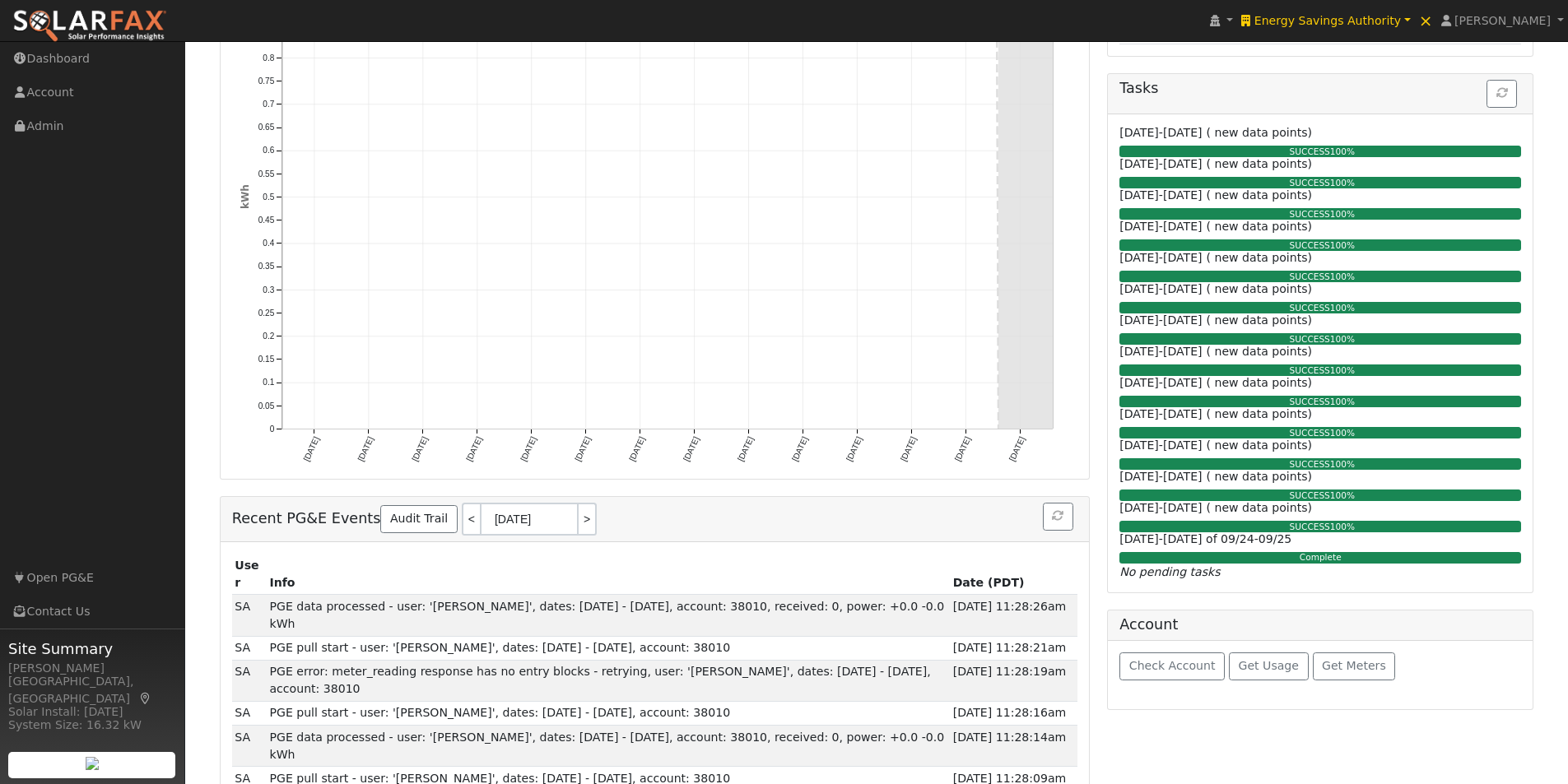
scroll to position [332, 0]
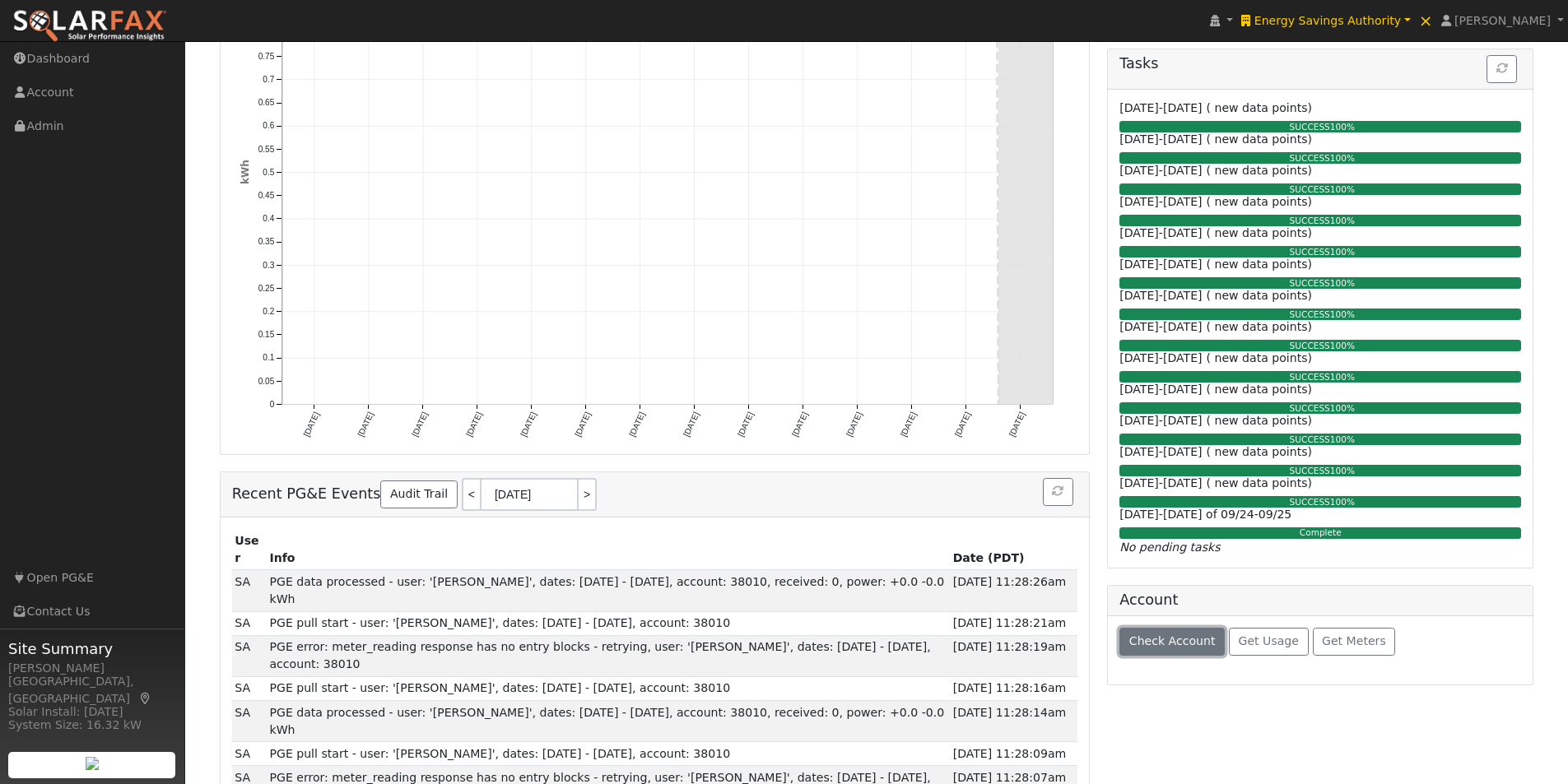
click at [1163, 637] on span "Check Account" at bounding box center [1172, 641] width 86 height 13
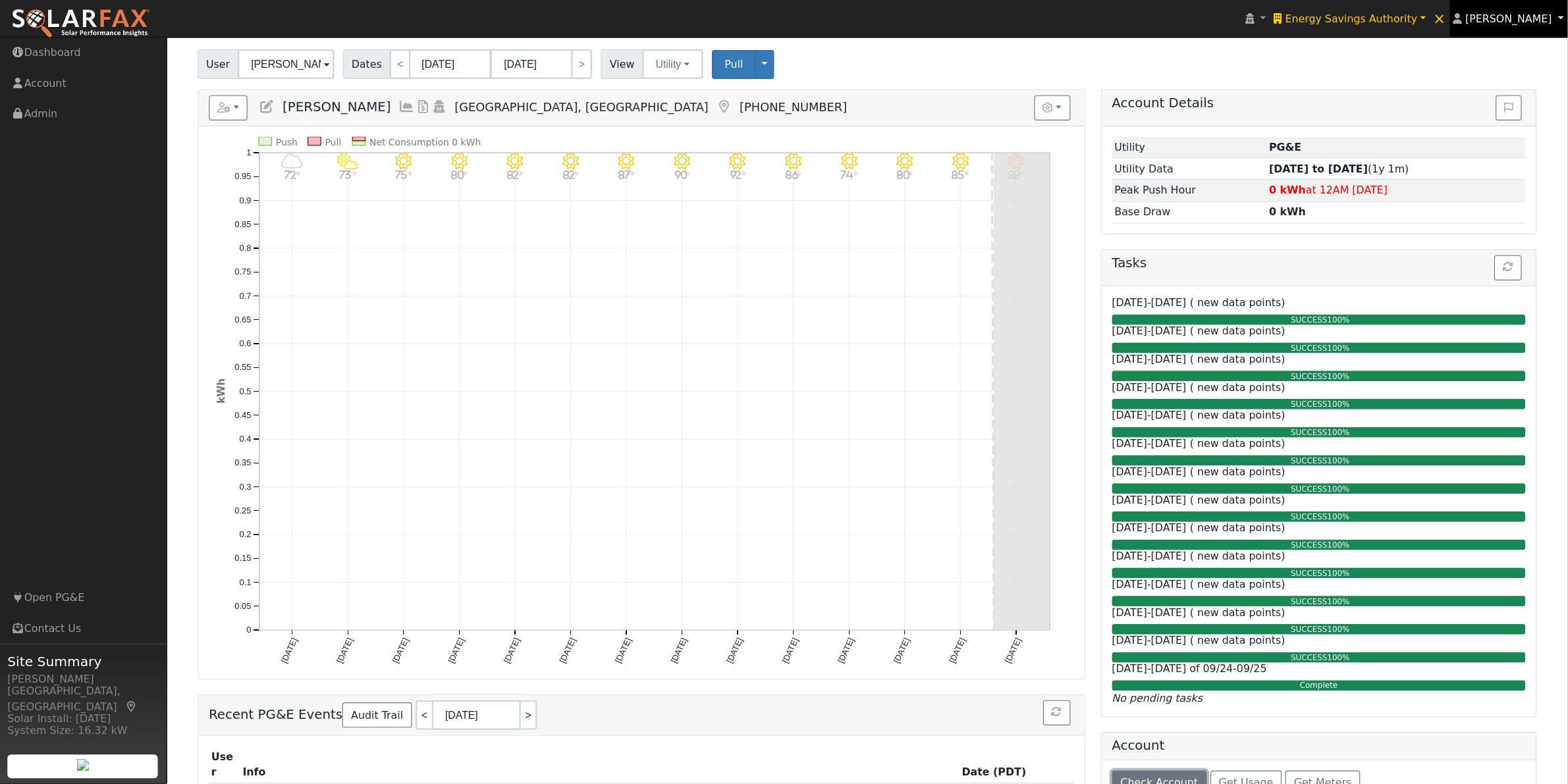
scroll to position [82, 0]
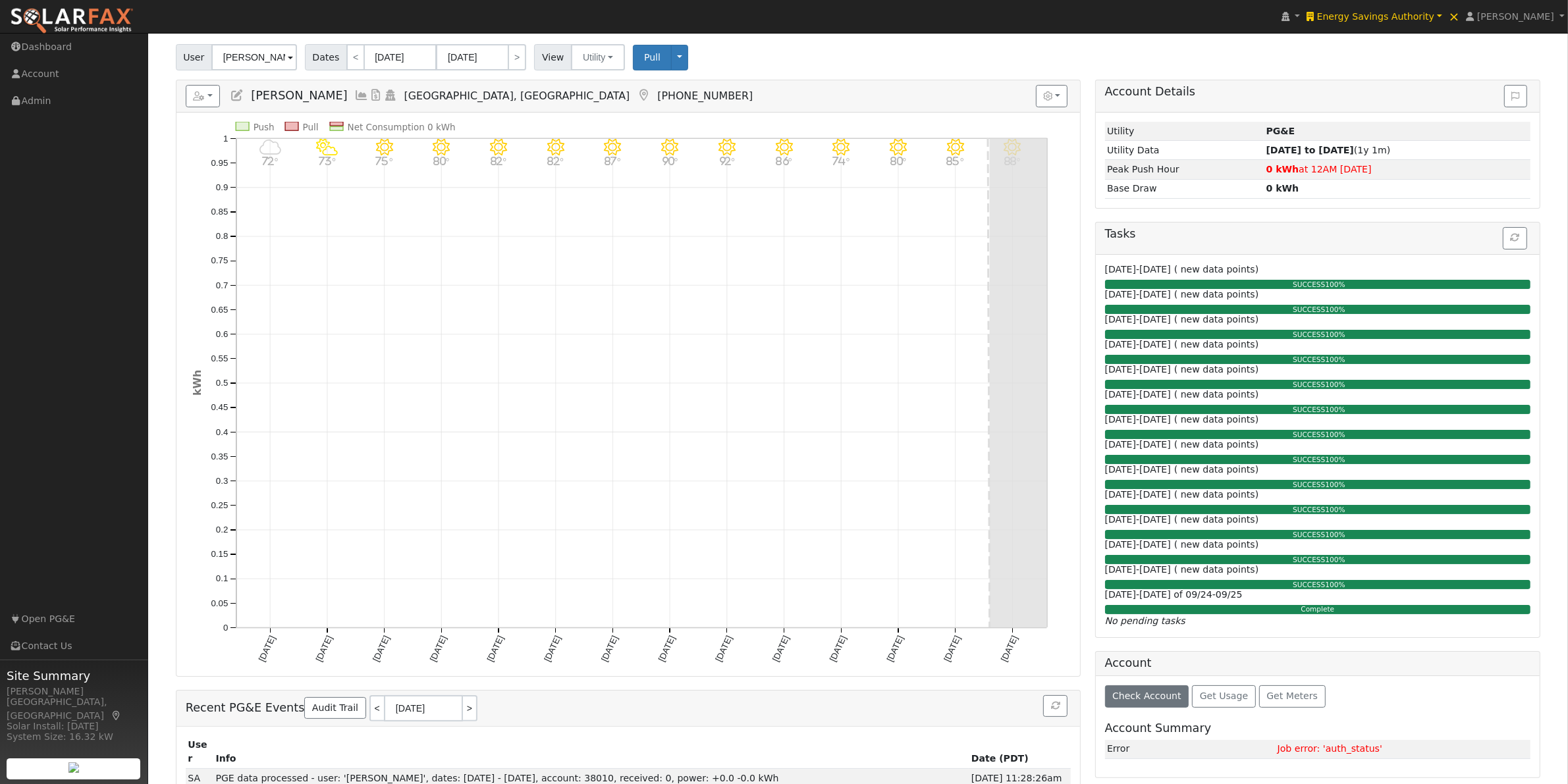
drag, startPoint x: 1216, startPoint y: 10, endPoint x: 1154, endPoint y: 32, distance: 65.8
click at [1154, 32] on nav "Energy Savings Authority Energy Savings Authority Energy Savings Authority × × …" at bounding box center [784, 16] width 1568 height 33
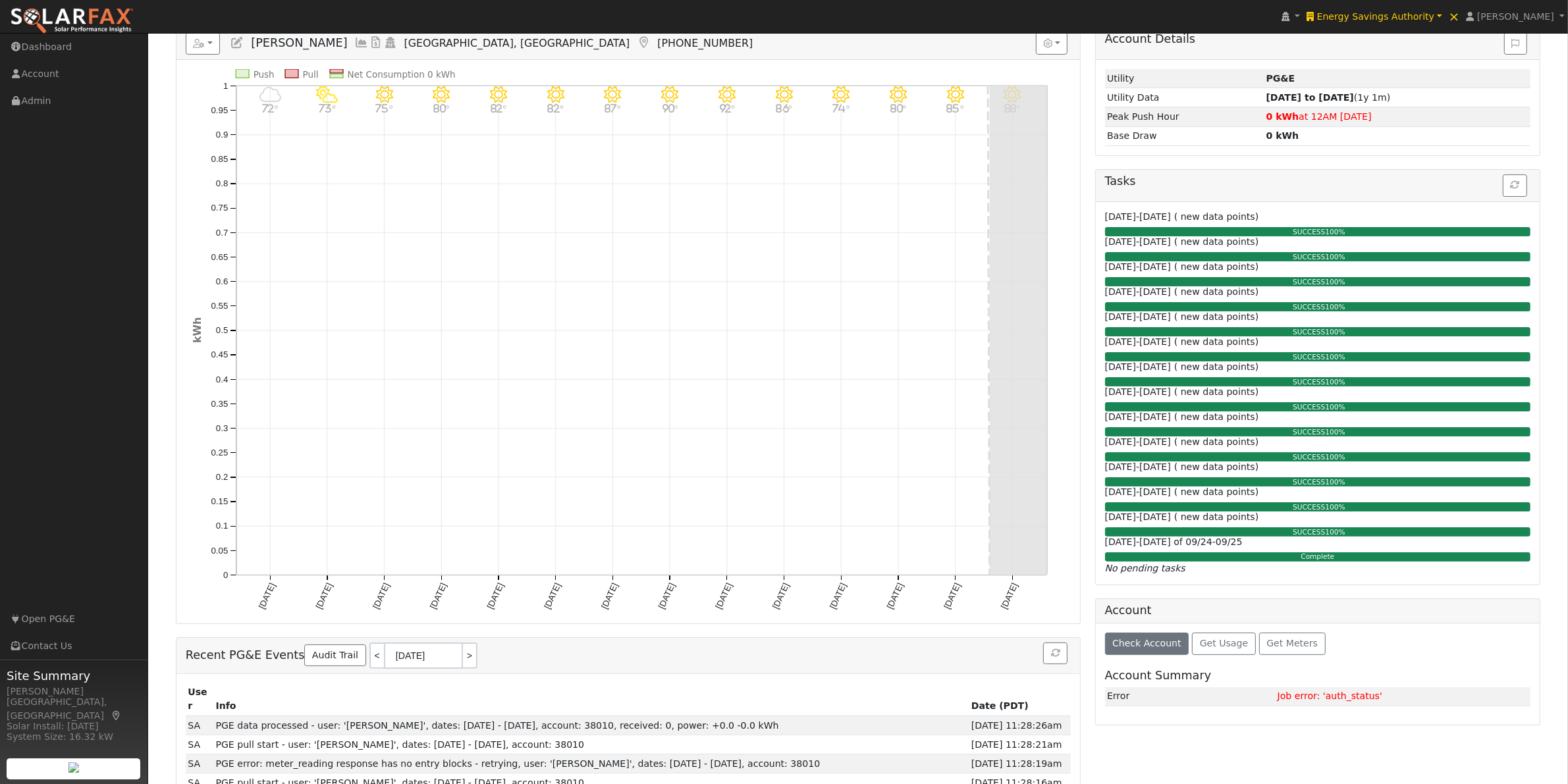
scroll to position [170, 0]
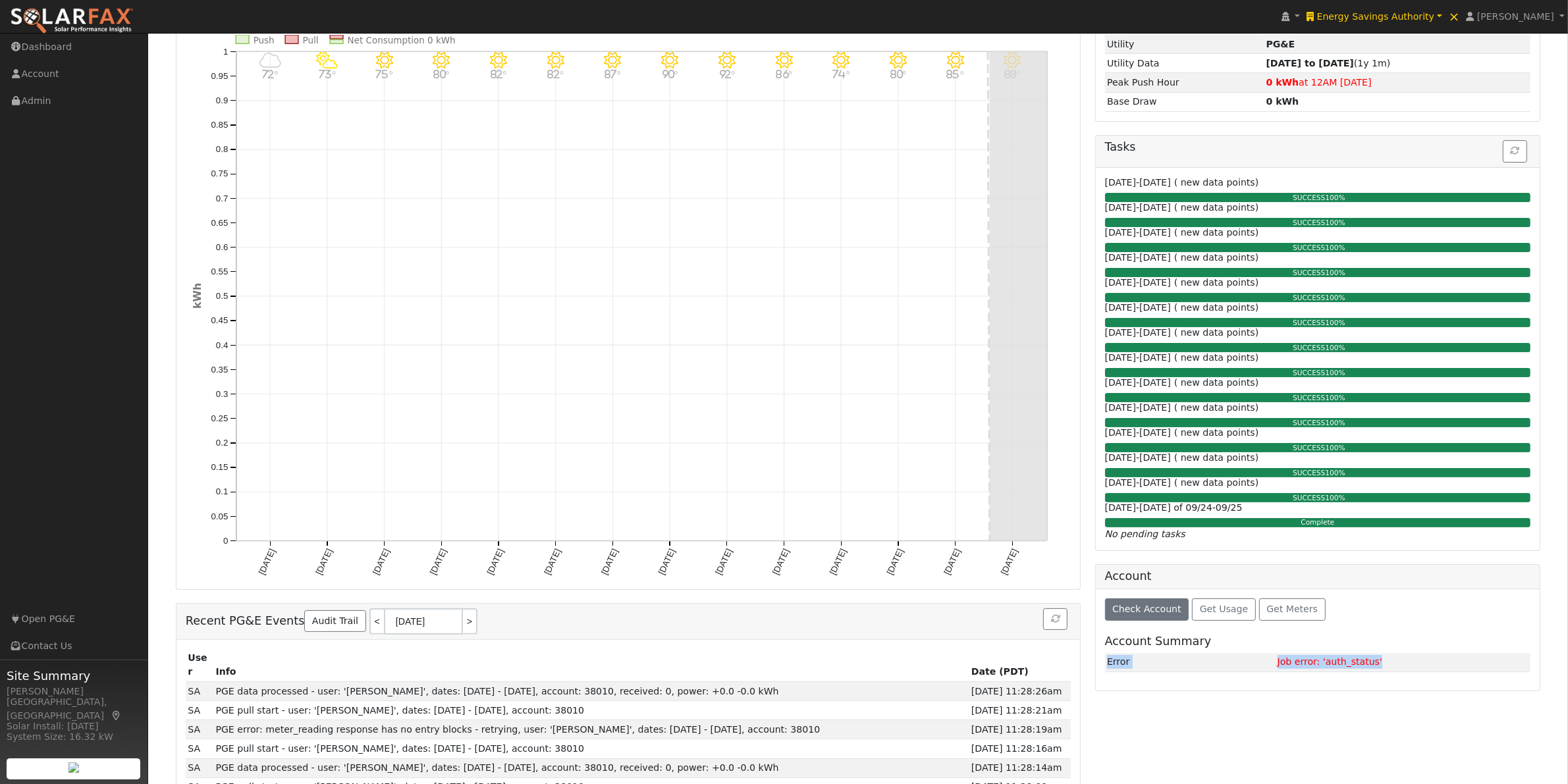
drag, startPoint x: 1108, startPoint y: 666, endPoint x: 1381, endPoint y: 670, distance: 273.0
click at [1264, 627] on tr "Error Job error: 'auth_status'" at bounding box center [1318, 663] width 426 height 19
copy tr "Error Job error: 'auth_status'"
